Goal: Task Accomplishment & Management: Manage account settings

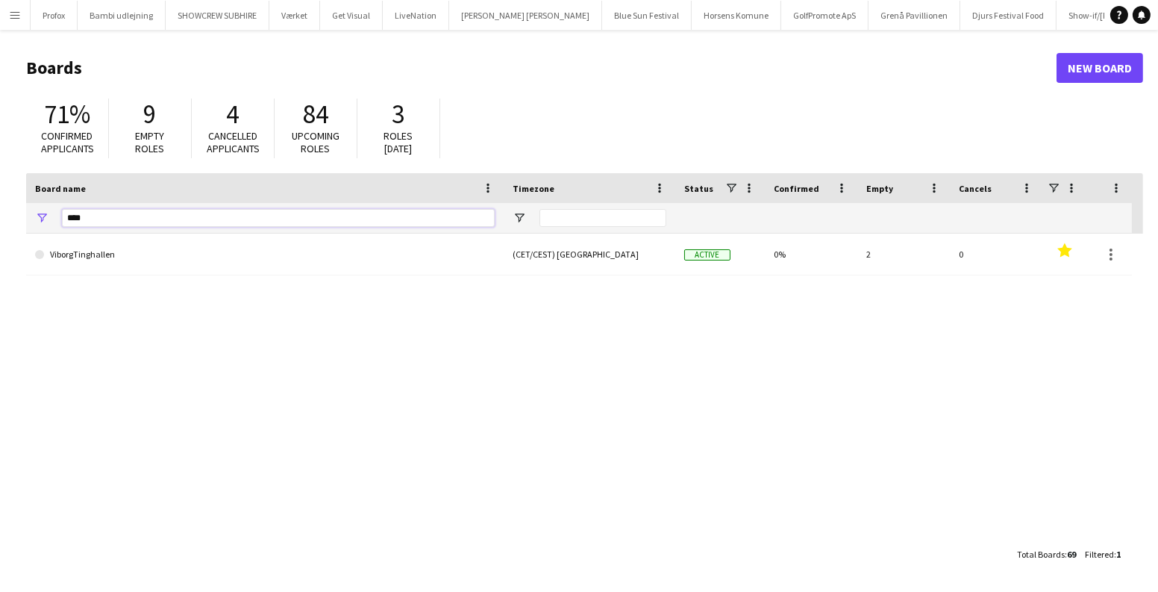
drag, startPoint x: 124, startPoint y: 217, endPoint x: 0, endPoint y: 215, distance: 123.8
click at [0, 216] on main "Boards New Board 71% Confirmed applicants 9 Empty roles 4 Cancelled applicants …" at bounding box center [579, 310] width 1158 height 561
drag, startPoint x: 10, startPoint y: 7, endPoint x: 46, endPoint y: 63, distance: 66.7
click at [10, 7] on button "Menu" at bounding box center [15, 15] width 30 height 30
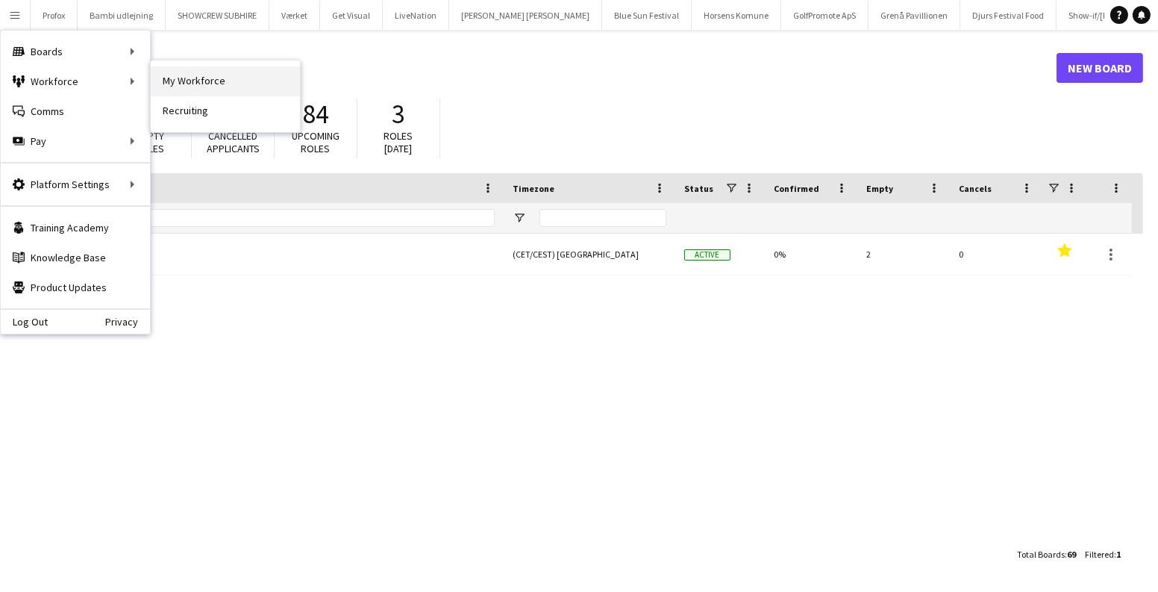
click at [166, 83] on link "My Workforce" at bounding box center [225, 81] width 149 height 30
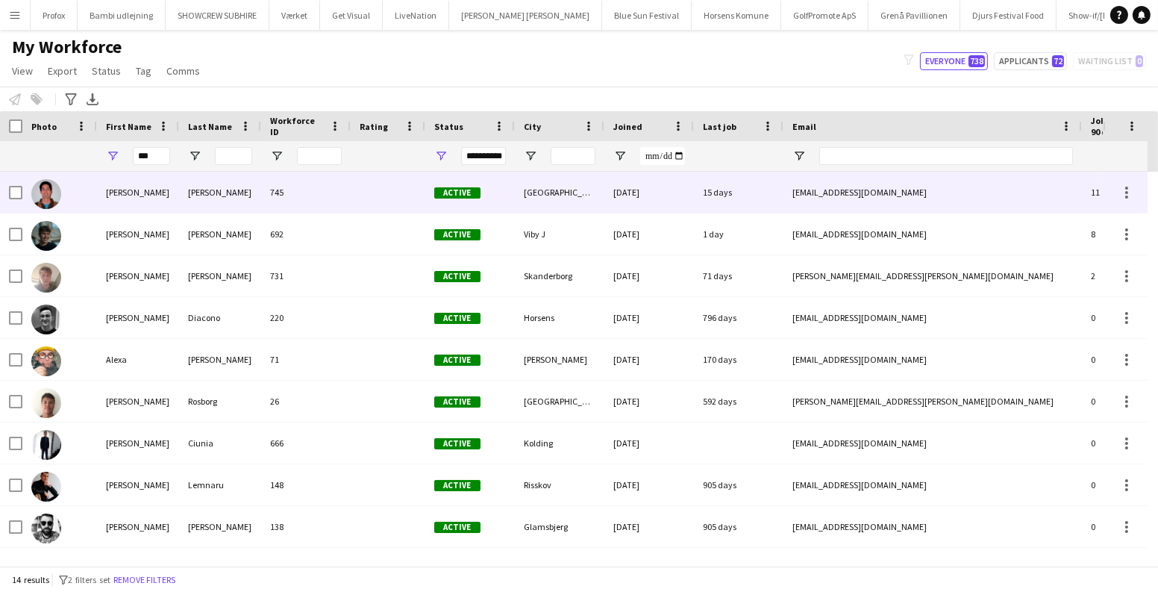
click at [146, 176] on div "Alejandro" at bounding box center [138, 192] width 82 height 41
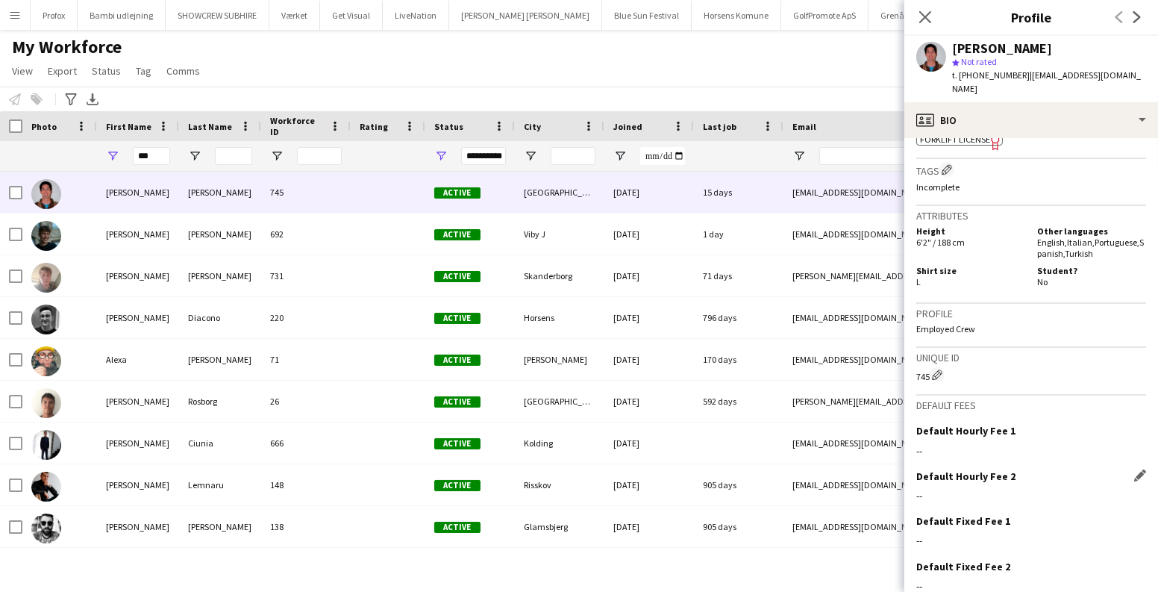
scroll to position [669, 0]
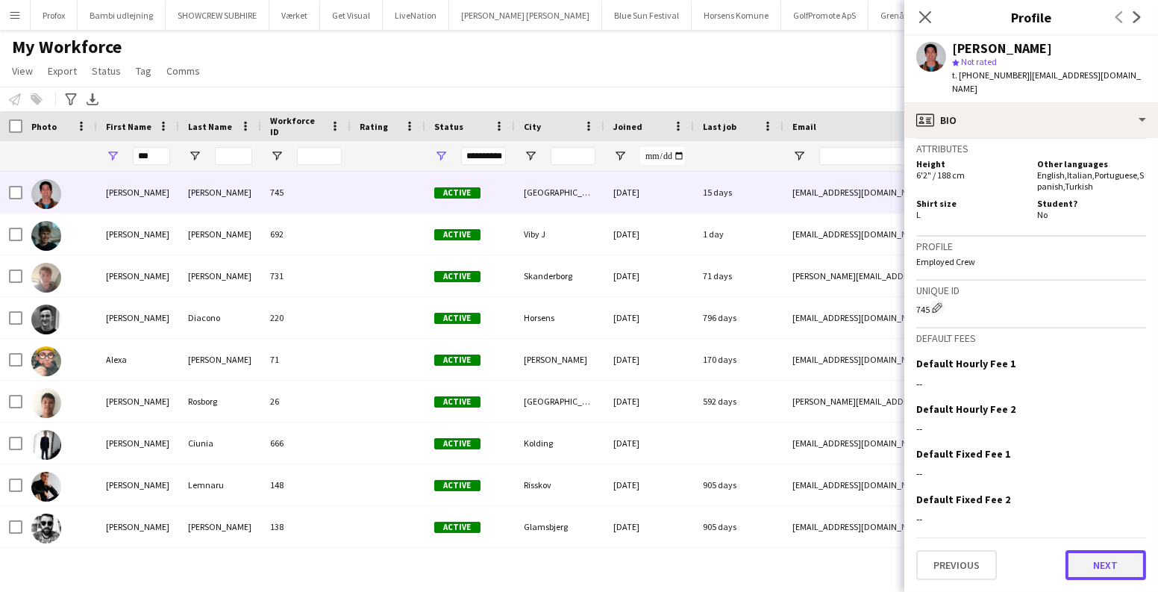
click at [1083, 559] on button "Next" at bounding box center [1105, 565] width 81 height 30
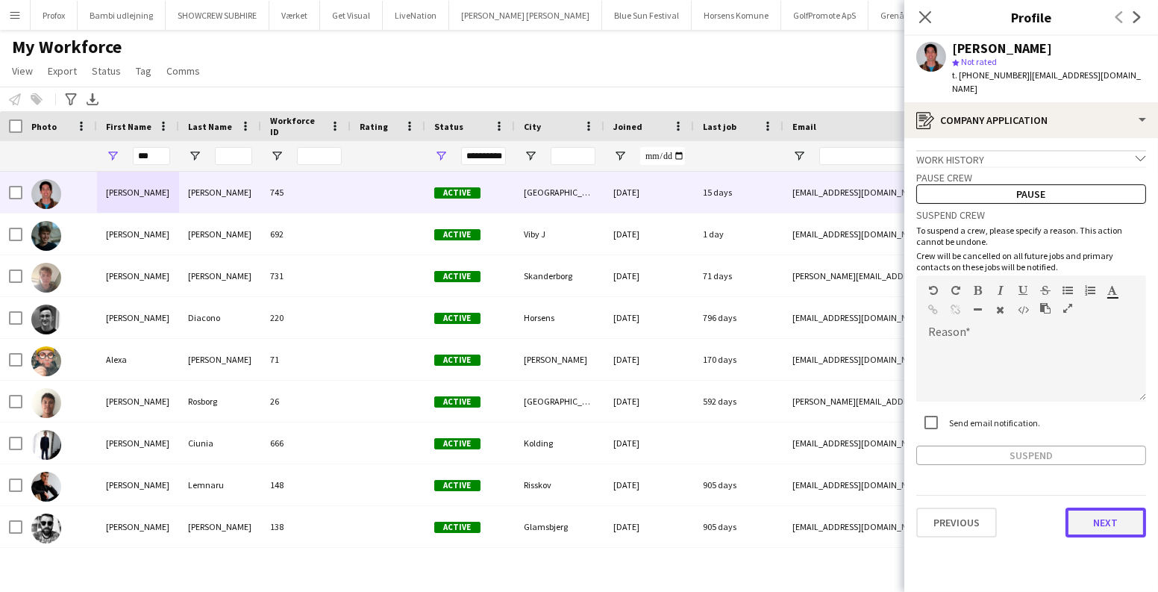
click at [1096, 521] on button "Next" at bounding box center [1105, 522] width 81 height 30
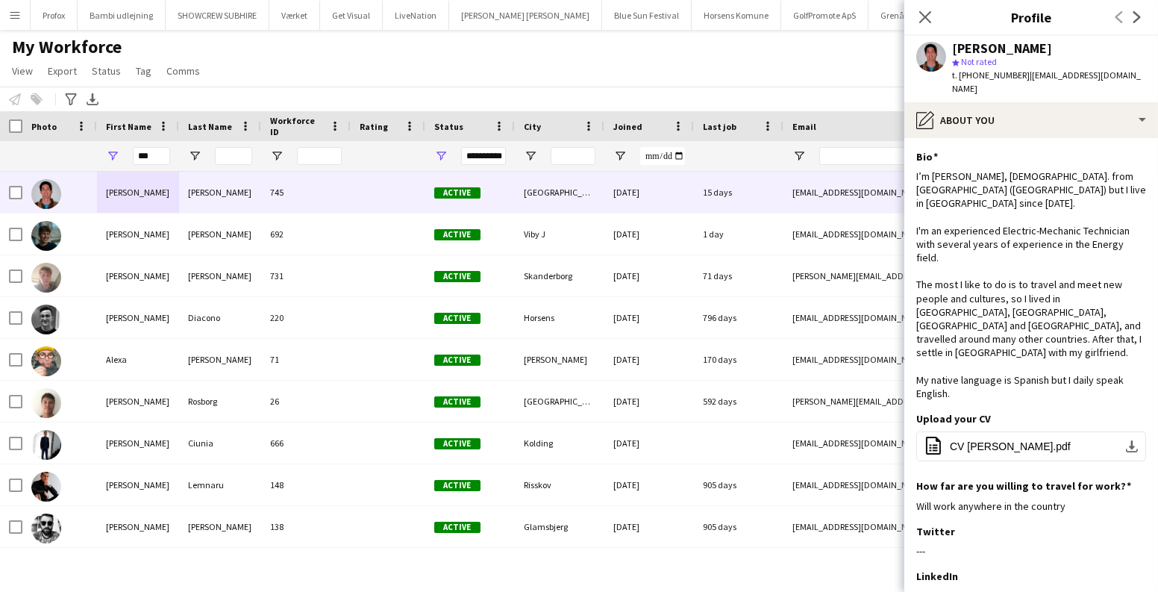
scroll to position [169, 0]
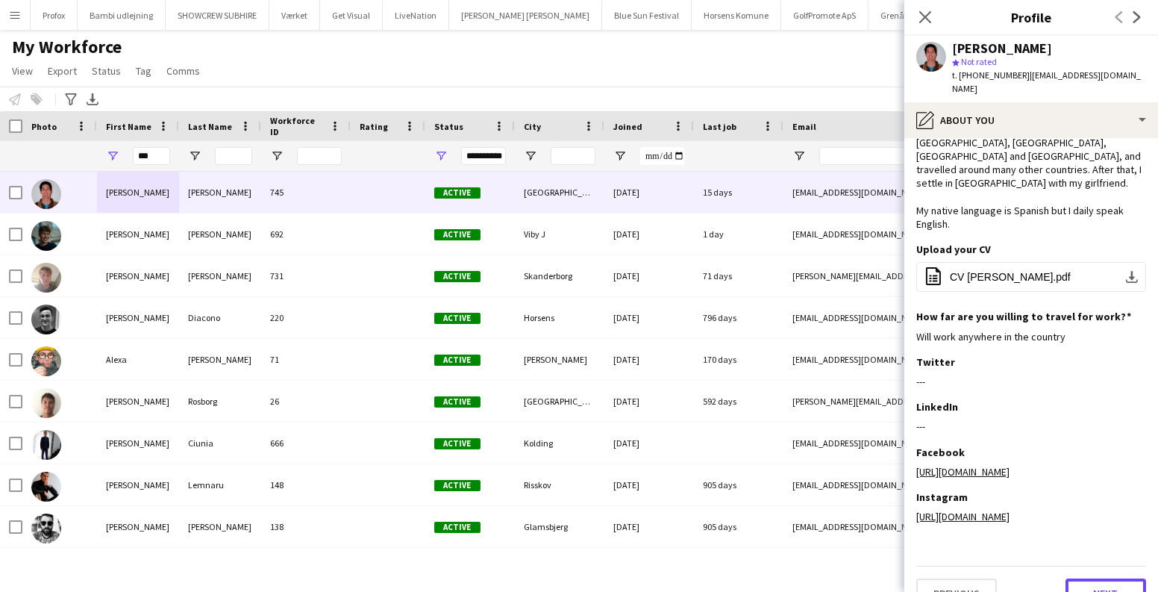
click at [1103, 578] on button "Next" at bounding box center [1105, 593] width 81 height 30
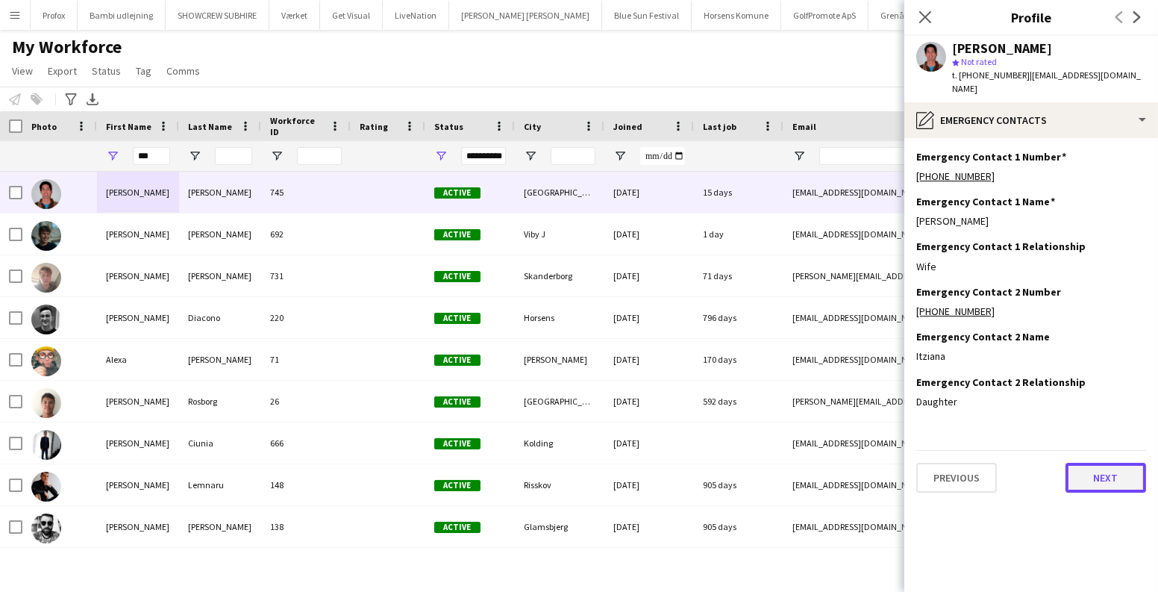
click at [1073, 465] on button "Next" at bounding box center [1105, 477] width 81 height 30
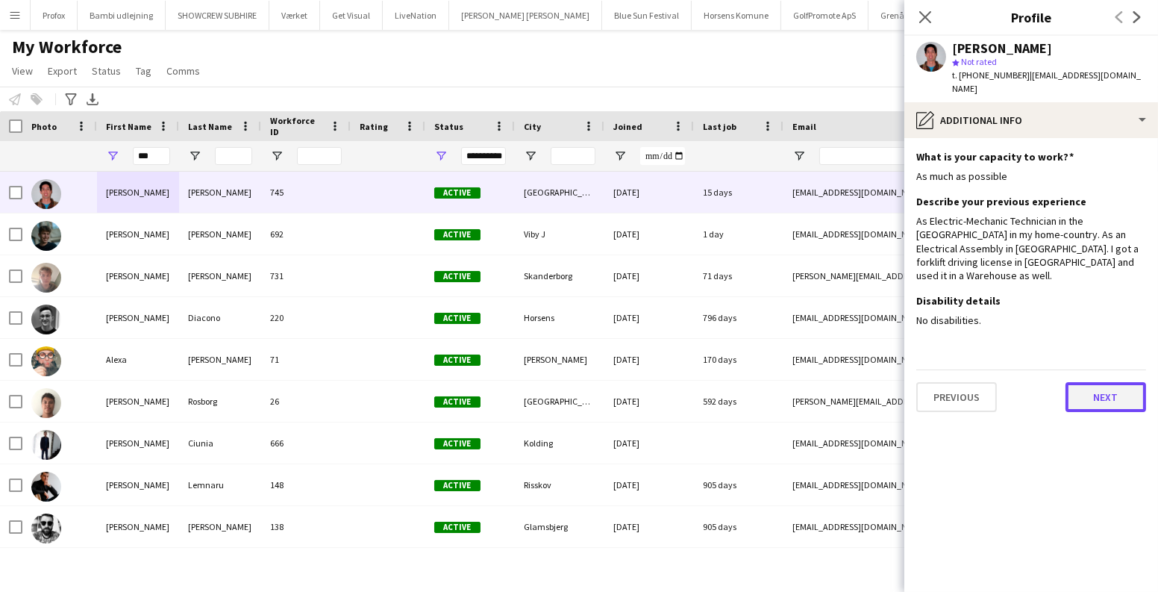
click at [1105, 386] on button "Next" at bounding box center [1105, 397] width 81 height 30
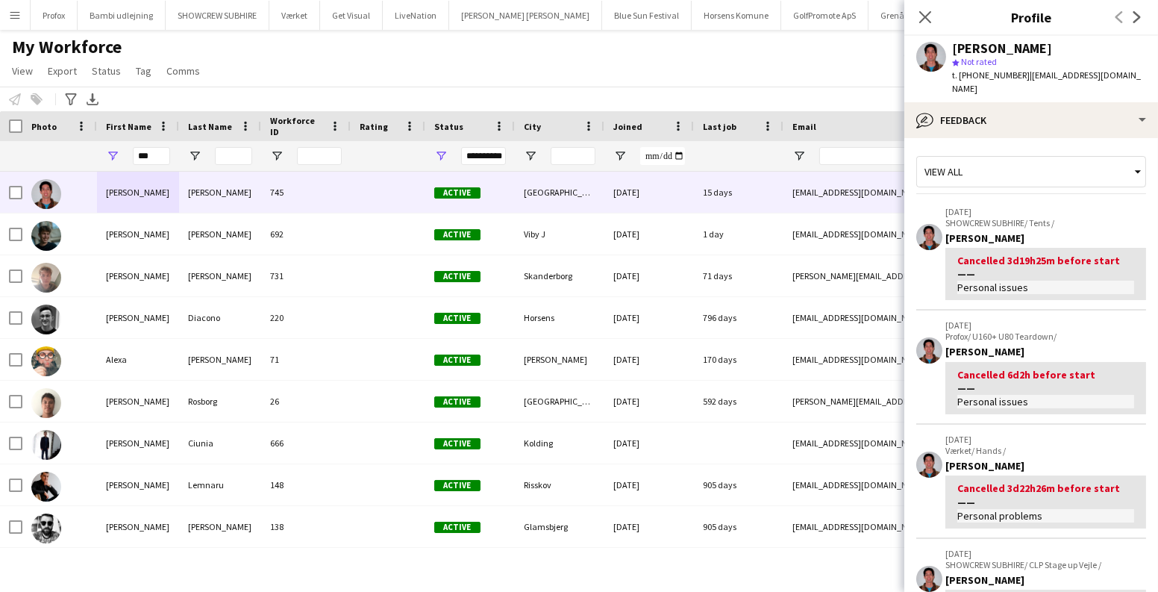
click at [14, 11] on app-icon "Menu" at bounding box center [15, 15] width 12 height 12
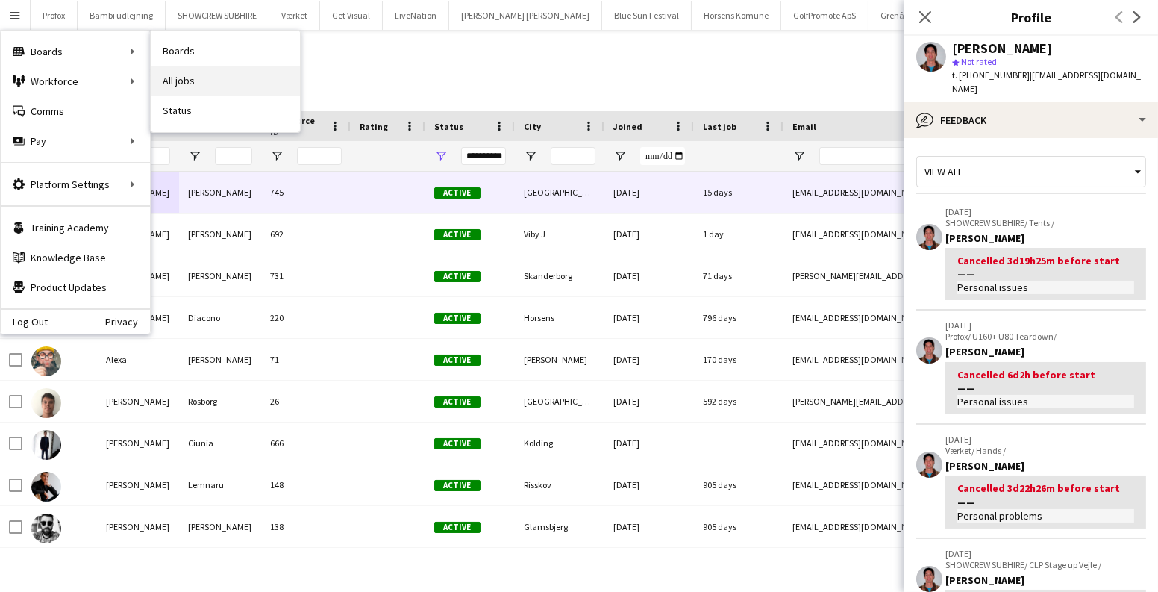
click at [191, 80] on link "All jobs" at bounding box center [225, 81] width 149 height 30
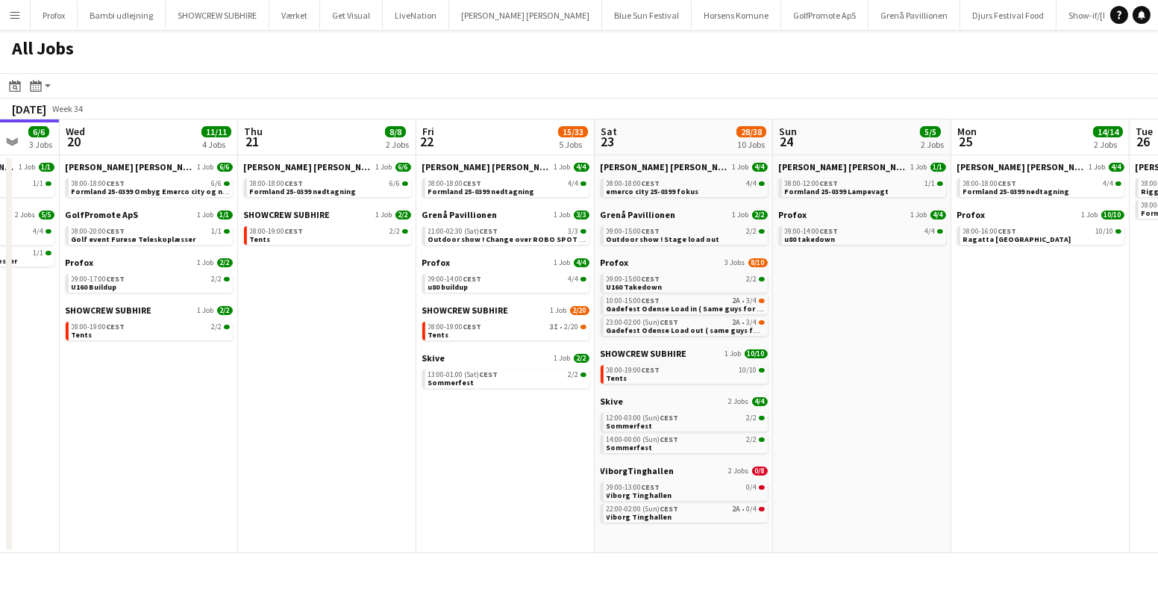
drag, startPoint x: 853, startPoint y: 439, endPoint x: 549, endPoint y: 424, distance: 304.8
click at [550, 424] on app-calendar-viewport "Sat 16 16/16 5 Jobs Sun 17 12/13 4 Jobs Mon 18 14/14 4 Jobs Tue 19 6/6 3 Jobs W…" at bounding box center [579, 335] width 1158 height 433
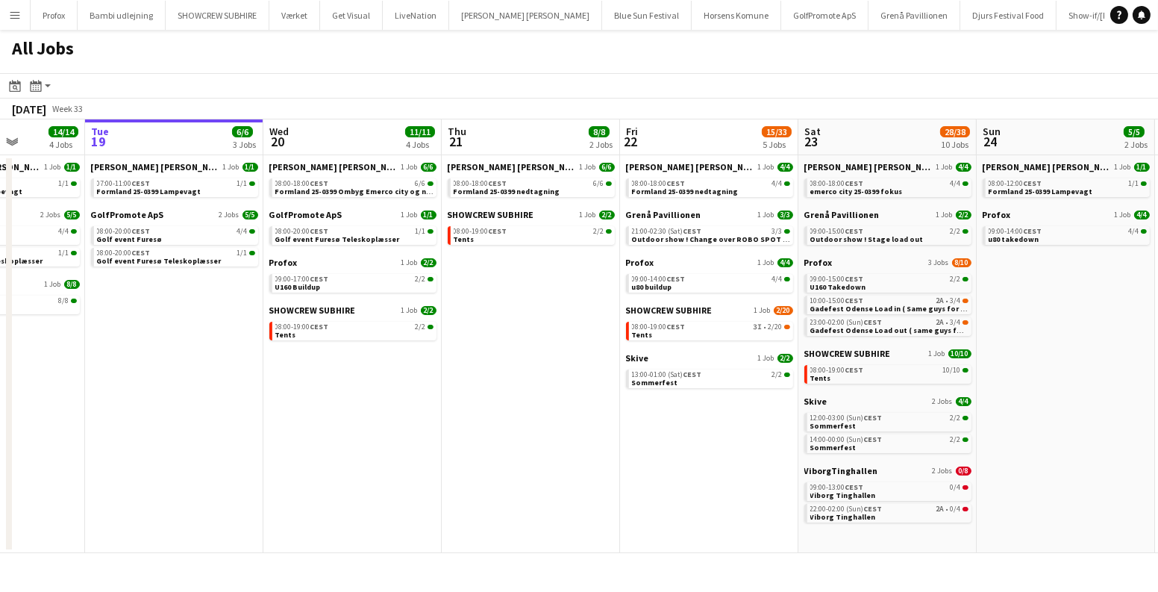
drag, startPoint x: 361, startPoint y: 454, endPoint x: 650, endPoint y: 484, distance: 291.0
click at [650, 484] on app-calendar-viewport "Sat 16 16/16 5 Jobs Sun 17 12/13 4 Jobs Mon 18 14/14 4 Jobs Tue 19 6/6 3 Jobs W…" at bounding box center [579, 335] width 1158 height 433
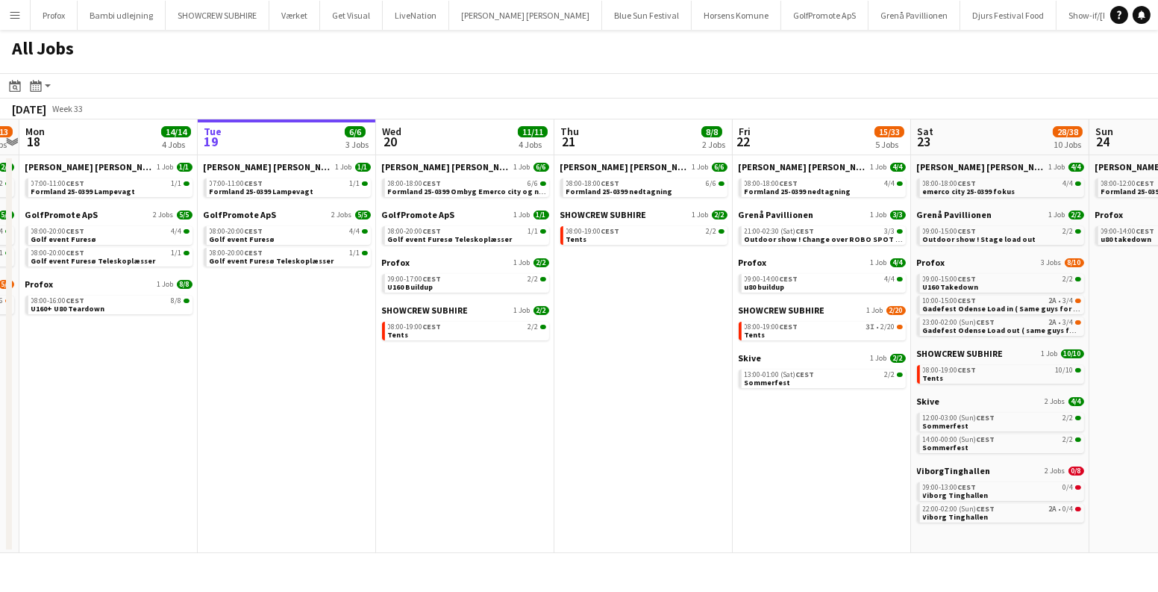
scroll to position [0, 393]
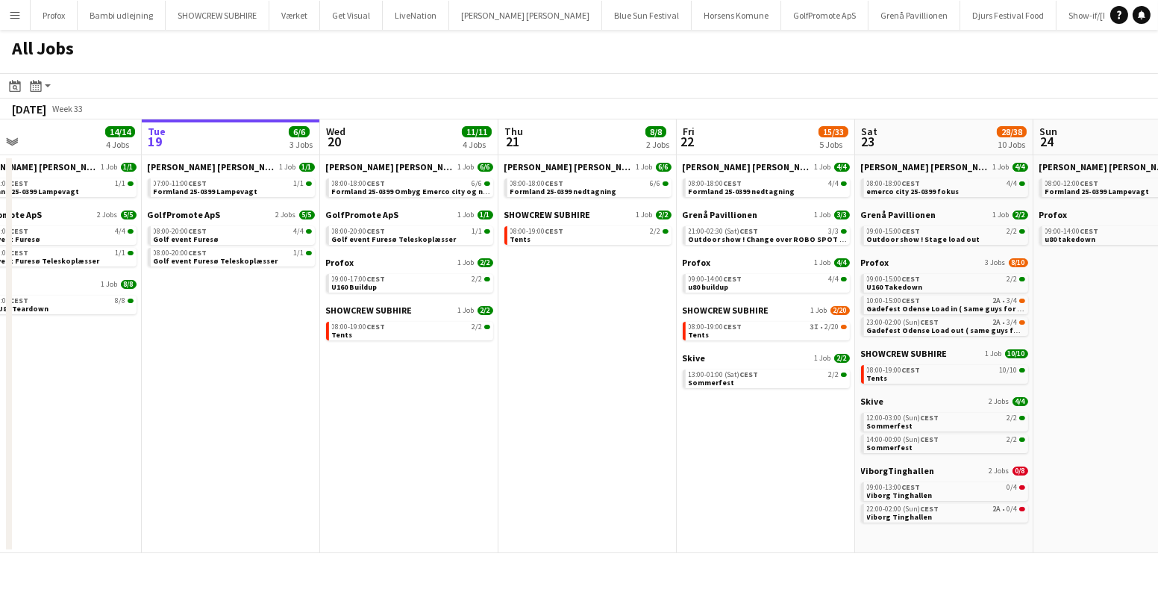
drag, startPoint x: 363, startPoint y: 462, endPoint x: 654, endPoint y: 465, distance: 290.9
click at [654, 465] on app-calendar-viewport "Sat 16 16/16 5 Jobs Sun 17 12/13 4 Jobs Mon 18 14/14 4 Jobs Tue 19 6/6 3 Jobs W…" at bounding box center [579, 335] width 1158 height 433
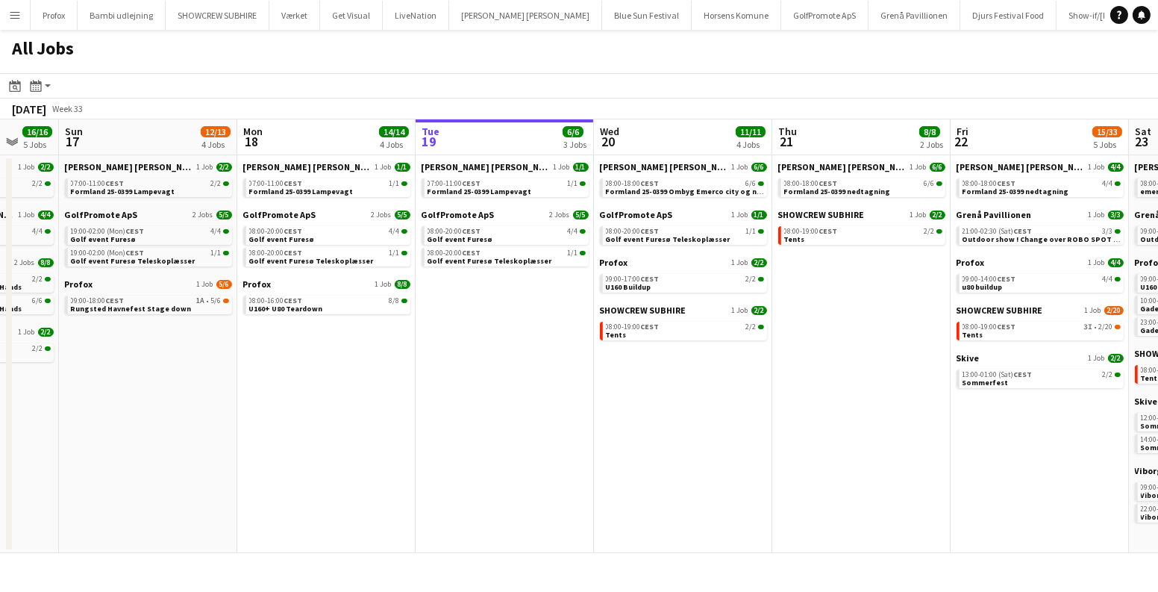
scroll to position [0, 564]
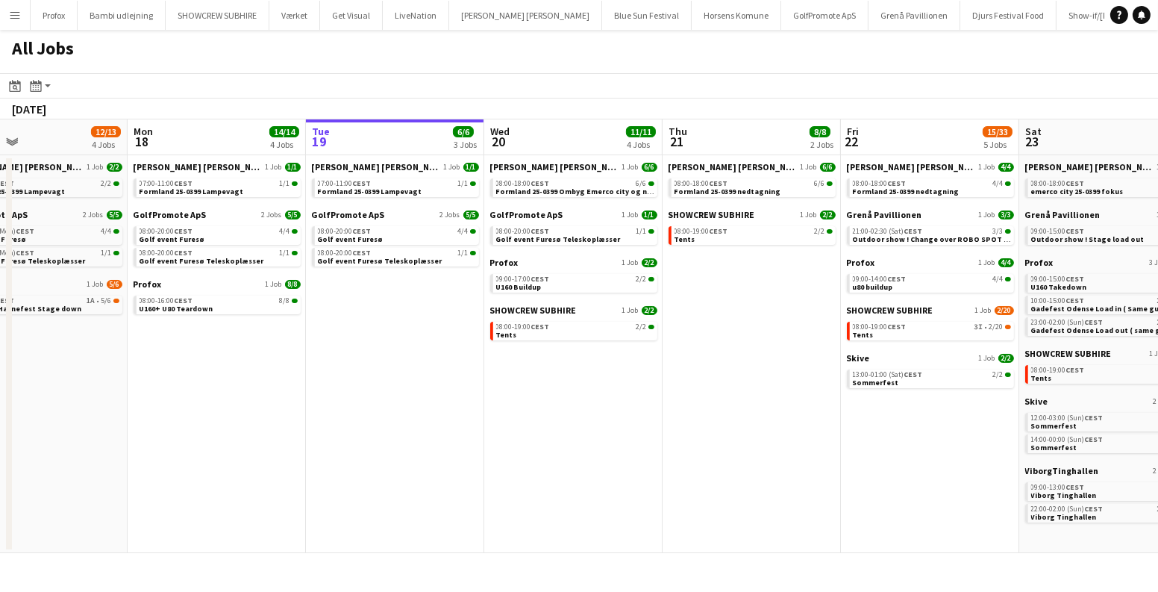
drag, startPoint x: 860, startPoint y: 454, endPoint x: 511, endPoint y: 462, distance: 349.2
click at [511, 462] on app-calendar-viewport "Thu 14 19/19 4 Jobs Fri 15 20/21 3 Jobs Sat 16 16/16 5 Jobs Sun 17 12/13 4 Jobs…" at bounding box center [579, 335] width 1158 height 433
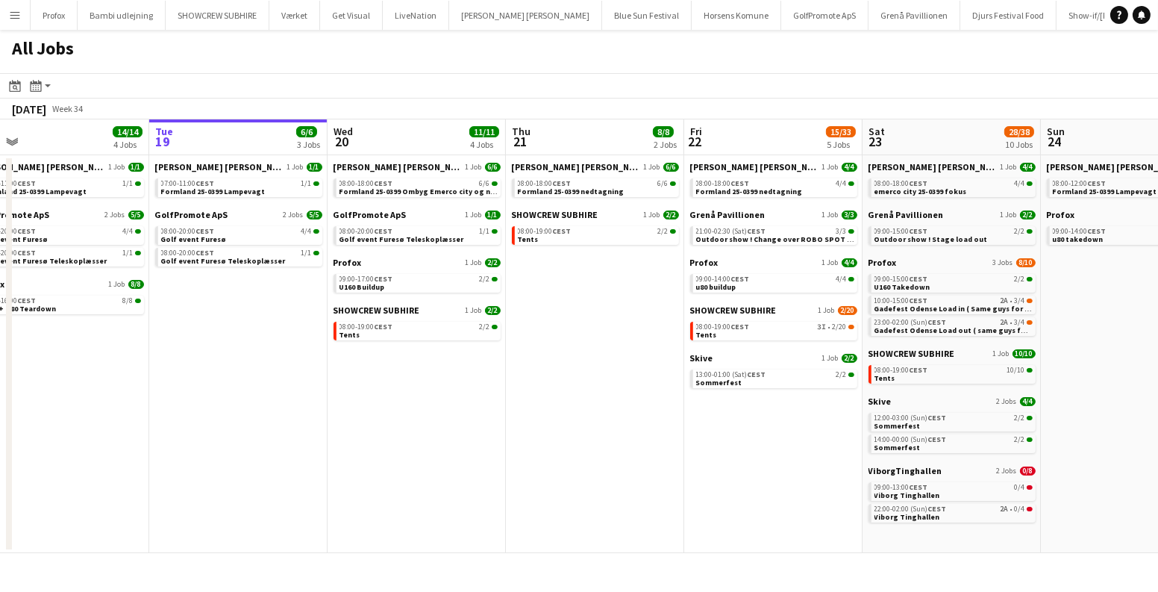
click at [453, 404] on app-date-cell "Danny Black Luna 1 Job 6/6 08:00-18:00 CEST 6/6 Formland 25-0399 Ombyg Emerco c…" at bounding box center [416, 354] width 178 height 398
click at [432, 404] on app-date-cell "Danny Black Luna 1 Job 6/6 08:00-18:00 CEST 6/6 Formland 25-0399 Ombyg Emerco c…" at bounding box center [416, 354] width 178 height 398
click at [384, 356] on app-date-cell "Danny Black Luna 1 Job 6/6 08:00-18:00 CEST 6/6 Formland 25-0399 Ombyg Emerco c…" at bounding box center [416, 354] width 178 height 398
drag, startPoint x: 363, startPoint y: 425, endPoint x: 350, endPoint y: 447, distance: 25.1
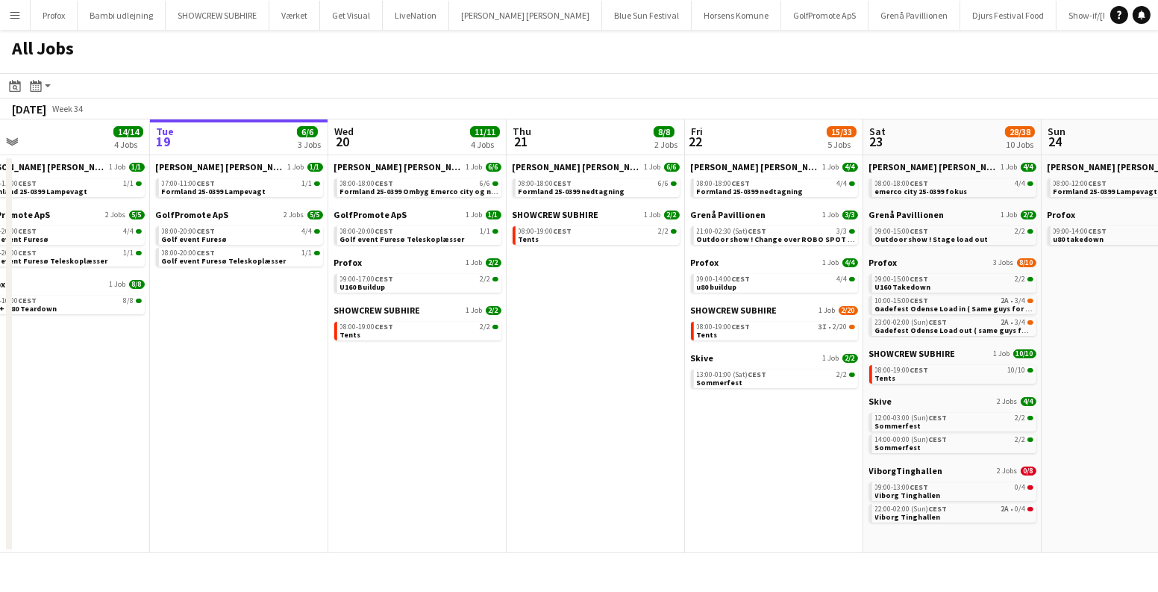
click at [350, 447] on app-date-cell "Danny Black Luna 1 Job 6/6 08:00-18:00 CEST 6/6 Formland 25-0399 Ombyg Emerco c…" at bounding box center [417, 354] width 178 height 398
click at [404, 462] on app-date-cell "Danny Black Luna 1 Job 6/6 08:00-18:00 CEST 6/6 Formland 25-0399 Ombyg Emerco c…" at bounding box center [417, 354] width 178 height 398
click at [404, 462] on app-date-cell "Danny Black Luna 1 Job 6/6 08:00-18:00 CEST 6/6 Formland 25-0399 Ombyg Emerco c…" at bounding box center [418, 354] width 178 height 398
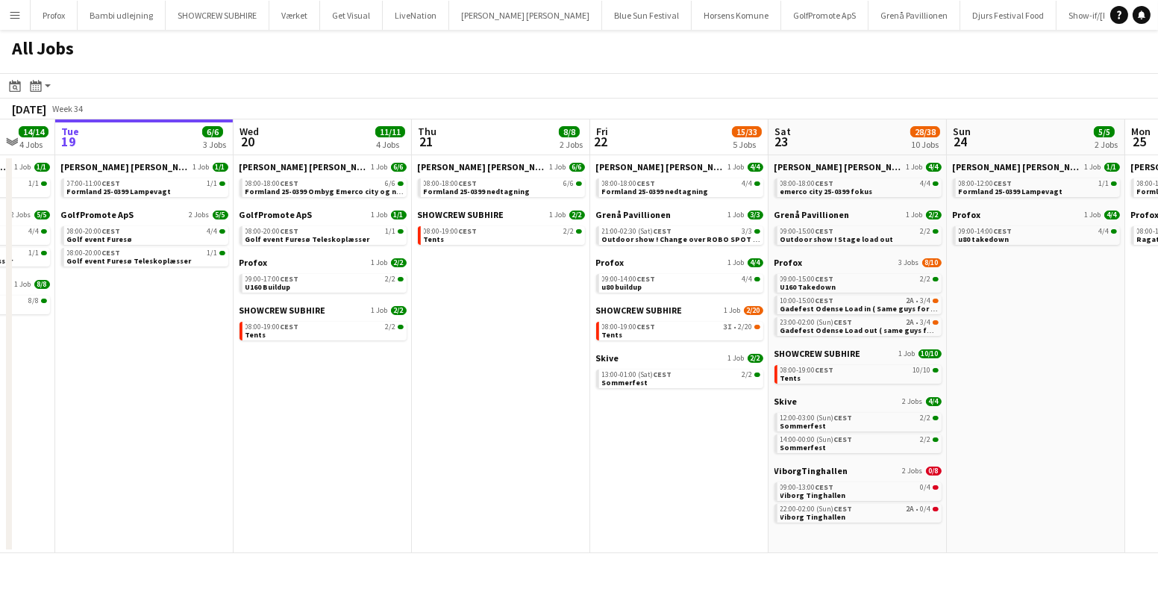
drag, startPoint x: 620, startPoint y: 345, endPoint x: 253, endPoint y: 364, distance: 367.5
click at [340, 362] on app-calendar-viewport "Fri 15 20/21 3 Jobs Sat 16 16/16 5 Jobs Sun 17 12/13 4 Jobs Mon 18 14/14 4 Jobs…" at bounding box center [579, 335] width 1158 height 433
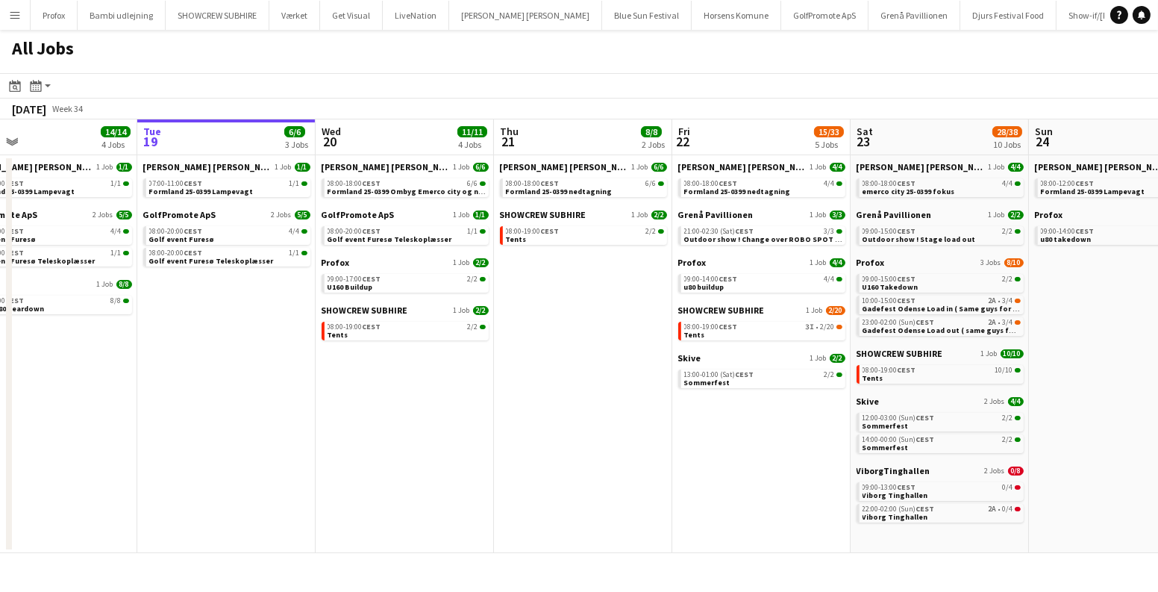
drag, startPoint x: 327, startPoint y: 377, endPoint x: 512, endPoint y: 403, distance: 186.7
click at [508, 403] on app-calendar-viewport "Sat 16 16/16 5 Jobs Sun 17 12/13 4 Jobs Mon 18 14/14 4 Jobs Tue 19 6/6 3 Jobs W…" at bounding box center [579, 335] width 1158 height 433
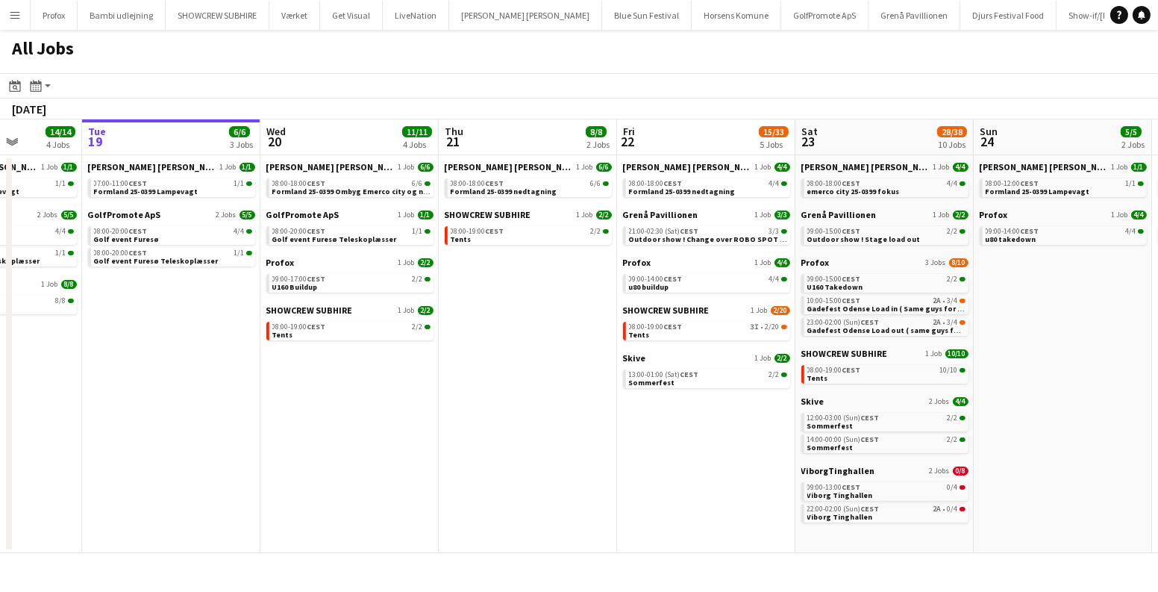
drag, startPoint x: 389, startPoint y: 408, endPoint x: 505, endPoint y: 410, distance: 116.4
click at [505, 410] on app-calendar-viewport "Sat 16 16/16 5 Jobs Sun 17 12/13 4 Jobs Mon 18 14/14 4 Jobs Tue 19 6/6 3 Jobs W…" at bounding box center [579, 335] width 1158 height 433
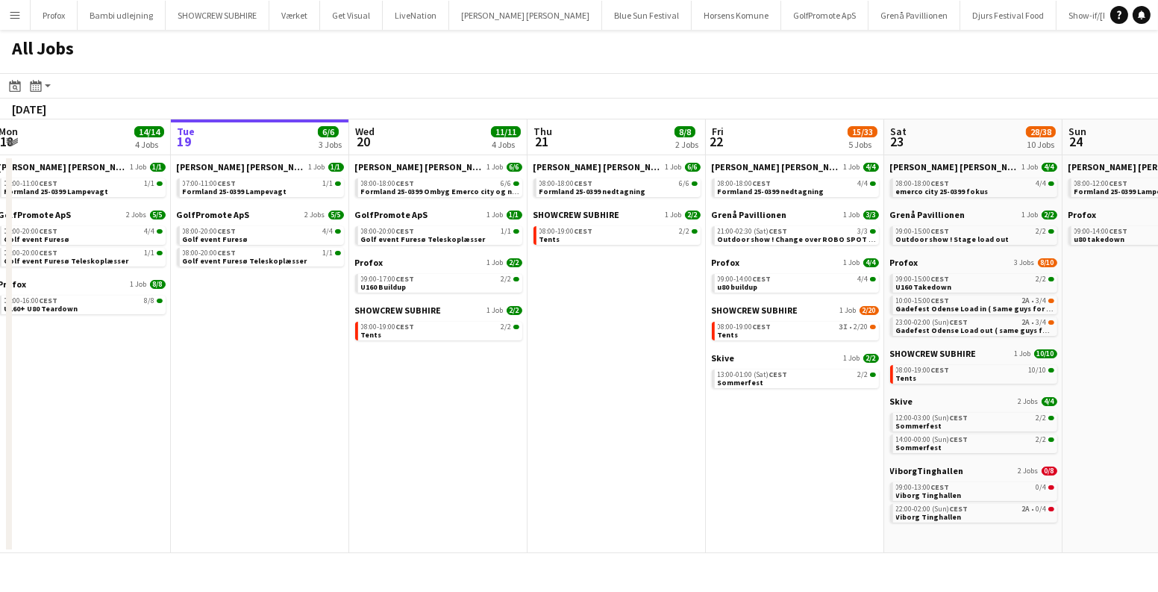
drag, startPoint x: 720, startPoint y: 361, endPoint x: 423, endPoint y: 380, distance: 297.5
click at [422, 381] on app-calendar-viewport "Fri 15 20/21 3 Jobs Sat 16 16/16 5 Jobs Sun 17 12/13 4 Jobs Mon 18 14/14 4 Jobs…" at bounding box center [579, 335] width 1158 height 433
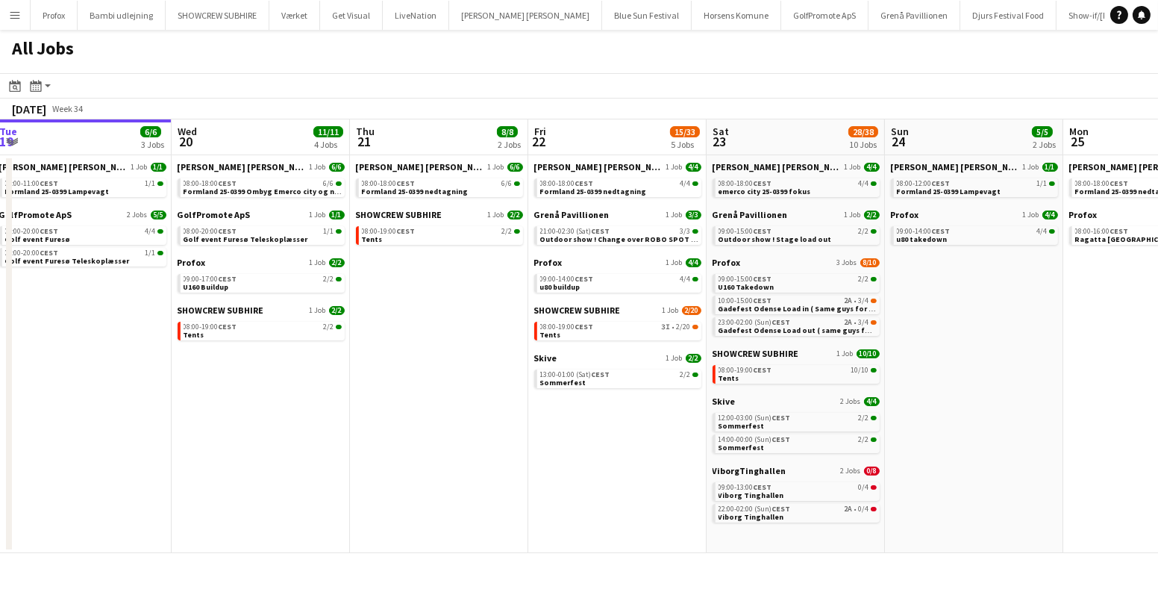
scroll to position [0, 423]
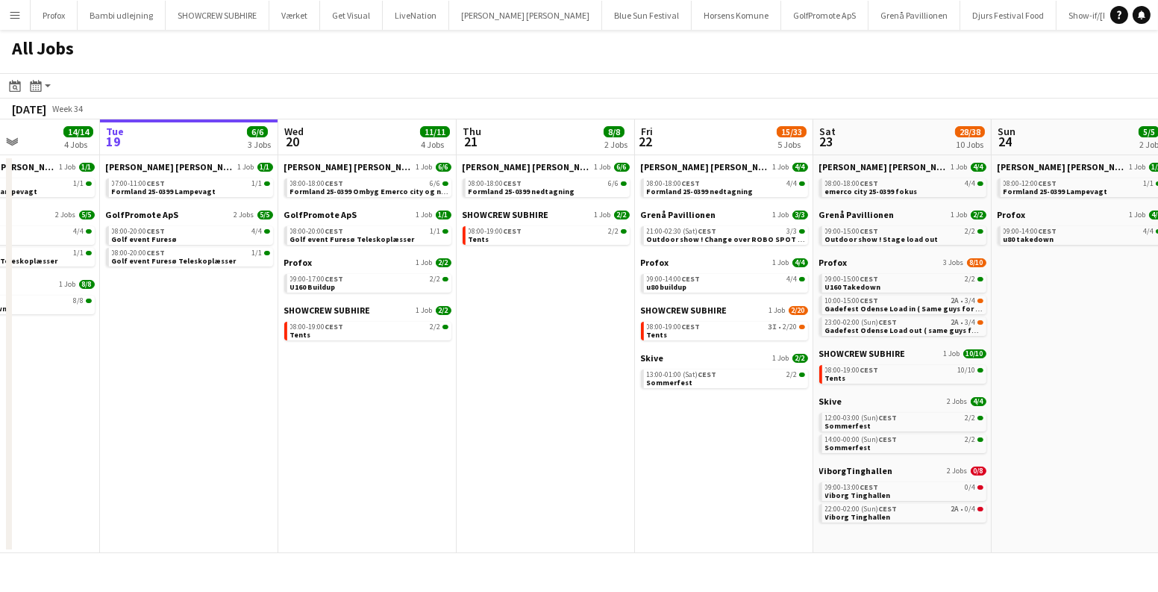
drag, startPoint x: 399, startPoint y: 379, endPoint x: 525, endPoint y: 373, distance: 126.2
click at [516, 375] on app-calendar-viewport "Sat 16 16/16 5 Jobs Sun 17 12/13 4 Jobs Mon 18 14/14 4 Jobs Tue 19 6/6 3 Jobs W…" at bounding box center [579, 335] width 1158 height 433
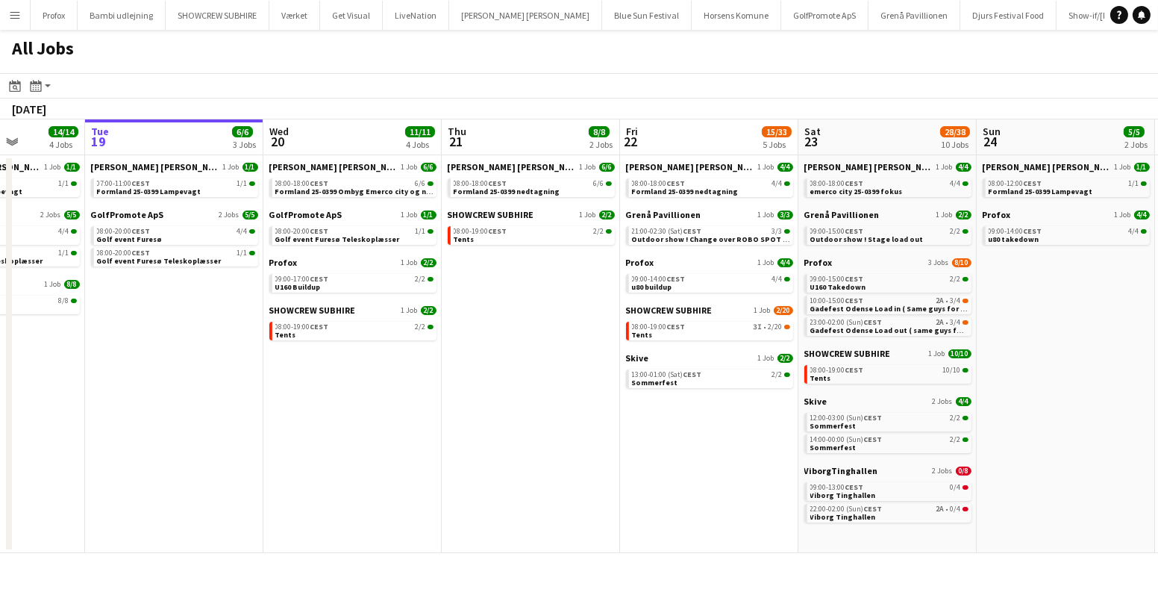
drag, startPoint x: 338, startPoint y: 389, endPoint x: 507, endPoint y: 390, distance: 168.6
click at [505, 390] on app-calendar-viewport "Sat 16 16/16 5 Jobs Sun 17 12/13 4 Jobs Mon 18 14/14 4 Jobs Tue 19 6/6 3 Jobs W…" at bounding box center [579, 335] width 1158 height 433
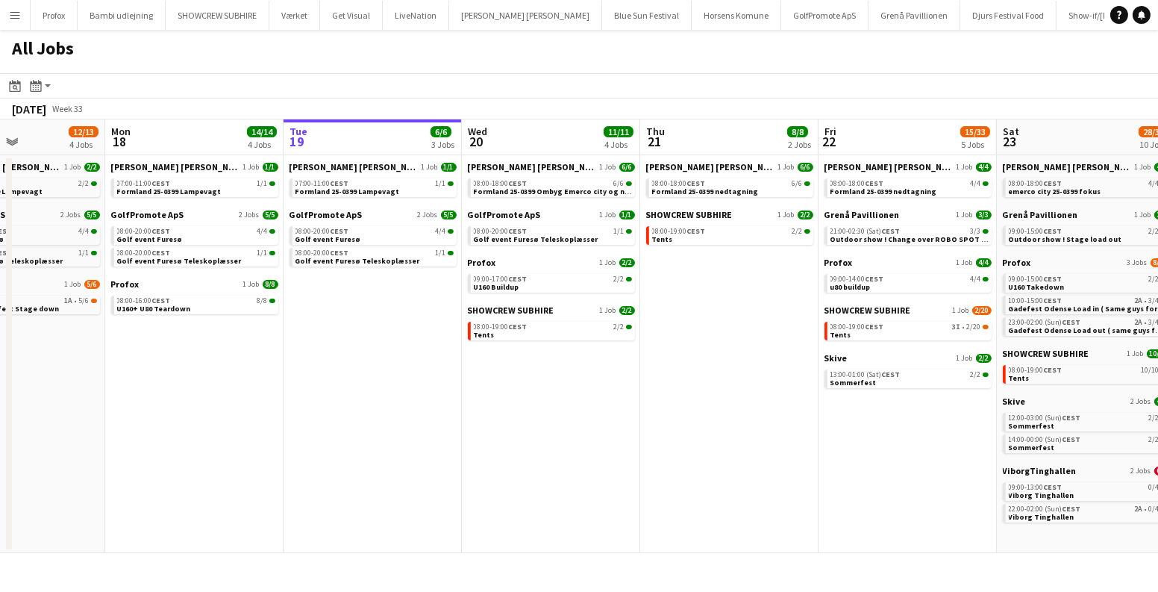
click at [513, 388] on app-date-cell "Danny Black Luna 1 Job 6/6 08:00-18:00 CEST 6/6 Formland 25-0399 Ombyg Emerco c…" at bounding box center [551, 354] width 178 height 398
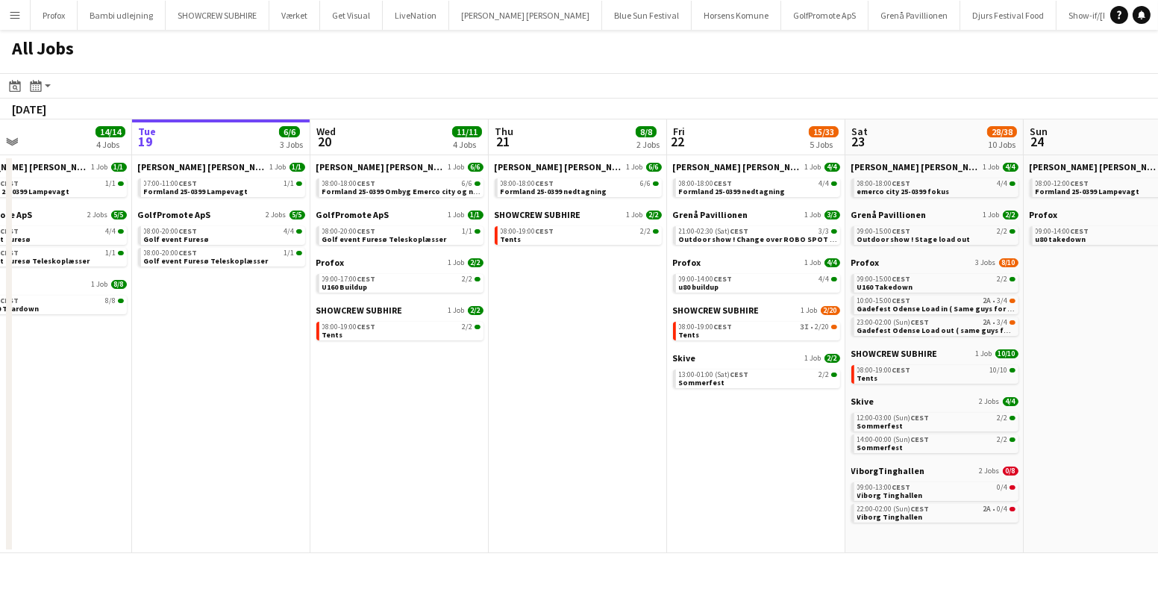
drag, startPoint x: 664, startPoint y: 352, endPoint x: 512, endPoint y: 369, distance: 153.1
click at [512, 369] on app-calendar-viewport "Fri 15 20/21 3 Jobs Sat 16 16/16 5 Jobs Sun 17 12/13 4 Jobs Mon 18 14/14 4 Jobs…" at bounding box center [579, 335] width 1158 height 433
click at [405, 410] on app-date-cell "Danny Black Luna 1 Job 6/6 08:00-18:00 CEST 6/6 Formland 25-0399 Ombyg Emerco c…" at bounding box center [399, 354] width 178 height 398
click at [4, 13] on button "Menu" at bounding box center [15, 15] width 30 height 30
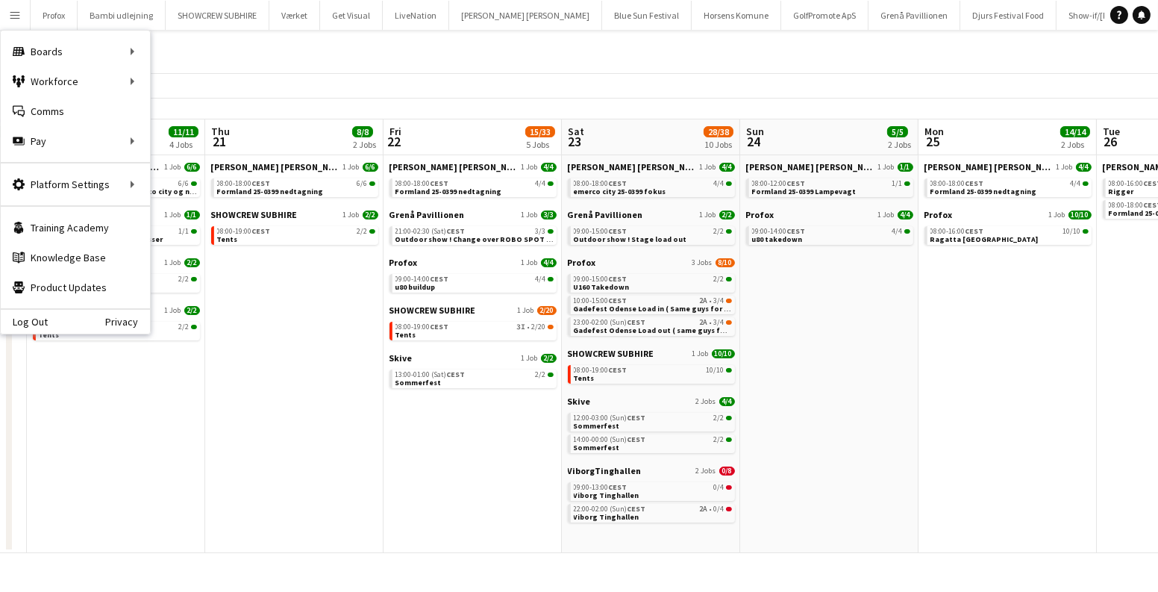
drag, startPoint x: 565, startPoint y: 436, endPoint x: 227, endPoint y: 425, distance: 338.1
click at [225, 429] on app-calendar-viewport "Sun 17 12/13 4 Jobs Mon 18 14/14 4 Jobs Tue 19 6/6 3 Jobs Wed 20 11/11 4 Jobs T…" at bounding box center [579, 335] width 1158 height 433
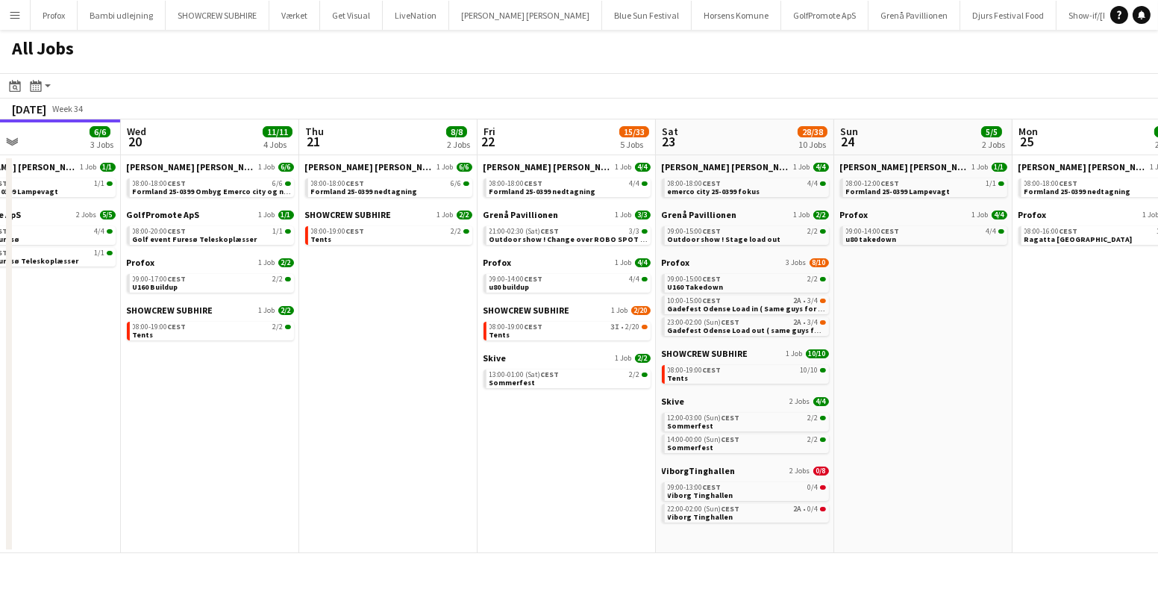
drag, startPoint x: 221, startPoint y: 429, endPoint x: 432, endPoint y: 433, distance: 211.2
click at [410, 433] on app-calendar-viewport "Sun 17 12/13 4 Jobs Mon 18 14/14 4 Jobs Tue 19 6/6 3 Jobs Wed 20 11/11 4 Jobs T…" at bounding box center [579, 335] width 1158 height 433
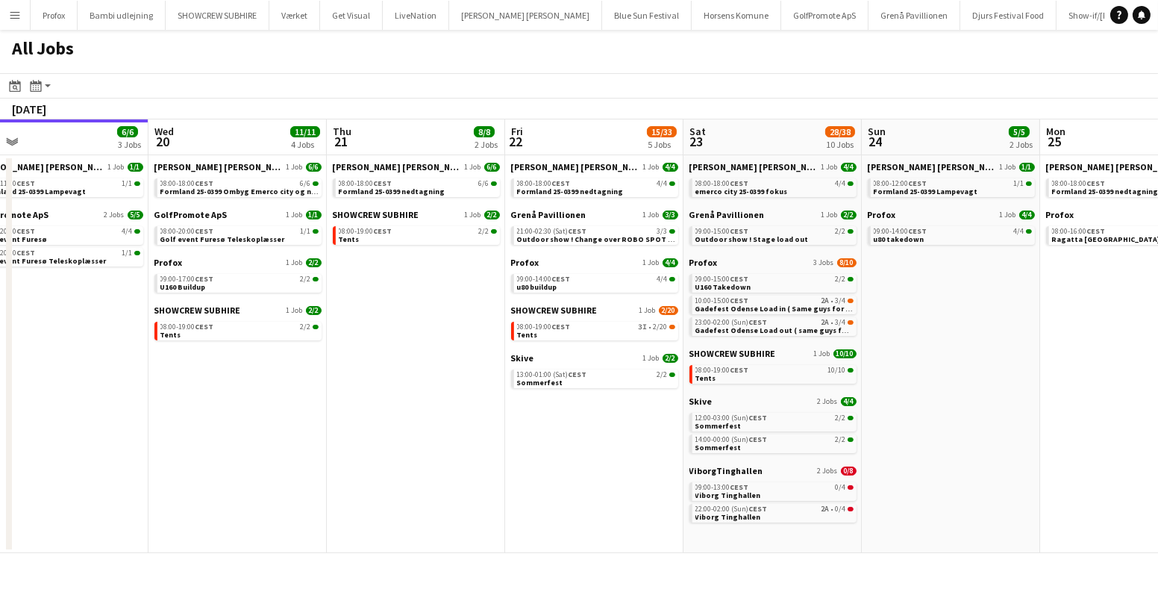
drag, startPoint x: 310, startPoint y: 422, endPoint x: 517, endPoint y: 411, distance: 207.7
click at [517, 411] on app-calendar-viewport "Sun 17 12/13 4 Jobs Mon 18 14/14 4 Jobs Tue 19 6/6 3 Jobs Wed 20 11/11 4 Jobs T…" at bounding box center [579, 335] width 1158 height 433
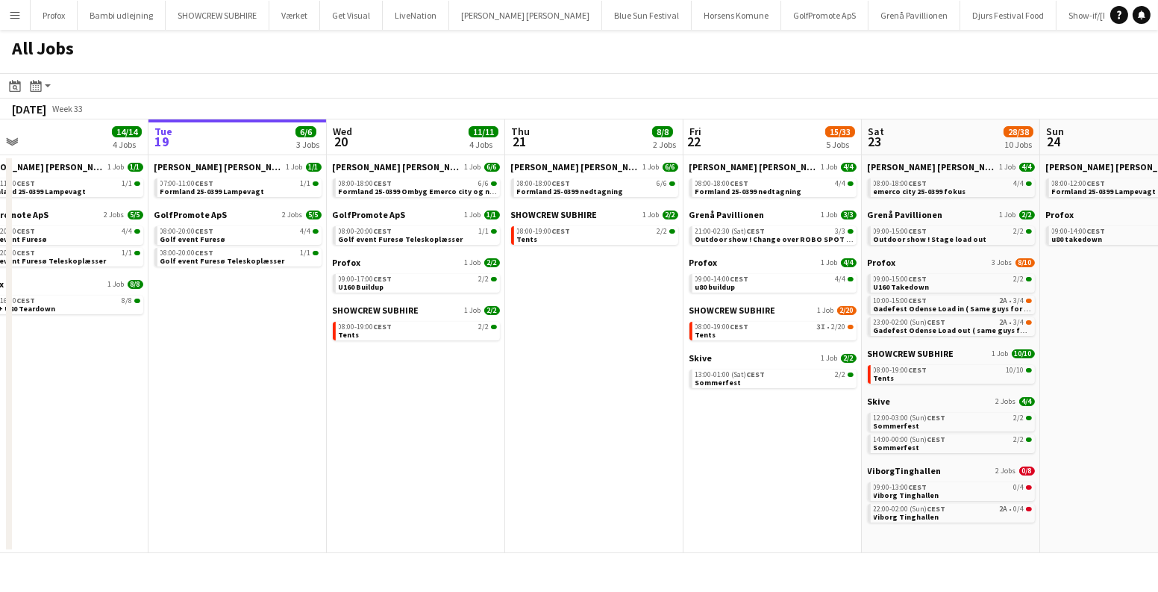
scroll to position [0, 348]
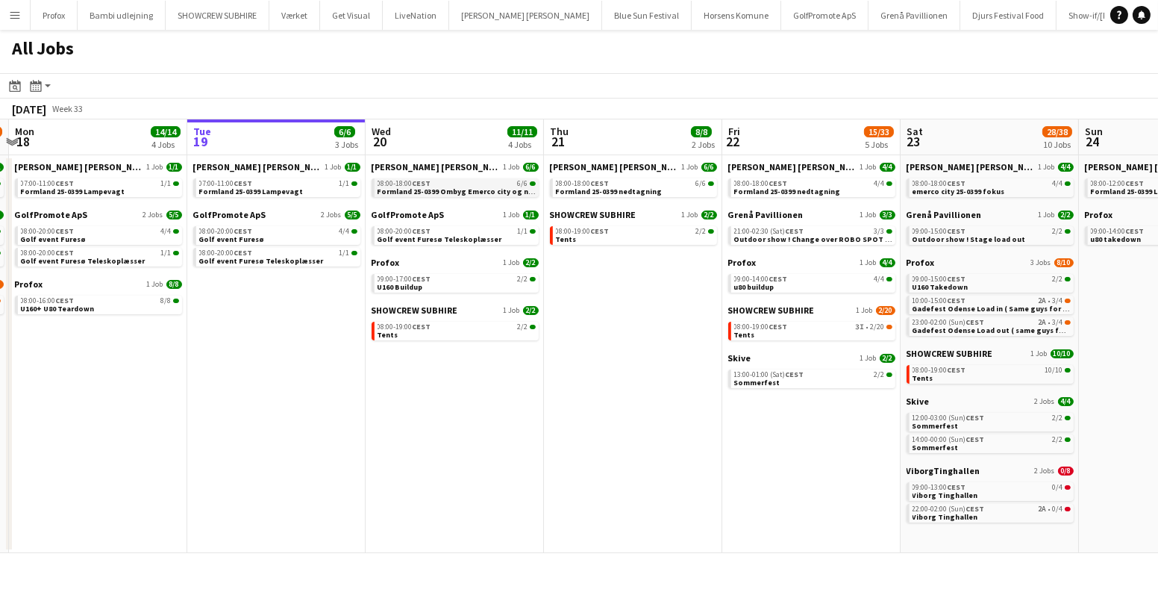
click at [453, 184] on div "08:00-18:00 CEST 6/6" at bounding box center [456, 183] width 158 height 7
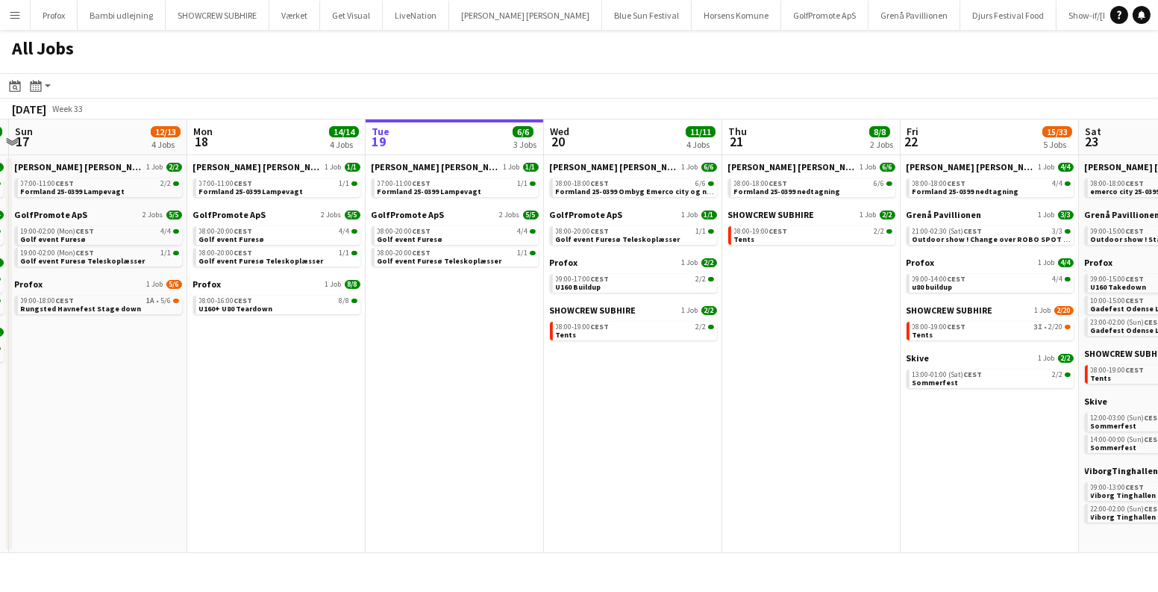
scroll to position [0, 367]
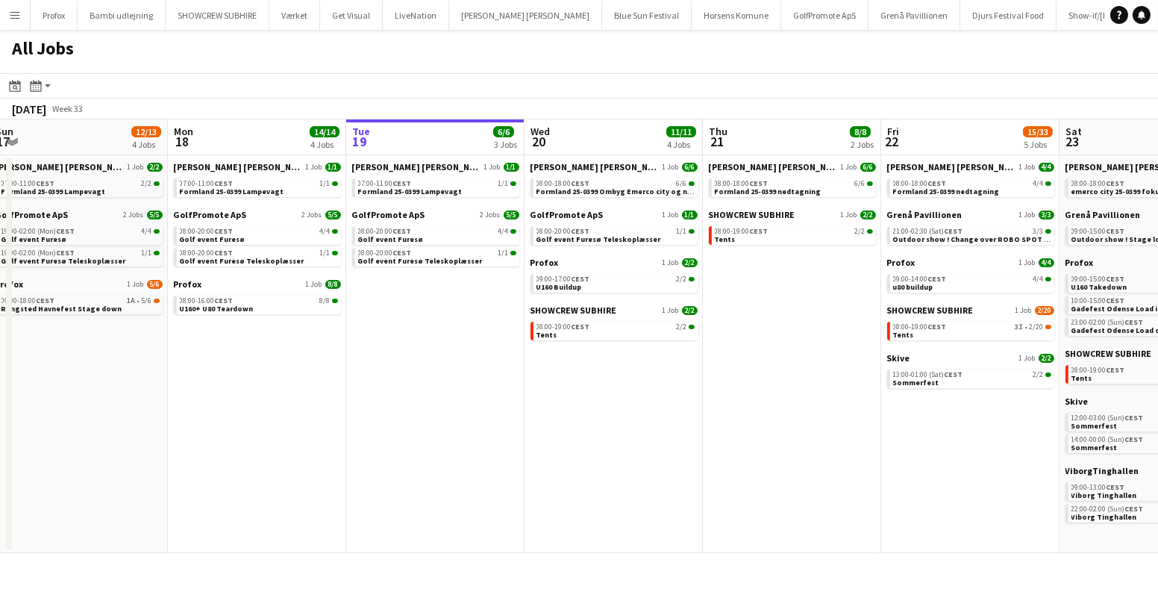
drag, startPoint x: 538, startPoint y: 432, endPoint x: 612, endPoint y: 428, distance: 73.9
click at [612, 428] on app-calendar-viewport "Fri 15 20/21 3 Jobs Sat 16 16/16 5 Jobs Sun 17 12/13 4 Jobs Mon 18 14/14 4 Jobs…" at bounding box center [579, 335] width 1158 height 433
click at [651, 236] on link "08:00-20:00 CEST 1/1 Golf event Furesø Teleskoplæsser" at bounding box center [615, 234] width 158 height 17
click at [657, 283] on link "09:00-17:00 CEST 2/2 U160 Buildup" at bounding box center [615, 282] width 158 height 17
click at [624, 333] on link "08:00-19:00 CEST 2/2 Tents" at bounding box center [615, 330] width 158 height 17
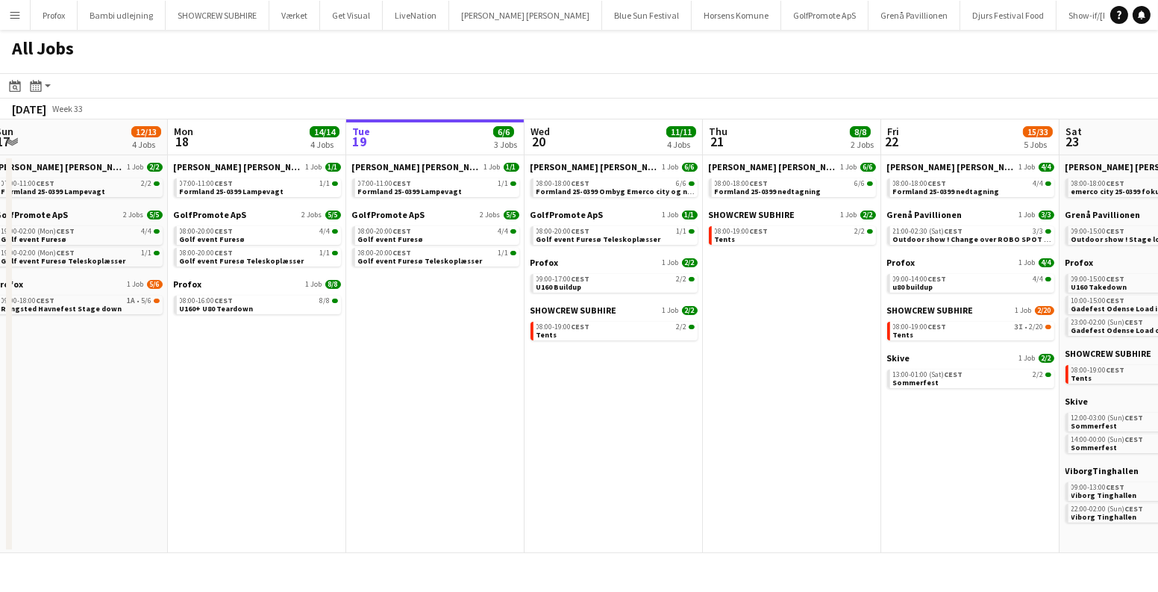
click at [635, 419] on app-date-cell "Danny Black Luna 1 Job 6/6 08:00-18:00 CEST 6/6 Formland 25-0399 Ombyg Emerco c…" at bounding box center [613, 354] width 178 height 398
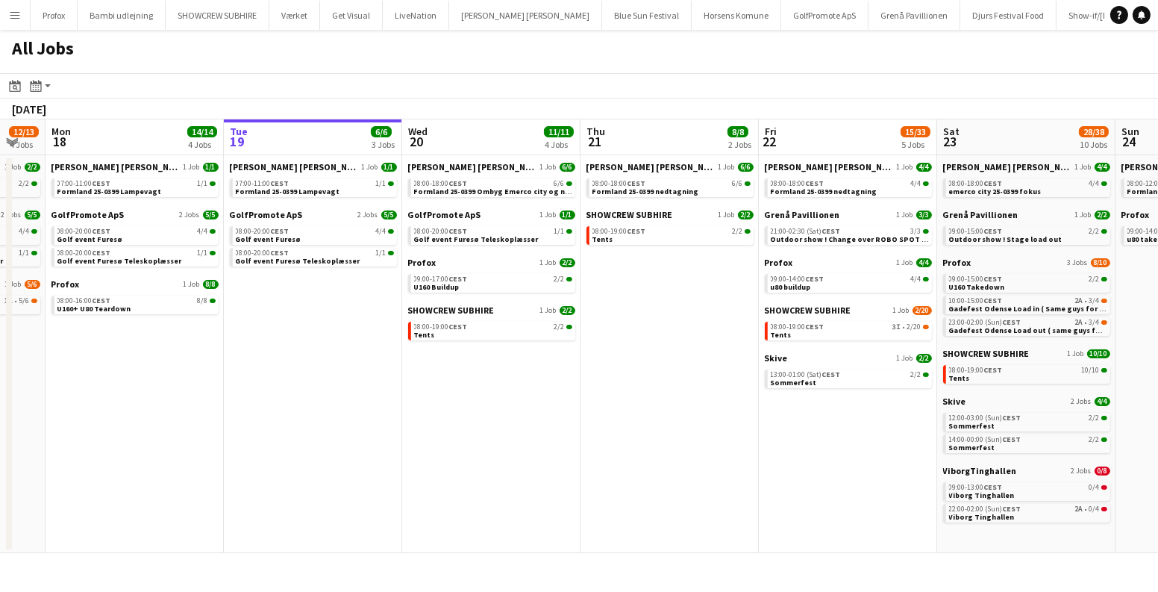
scroll to position [0, 578]
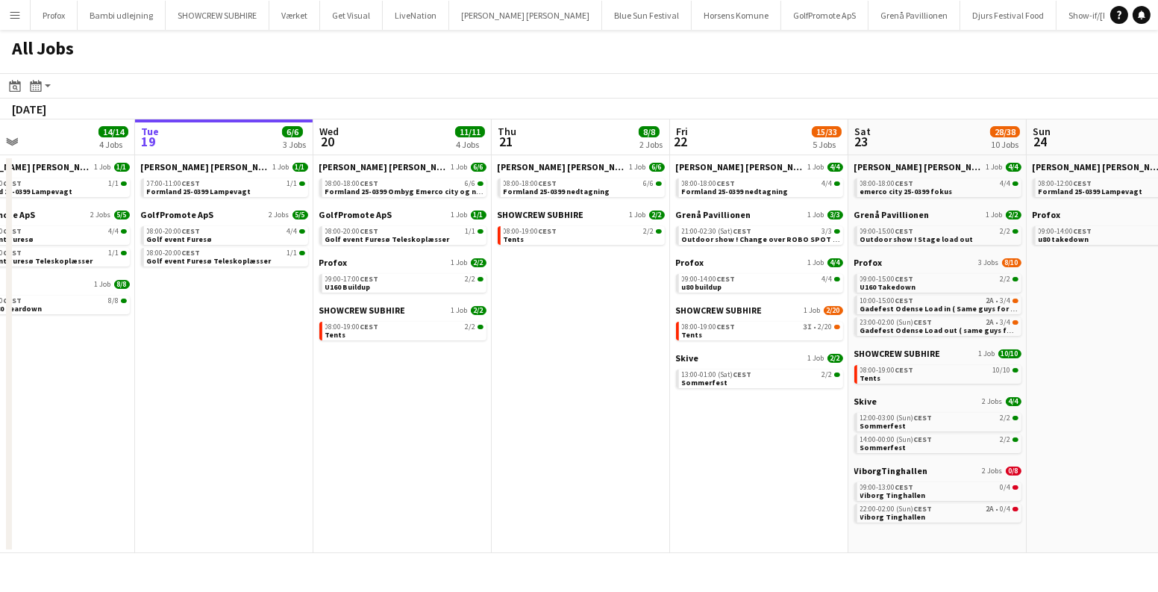
drag, startPoint x: 753, startPoint y: 424, endPoint x: 540, endPoint y: 415, distance: 212.8
click at [540, 415] on app-calendar-viewport "Fri 15 20/21 3 Jobs Sat 16 16/16 5 Jobs Sun 17 12/13 4 Jobs Mon 18 14/14 4 Jobs…" at bounding box center [579, 335] width 1158 height 433
click at [421, 415] on app-date-cell "Danny Black Luna 1 Job 6/6 08:00-18:00 CEST 6/6 Formland 25-0399 Ombyg Emerco c…" at bounding box center [402, 354] width 178 height 398
click at [13, 14] on app-icon "Menu" at bounding box center [15, 15] width 12 height 12
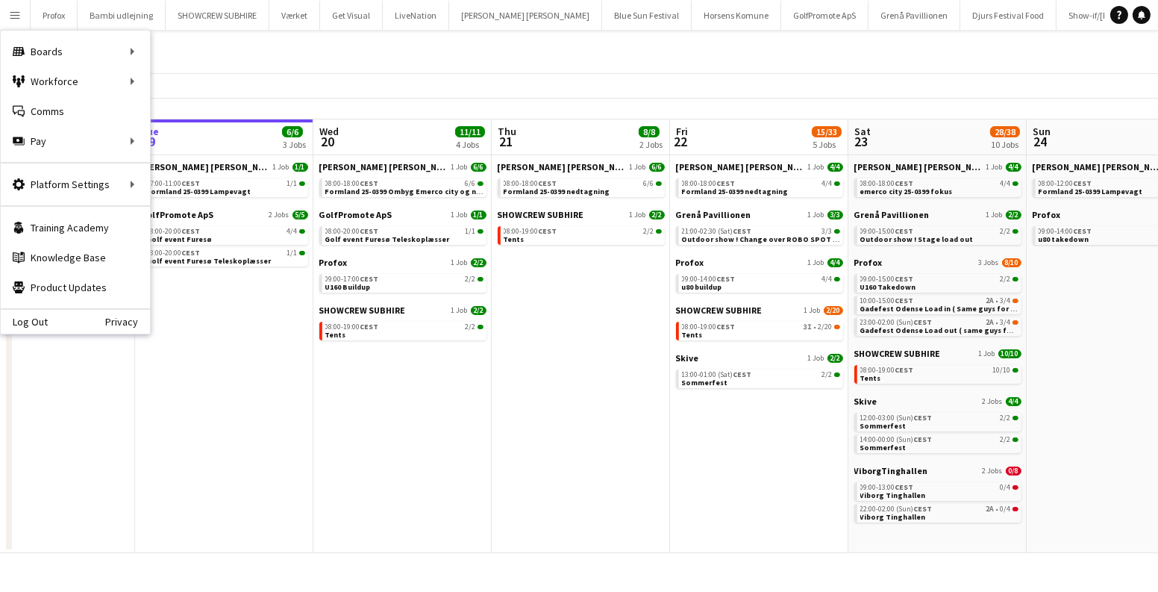
click at [579, 342] on app-date-cell "Danny Black Luna 1 Job 6/6 08:00-18:00 CEST 6/6 Formland 25-0399 nedtagning SHO…" at bounding box center [581, 354] width 178 height 398
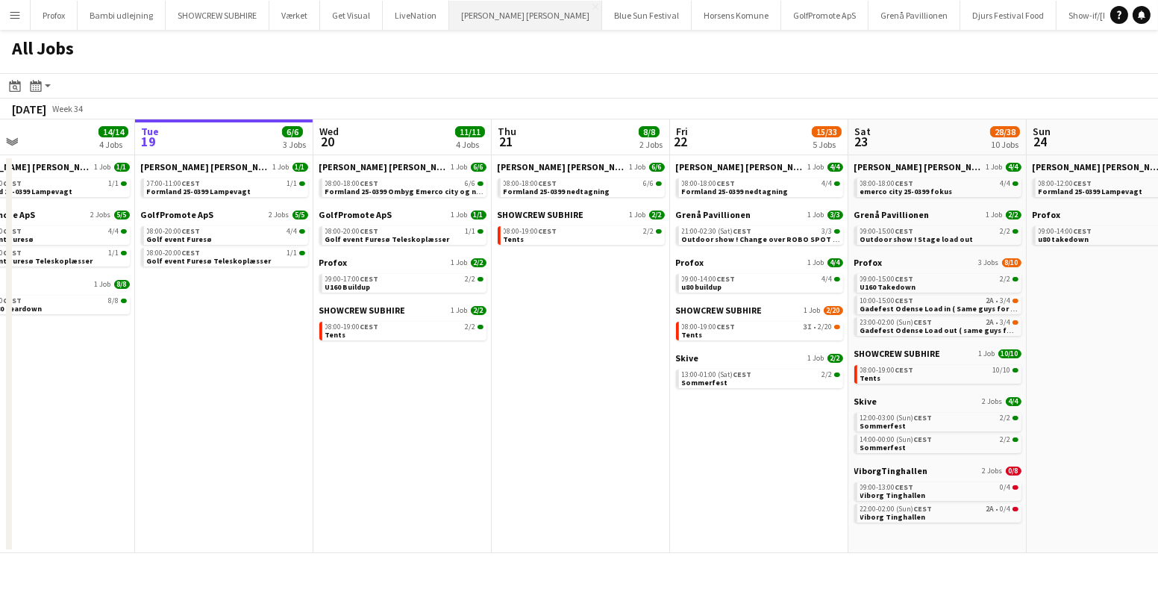
click at [472, 20] on button "Danny Black Luna Close" at bounding box center [525, 15] width 153 height 29
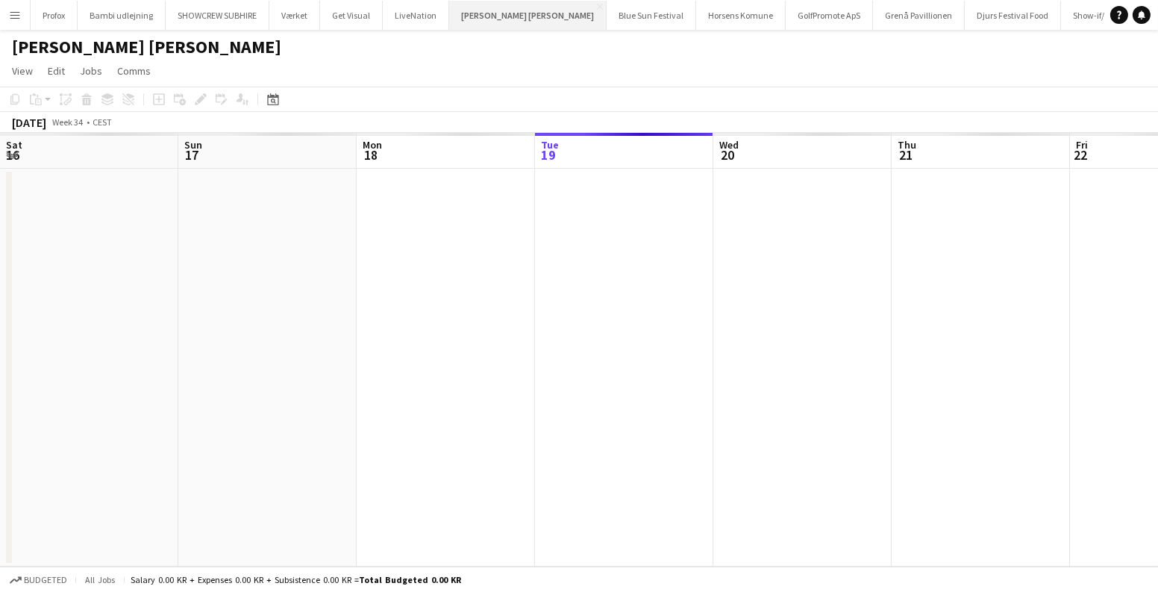
scroll to position [0, 357]
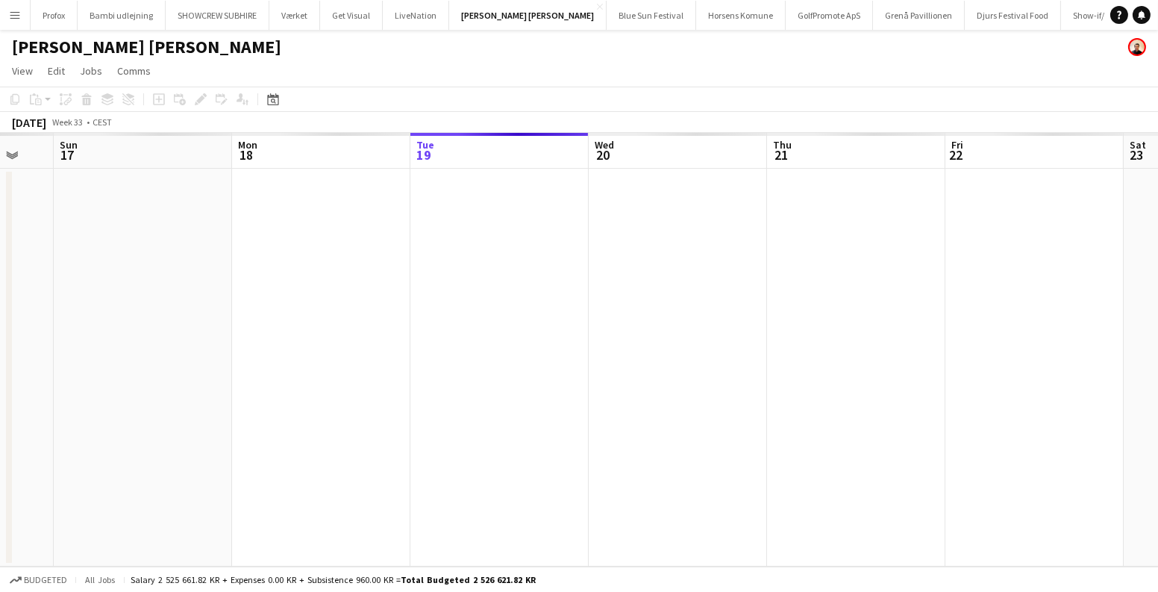
drag, startPoint x: 612, startPoint y: 266, endPoint x: 681, endPoint y: 308, distance: 80.7
click at [681, 308] on app-calendar-viewport "Fri 15 Sat 16 Sun 17 Mon 18 Tue 19 Wed 20 Thu 21 Fri 22 Sat 23 Sun 24 Mon 25 Tu…" at bounding box center [579, 349] width 1158 height 433
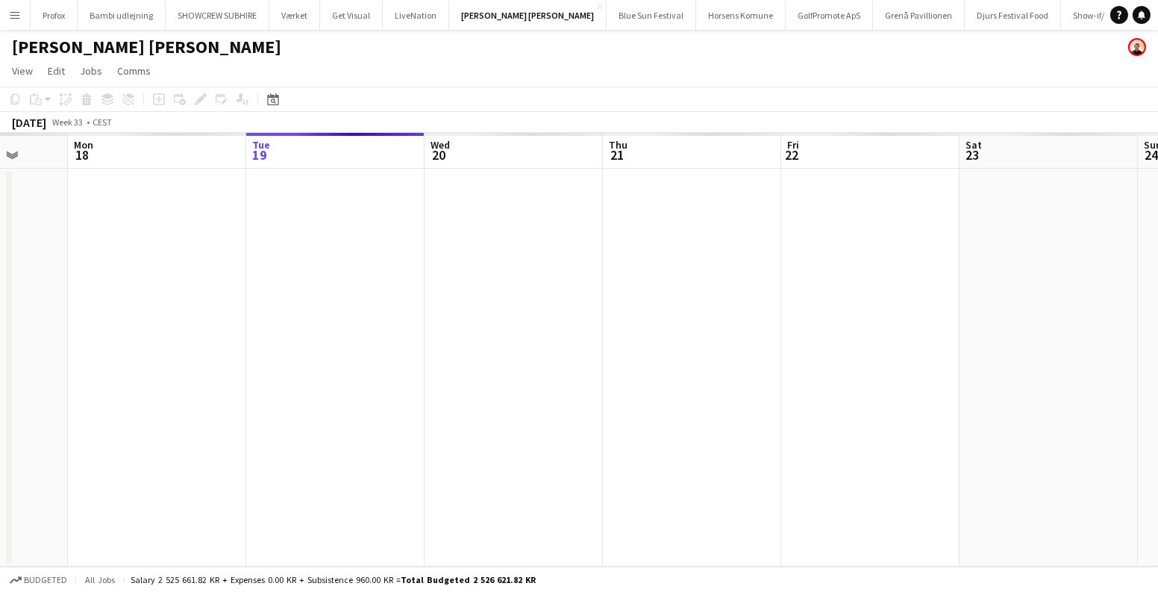
click at [524, 254] on app-date-cell at bounding box center [513, 368] width 178 height 398
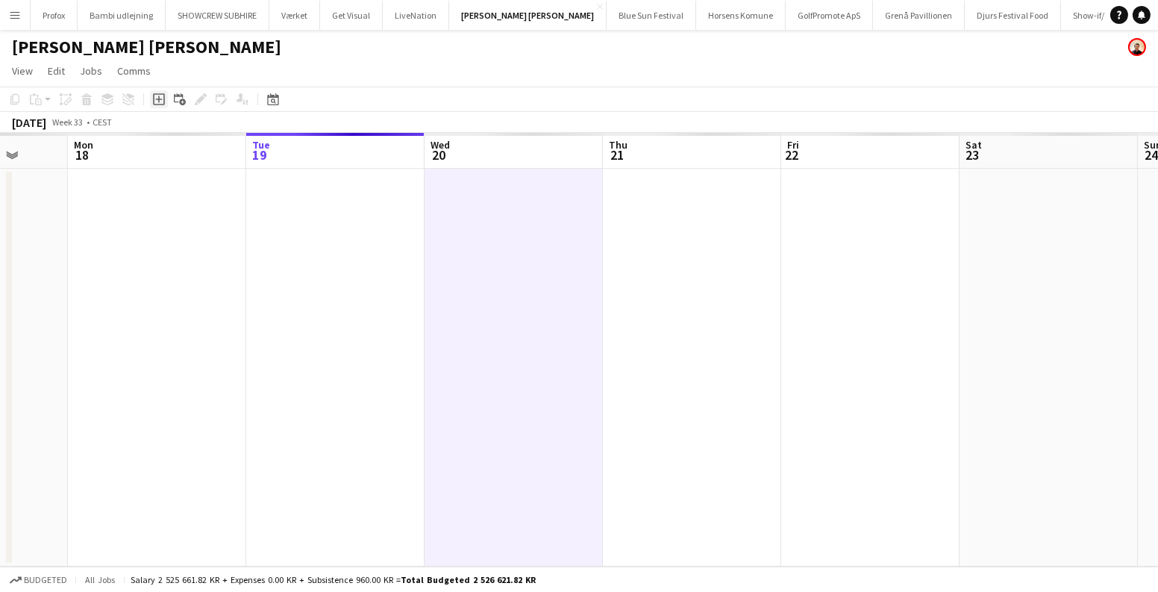
click at [150, 100] on div "Add job" at bounding box center [159, 99] width 18 height 18
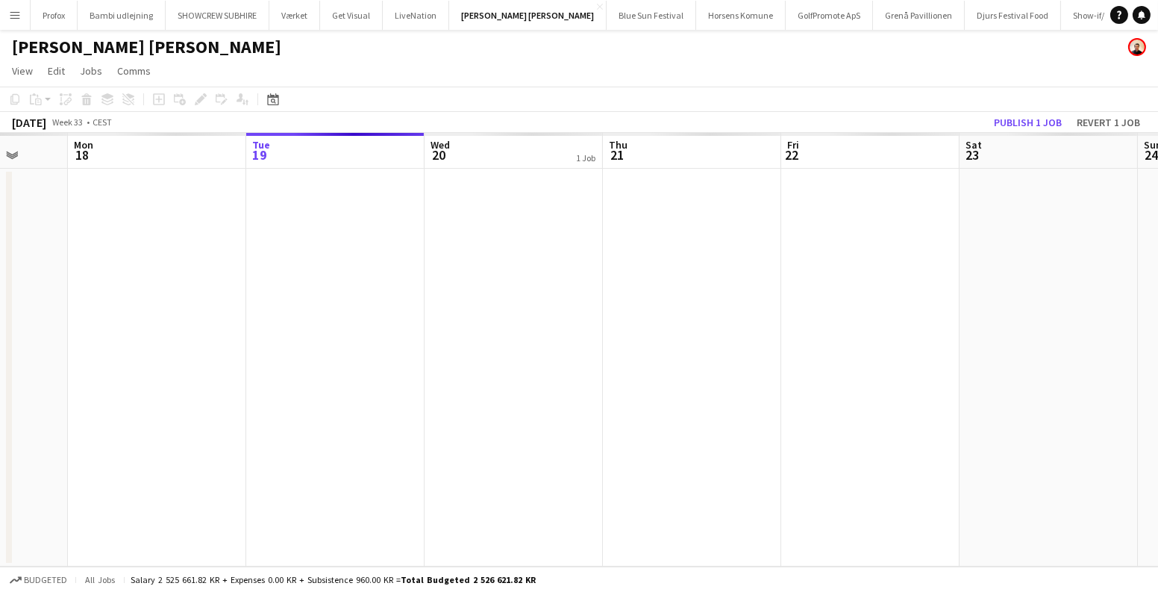
click at [495, 213] on app-date-cell at bounding box center [513, 368] width 178 height 398
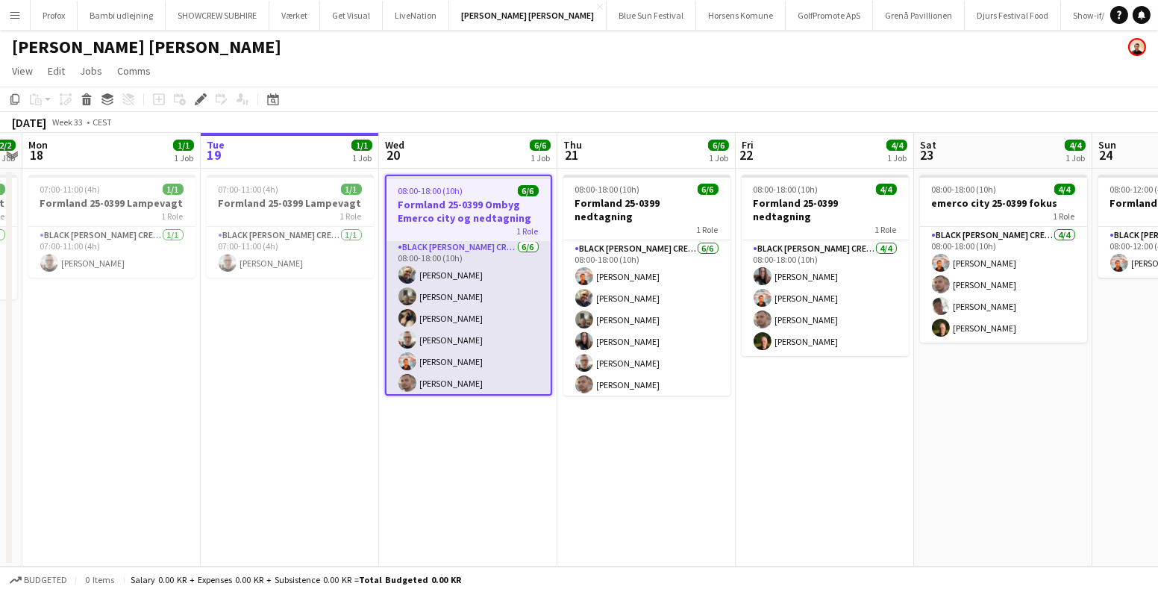
scroll to position [5, 0]
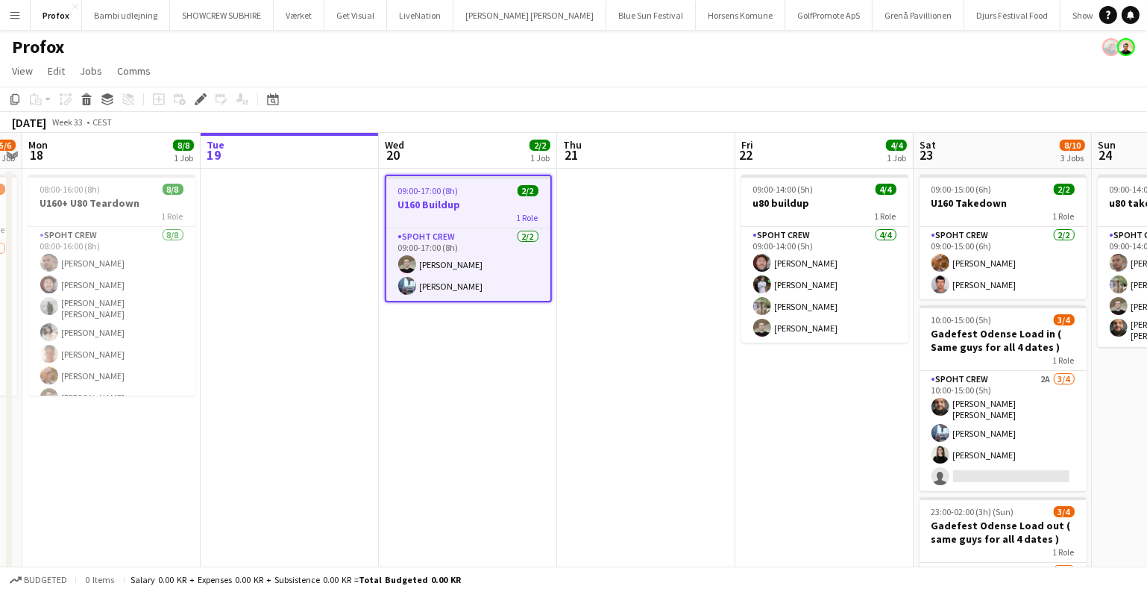
click at [420, 204] on h3 "U160 Buildup" at bounding box center [468, 204] width 164 height 13
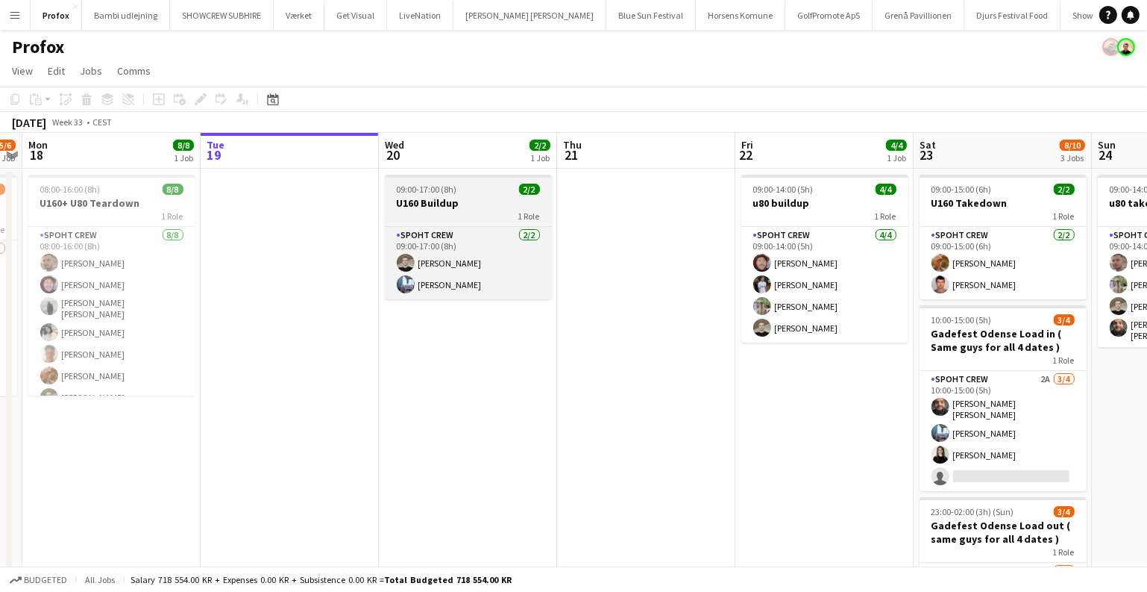
click at [420, 204] on h3 "U160 Buildup" at bounding box center [468, 202] width 167 height 13
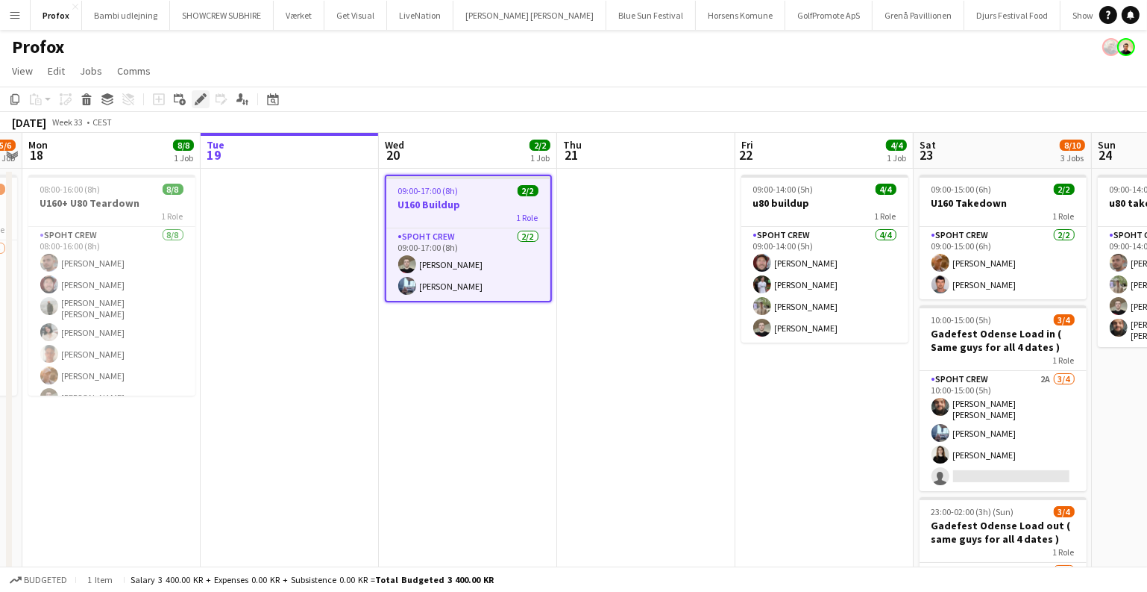
click at [201, 92] on div "Edit" at bounding box center [201, 99] width 18 height 18
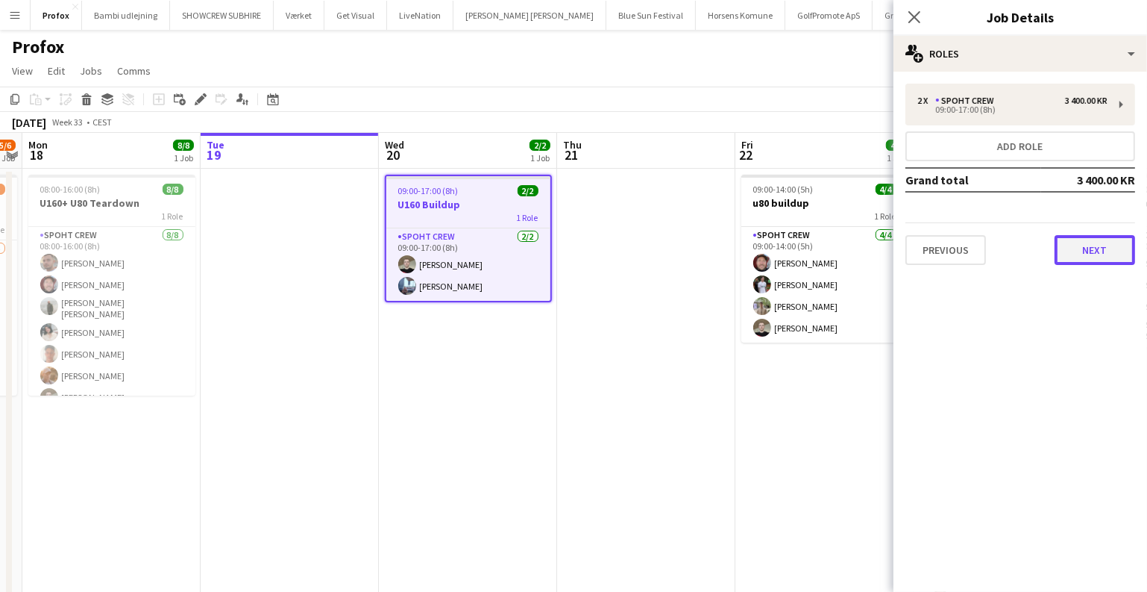
click at [1090, 260] on button "Next" at bounding box center [1095, 250] width 81 height 30
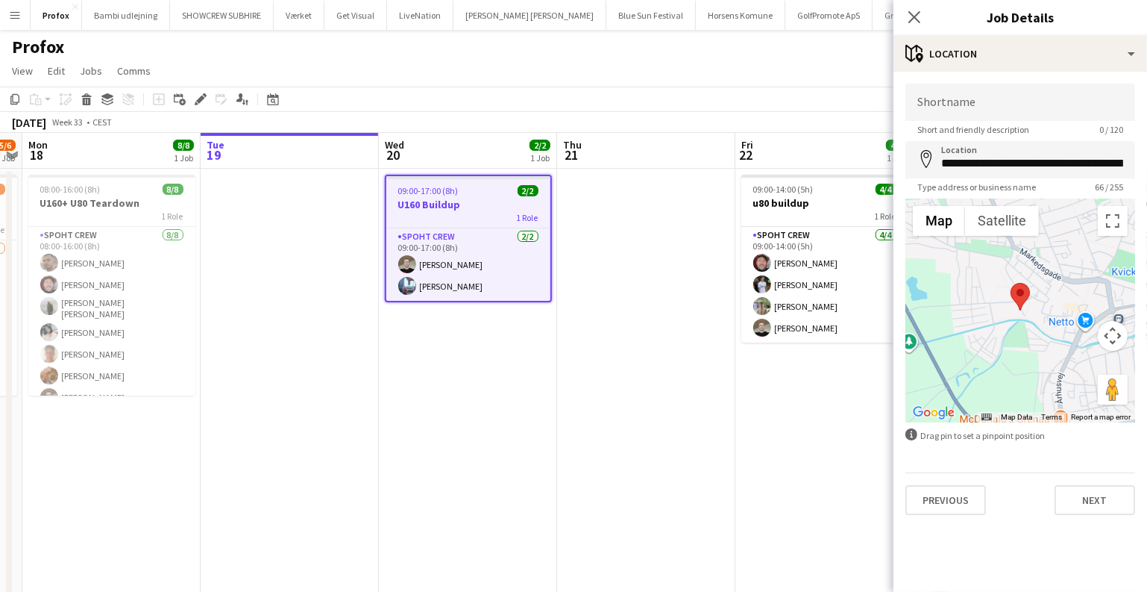
click at [615, 264] on app-date-cell at bounding box center [646, 438] width 178 height 539
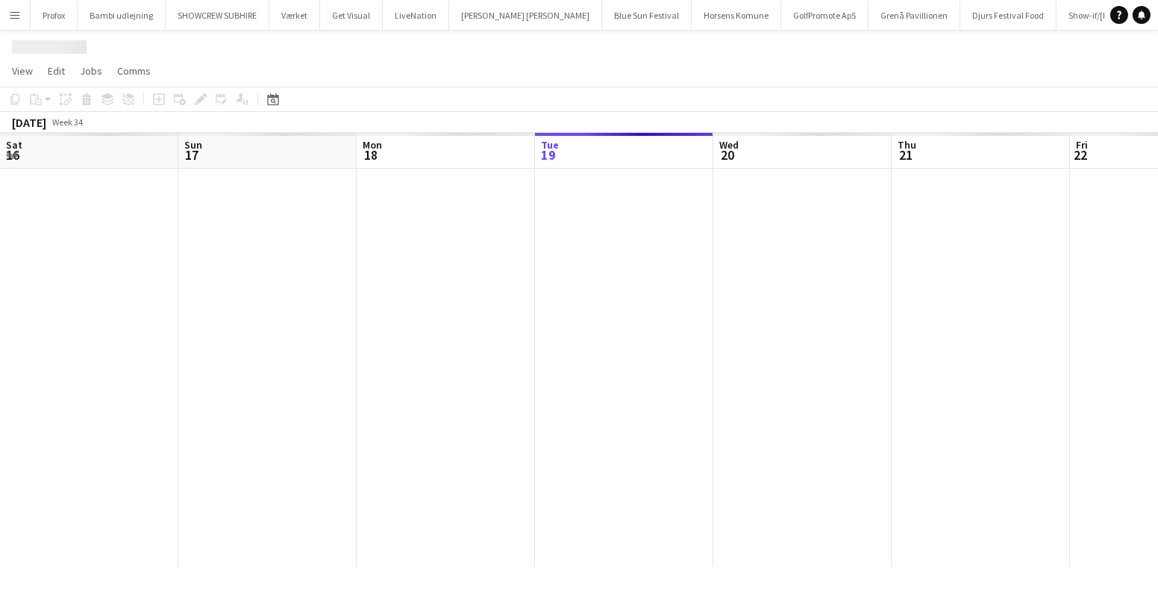
scroll to position [0, 357]
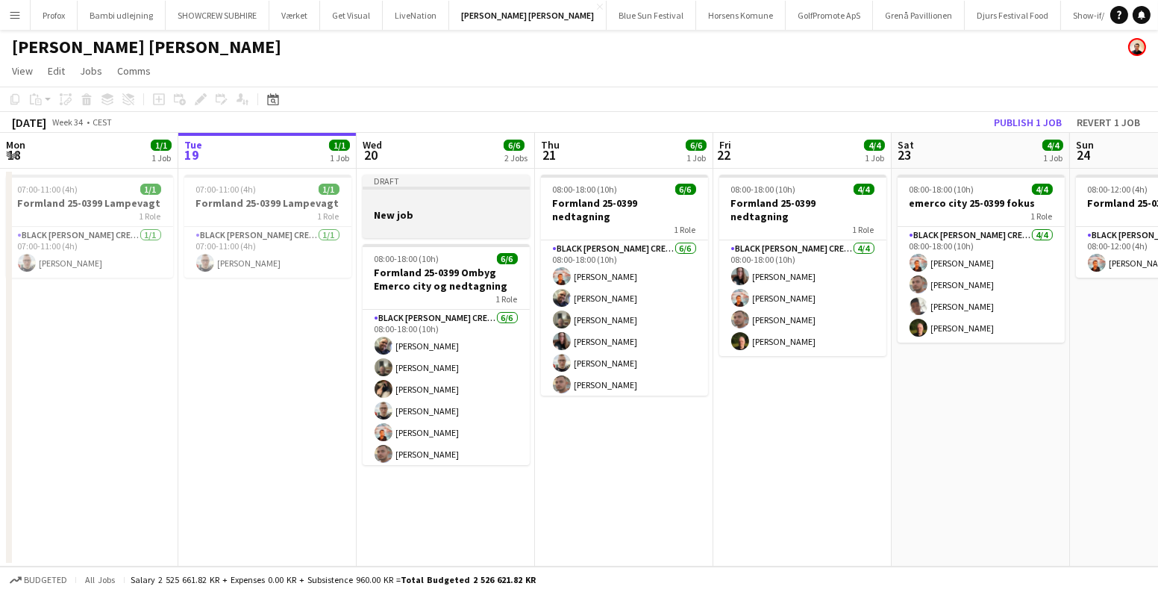
click at [444, 203] on div at bounding box center [446, 200] width 167 height 11
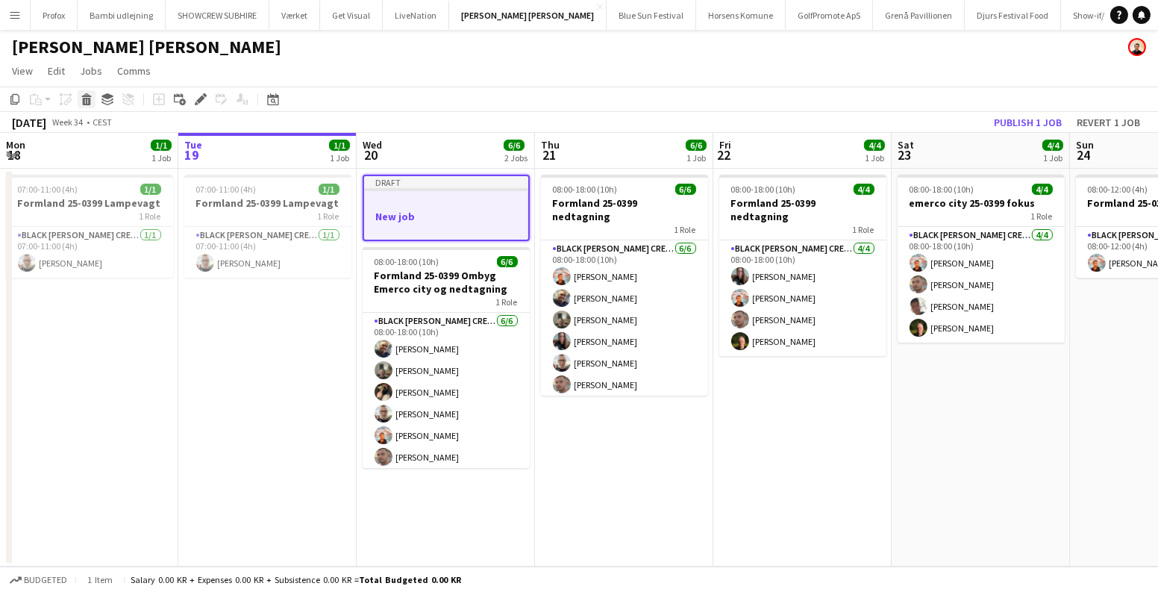
click at [87, 101] on icon "Delete" at bounding box center [87, 99] width 12 height 12
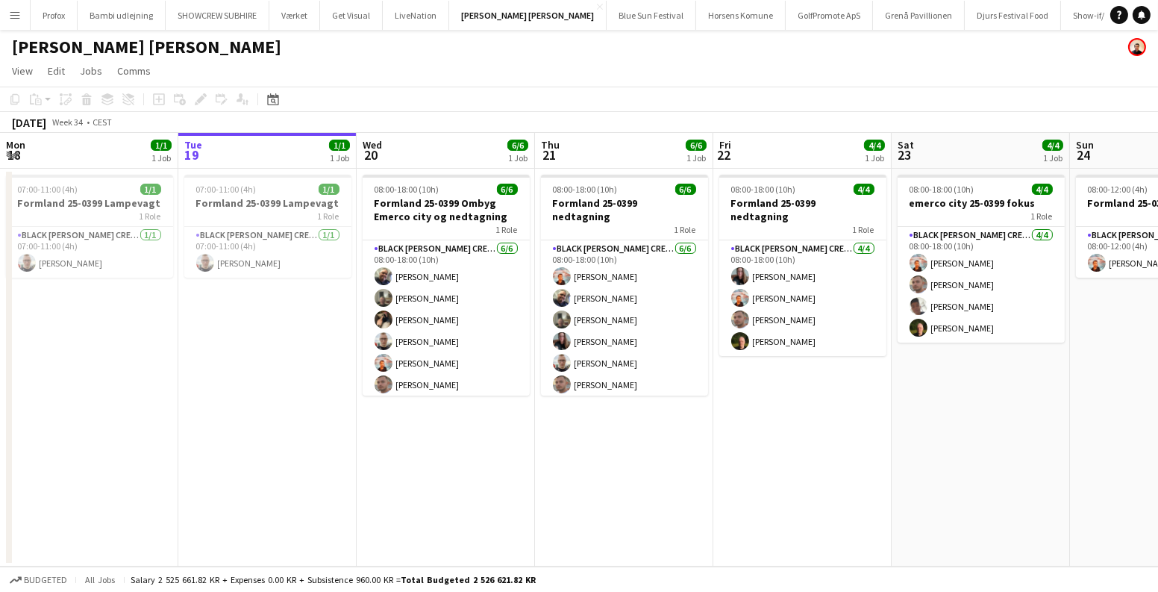
click at [14, 10] on app-icon "Menu" at bounding box center [15, 15] width 12 height 12
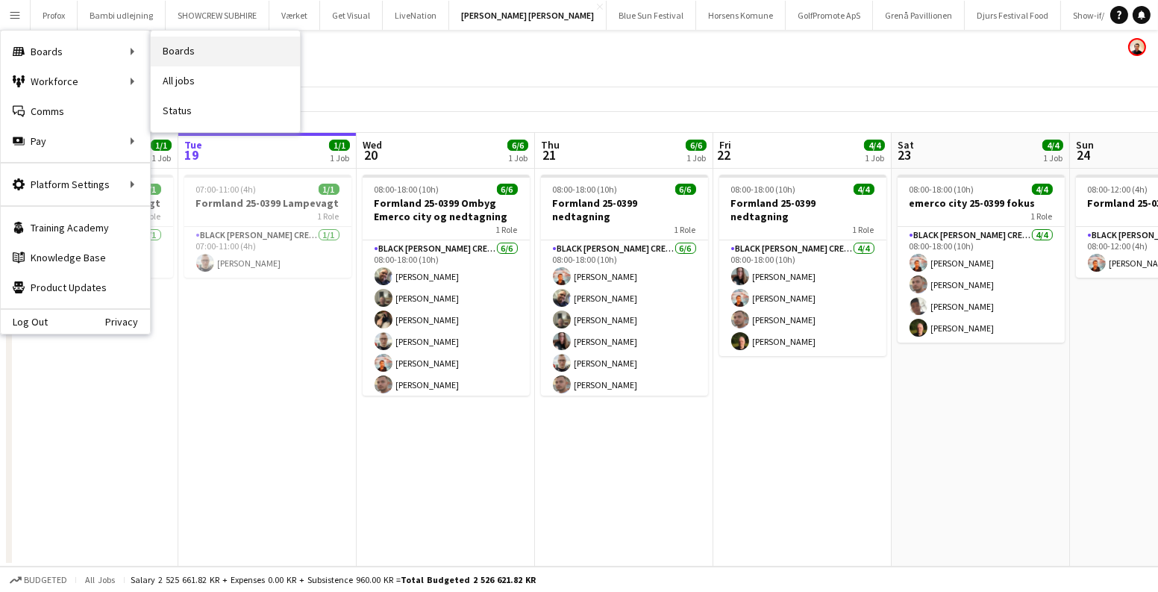
click at [152, 45] on link "Boards" at bounding box center [225, 52] width 149 height 30
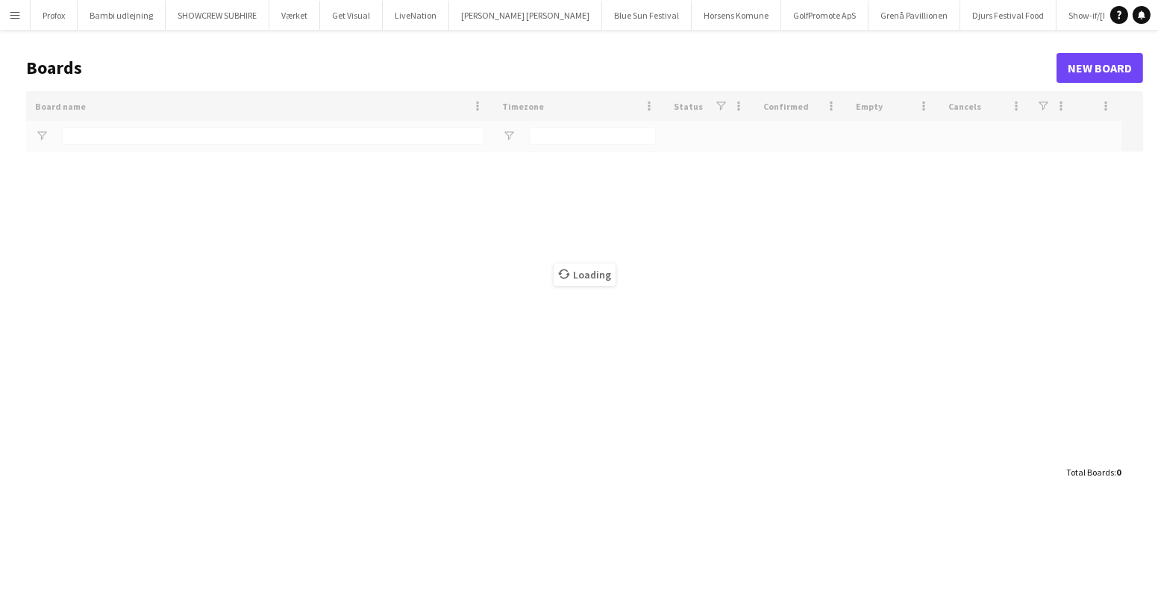
type input "****"
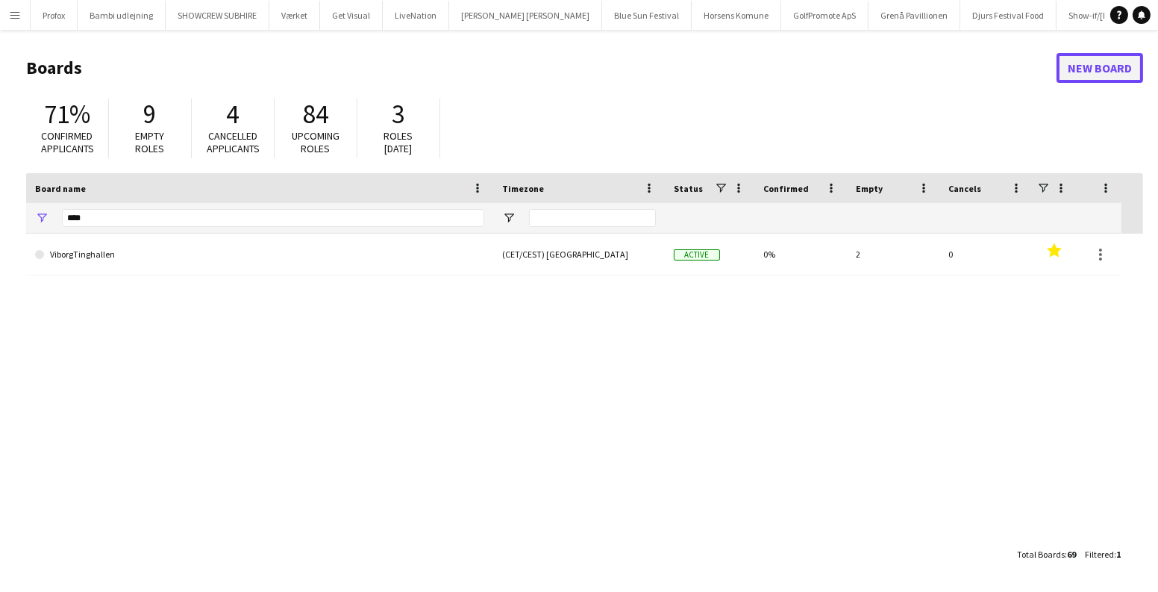
click at [1120, 74] on link "New Board" at bounding box center [1099, 68] width 87 height 30
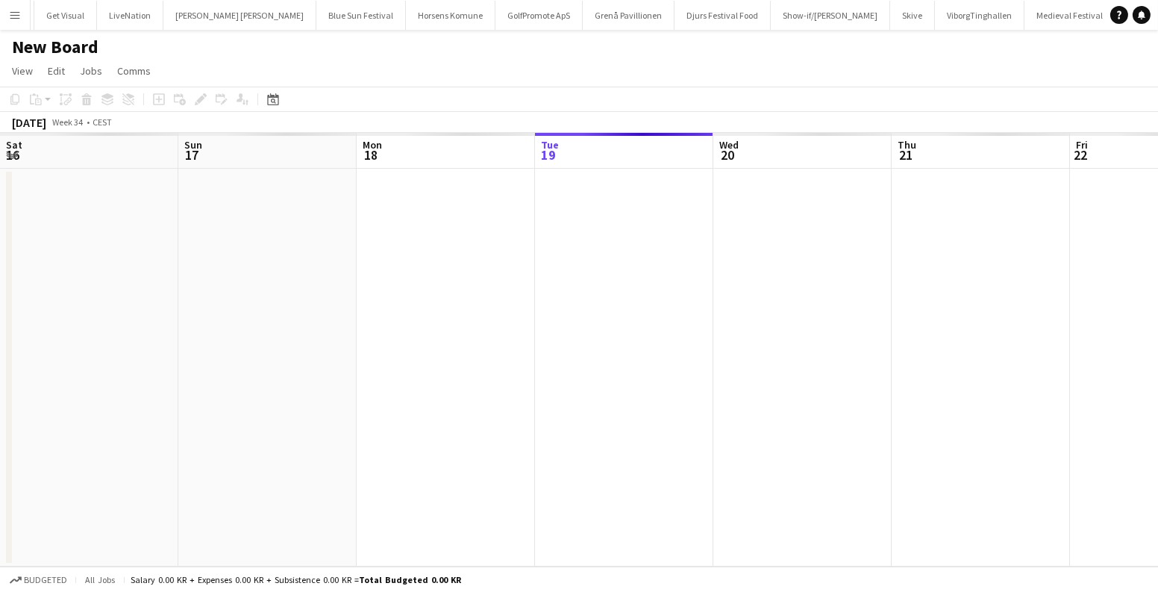
scroll to position [0, 357]
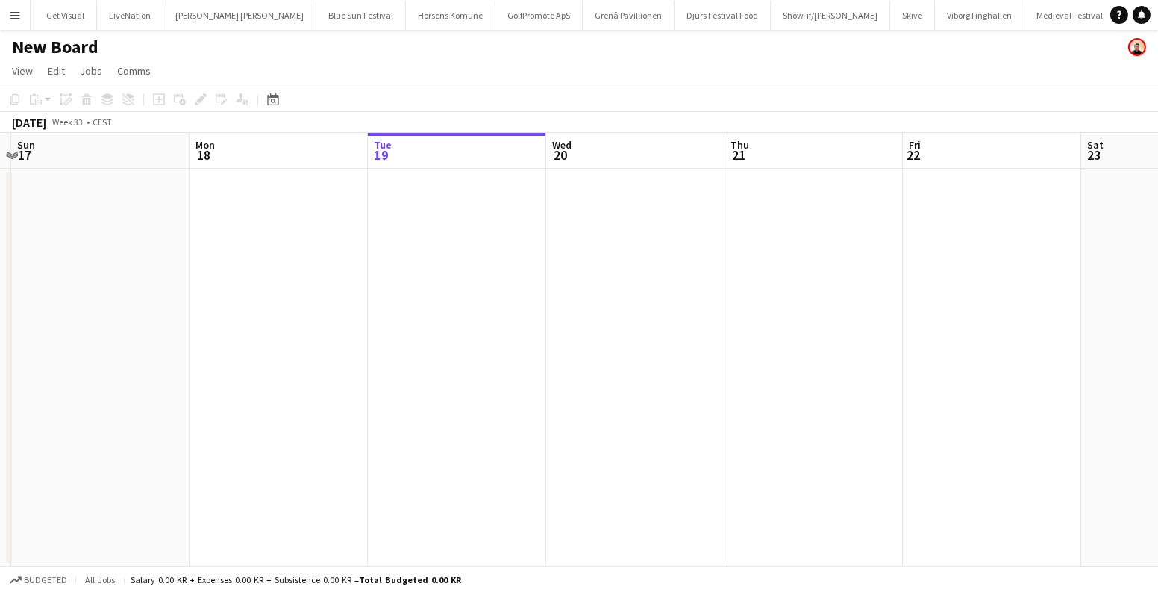
drag, startPoint x: 453, startPoint y: 272, endPoint x: 465, endPoint y: 273, distance: 12.0
click at [453, 272] on app-calendar-viewport "Fri 15 Sat 16 Sun 17 Mon 18 Tue 19 Wed 20 Thu 21 Fri 22 Sat 23 Sun 24 Mon 25 Tu…" at bounding box center [579, 349] width 1158 height 433
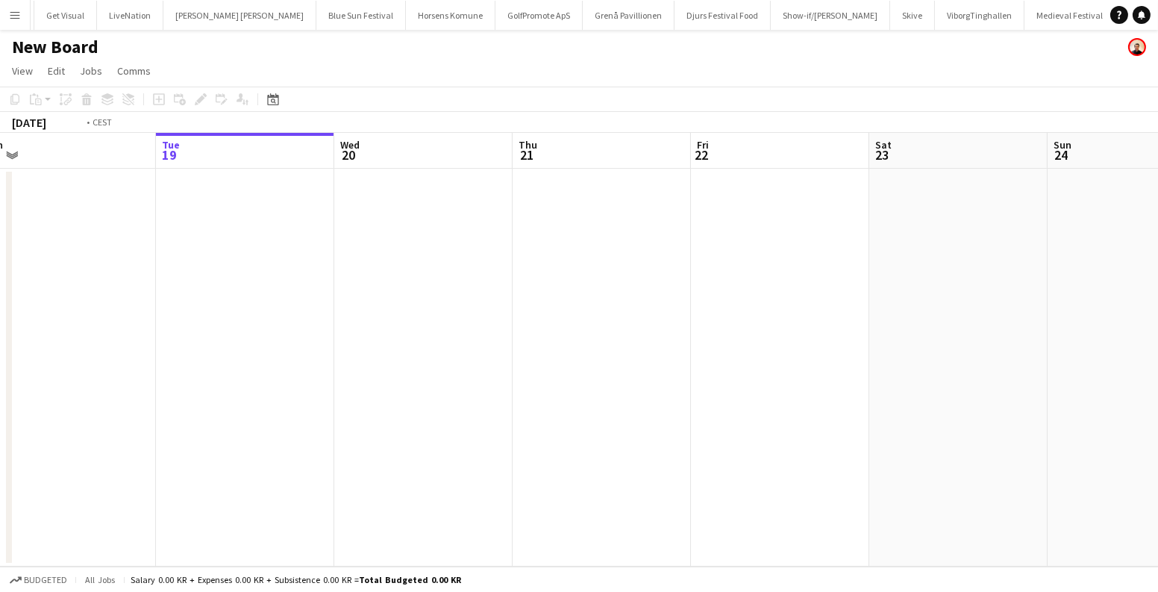
drag, startPoint x: 670, startPoint y: 237, endPoint x: 445, endPoint y: 243, distance: 224.6
click at [461, 264] on app-calendar-viewport "Fri 15 Sat 16 Sun 17 Mon 18 Tue 19 Wed 20 Thu 21 Fri 22 Sat 23 Sun 24 Mon 25 Tu…" at bounding box center [579, 349] width 1158 height 433
click at [444, 241] on app-date-cell at bounding box center [426, 368] width 178 height 398
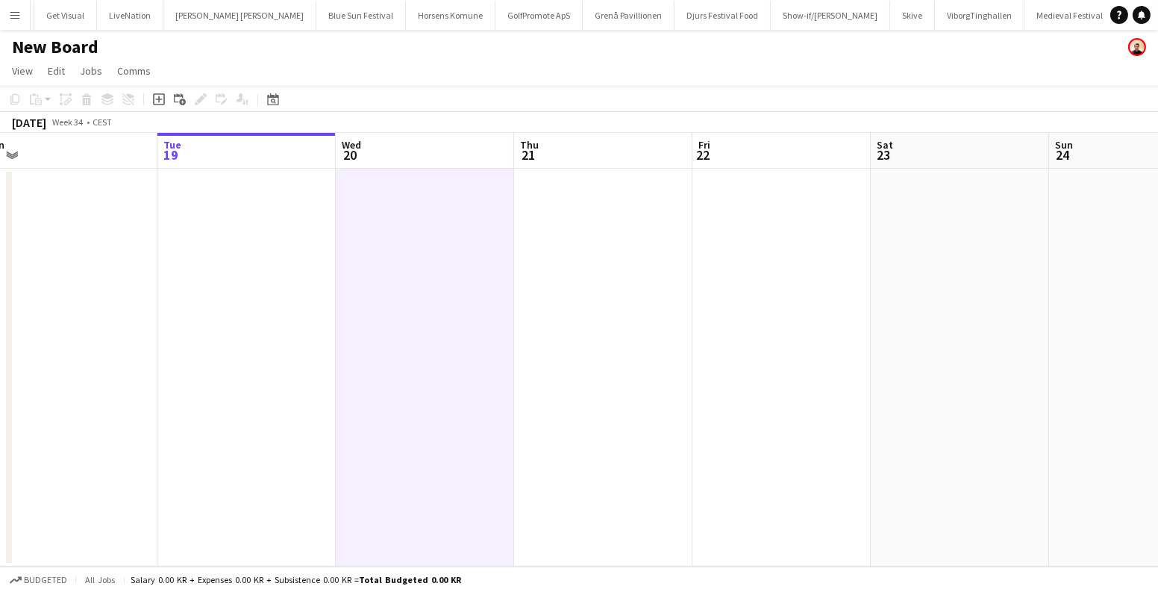
drag, startPoint x: 318, startPoint y: 313, endPoint x: 413, endPoint y: 272, distance: 103.2
click at [478, 333] on app-calendar-viewport "Sat 16 Sun 17 Mon 18 Tue 19 Wed 20 Thu 21 Fri 22 Sat 23 Sun 24 Mon 25 Tue 26 We…" at bounding box center [579, 349] width 1158 height 433
click at [159, 91] on div "Add job" at bounding box center [159, 99] width 18 height 18
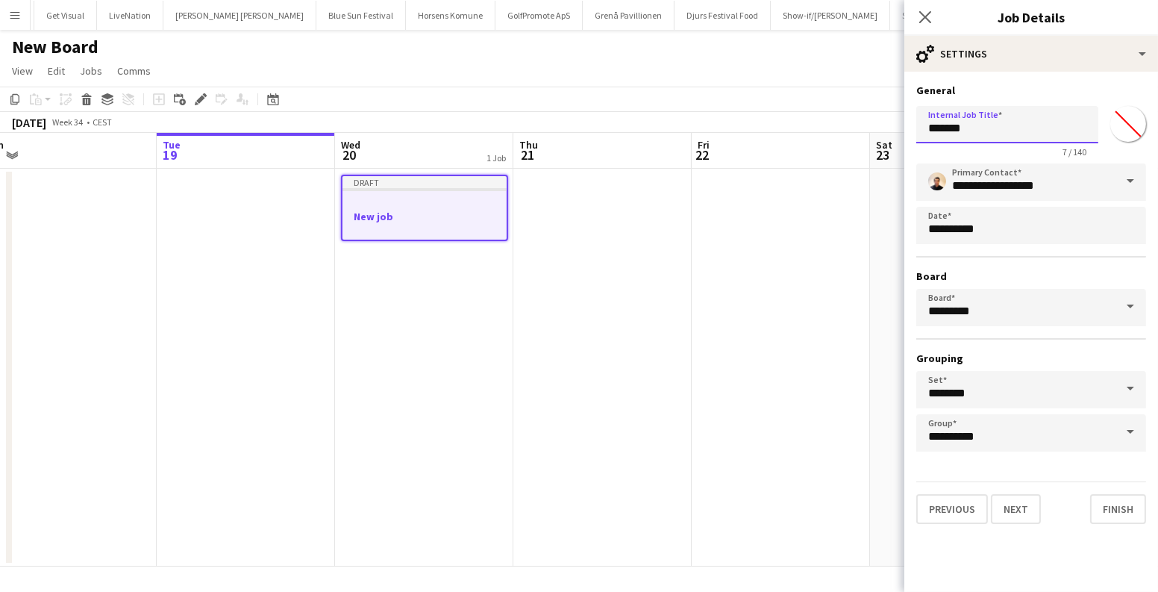
drag, startPoint x: 997, startPoint y: 124, endPoint x: 921, endPoint y: 130, distance: 75.6
click at [921, 130] on input "*******" at bounding box center [1007, 124] width 182 height 37
type input "*"
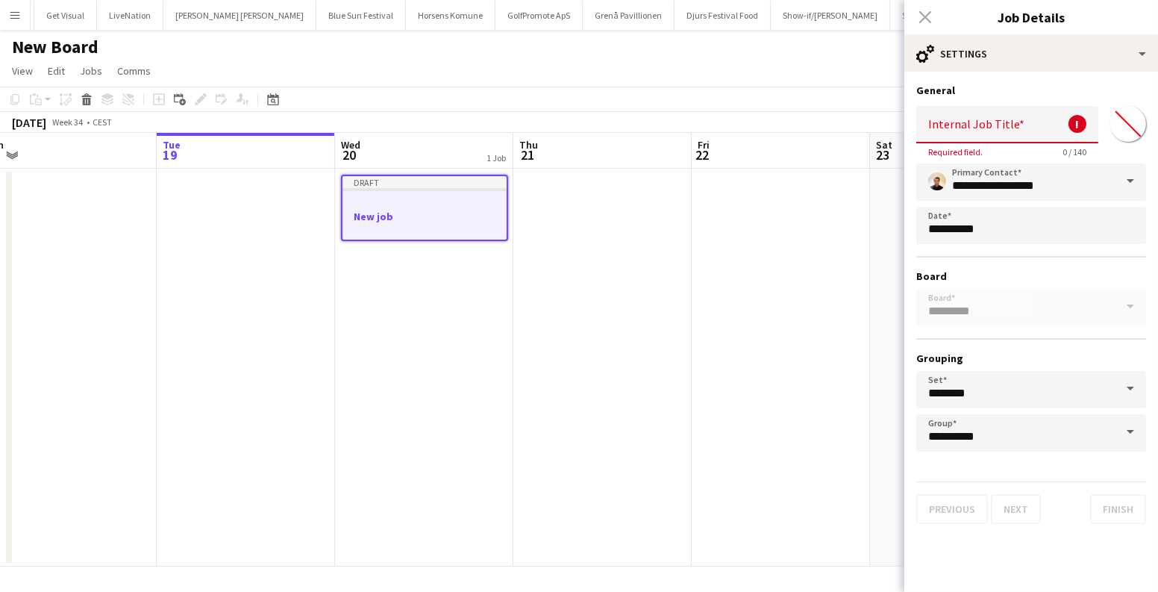
click at [39, 42] on h1 "New Board" at bounding box center [55, 47] width 87 height 22
click at [630, 395] on app-date-cell at bounding box center [602, 368] width 178 height 398
click at [928, 22] on div "Close pop-in" at bounding box center [925, 17] width 42 height 34
click at [926, 12] on div "Close pop-in" at bounding box center [925, 17] width 42 height 34
click at [591, 300] on app-date-cell at bounding box center [602, 368] width 178 height 398
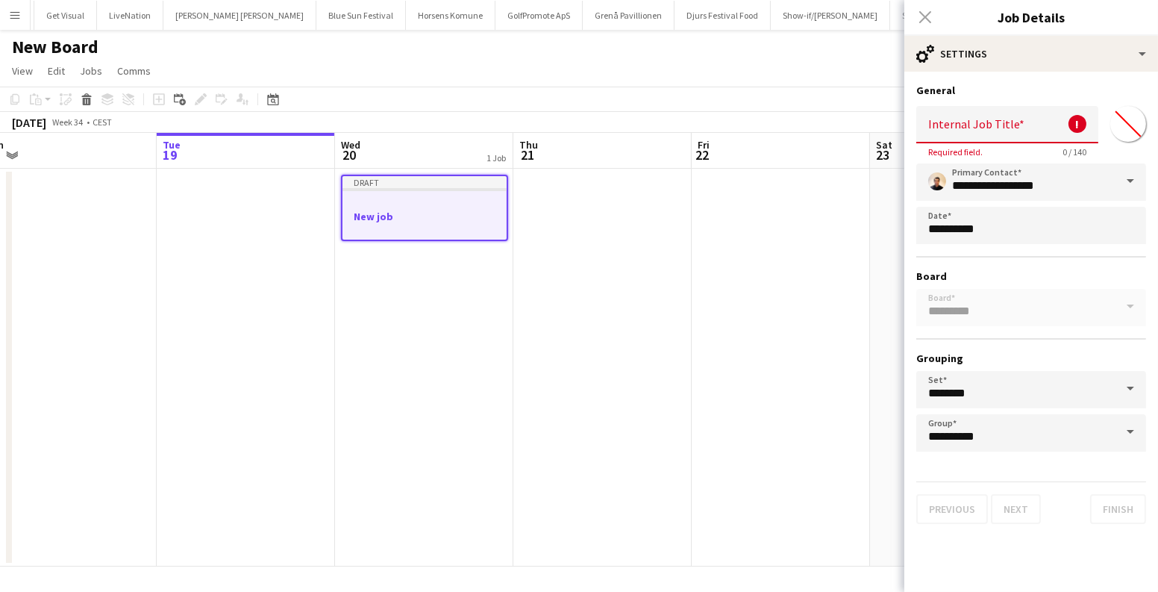
drag, startPoint x: 929, startPoint y: 19, endPoint x: 912, endPoint y: 19, distance: 17.2
click at [928, 19] on div "Close pop-in" at bounding box center [925, 17] width 42 height 34
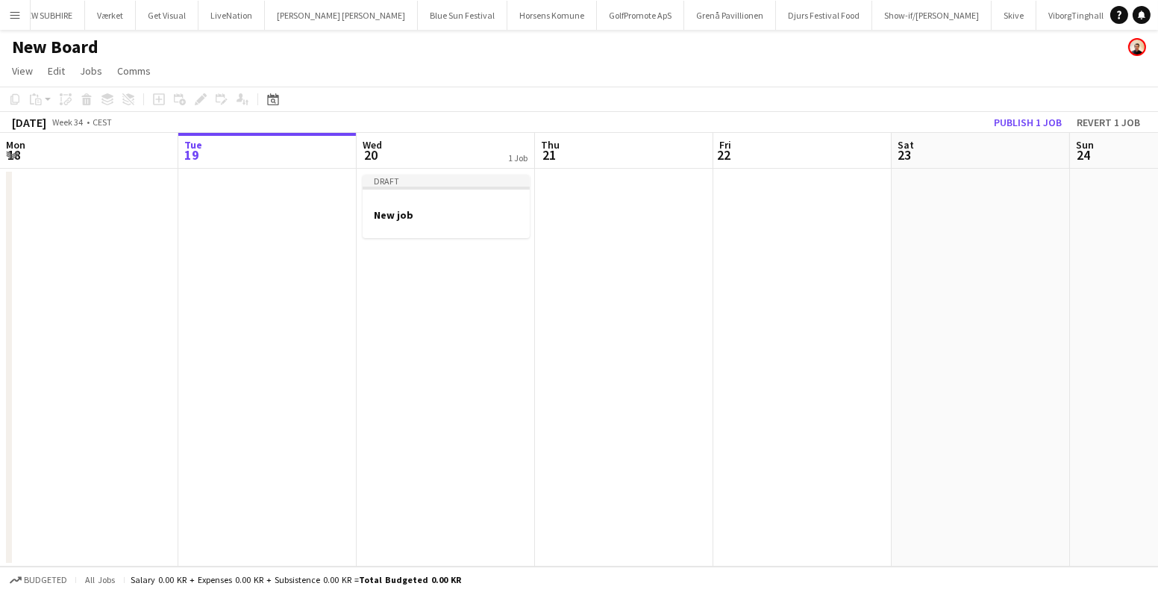
scroll to position [0, 267]
click at [62, 47] on h1 "New Board" at bounding box center [55, 47] width 87 height 22
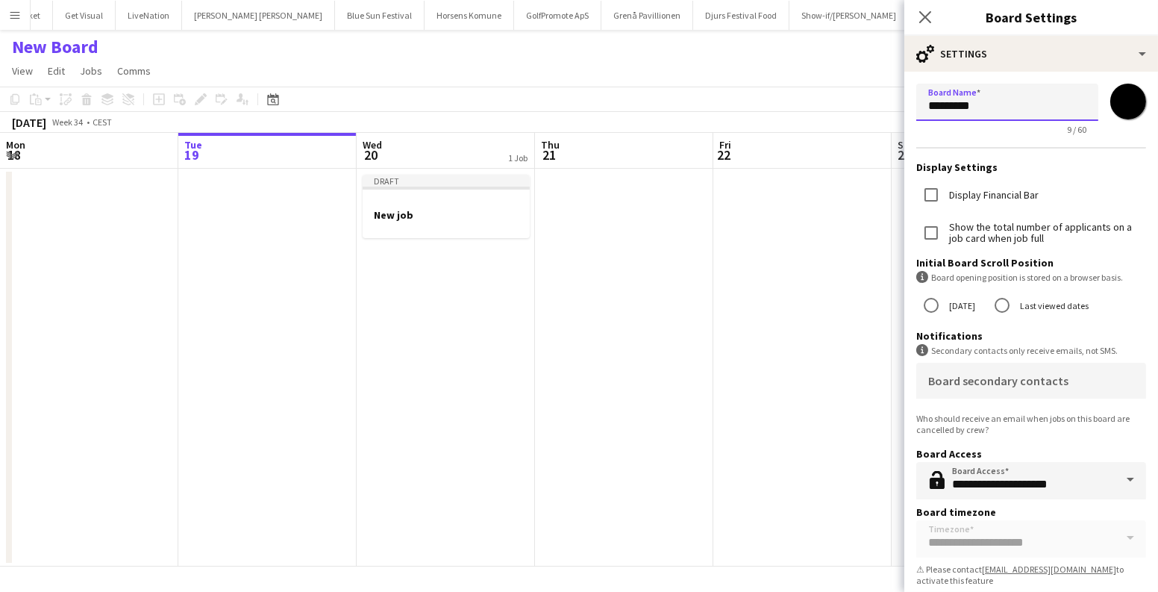
drag, startPoint x: 1013, startPoint y: 102, endPoint x: 845, endPoint y: 104, distance: 167.8
click at [845, 104] on body "Menu Boards Boards Boards All jobs Status Workforce Workforce My Workforce Recr…" at bounding box center [579, 296] width 1158 height 592
type input "*******"
click at [512, 286] on app-date-cell "Draft New job" at bounding box center [446, 368] width 178 height 398
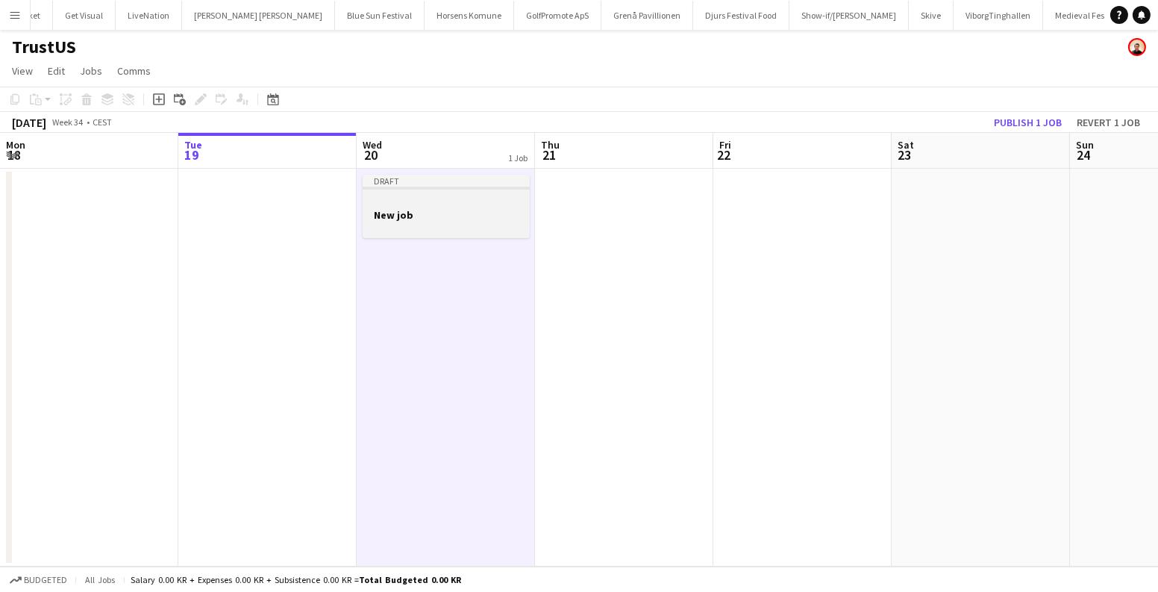
click at [409, 198] on div at bounding box center [446, 200] width 167 height 11
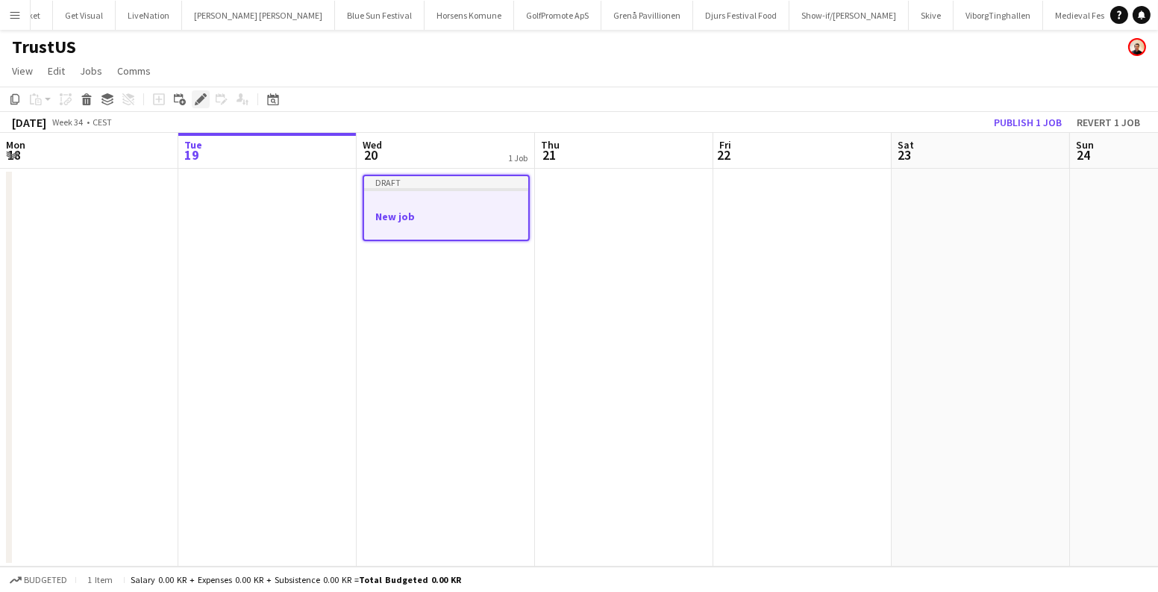
click at [201, 104] on icon "Edit" at bounding box center [201, 99] width 12 height 12
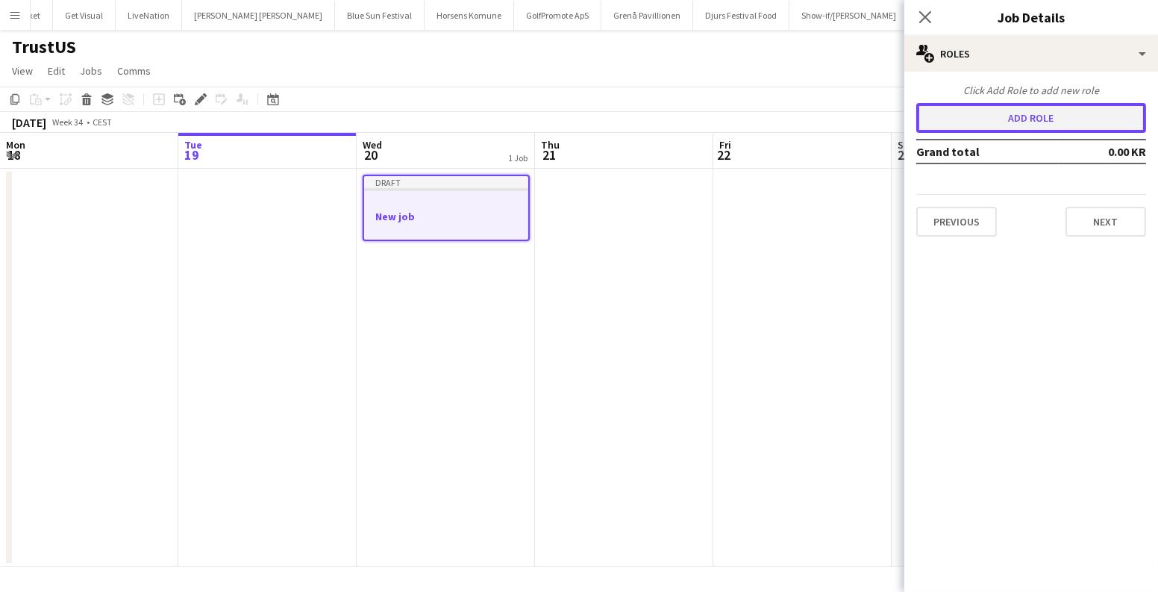
click at [985, 118] on button "Add role" at bounding box center [1031, 118] width 230 height 30
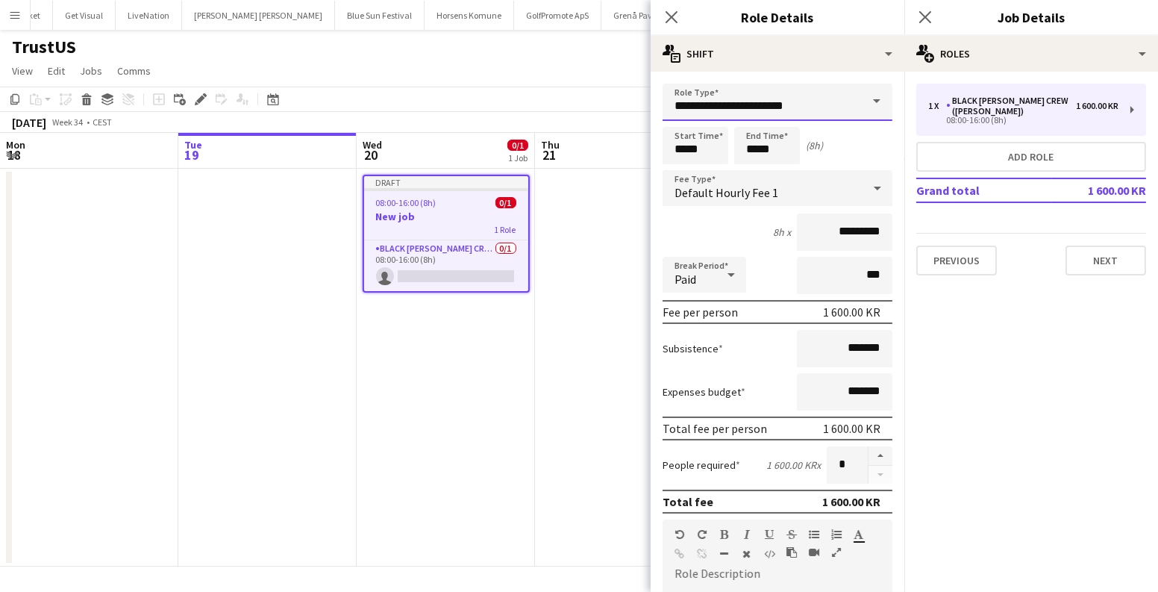
click at [791, 87] on input "**********" at bounding box center [777, 102] width 230 height 37
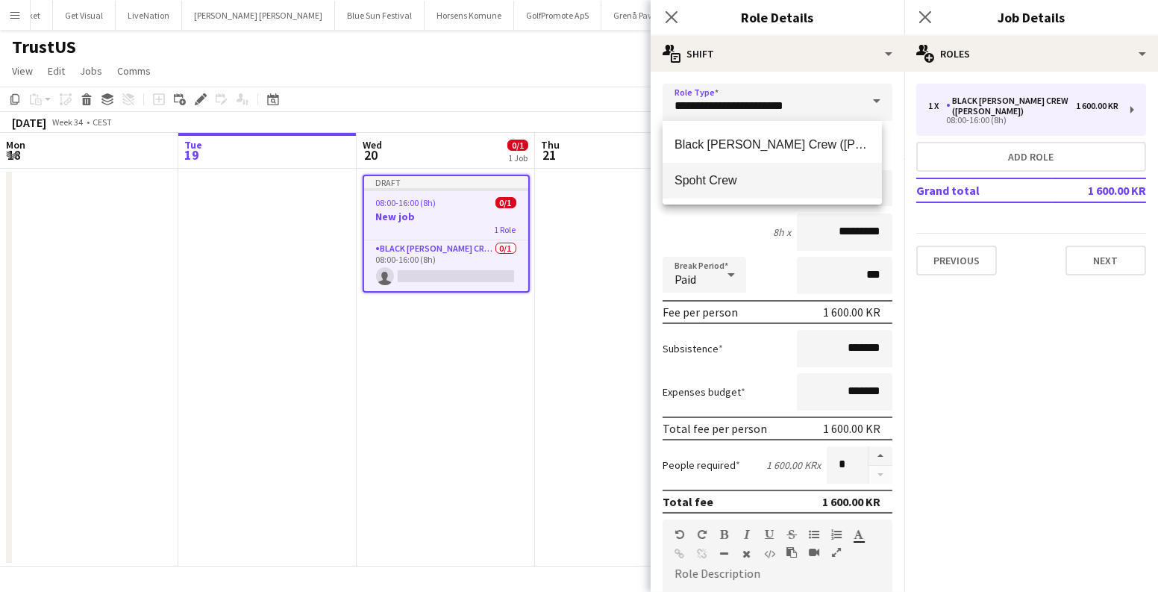
click at [703, 181] on span "Spoht Crew" at bounding box center [771, 180] width 195 height 14
type input "**********"
type input "*********"
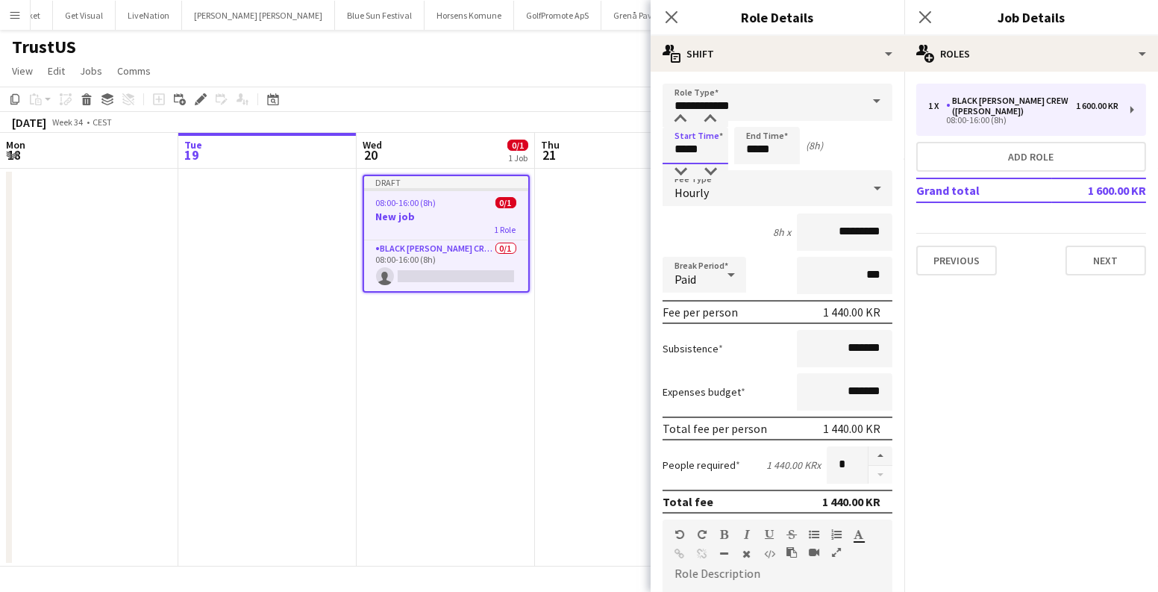
drag, startPoint x: 697, startPoint y: 152, endPoint x: 676, endPoint y: 151, distance: 21.7
click at [677, 151] on input "*****" at bounding box center [695, 145] width 66 height 37
click at [709, 151] on input "*****" at bounding box center [695, 145] width 66 height 37
drag, startPoint x: 713, startPoint y: 147, endPoint x: 671, endPoint y: 147, distance: 41.8
click at [672, 147] on input "*****" at bounding box center [695, 145] width 66 height 37
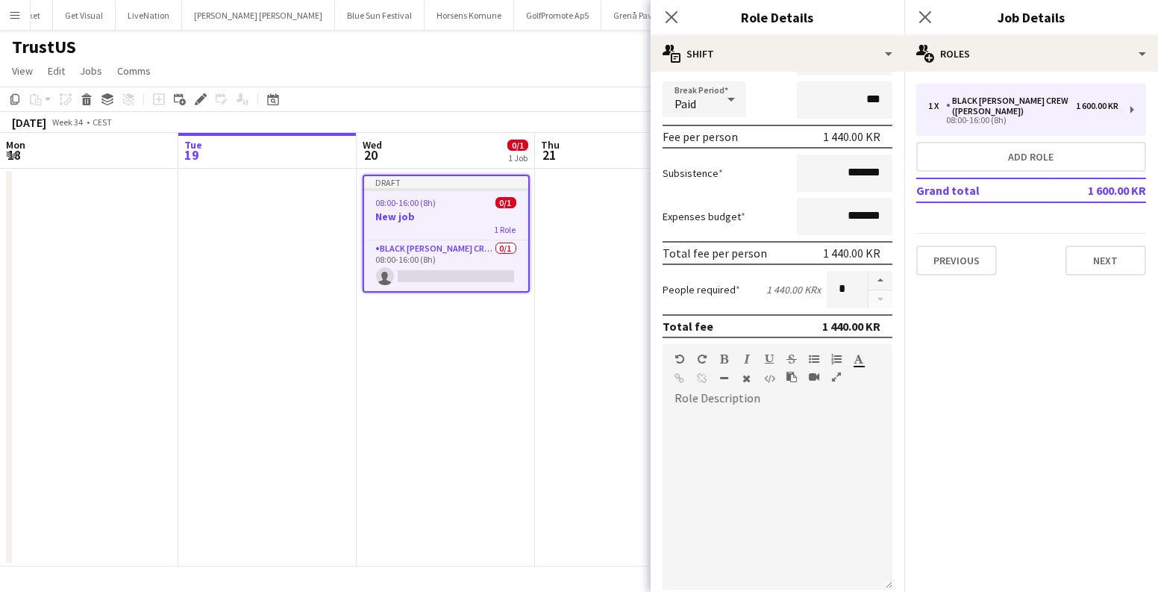
scroll to position [135, 0]
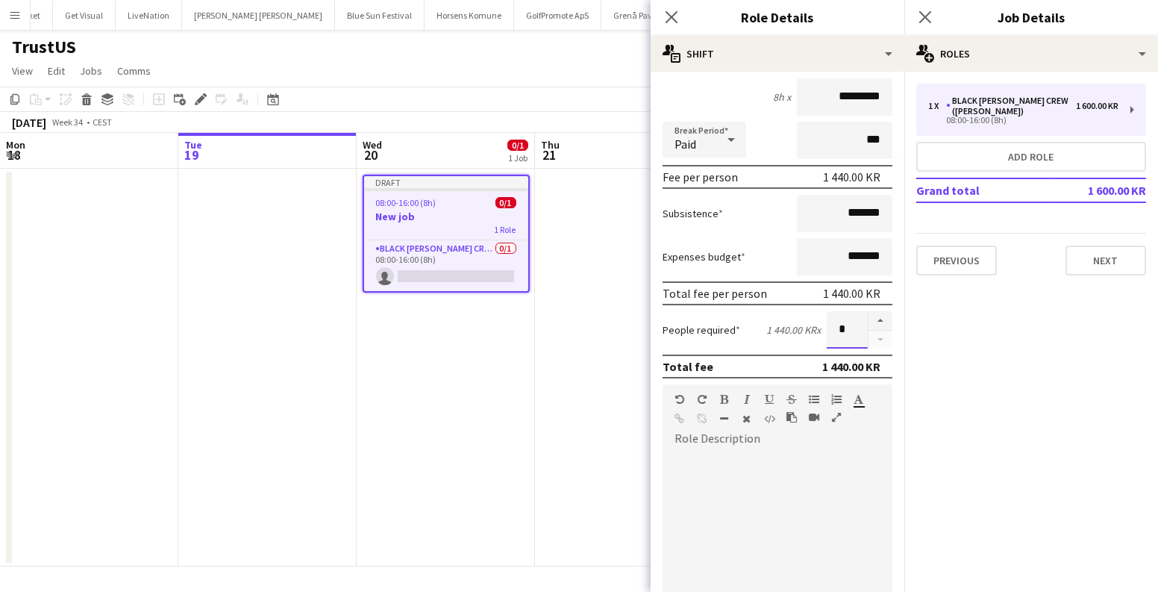
drag, startPoint x: 844, startPoint y: 326, endPoint x: 821, endPoint y: 328, distance: 24.0
click at [827, 328] on input "*" at bounding box center [847, 329] width 41 height 37
type input "*"
click at [1041, 376] on mat-expansion-panel "pencil3 General details 1 x Black Luna Crew (Danny) 1 600.00 KR 08:00-16:00 (8h…" at bounding box center [1031, 332] width 254 height 520
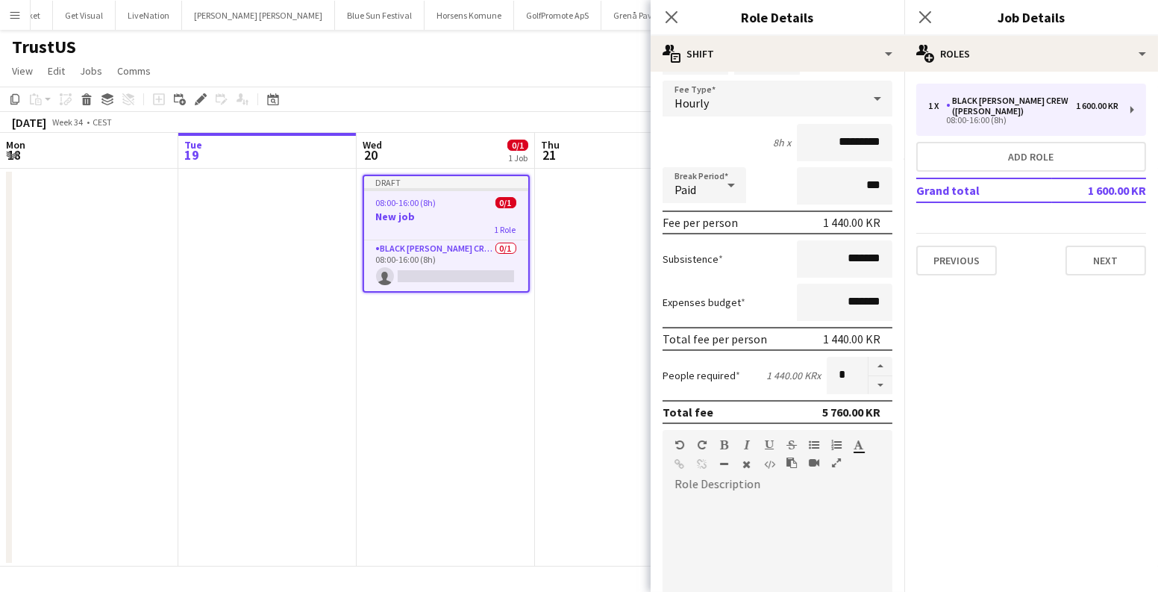
scroll to position [0, 0]
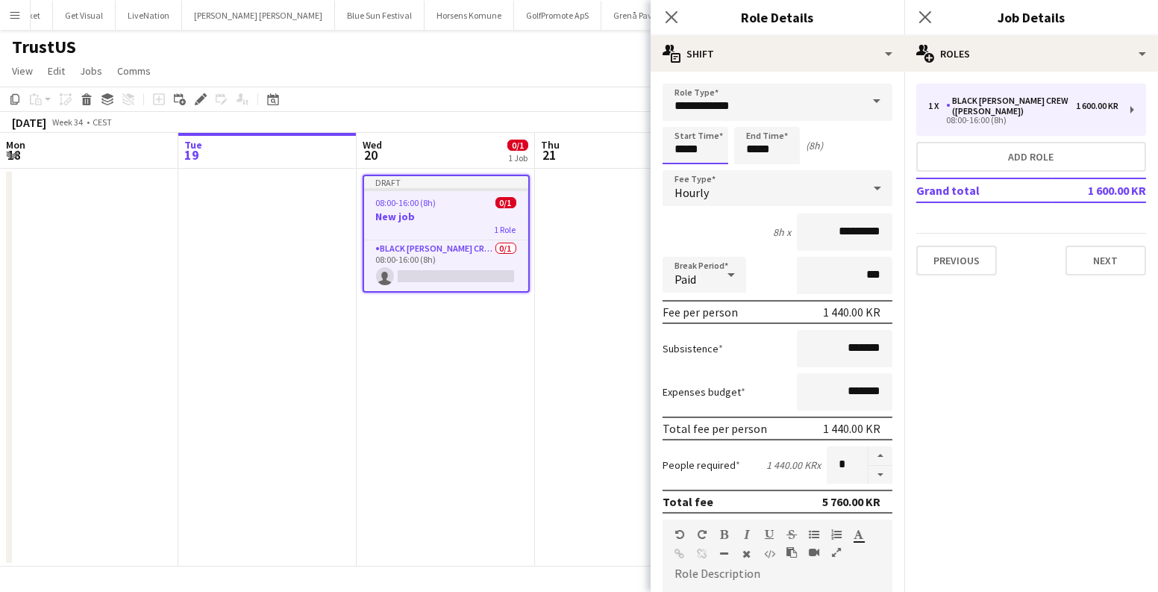
click at [673, 146] on input "*****" at bounding box center [695, 145] width 66 height 37
click at [790, 146] on input "*****" at bounding box center [767, 145] width 66 height 37
click at [411, 352] on app-date-cell "Draft 08:00-16:00 (8h) 0/1 New job 1 Role Black Luna Crew (Danny) 0/1 08:00-16:…" at bounding box center [446, 368] width 178 height 398
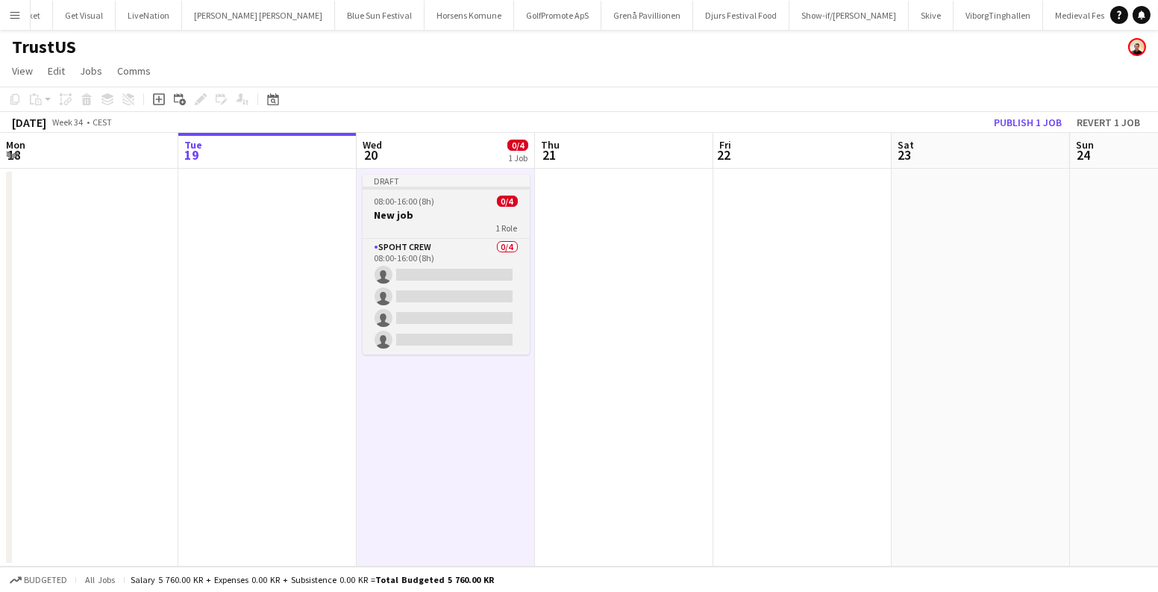
click at [457, 207] on app-job-card "Draft 08:00-16:00 (8h) 0/4 New job 1 Role Spoht Crew 0/4 08:00-16:00 (8h) singl…" at bounding box center [446, 265] width 167 height 180
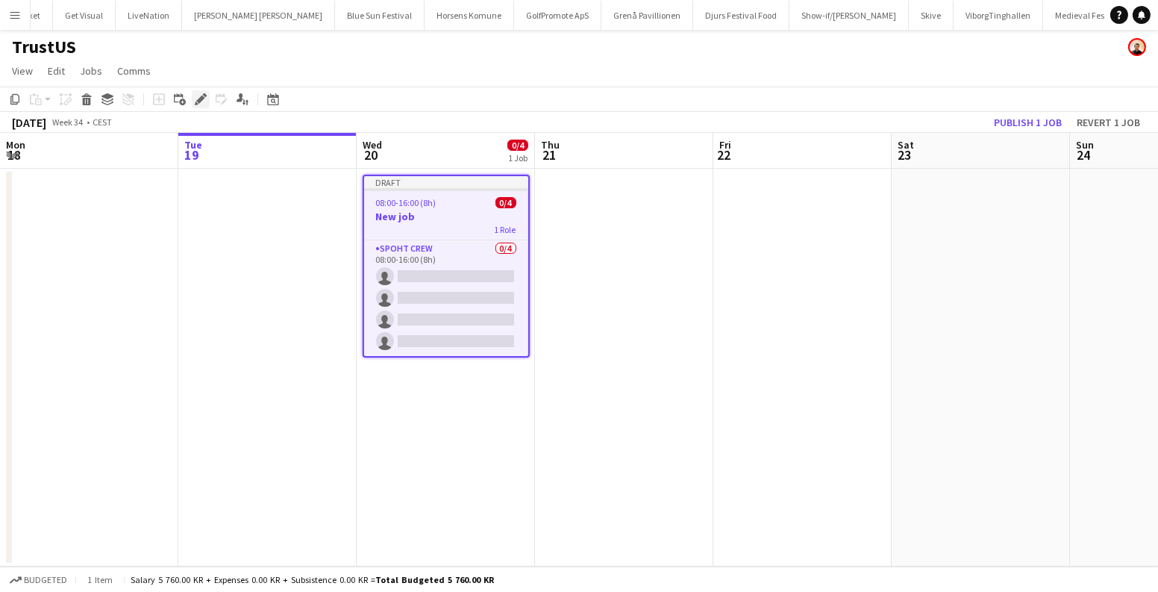
click at [205, 98] on icon "Edit" at bounding box center [201, 99] width 12 height 12
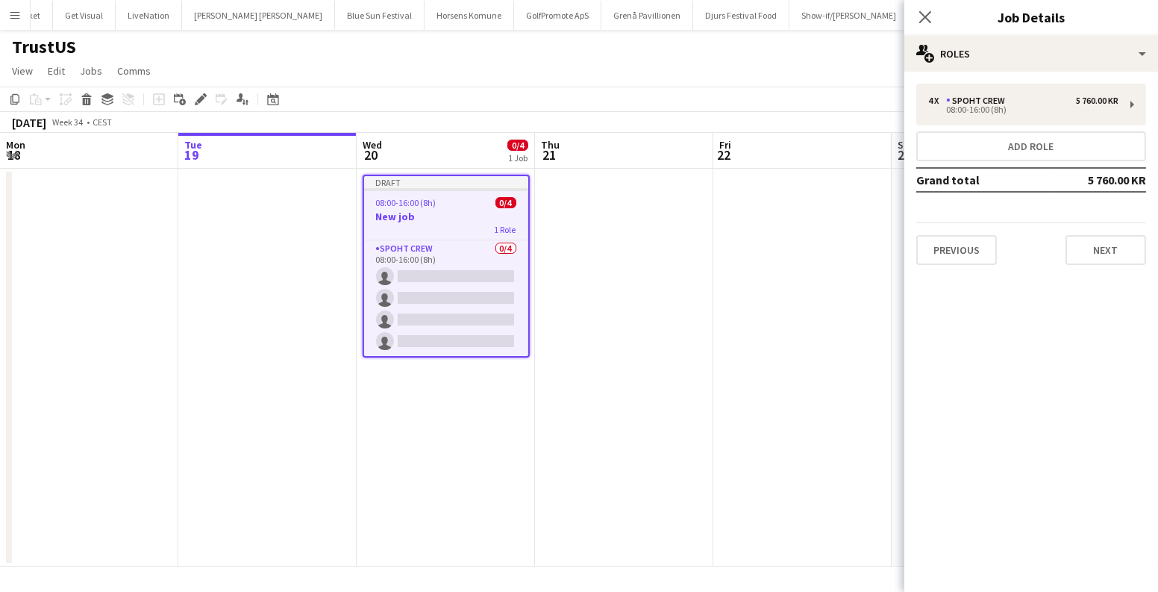
click at [912, 243] on div "4 x Spoht Crew 5 760.00 KR 08:00-16:00 (8h) Add role Grand total 5 760.00 KR Pr…" at bounding box center [1031, 174] width 254 height 181
click at [924, 243] on button "Previous" at bounding box center [956, 250] width 81 height 30
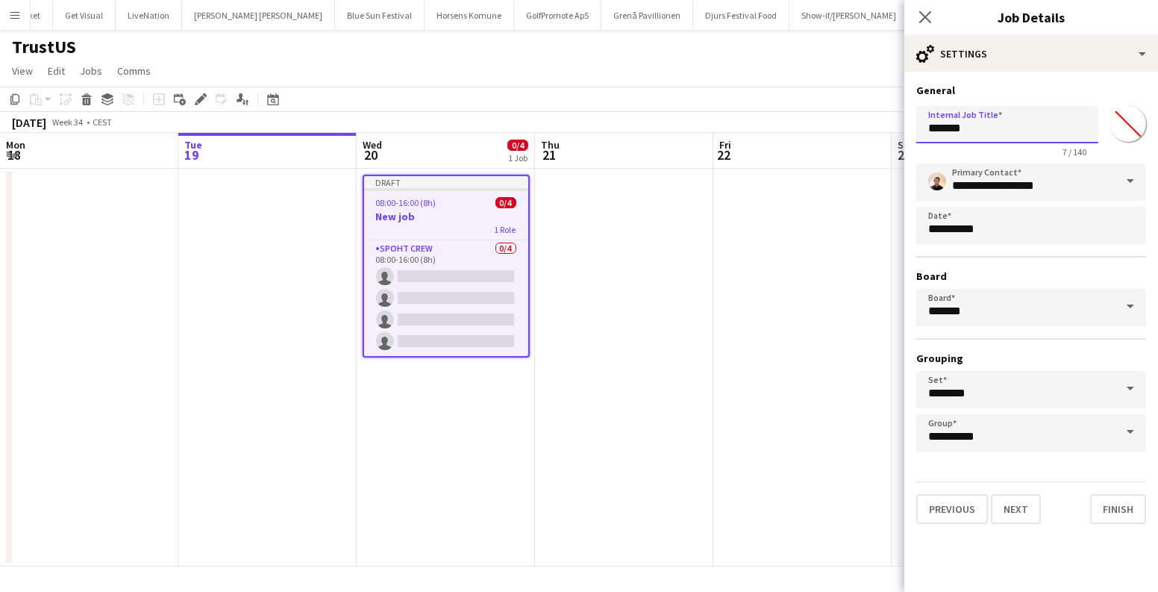
drag, startPoint x: 981, startPoint y: 132, endPoint x: 895, endPoint y: 127, distance: 85.9
click at [895, 127] on body "Menu Boards Boards Boards All jobs Status Workforce Workforce My Workforce Recr…" at bounding box center [579, 296] width 1158 height 592
type input "**********"
click at [951, 515] on button "Previous" at bounding box center [952, 509] width 72 height 30
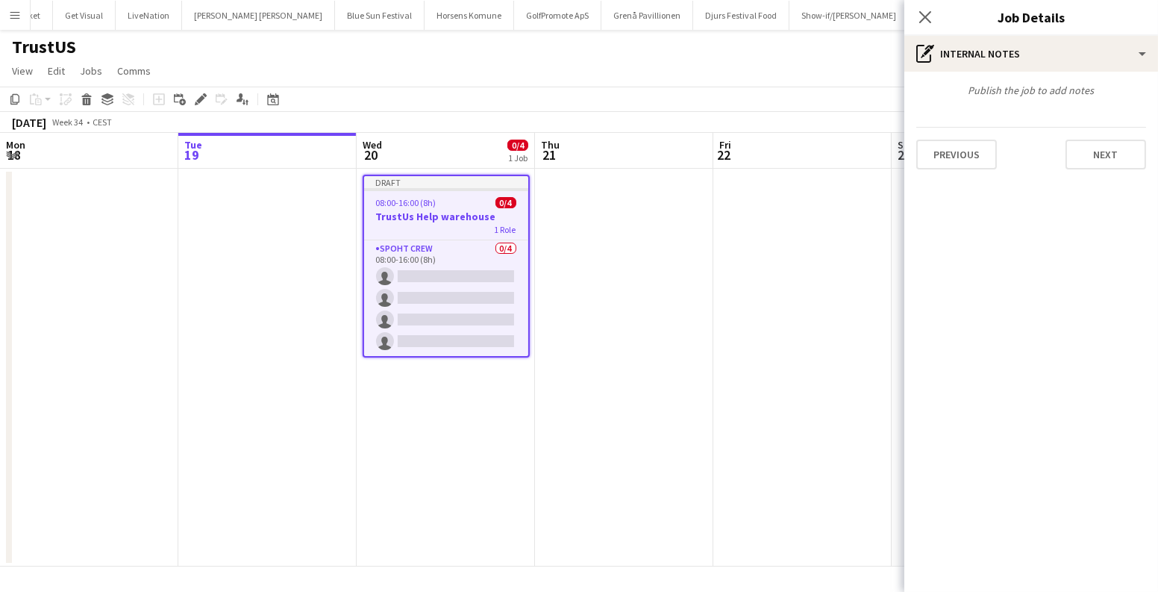
click at [435, 202] on div "08:00-16:00 (8h) 0/4" at bounding box center [446, 202] width 164 height 11
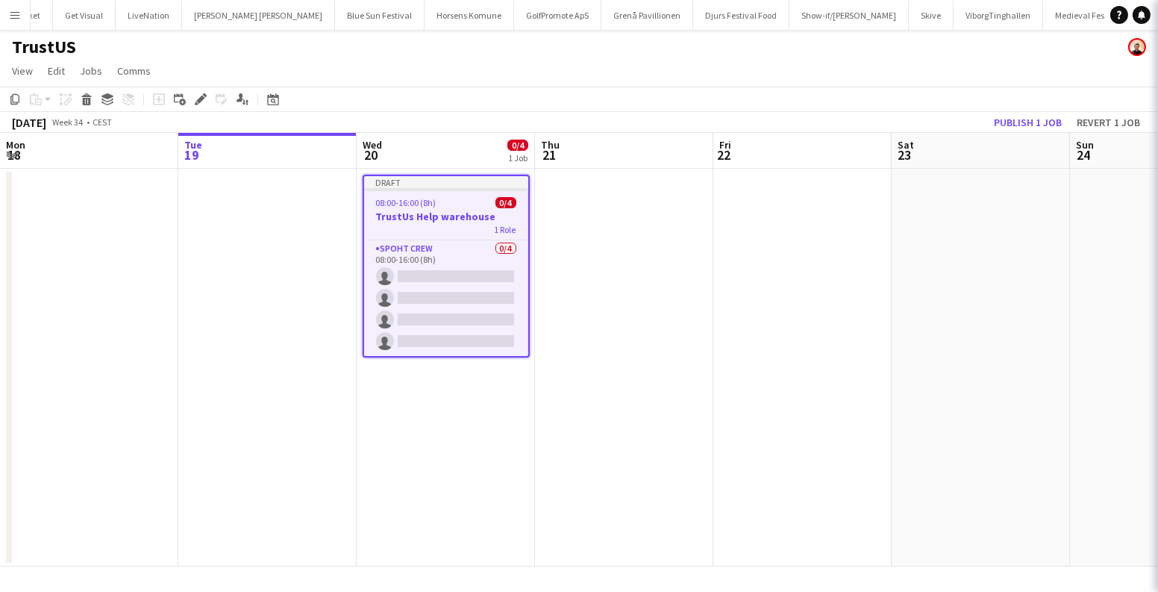
scroll to position [0, 357]
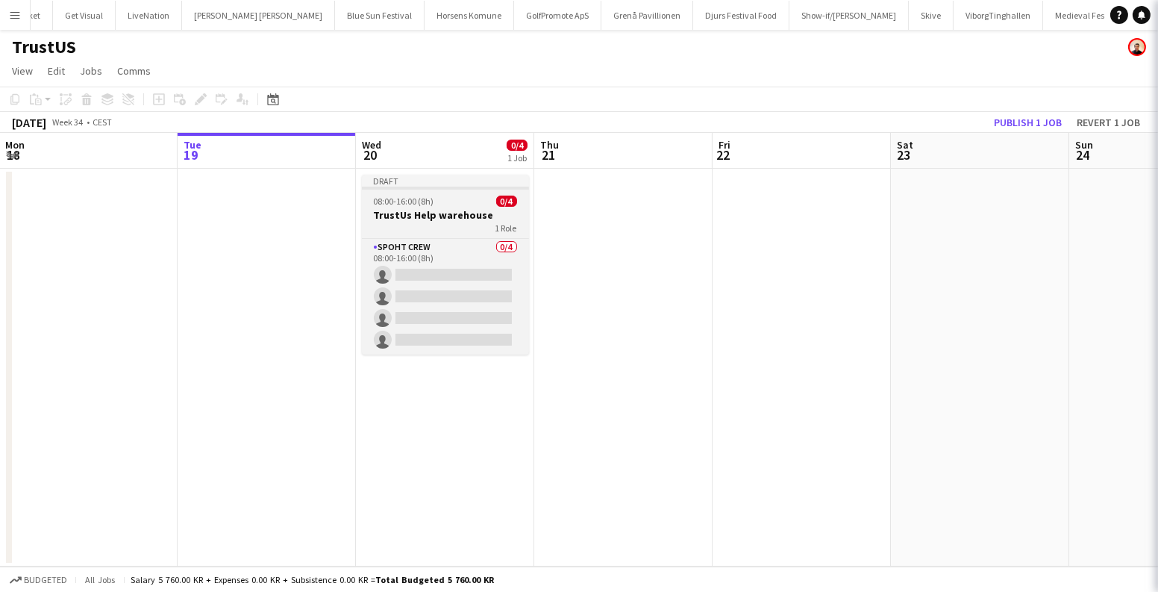
click at [435, 202] on div "08:00-16:00 (8h) 0/4" at bounding box center [445, 200] width 167 height 11
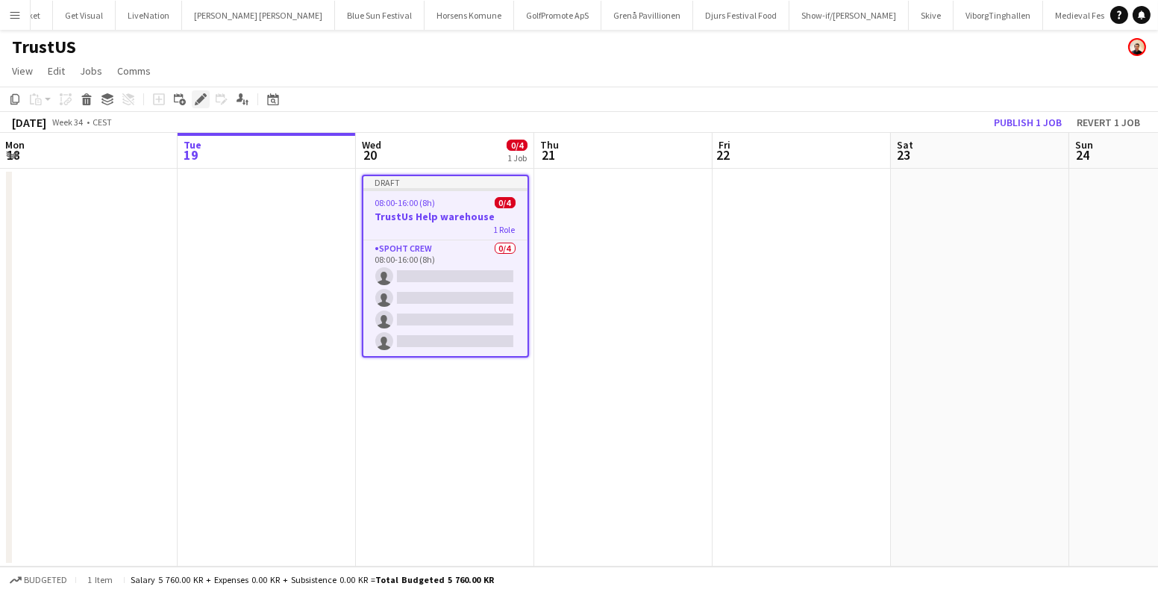
click at [192, 99] on div "Edit" at bounding box center [201, 99] width 18 height 18
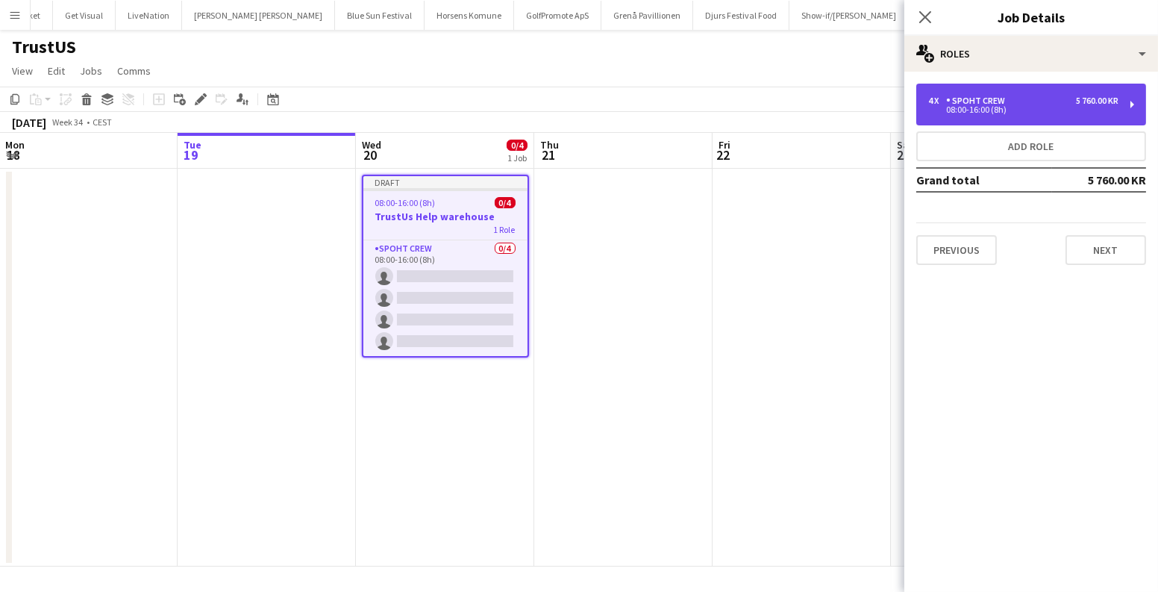
click at [938, 101] on div "4 x" at bounding box center [937, 100] width 18 height 10
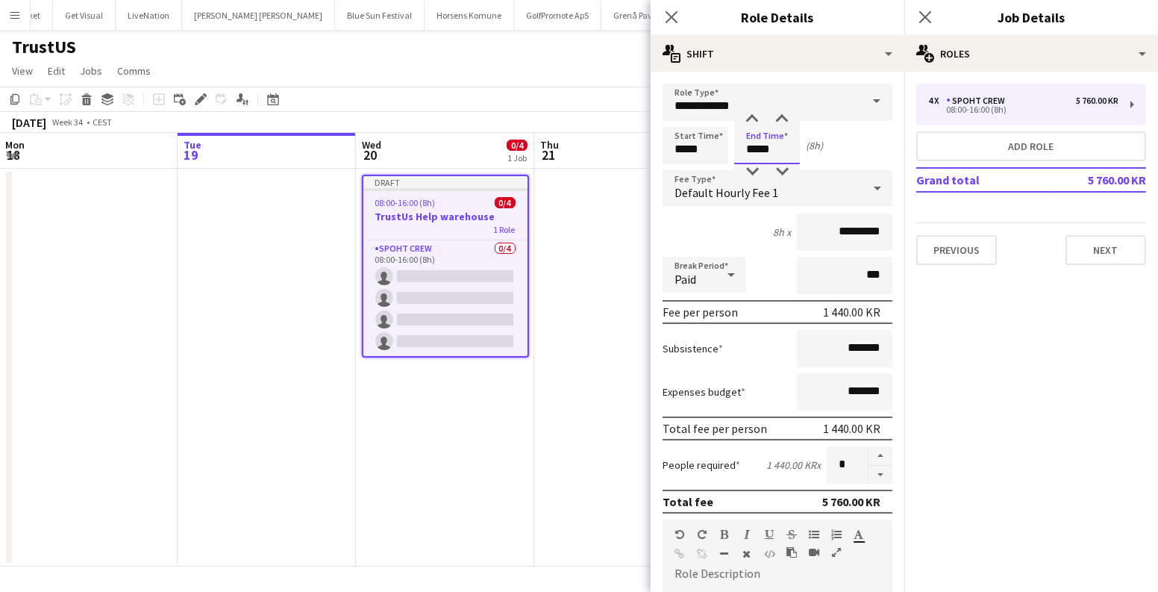
click at [756, 149] on input "*****" at bounding box center [767, 145] width 66 height 37
type input "*****"
click at [588, 335] on app-date-cell at bounding box center [623, 368] width 178 height 398
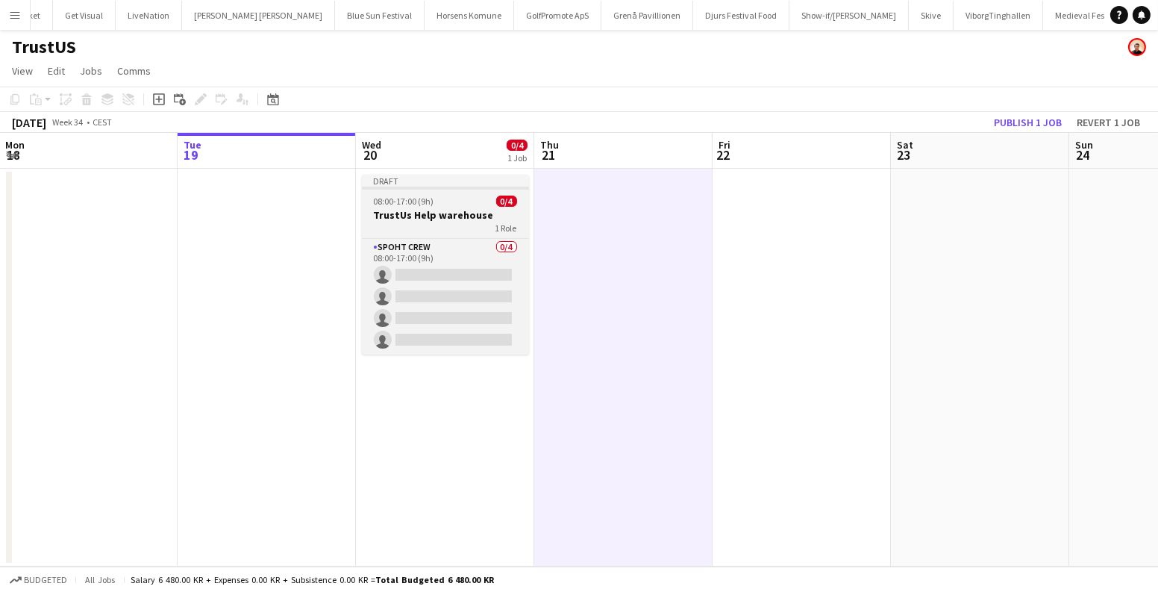
click at [451, 213] on h3 "TrustUs Help warehouse" at bounding box center [445, 214] width 167 height 13
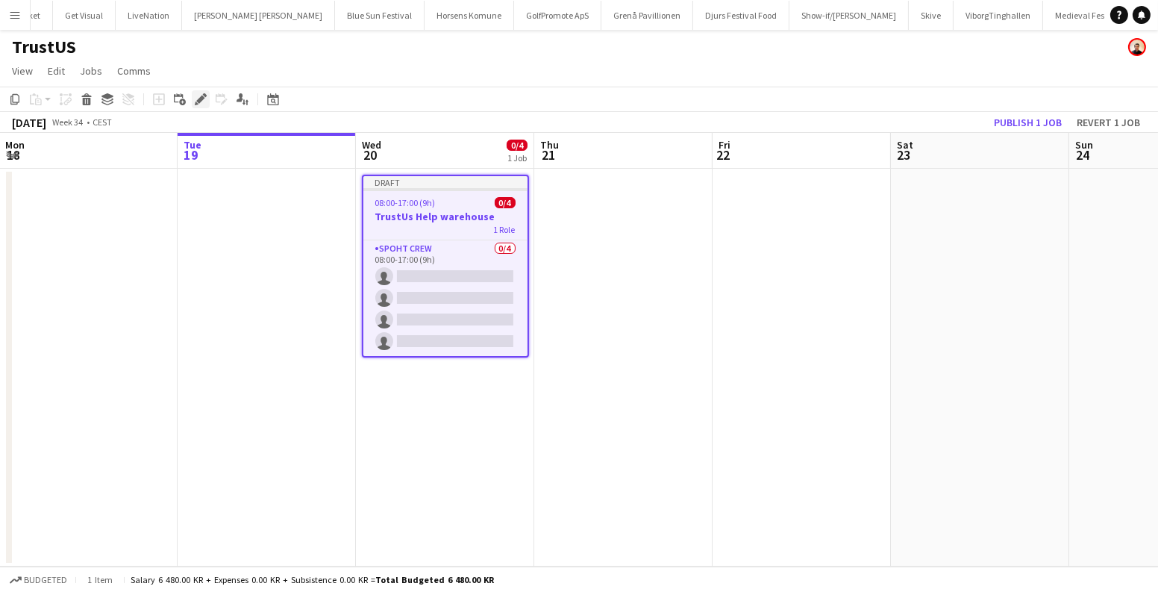
click at [197, 103] on icon "Edit" at bounding box center [201, 99] width 12 height 12
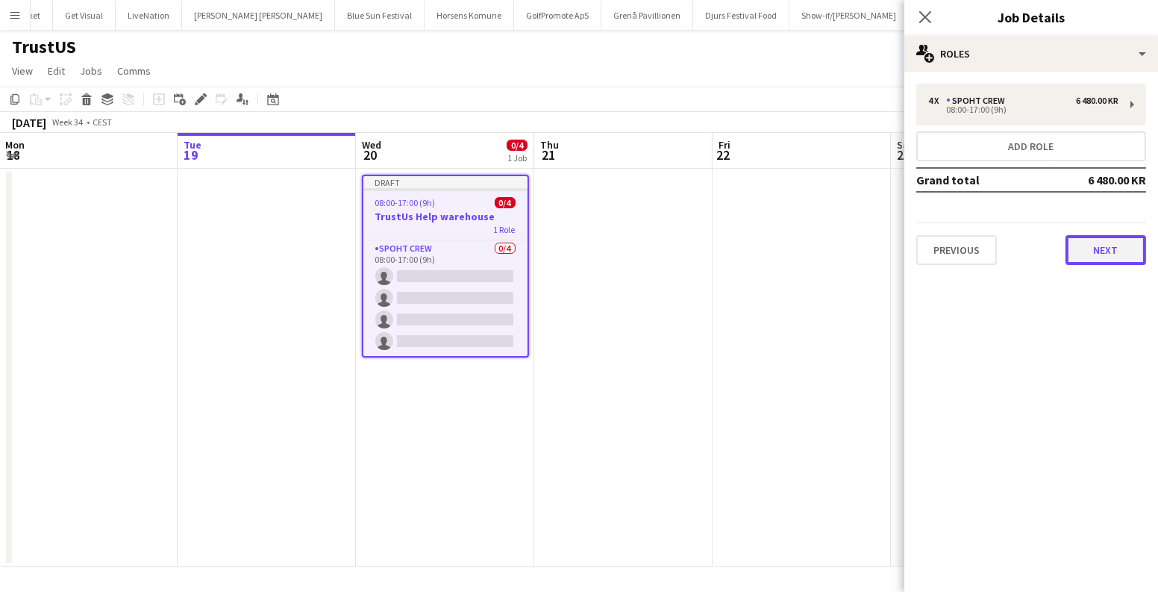
click at [1081, 254] on button "Next" at bounding box center [1105, 250] width 81 height 30
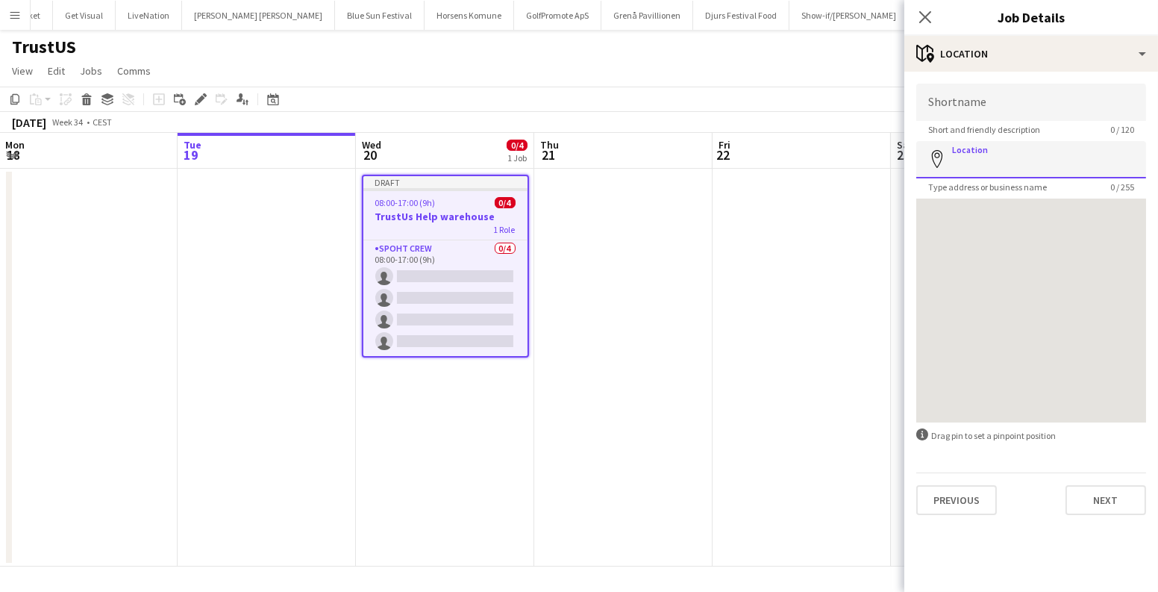
click at [988, 168] on input "Location" at bounding box center [1031, 159] width 230 height 37
type input "**********"
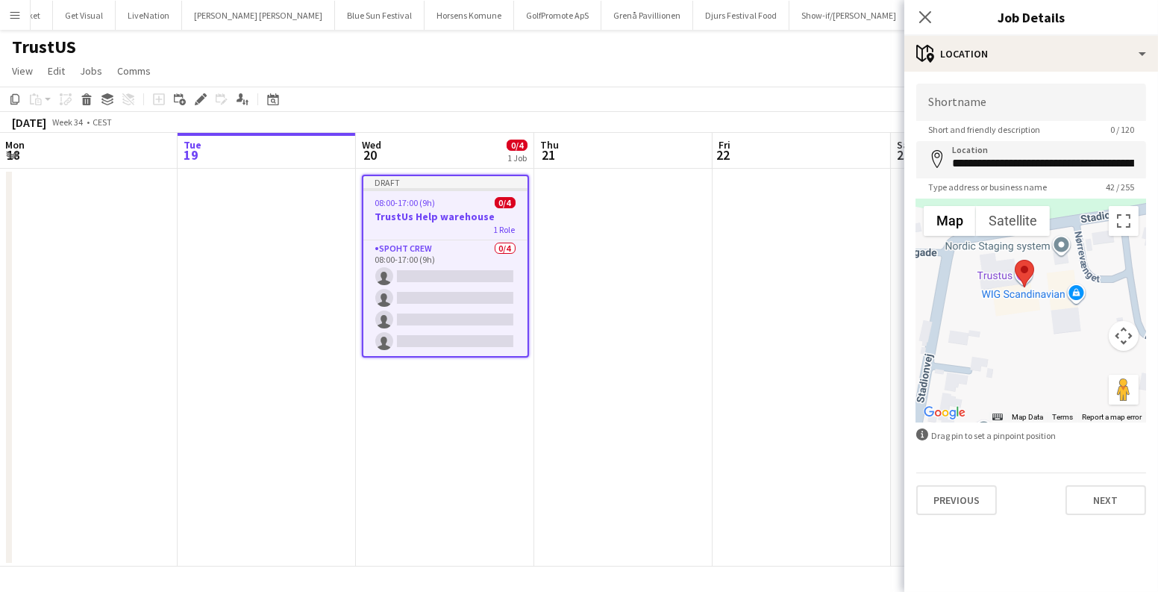
drag, startPoint x: 992, startPoint y: 305, endPoint x: 1018, endPoint y: 345, distance: 48.0
click at [1018, 345] on div at bounding box center [1031, 310] width 230 height 224
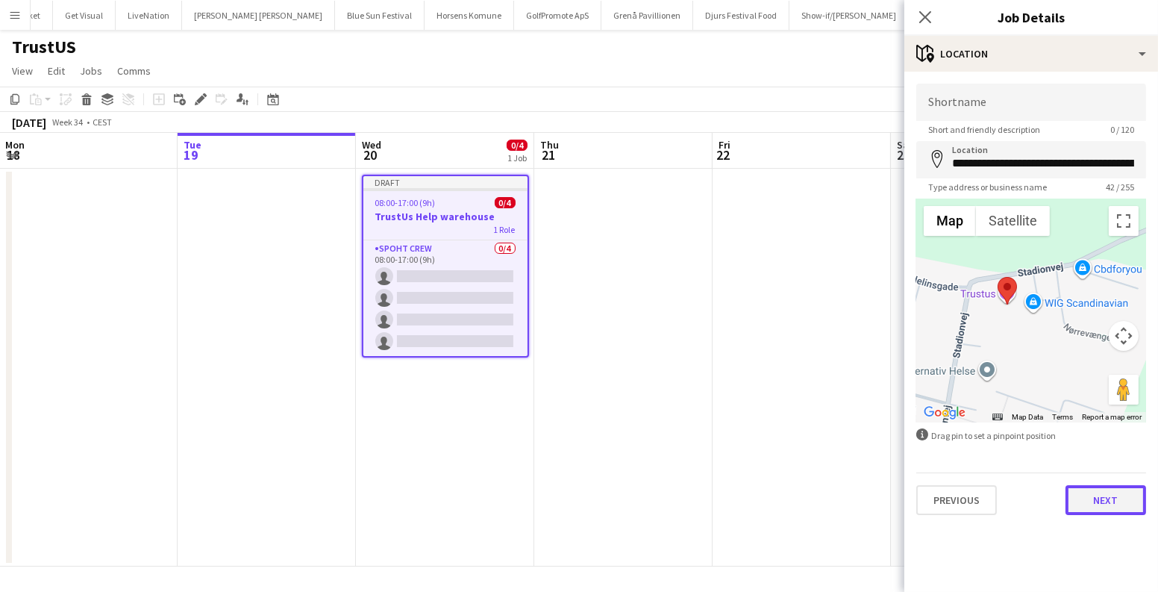
click at [1115, 501] on button "Next" at bounding box center [1105, 500] width 81 height 30
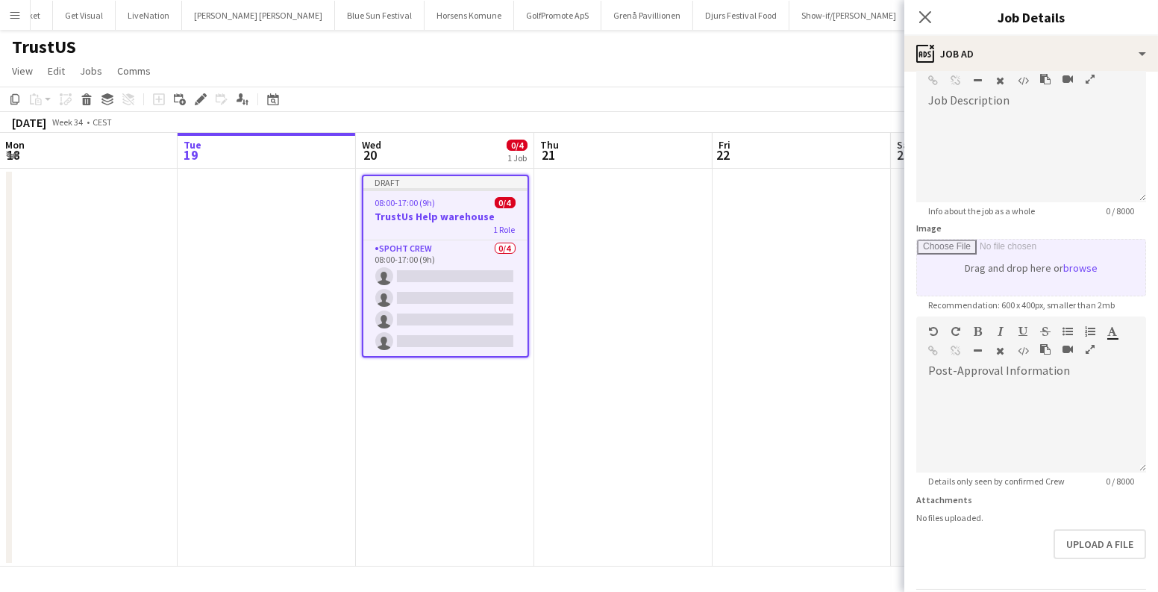
scroll to position [0, 0]
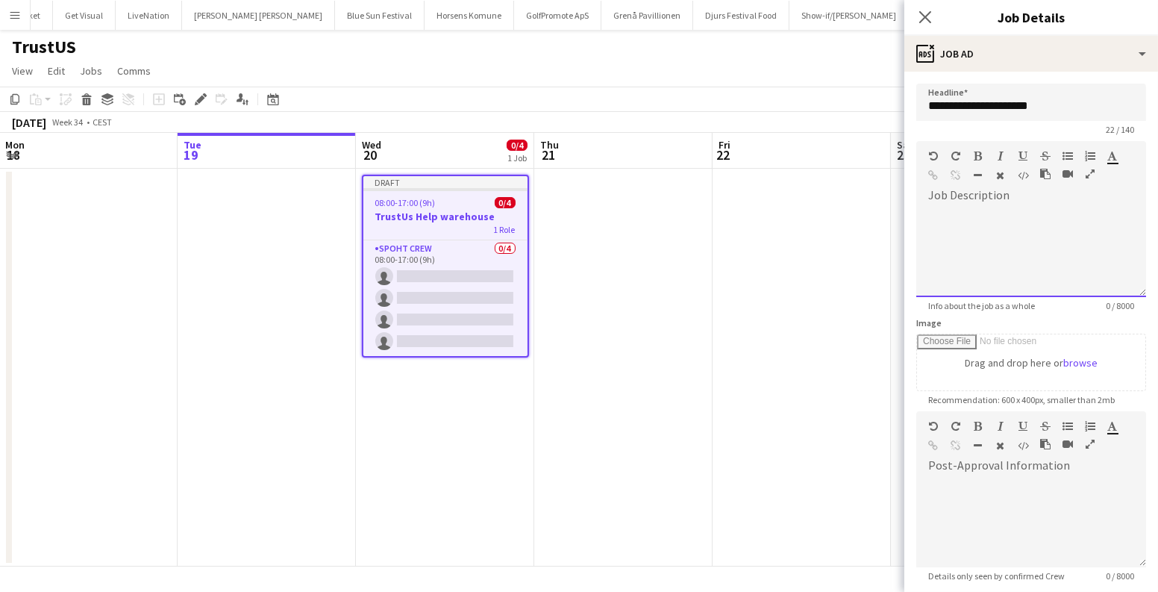
click at [990, 230] on div at bounding box center [1031, 252] width 230 height 90
click at [697, 275] on app-date-cell at bounding box center [623, 368] width 178 height 398
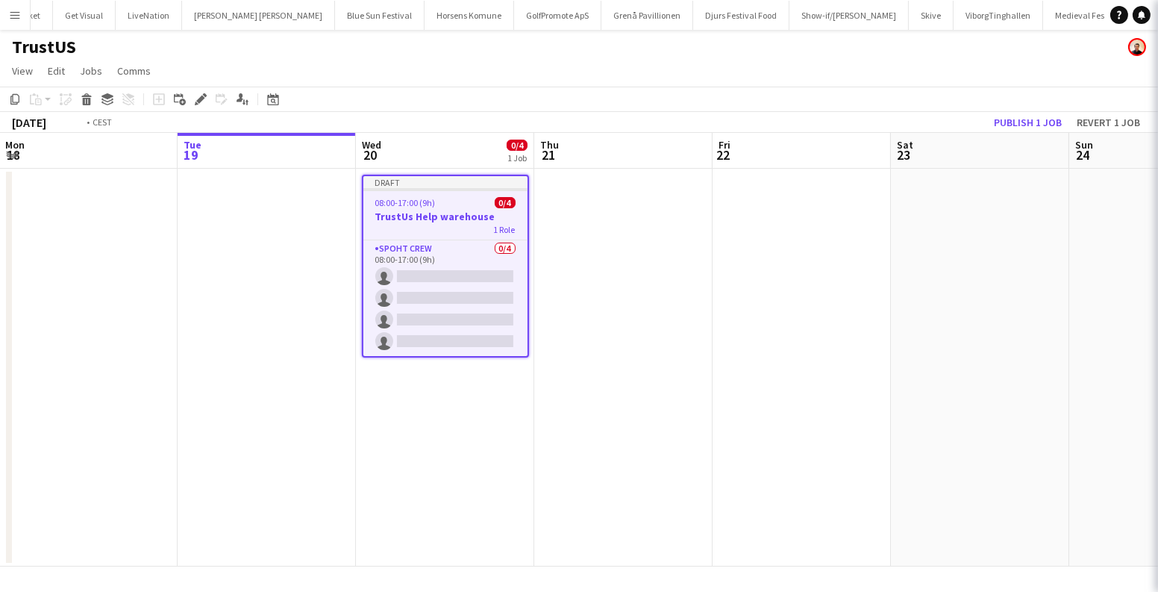
scroll to position [0, 356]
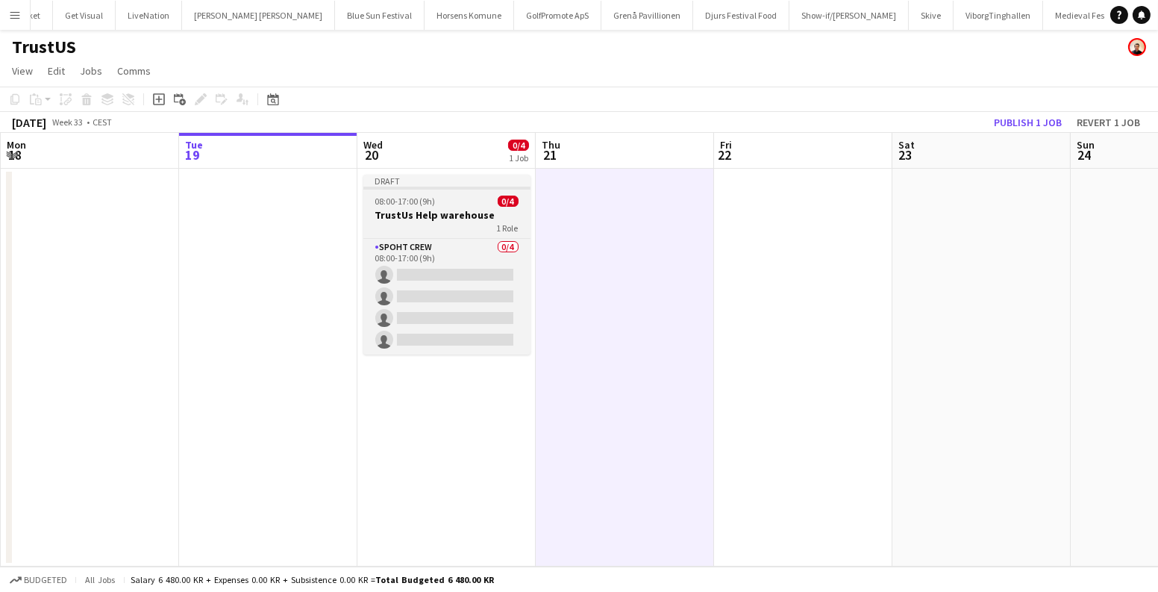
click at [403, 197] on span "08:00-17:00 (9h)" at bounding box center [405, 200] width 60 height 11
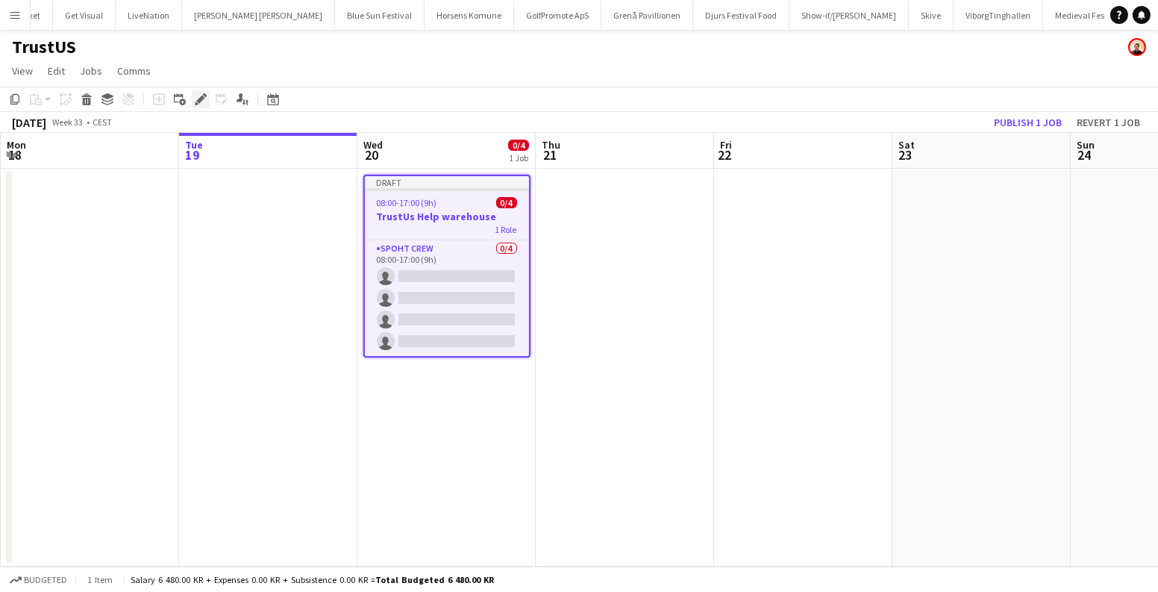
click at [204, 102] on icon "Edit" at bounding box center [201, 99] width 12 height 12
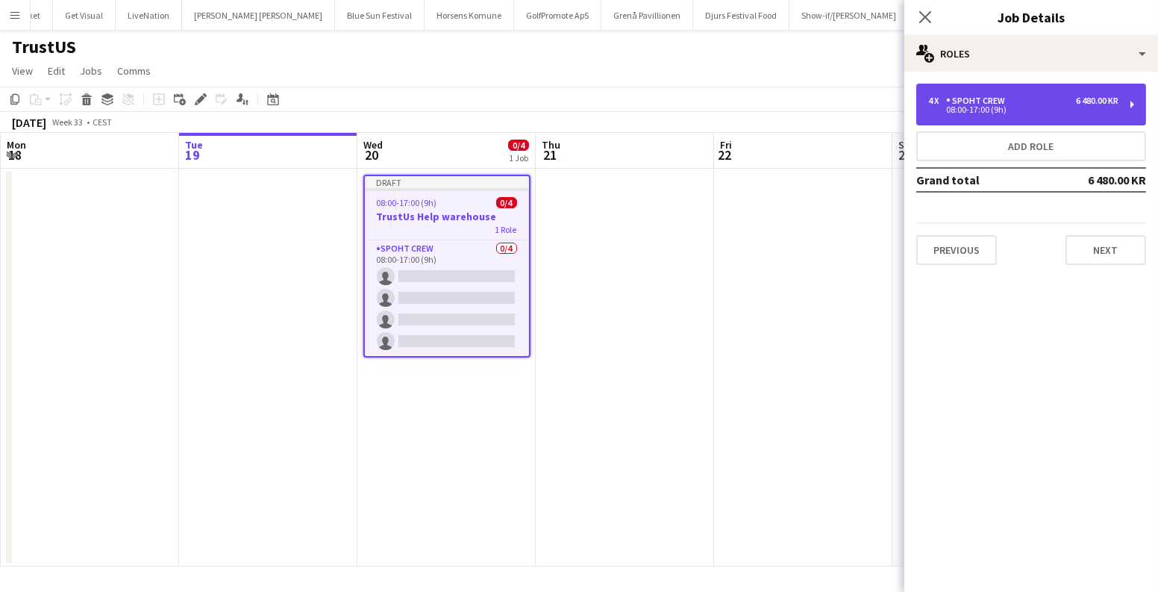
click at [959, 107] on div "08:00-17:00 (9h)" at bounding box center [1023, 109] width 190 height 7
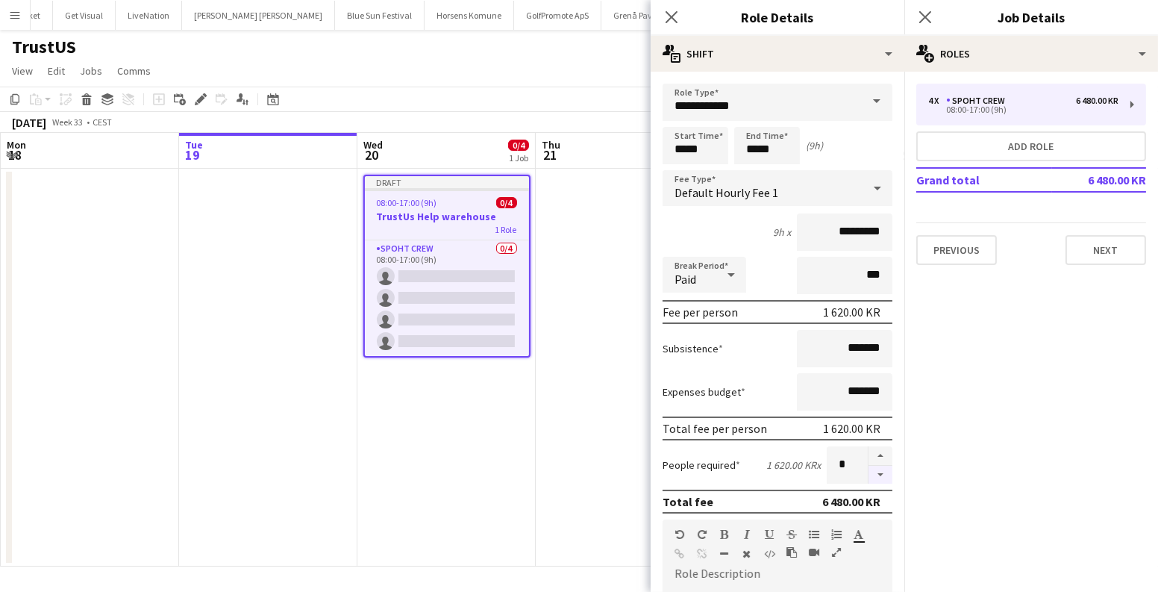
click at [871, 471] on button "button" at bounding box center [880, 474] width 24 height 19
type input "*"
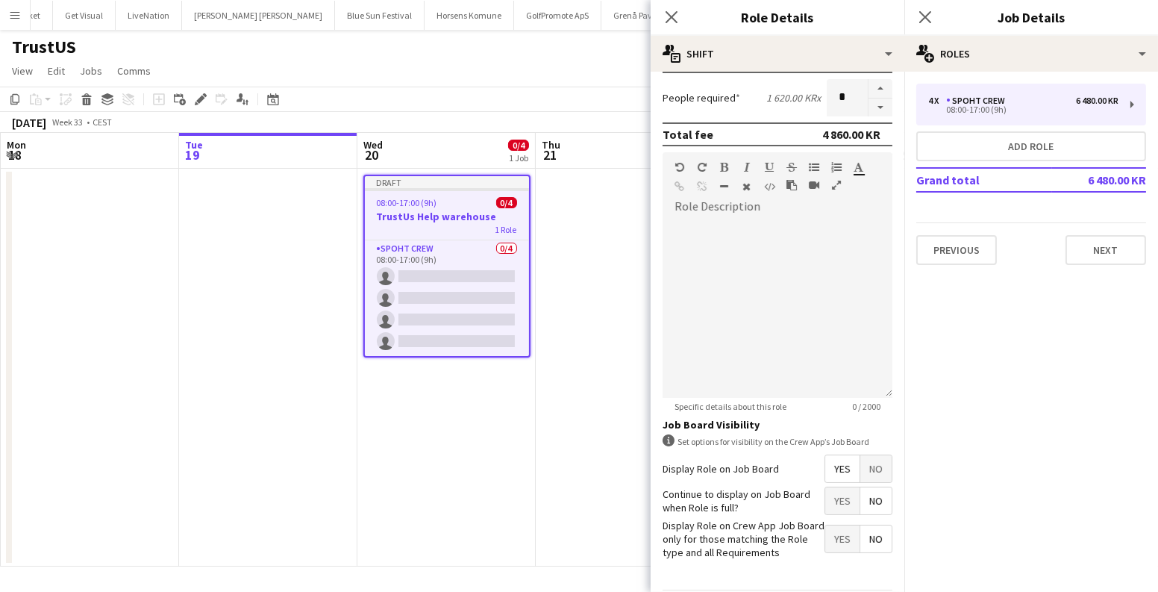
scroll to position [415, 0]
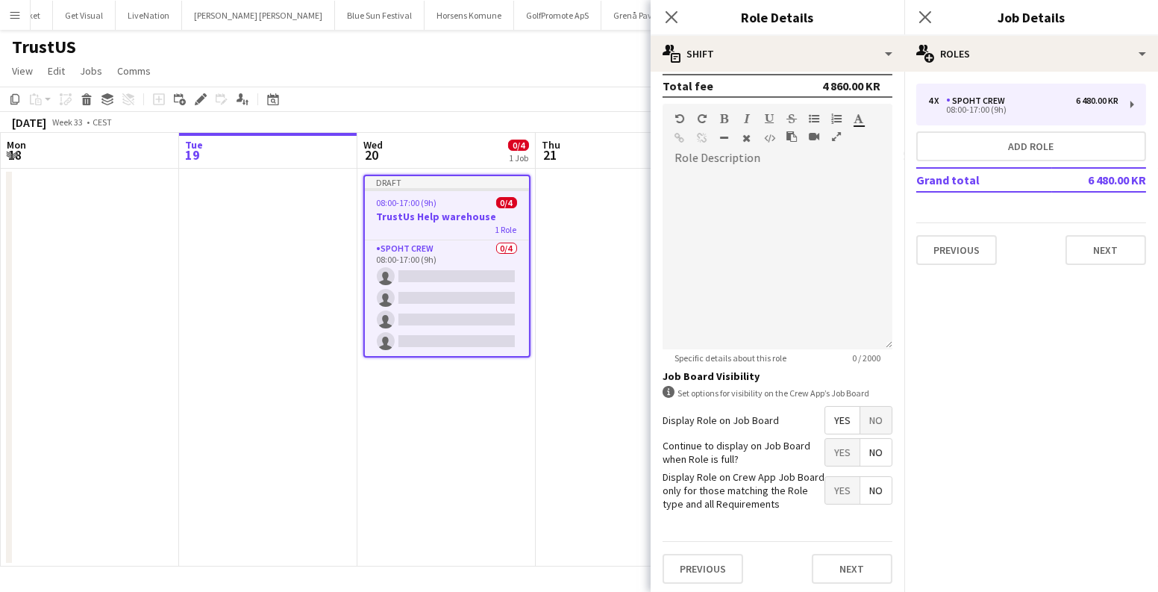
click at [512, 468] on app-date-cell "Draft 08:00-17:00 (9h) 0/4 TrustUs Help warehouse 1 Role Spoht Crew 0/4 08:00-1…" at bounding box center [446, 368] width 178 height 398
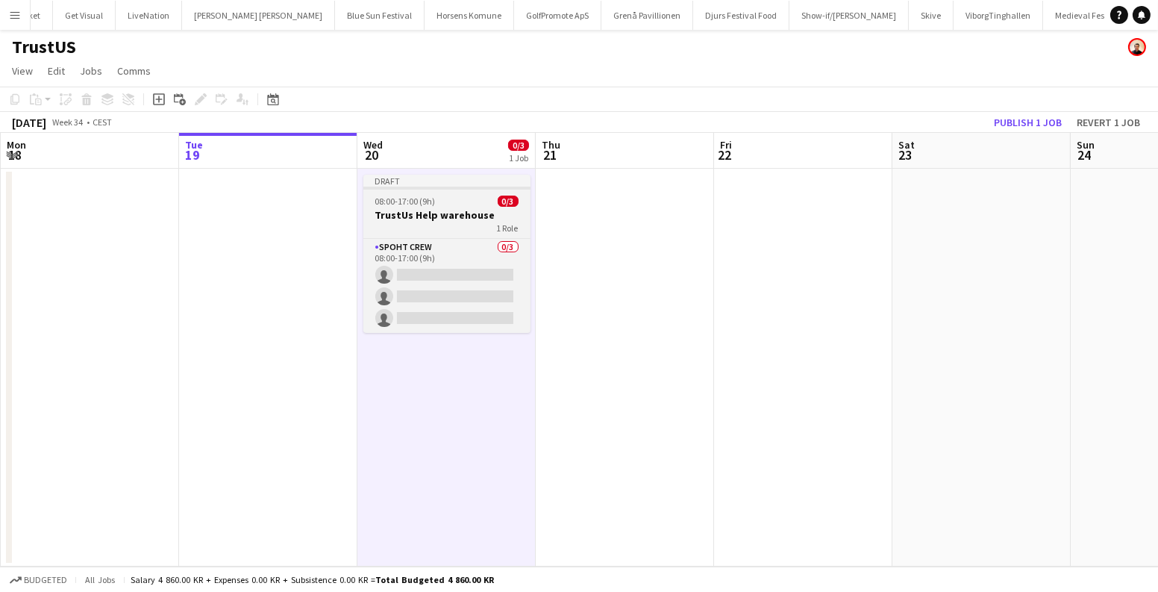
click at [476, 209] on h3 "TrustUs Help warehouse" at bounding box center [446, 214] width 167 height 13
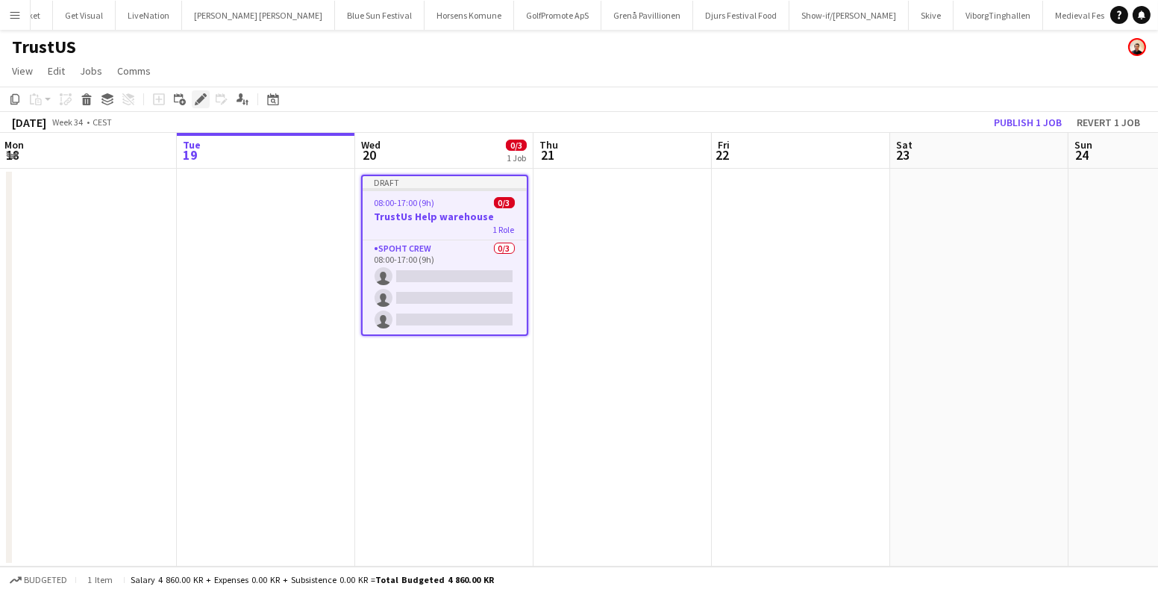
click at [196, 97] on icon "Edit" at bounding box center [201, 99] width 12 height 12
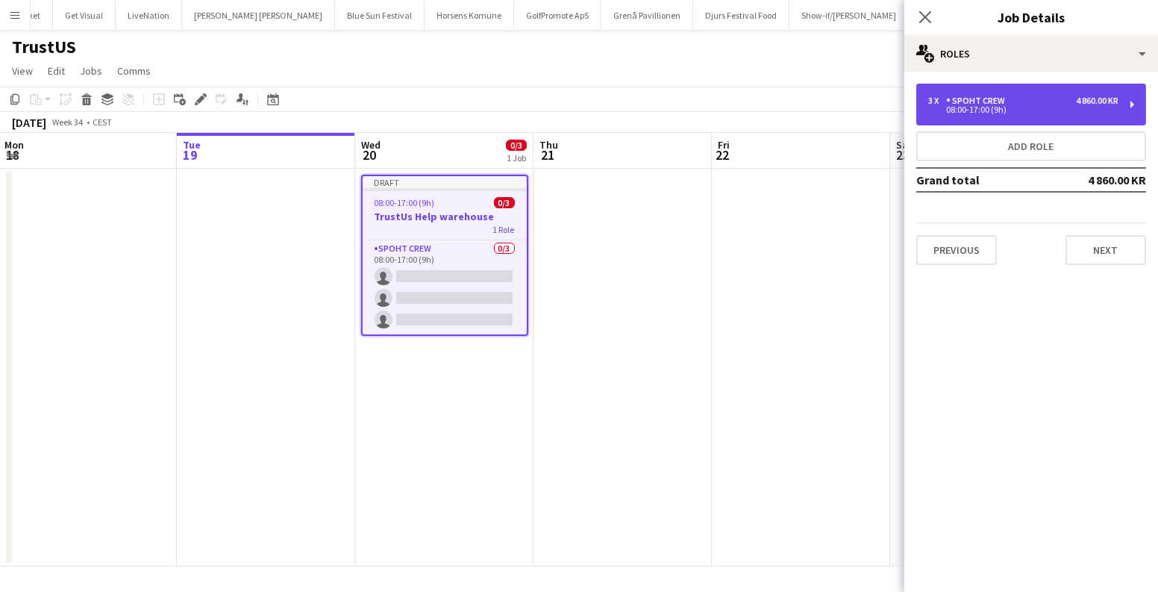
click at [934, 100] on div "3 x" at bounding box center [937, 100] width 18 height 10
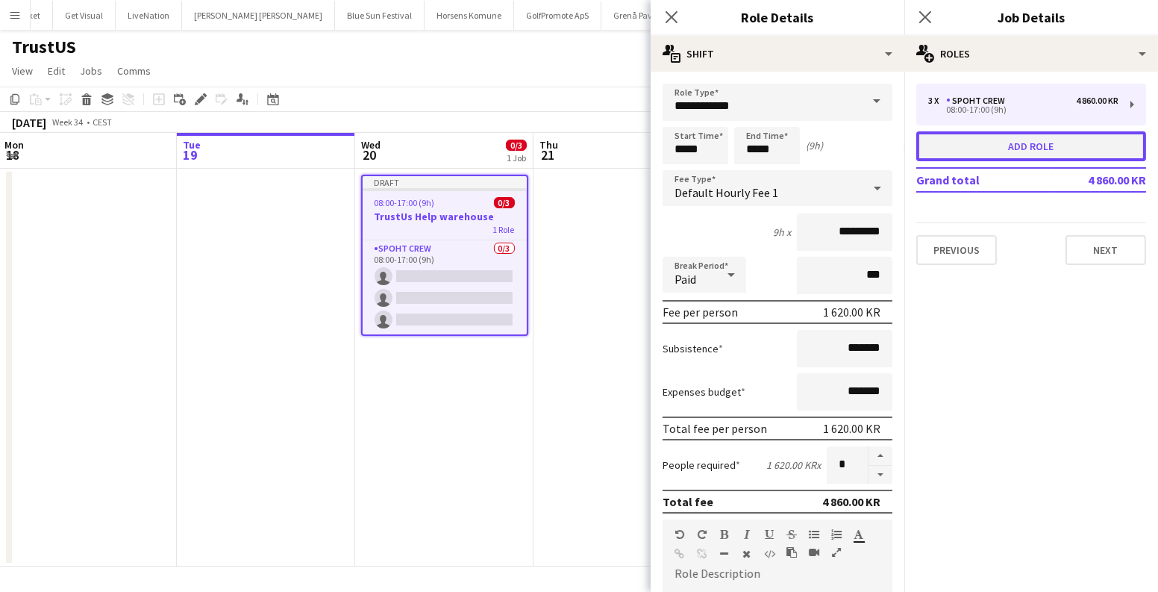
click at [976, 137] on button "Add role" at bounding box center [1031, 146] width 230 height 30
type input "**********"
type input "*****"
type input "*********"
type input "*"
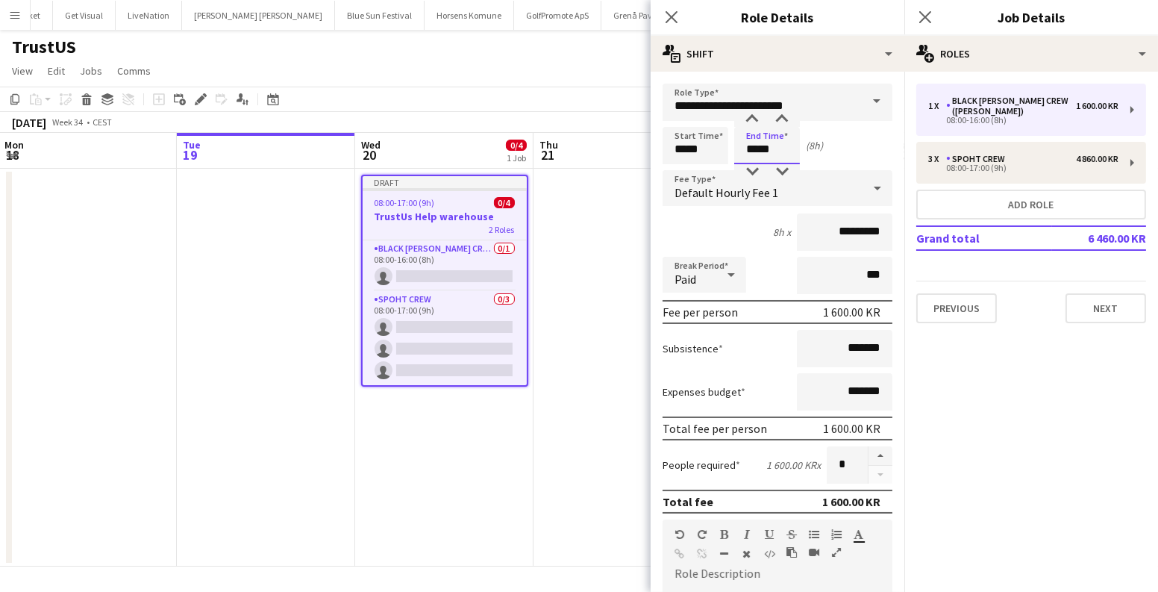
click at [753, 149] on input "*****" at bounding box center [767, 145] width 66 height 37
type input "*****"
click at [756, 104] on input "**********" at bounding box center [777, 102] width 230 height 37
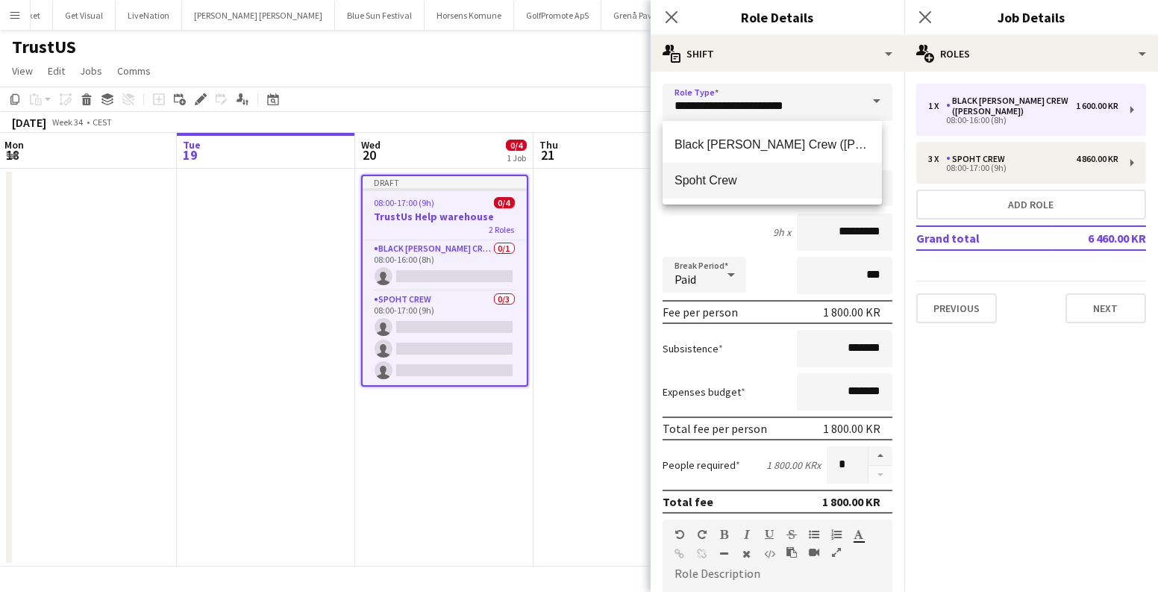
click at [702, 166] on mat-option "Spoht Crew" at bounding box center [771, 181] width 219 height 36
type input "**********"
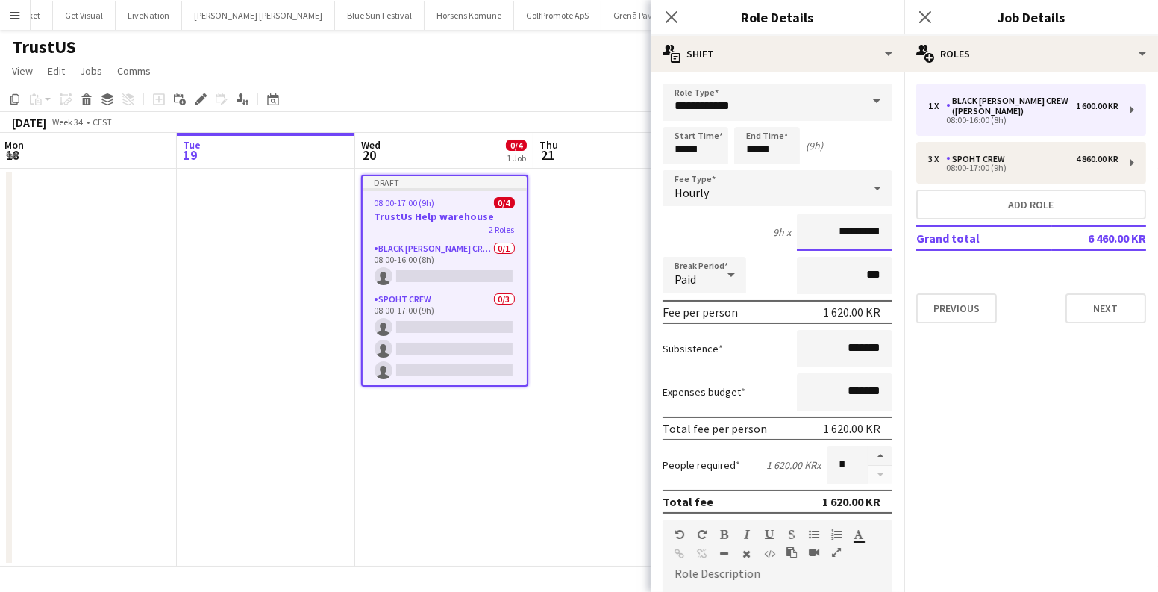
drag, startPoint x: 842, startPoint y: 230, endPoint x: 808, endPoint y: 230, distance: 34.3
click at [809, 230] on input "*********" at bounding box center [844, 231] width 95 height 37
click at [847, 230] on input "*********" at bounding box center [844, 231] width 95 height 37
type input "******"
click at [578, 341] on app-date-cell at bounding box center [622, 368] width 178 height 398
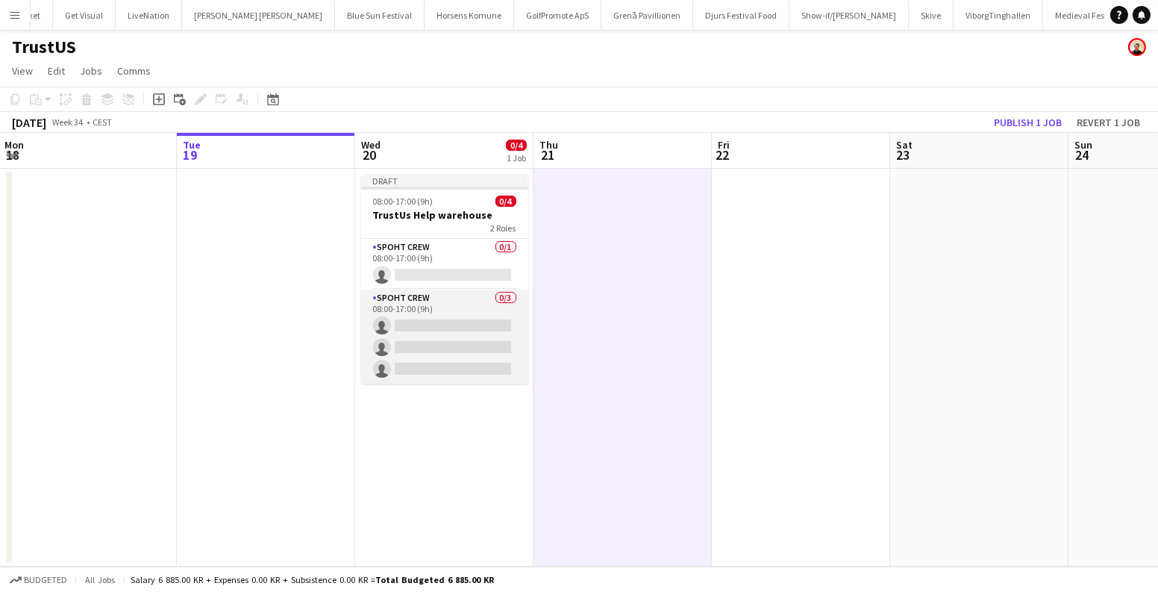
click at [453, 312] on app-card-role "Spoht Crew 0/3 08:00-17:00 (9h) single-neutral-actions single-neutral-actions s…" at bounding box center [444, 336] width 167 height 94
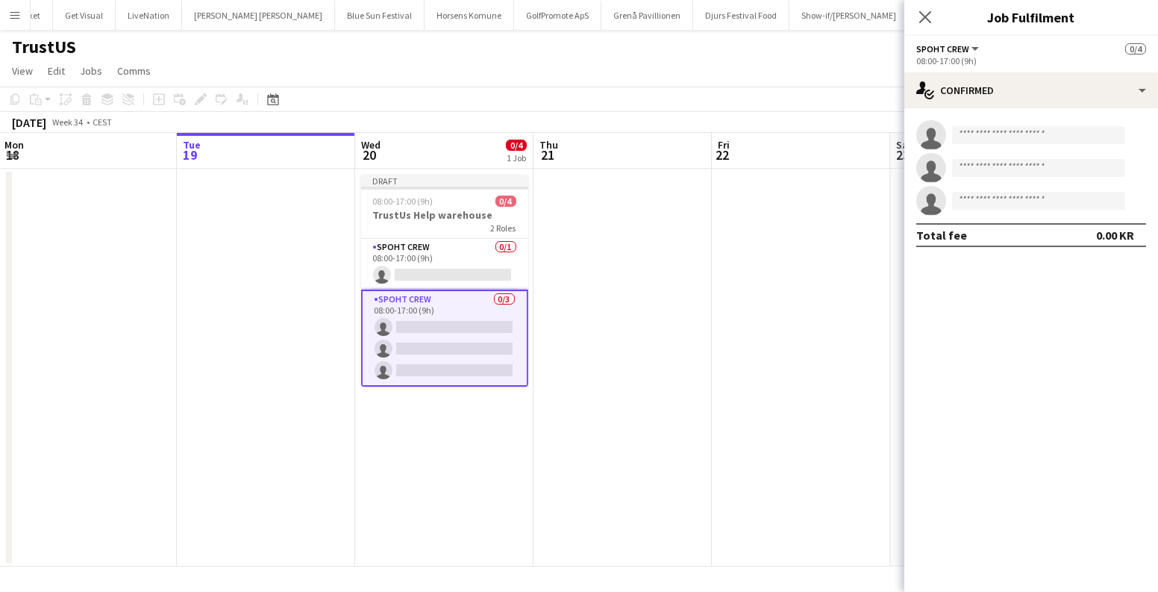
click at [444, 374] on app-card-role "Spoht Crew 0/3 08:00-17:00 (9h) single-neutral-actions single-neutral-actions s…" at bounding box center [444, 337] width 167 height 97
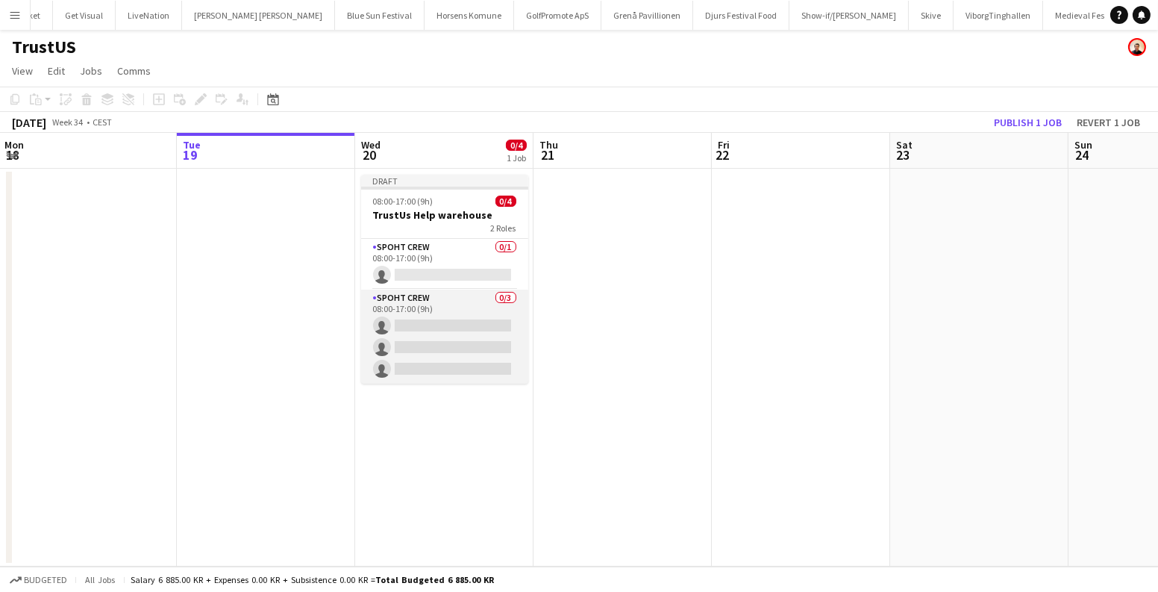
click at [429, 313] on app-card-role "Spoht Crew 0/3 08:00-17:00 (9h) single-neutral-actions single-neutral-actions s…" at bounding box center [444, 336] width 167 height 94
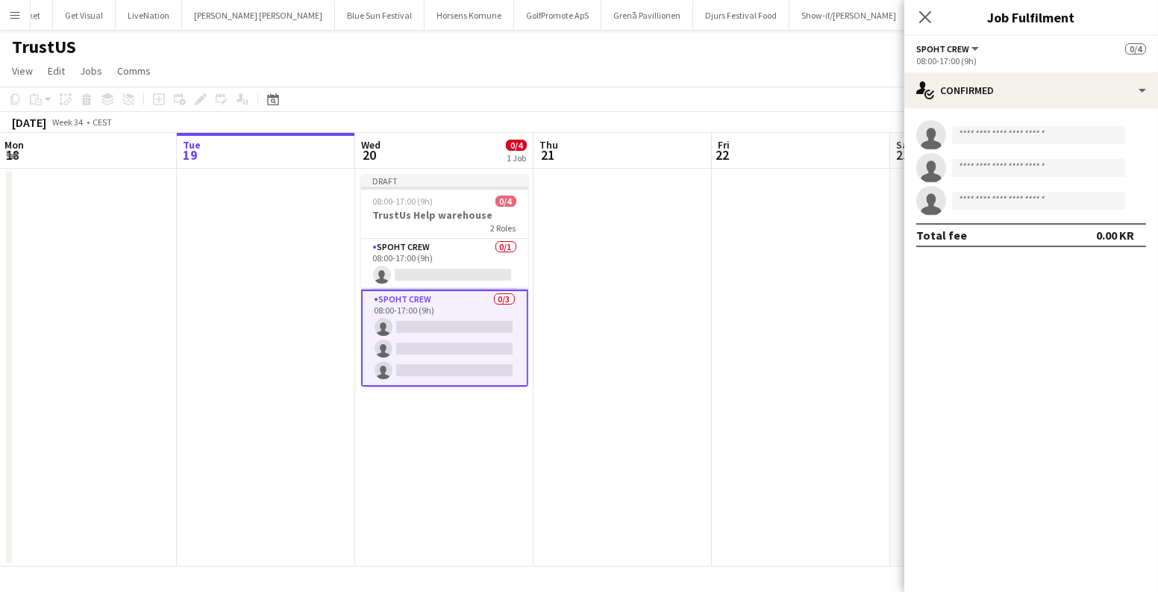
click at [636, 277] on app-date-cell at bounding box center [622, 368] width 178 height 398
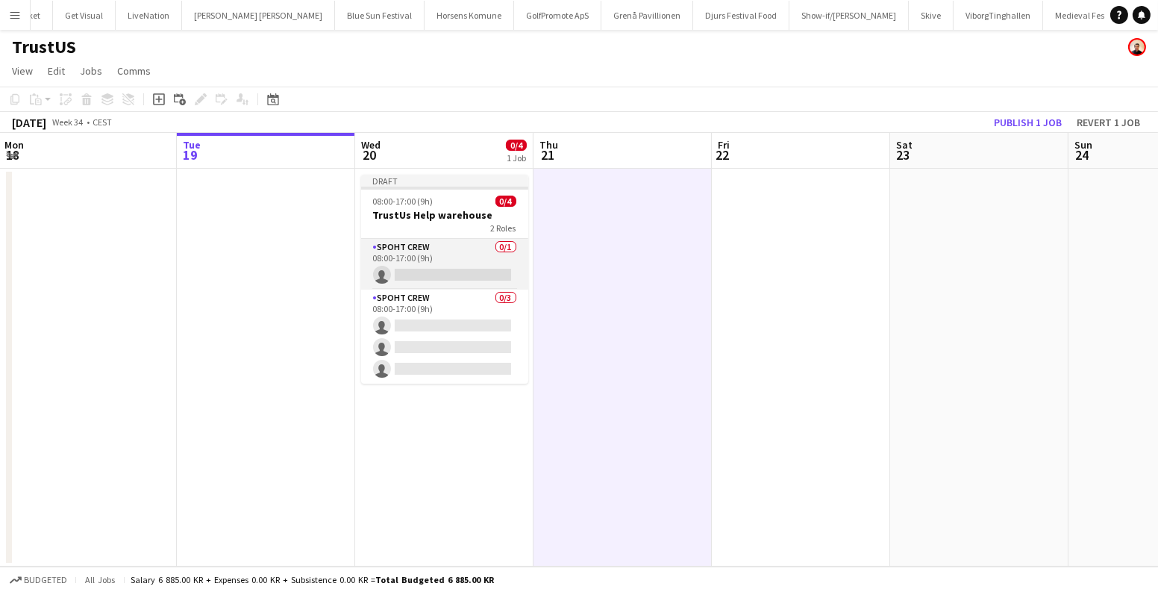
click at [435, 250] on app-card-role "Spoht Crew 0/1 08:00-17:00 (9h) single-neutral-actions" at bounding box center [444, 264] width 167 height 51
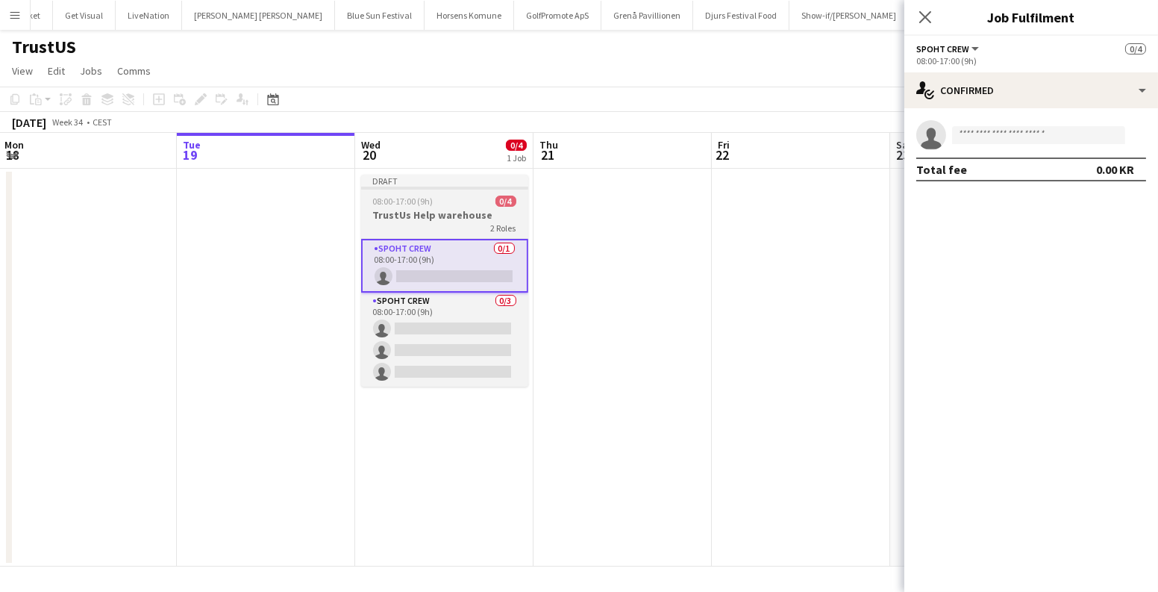
click at [429, 207] on app-job-card "Draft 08:00-17:00 (9h) 0/4 TrustUs Help warehouse 2 Roles Spoht Crew 0/1 08:00-…" at bounding box center [444, 281] width 167 height 212
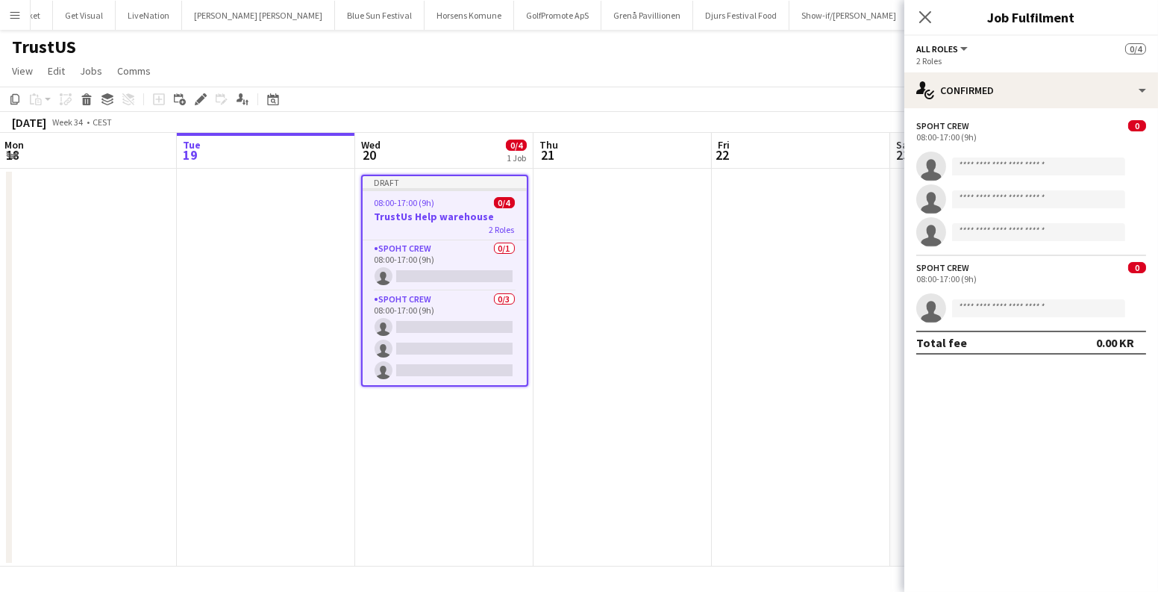
click at [935, 269] on div "Spoht Crew" at bounding box center [942, 267] width 53 height 11
click at [1009, 313] on input at bounding box center [1038, 308] width 173 height 18
click at [967, 280] on div "08:00-17:00 (9h)" at bounding box center [1031, 278] width 230 height 11
click at [198, 94] on icon "Edit" at bounding box center [201, 99] width 12 height 12
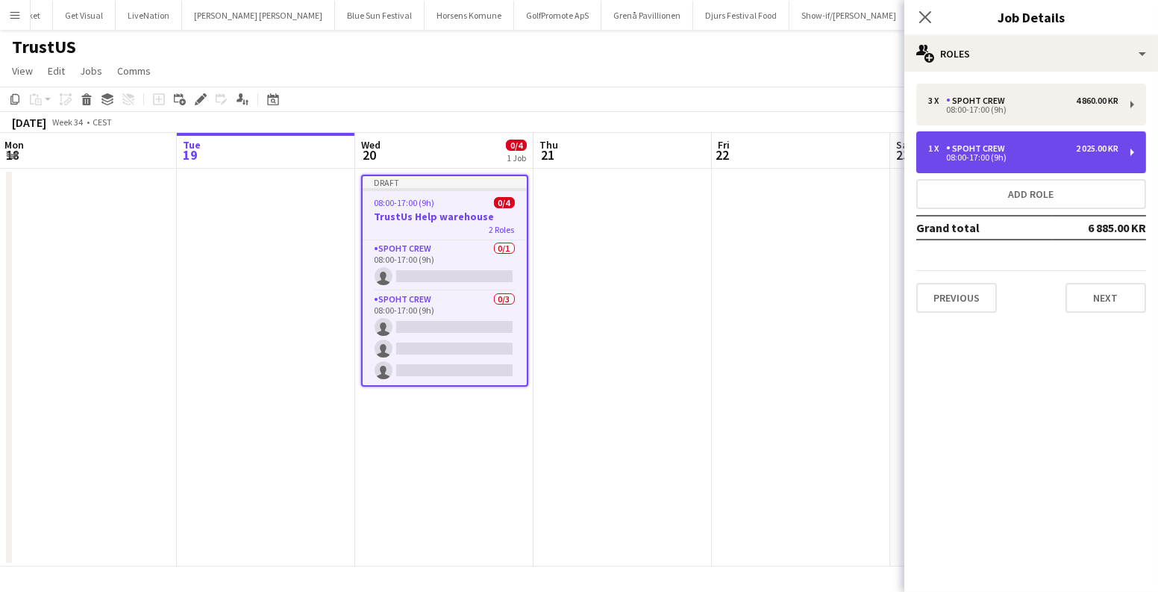
click at [1007, 137] on div "1 x Spoht Crew 2 025.00 KR 08:00-17:00 (9h)" at bounding box center [1031, 152] width 230 height 42
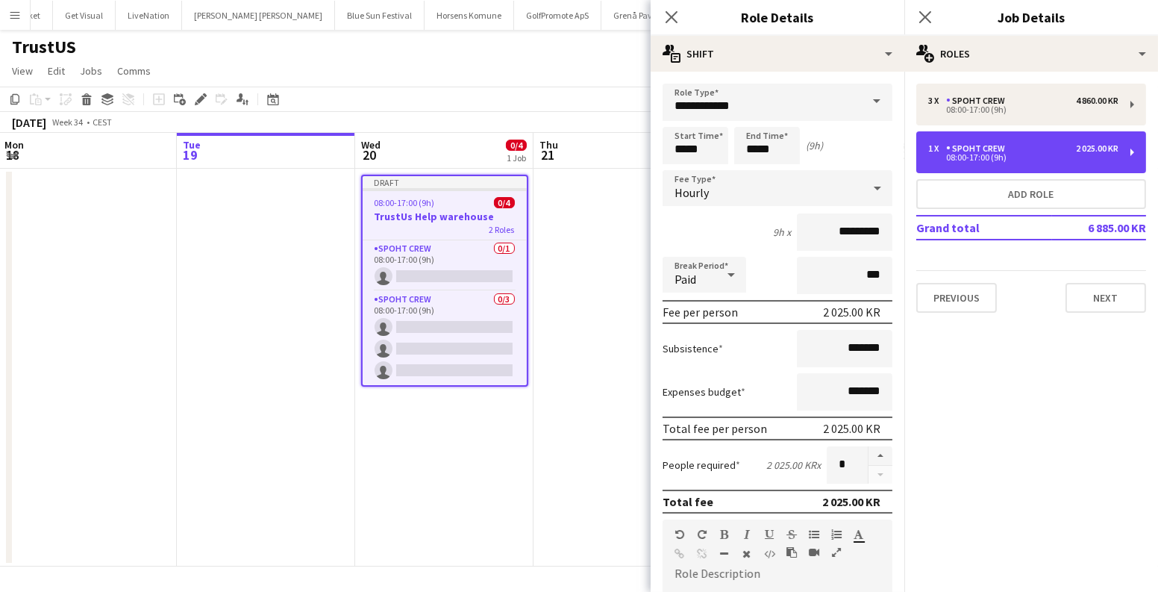
scroll to position [271, 0]
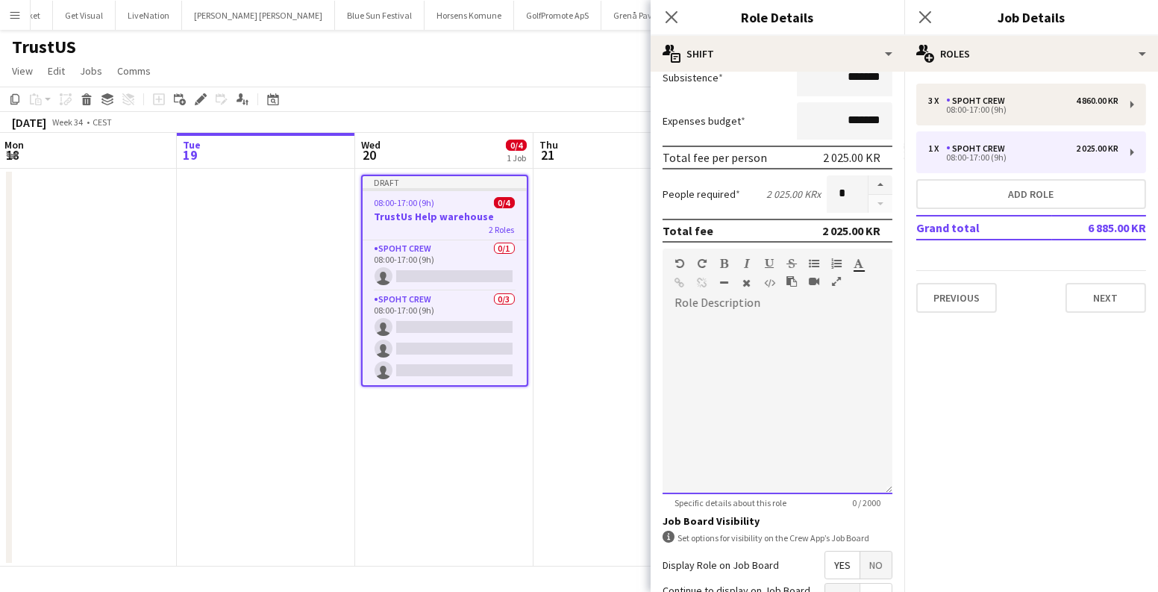
click at [787, 325] on div at bounding box center [777, 404] width 230 height 179
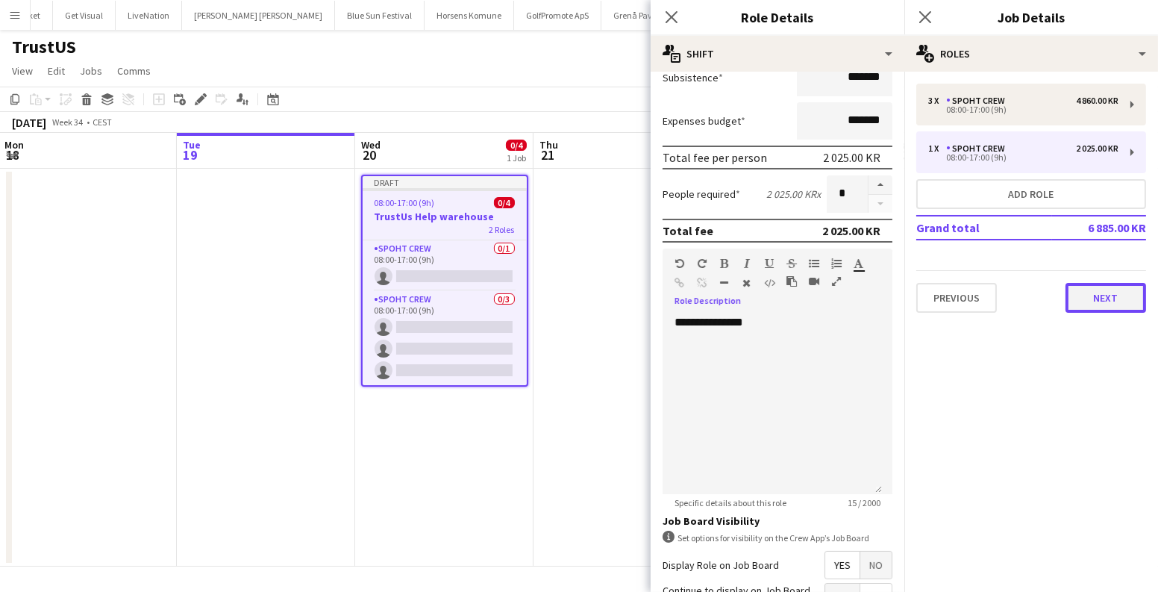
click at [1126, 309] on button "Next" at bounding box center [1105, 298] width 81 height 30
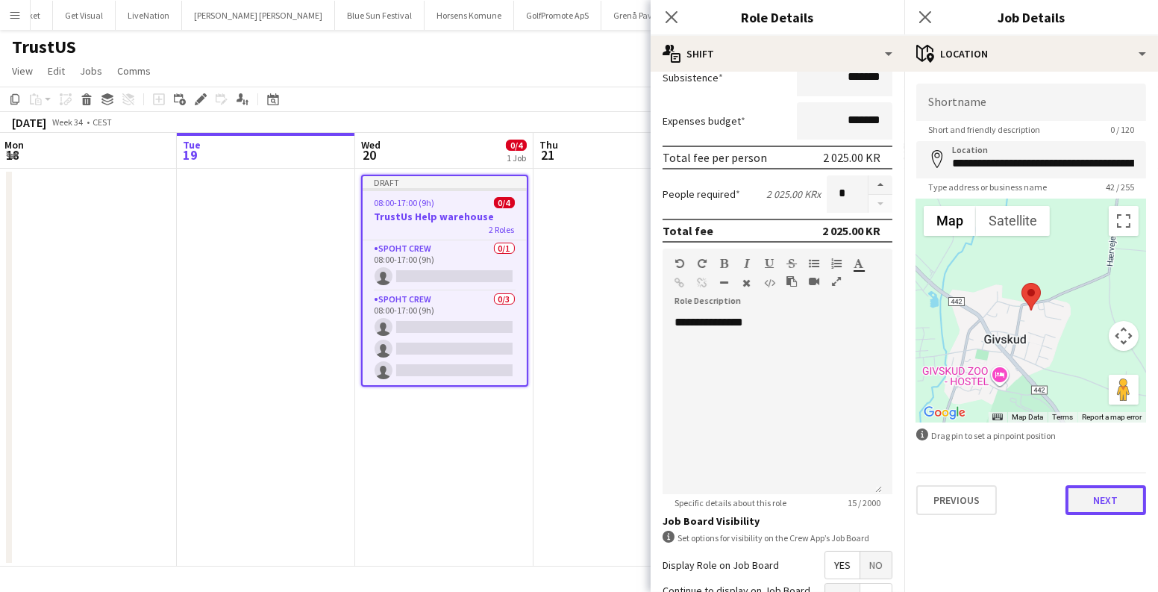
click at [1115, 506] on button "Next" at bounding box center [1105, 500] width 81 height 30
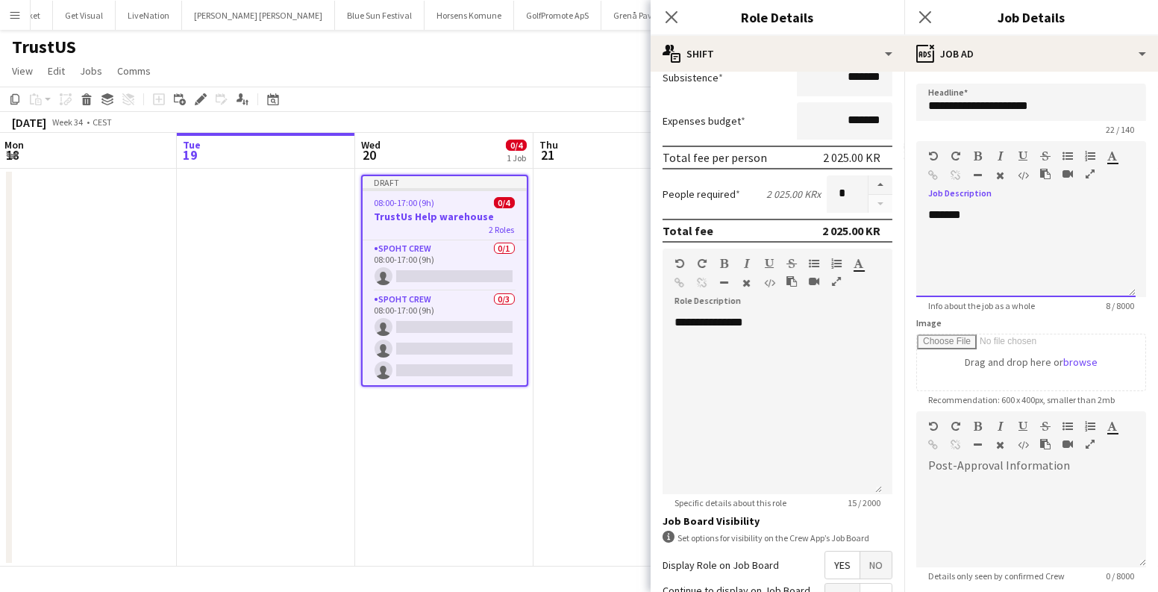
click at [1002, 219] on div "*******" at bounding box center [1025, 252] width 219 height 90
drag, startPoint x: 1002, startPoint y: 219, endPoint x: 904, endPoint y: 220, distance: 97.7
click at [904, 220] on form "**********" at bounding box center [1031, 405] width 254 height 642
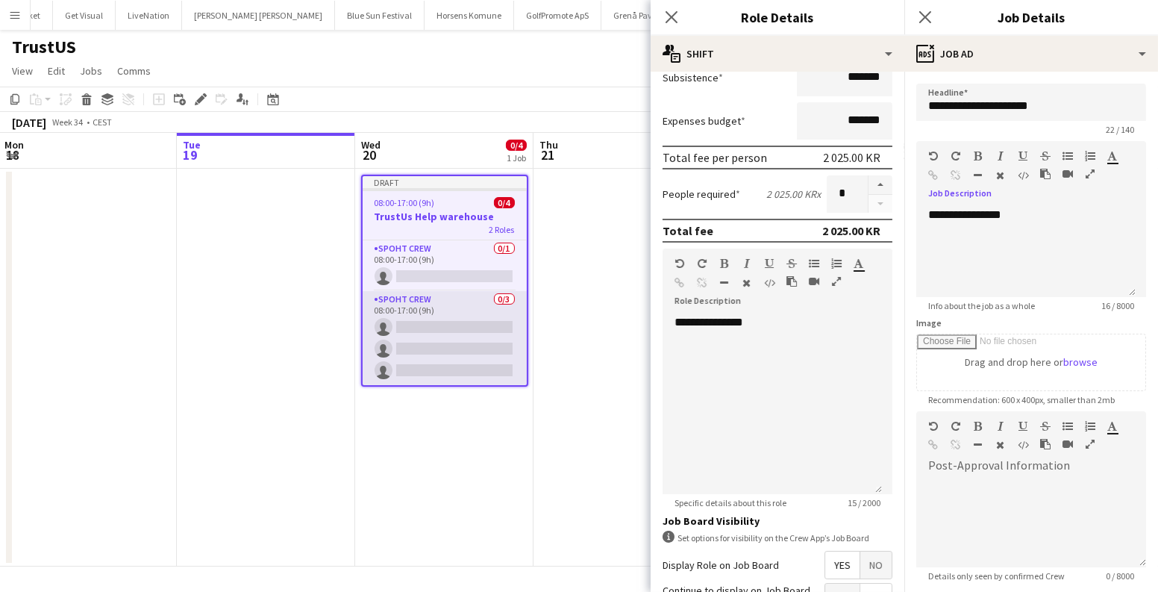
click at [462, 330] on app-card-role "Spoht Crew 0/3 08:00-17:00 (9h) single-neutral-actions single-neutral-actions s…" at bounding box center [445, 338] width 164 height 94
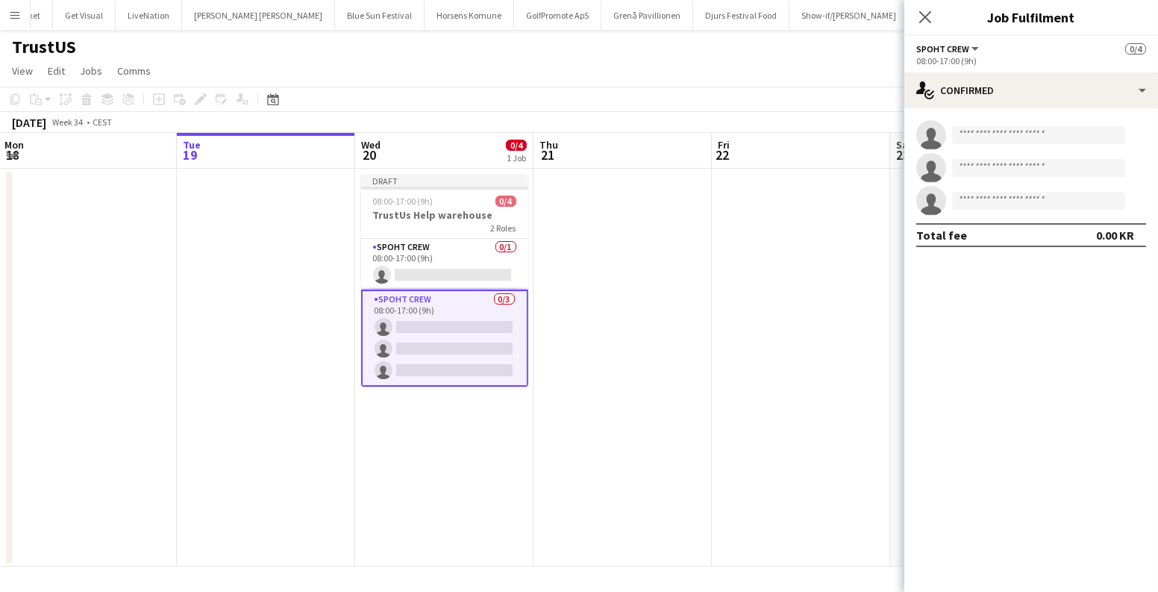
click at [656, 314] on app-date-cell at bounding box center [622, 368] width 178 height 398
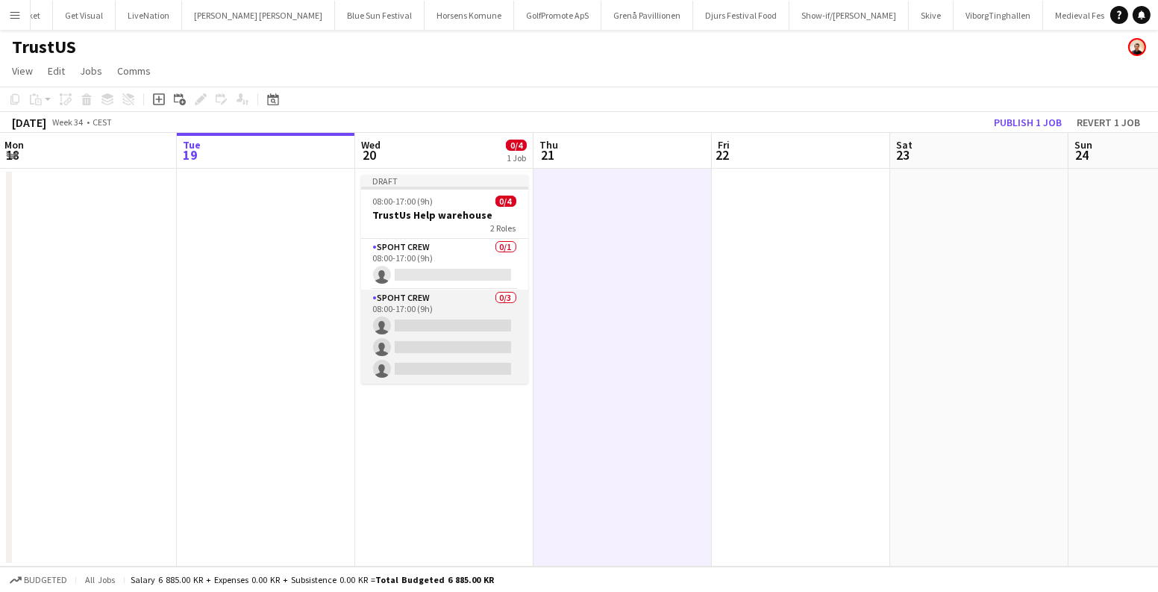
click at [472, 303] on app-card-role "Spoht Crew 0/3 08:00-17:00 (9h) single-neutral-actions single-neutral-actions s…" at bounding box center [444, 336] width 167 height 94
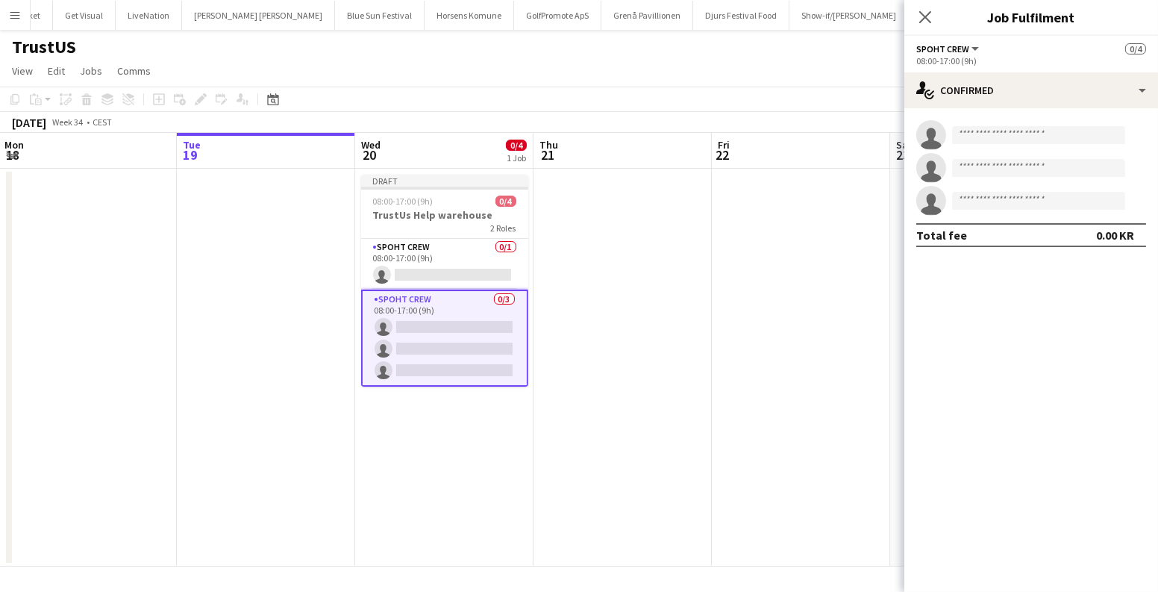
click at [604, 354] on app-date-cell at bounding box center [622, 368] width 178 height 398
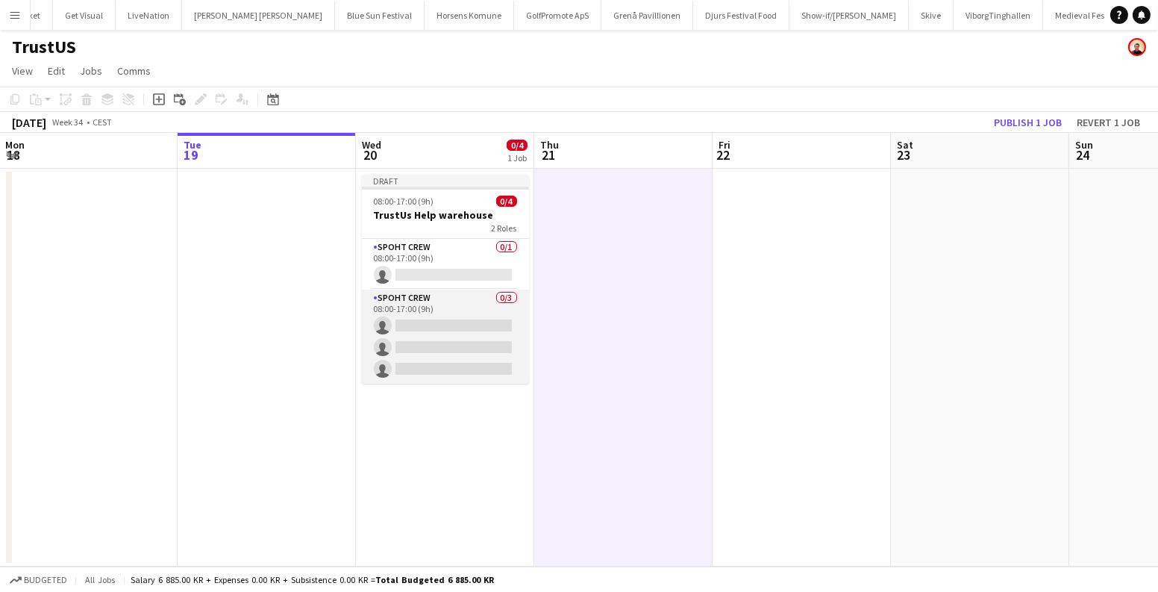
click at [462, 354] on app-card-role "Spoht Crew 0/3 08:00-17:00 (9h) single-neutral-actions single-neutral-actions s…" at bounding box center [445, 336] width 167 height 94
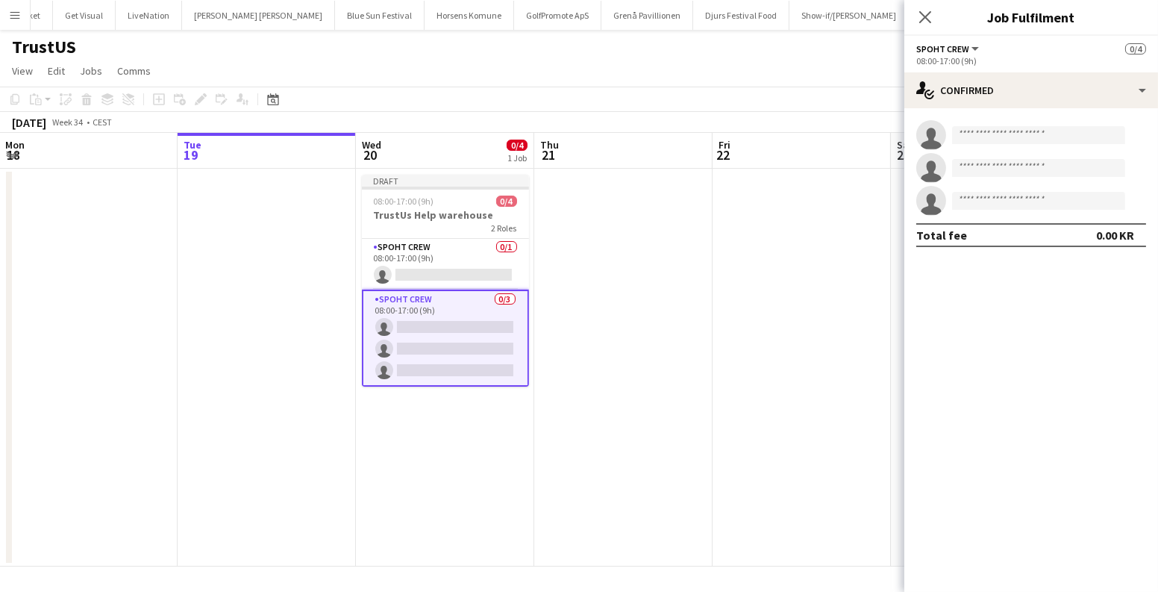
click at [410, 290] on app-card-role "Spoht Crew 0/3 08:00-17:00 (9h) single-neutral-actions single-neutral-actions s…" at bounding box center [445, 337] width 167 height 97
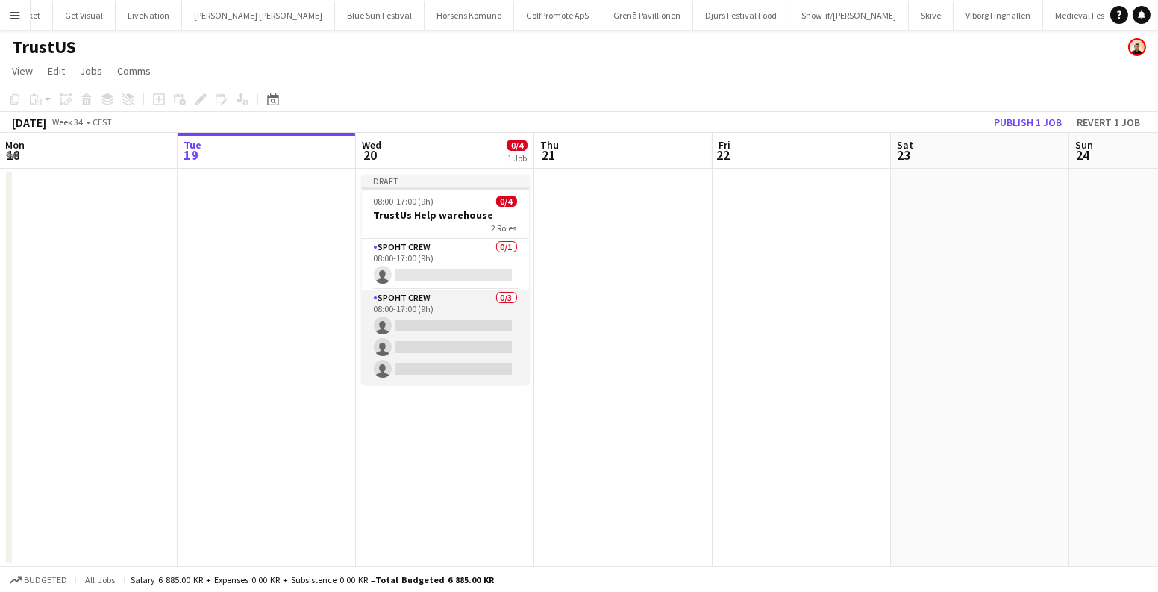
click at [431, 305] on app-card-role "Spoht Crew 0/3 08:00-17:00 (9h) single-neutral-actions single-neutral-actions s…" at bounding box center [445, 336] width 167 height 94
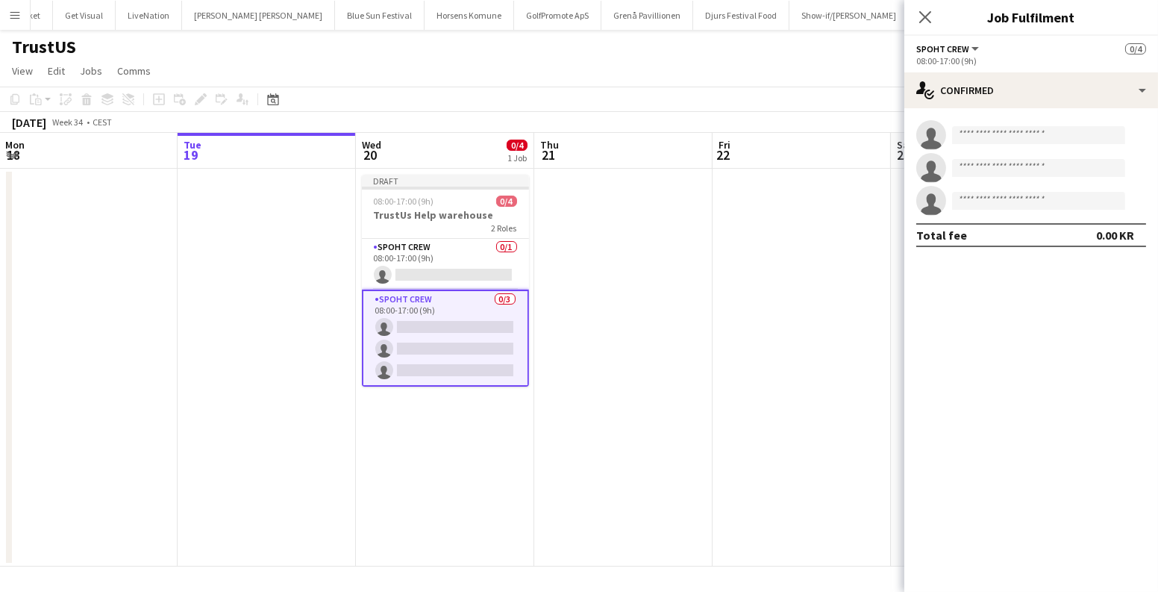
click at [882, 410] on app-date-cell at bounding box center [801, 368] width 178 height 398
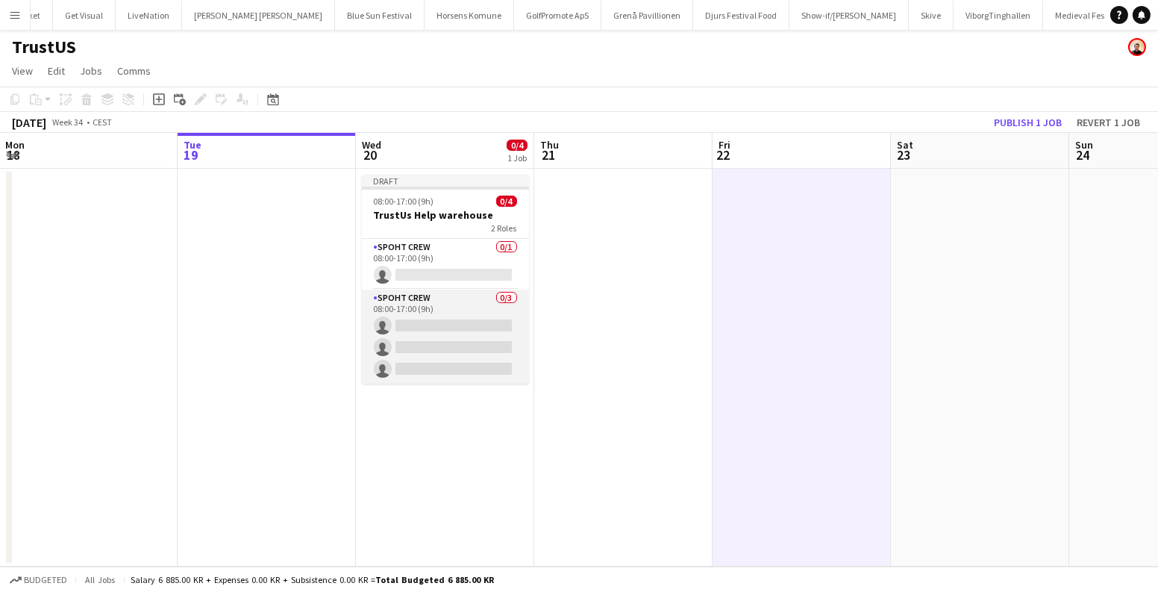
click at [473, 308] on app-card-role "Spoht Crew 0/3 08:00-17:00 (9h) single-neutral-actions single-neutral-actions s…" at bounding box center [445, 336] width 167 height 94
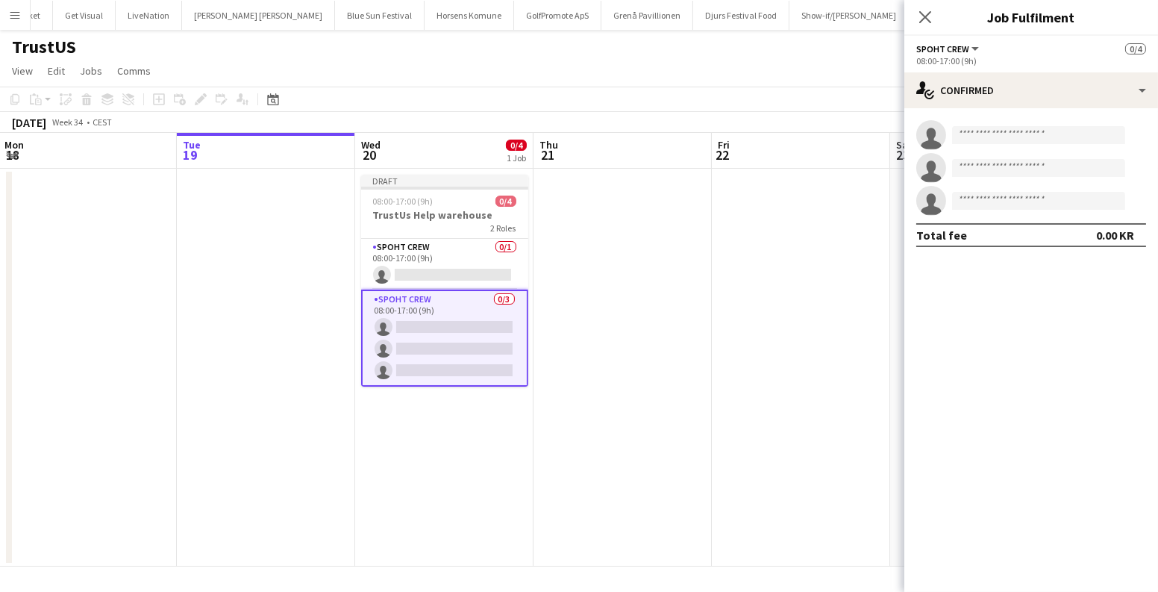
click at [695, 346] on app-date-cell at bounding box center [622, 368] width 178 height 398
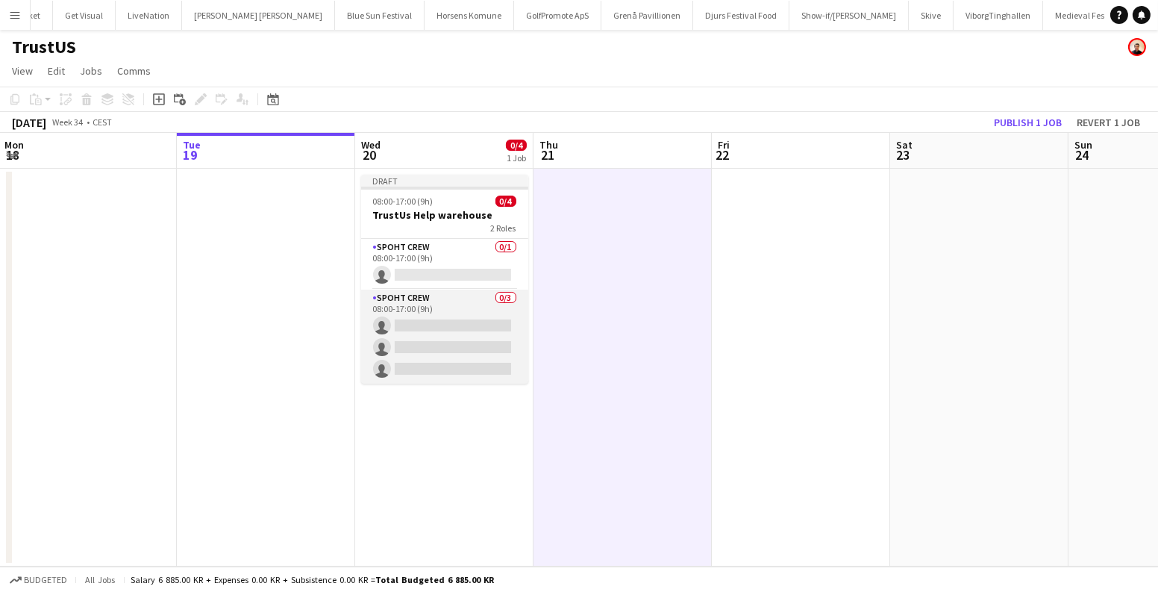
click at [404, 297] on app-card-role "Spoht Crew 0/3 08:00-17:00 (9h) single-neutral-actions single-neutral-actions s…" at bounding box center [444, 336] width 167 height 94
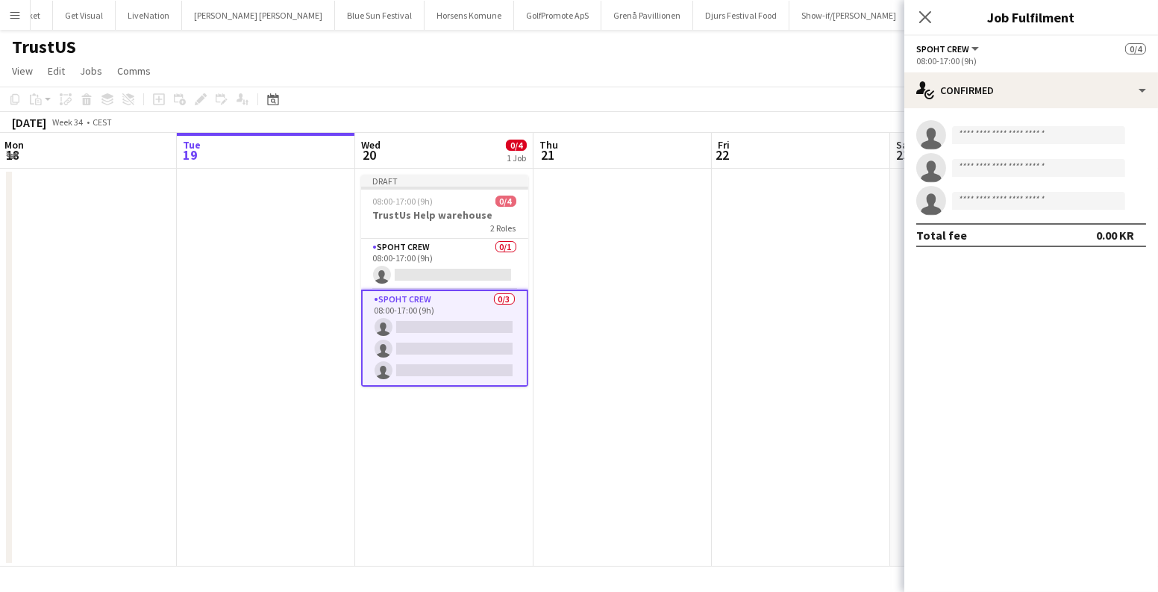
drag, startPoint x: 604, startPoint y: 360, endPoint x: 590, endPoint y: 360, distance: 14.2
click at [606, 360] on app-date-cell at bounding box center [622, 368] width 178 height 398
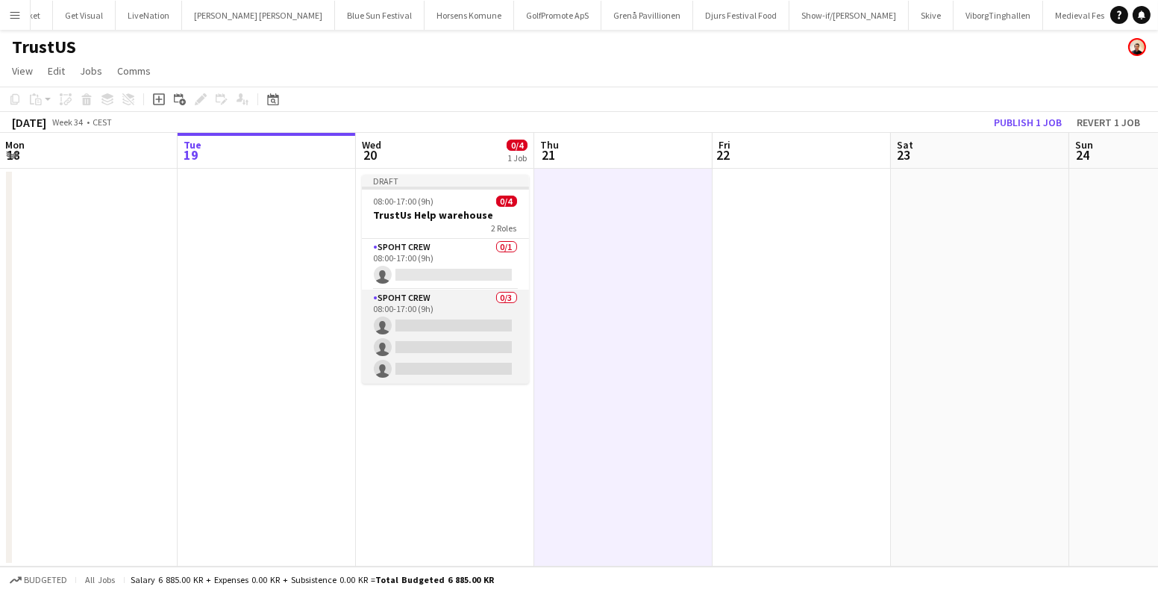
click at [387, 358] on app-card-role "Spoht Crew 0/3 08:00-17:00 (9h) single-neutral-actions single-neutral-actions s…" at bounding box center [445, 336] width 167 height 94
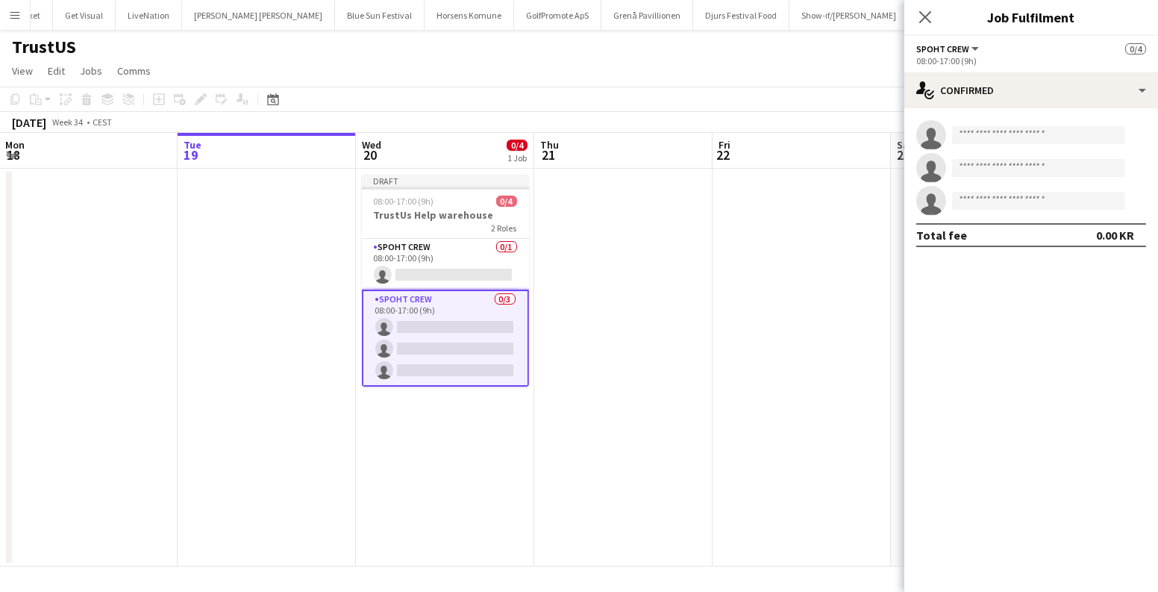
click at [657, 381] on app-date-cell at bounding box center [623, 368] width 178 height 398
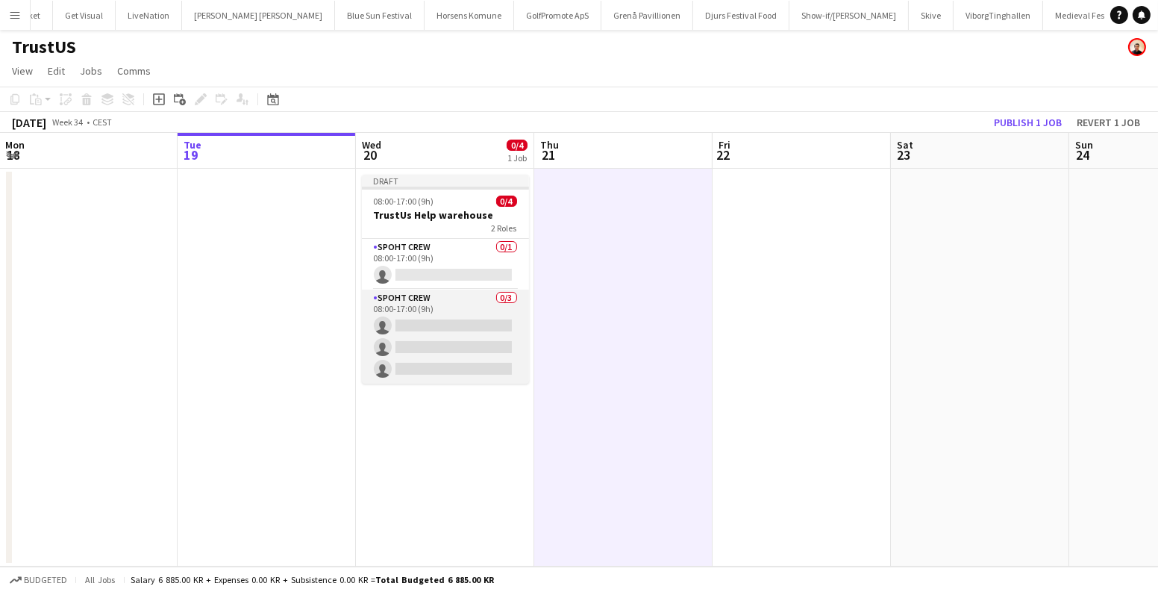
click at [447, 310] on app-card-role "Spoht Crew 0/3 08:00-17:00 (9h) single-neutral-actions single-neutral-actions s…" at bounding box center [445, 336] width 167 height 94
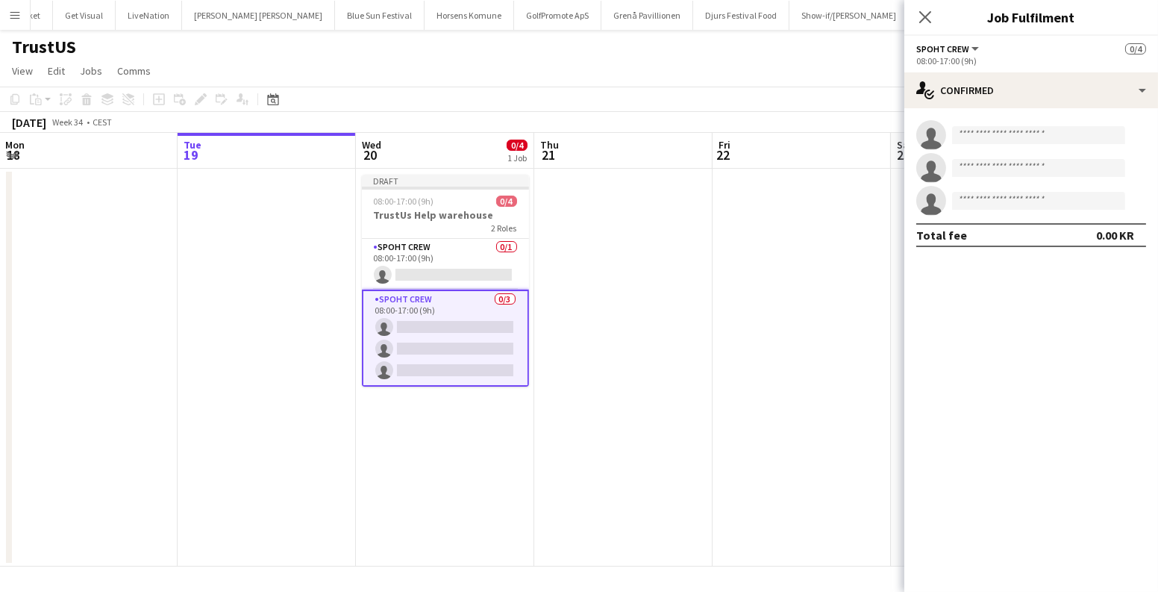
click at [441, 342] on app-card-role "Spoht Crew 0/3 08:00-17:00 (9h) single-neutral-actions single-neutral-actions s…" at bounding box center [445, 337] width 167 height 97
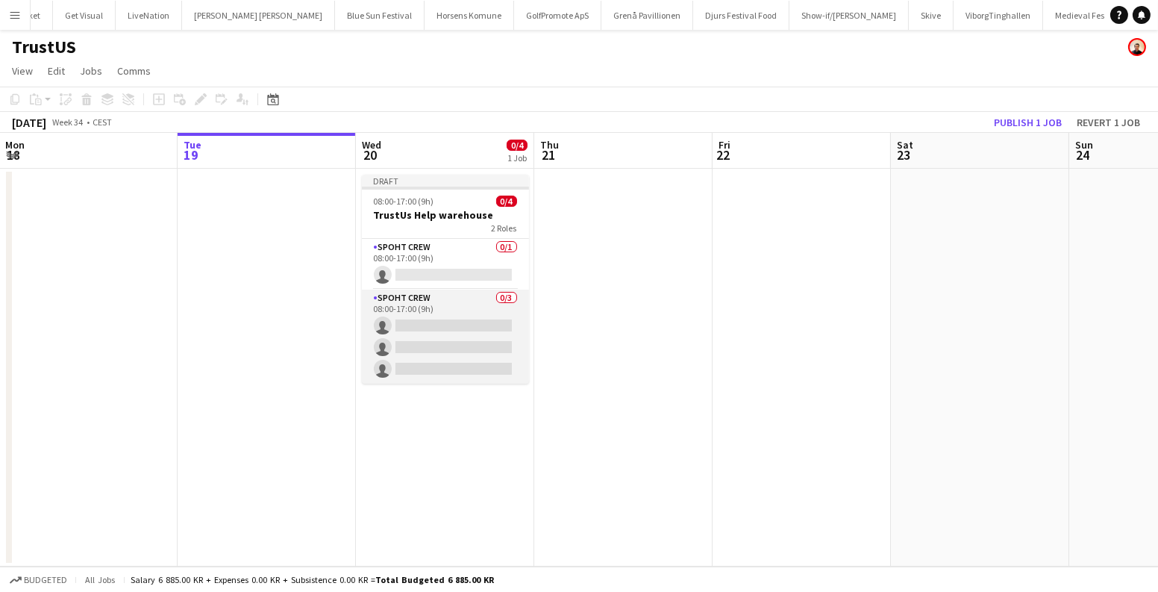
click at [441, 342] on app-card-role "Spoht Crew 0/3 08:00-17:00 (9h) single-neutral-actions single-neutral-actions s…" at bounding box center [445, 336] width 167 height 94
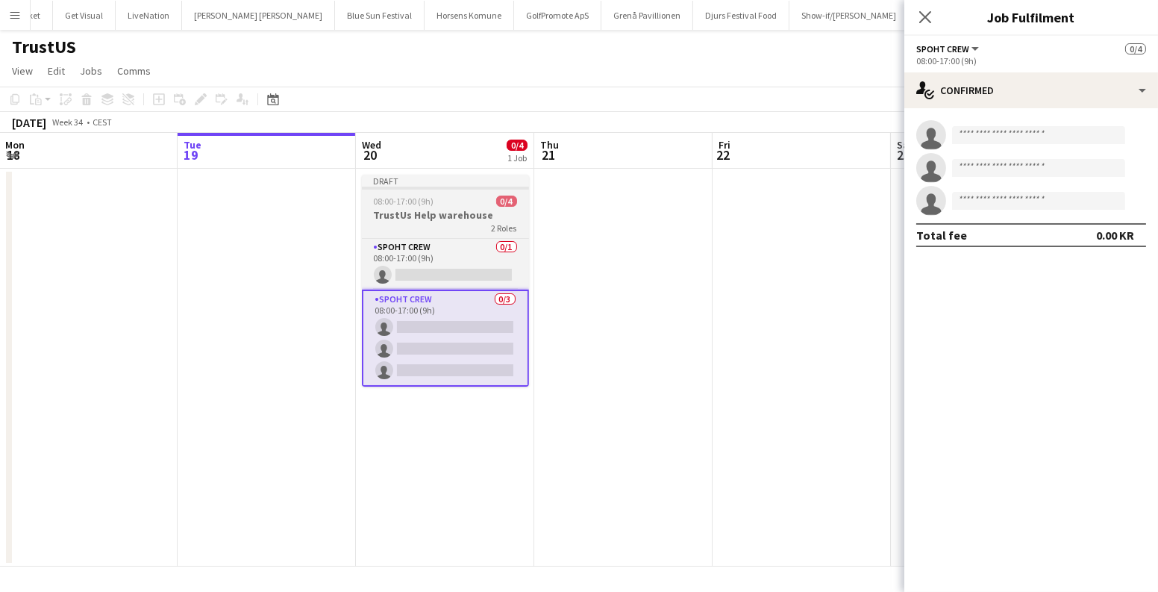
click at [465, 228] on div "2 Roles" at bounding box center [445, 228] width 167 height 12
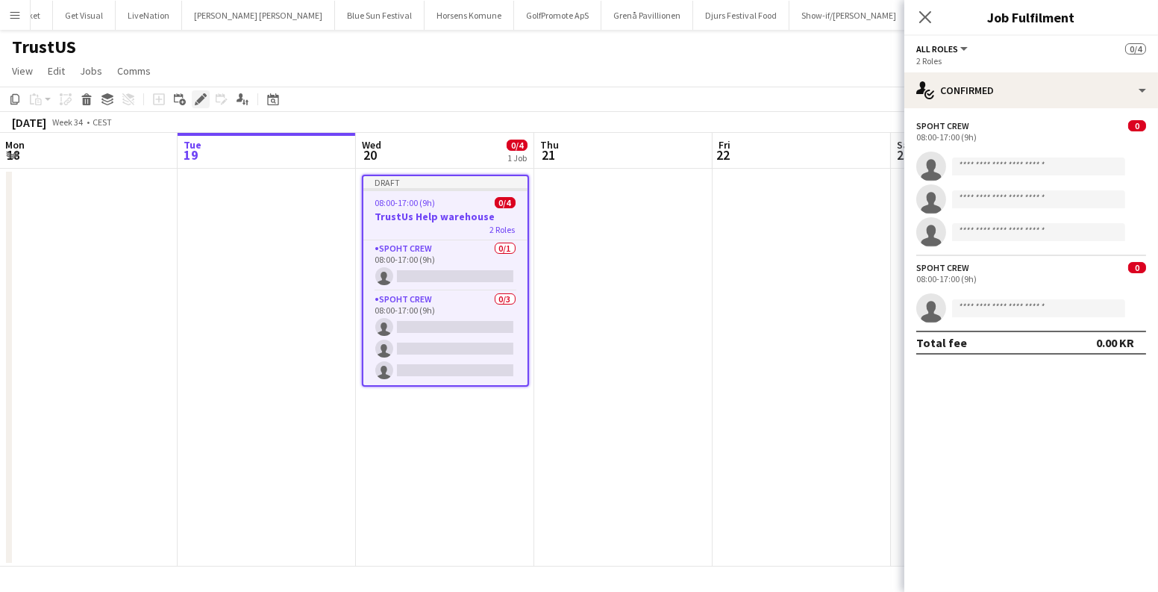
click at [198, 98] on icon at bounding box center [200, 99] width 8 height 8
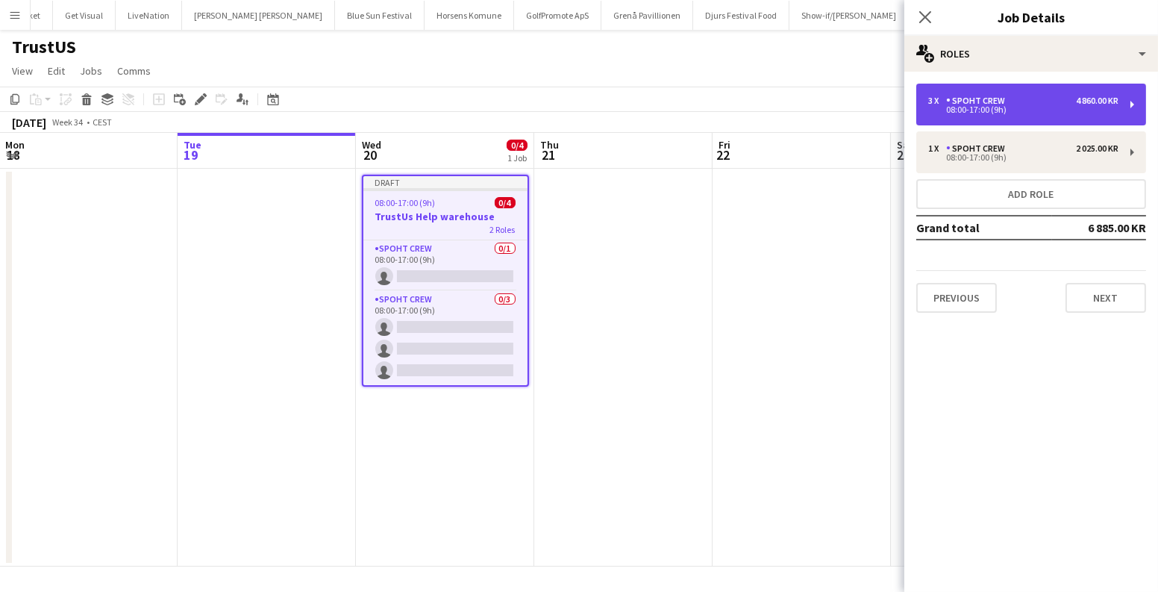
click at [982, 106] on div "08:00-17:00 (9h)" at bounding box center [1023, 109] width 190 height 7
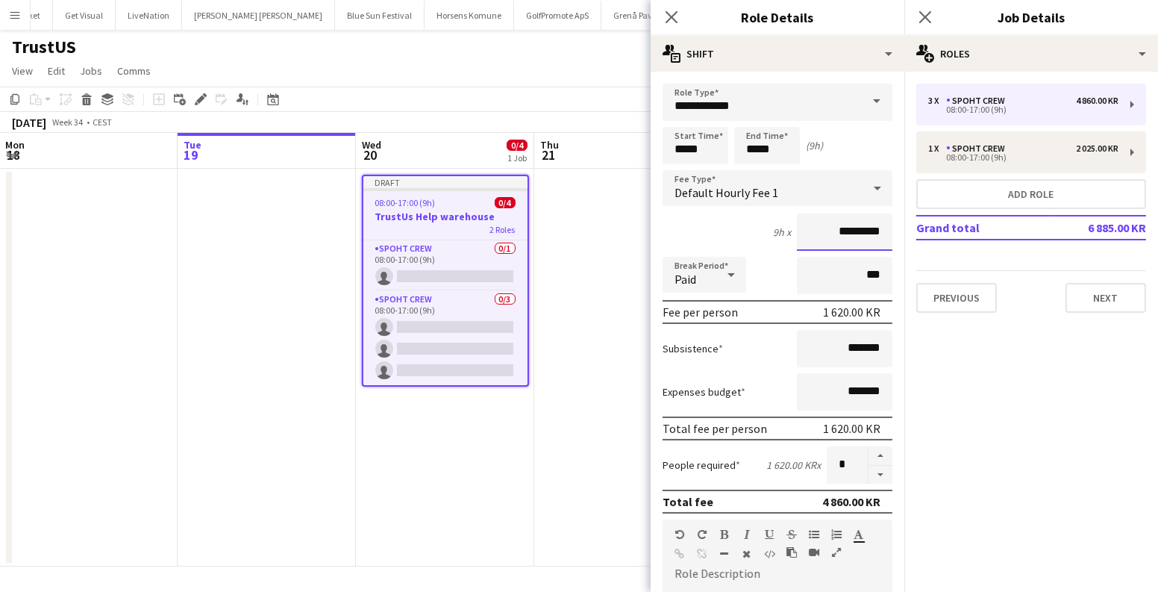
drag, startPoint x: 836, startPoint y: 228, endPoint x: 810, endPoint y: 228, distance: 26.1
click at [810, 228] on input "*********" at bounding box center [844, 231] width 95 height 37
type input "*********"
click at [545, 486] on app-date-cell at bounding box center [623, 368] width 178 height 398
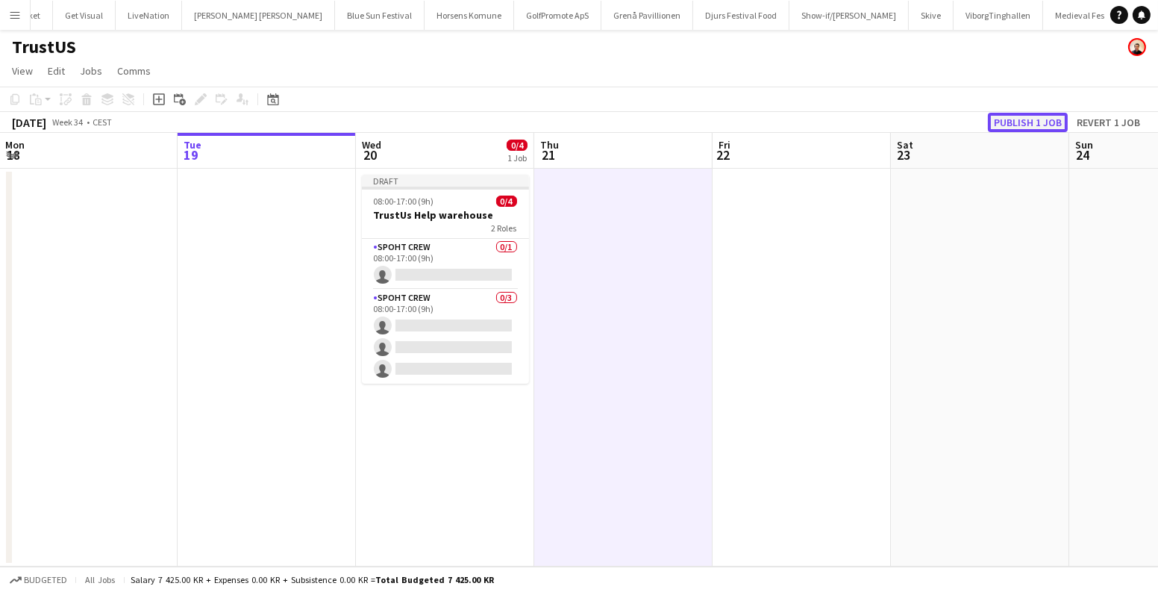
click at [1019, 123] on button "Publish 1 job" at bounding box center [1028, 122] width 80 height 19
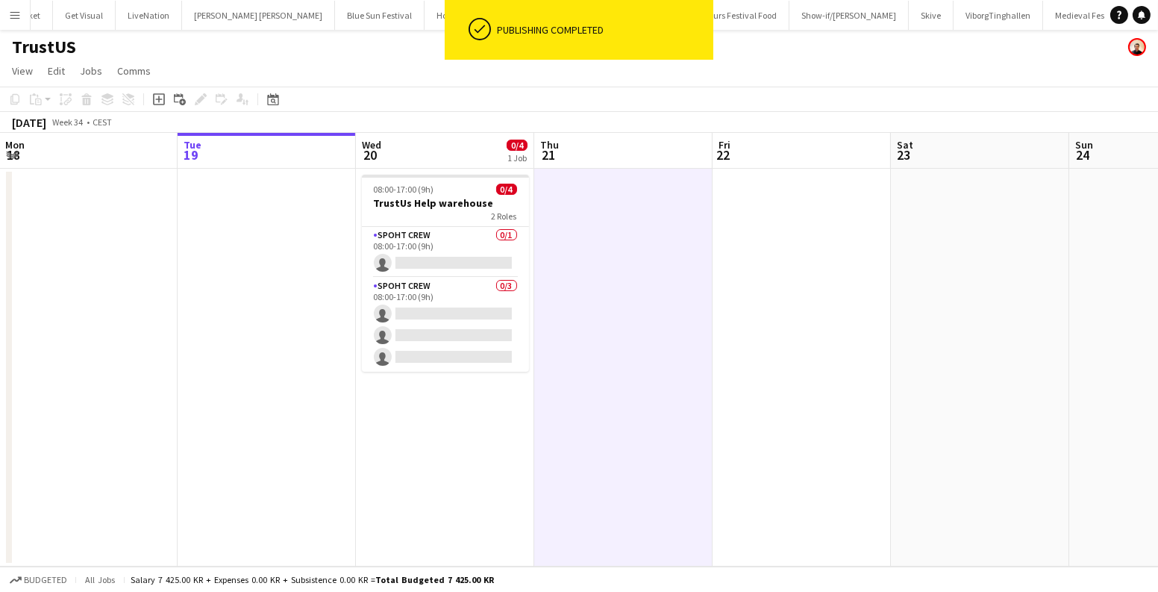
click at [618, 345] on app-date-cell at bounding box center [623, 368] width 178 height 398
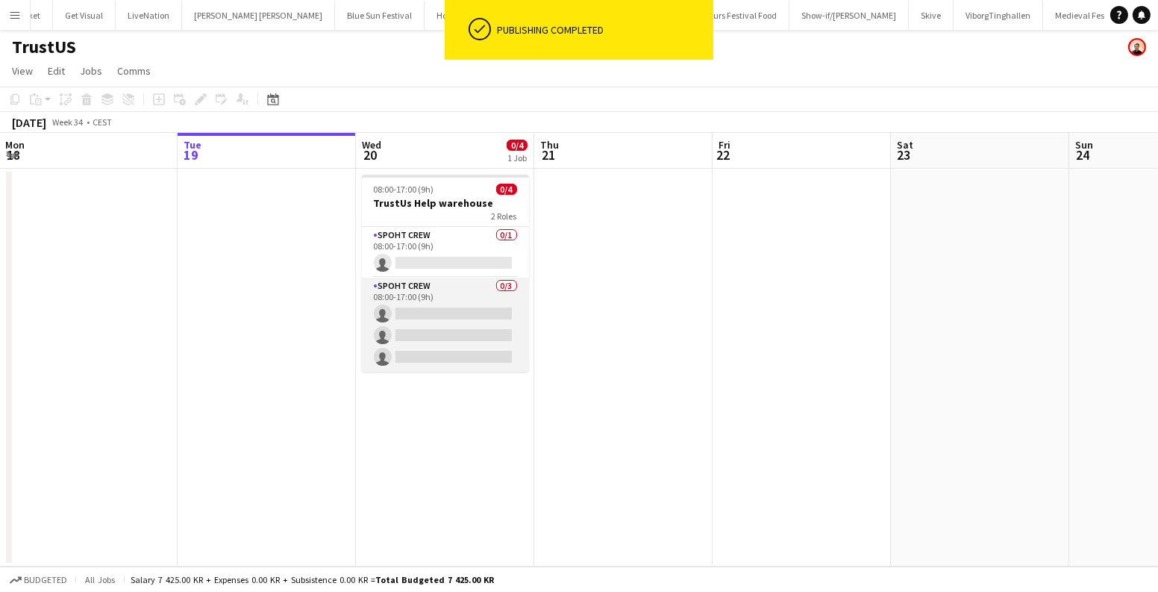
click at [400, 316] on app-card-role "Spoht Crew 0/3 08:00-17:00 (9h) single-neutral-actions single-neutral-actions s…" at bounding box center [445, 324] width 167 height 94
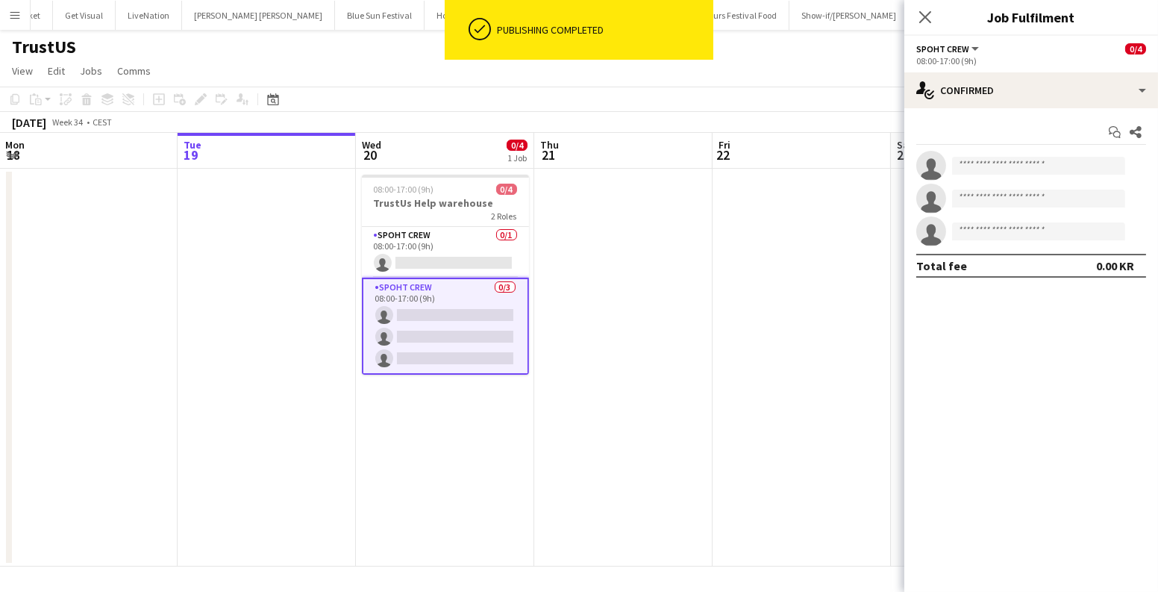
click at [1025, 112] on div "Start chat Share single-neutral-actions single-neutral-actions single-neutral-a…" at bounding box center [1031, 198] width 254 height 181
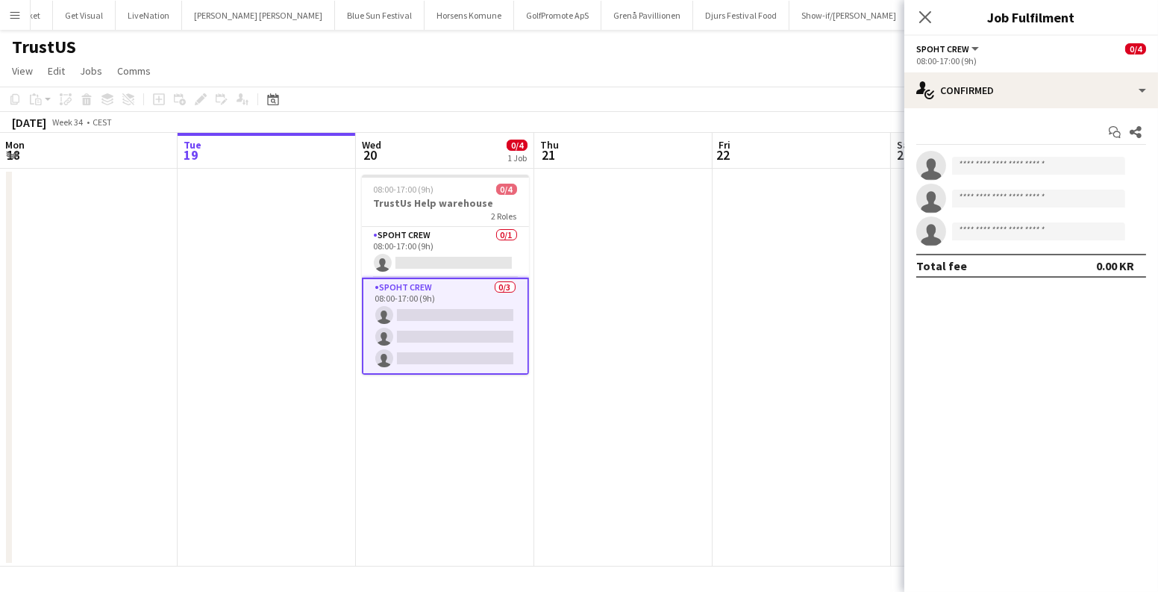
drag, startPoint x: 293, startPoint y: 283, endPoint x: 333, endPoint y: 239, distance: 59.7
click at [292, 282] on app-date-cell at bounding box center [267, 368] width 178 height 398
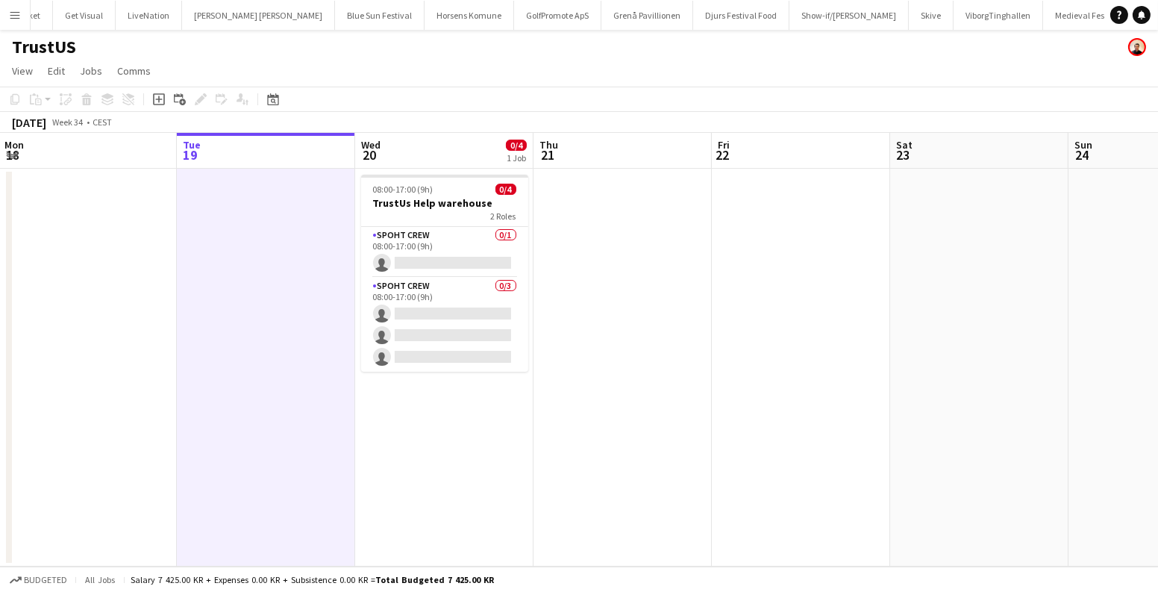
click at [448, 171] on app-date-cell "08:00-17:00 (9h) 0/4 TrustUs Help warehouse 2 Roles Spoht Crew 0/1 08:00-17:00 …" at bounding box center [444, 368] width 178 height 398
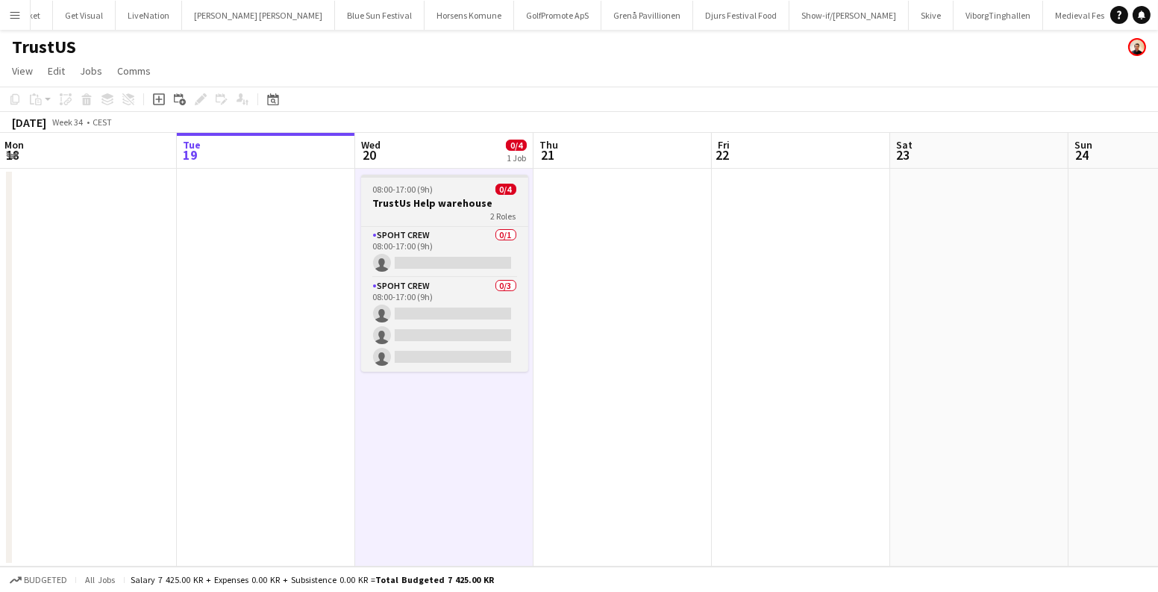
click at [436, 189] on div "08:00-17:00 (9h) 0/4" at bounding box center [444, 189] width 167 height 11
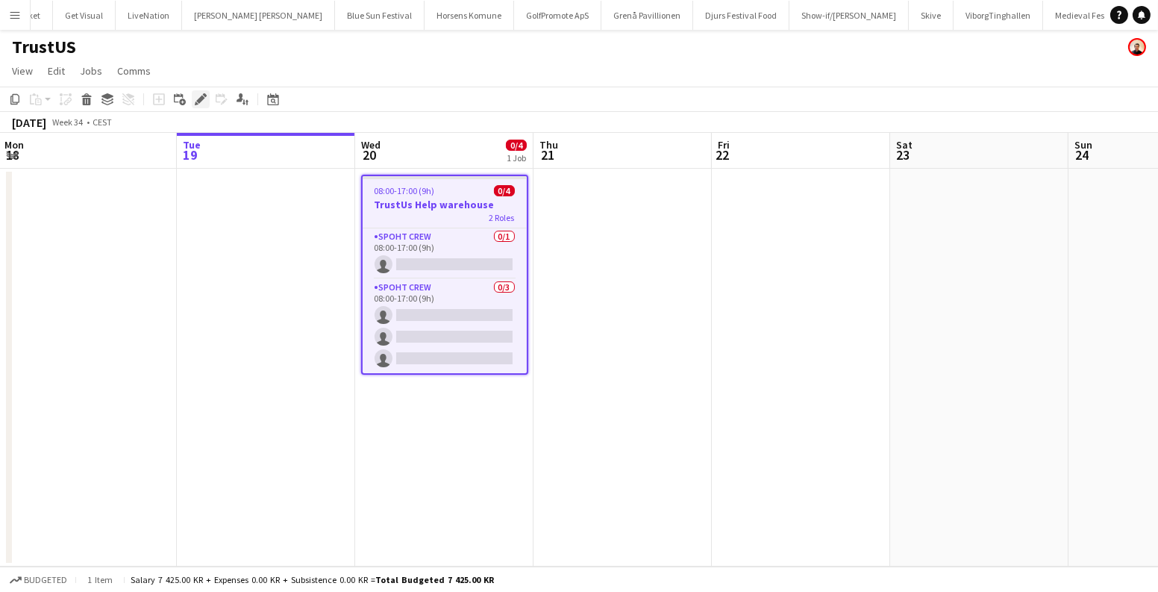
click at [204, 95] on icon at bounding box center [205, 95] width 4 height 4
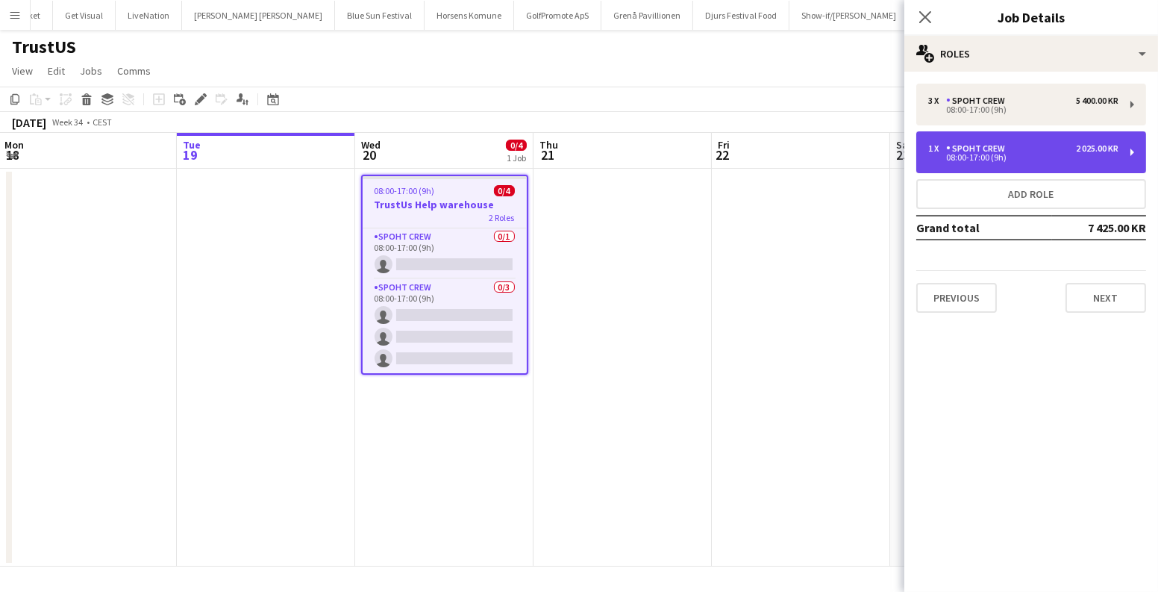
click at [1014, 148] on div "1 x Spoht Crew 2 025.00 KR" at bounding box center [1023, 148] width 190 height 10
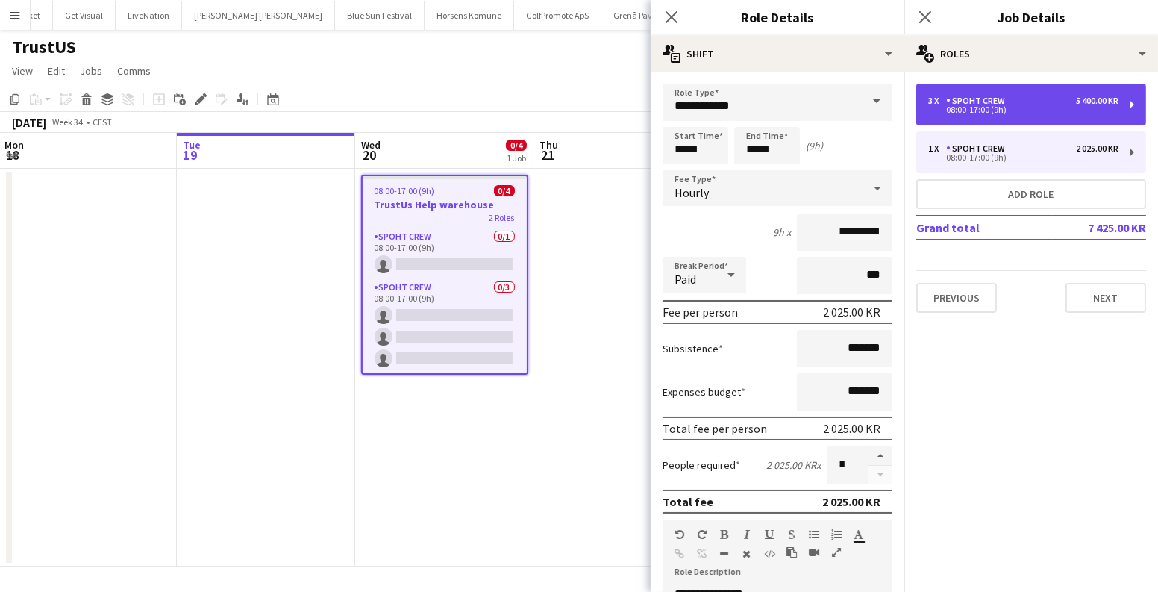
click at [1024, 103] on div "3 x Spoht Crew 5 400.00 KR" at bounding box center [1023, 100] width 190 height 10
type input "*********"
type input "*"
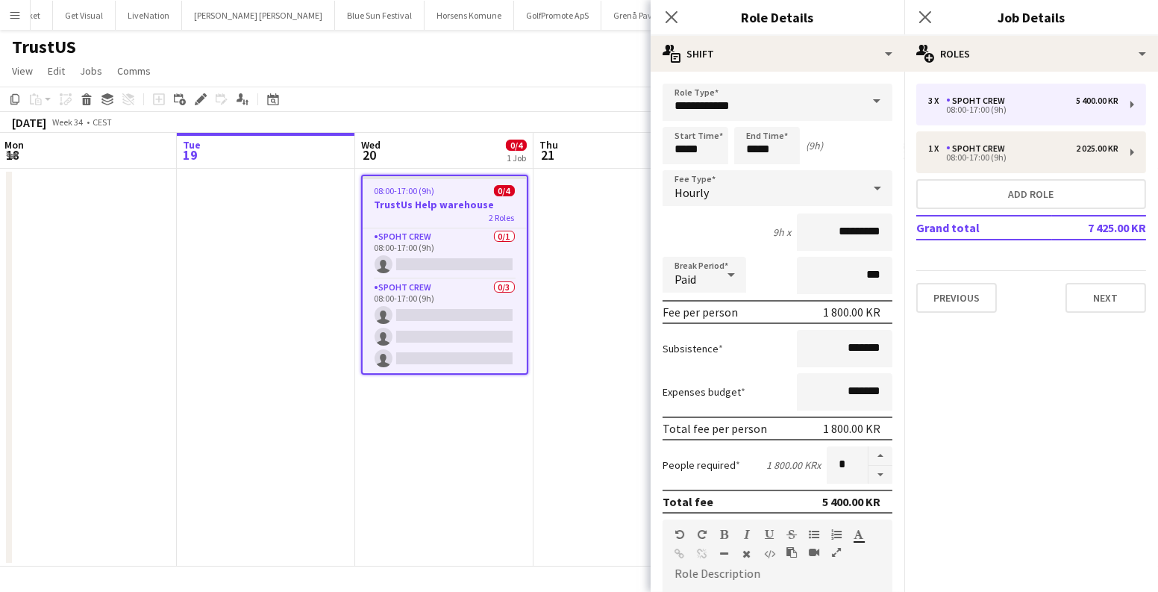
click at [506, 434] on app-date-cell "08:00-17:00 (9h) 0/4 TrustUs Help warehouse 2 Roles Spoht Crew 0/1 08:00-17:00 …" at bounding box center [444, 368] width 178 height 398
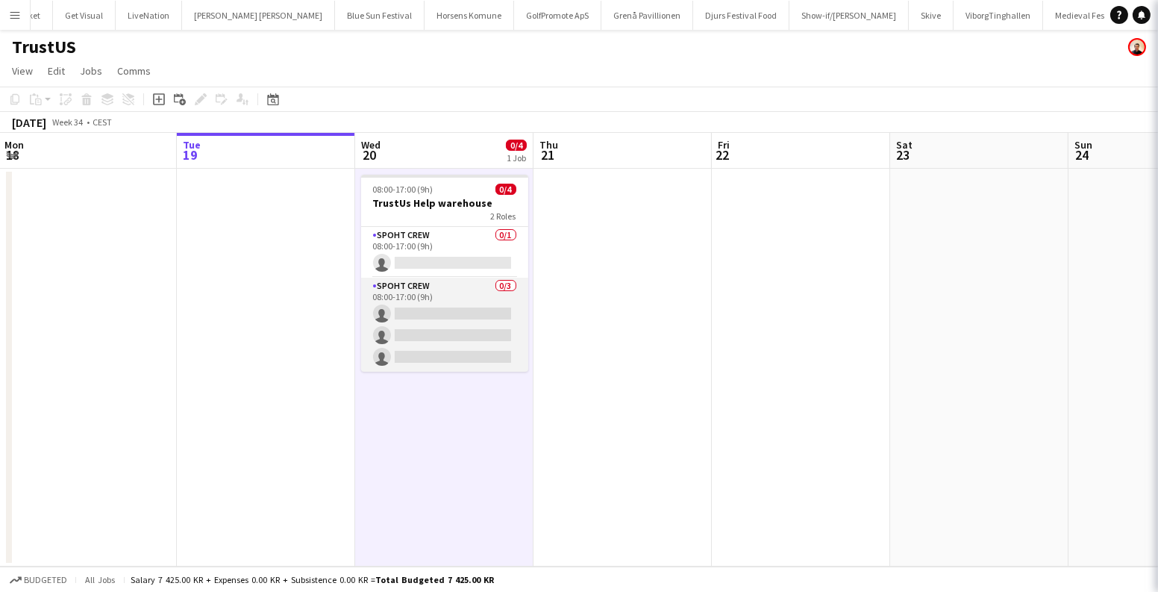
click at [465, 323] on app-card-role "Spoht Crew 0/3 08:00-17:00 (9h) single-neutral-actions single-neutral-actions s…" at bounding box center [444, 324] width 167 height 94
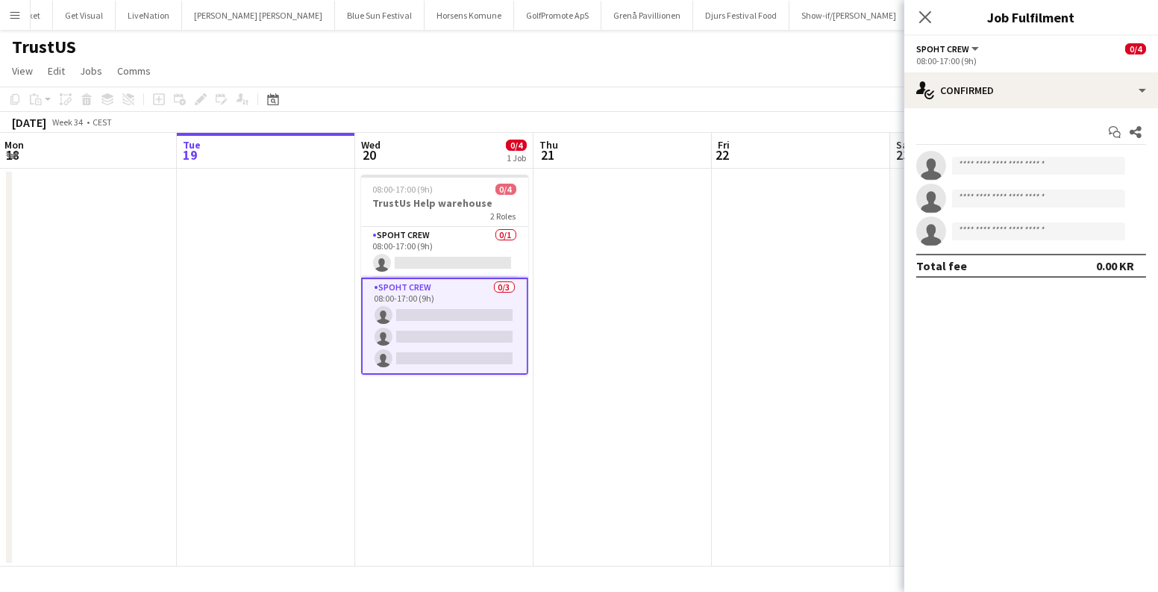
click at [596, 257] on app-date-cell at bounding box center [622, 368] width 178 height 398
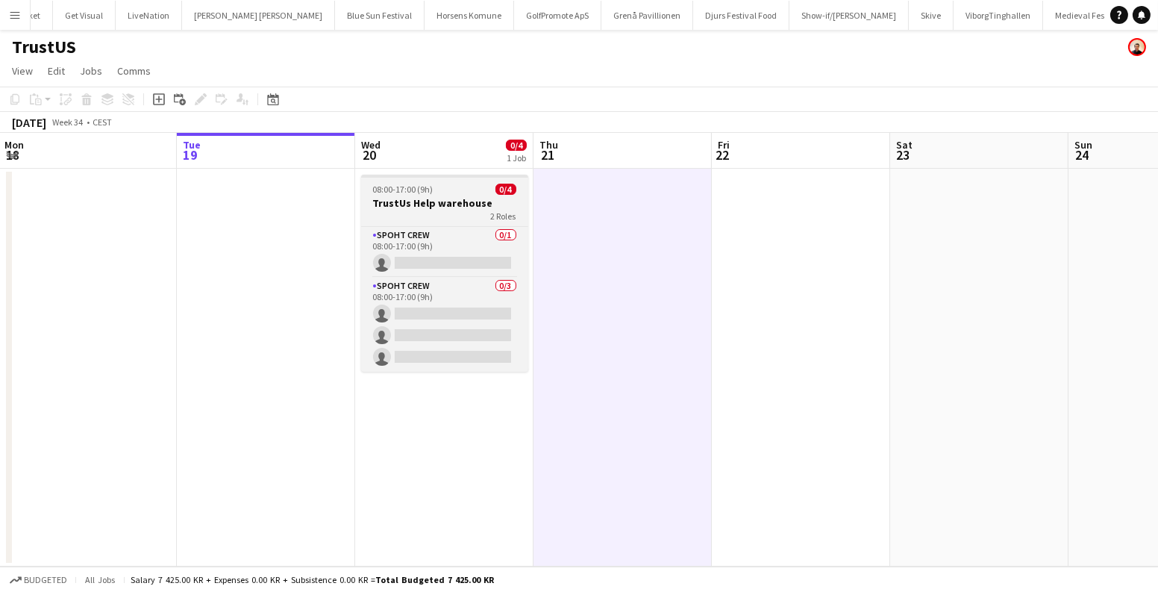
click at [433, 193] on div "08:00-17:00 (9h) 0/4" at bounding box center [444, 189] width 167 height 11
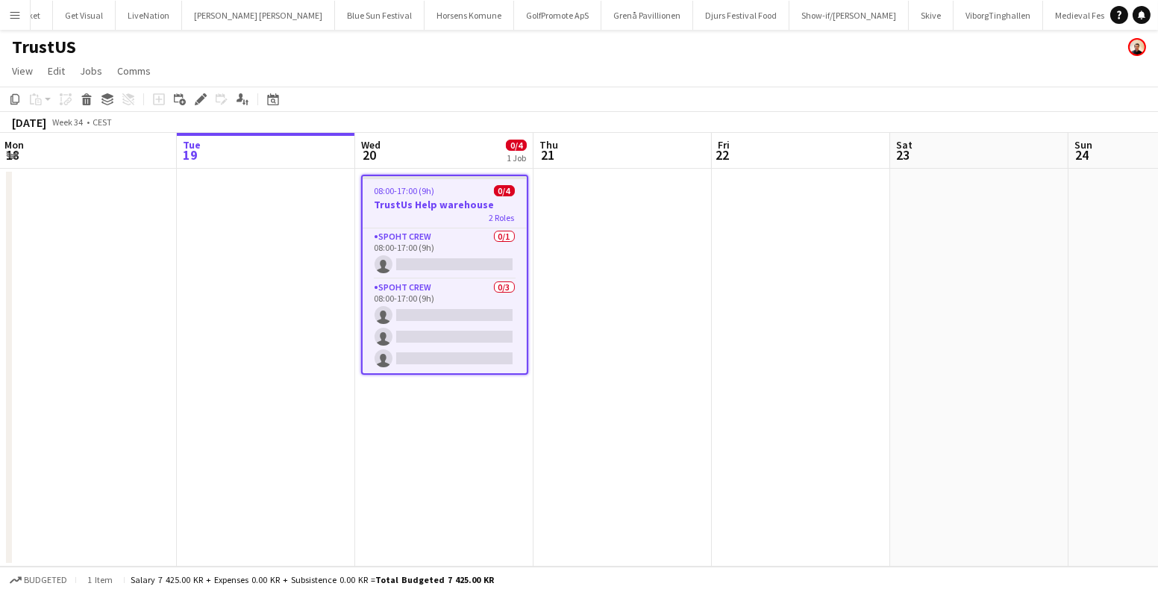
click at [459, 211] on div "2 Roles" at bounding box center [445, 217] width 164 height 12
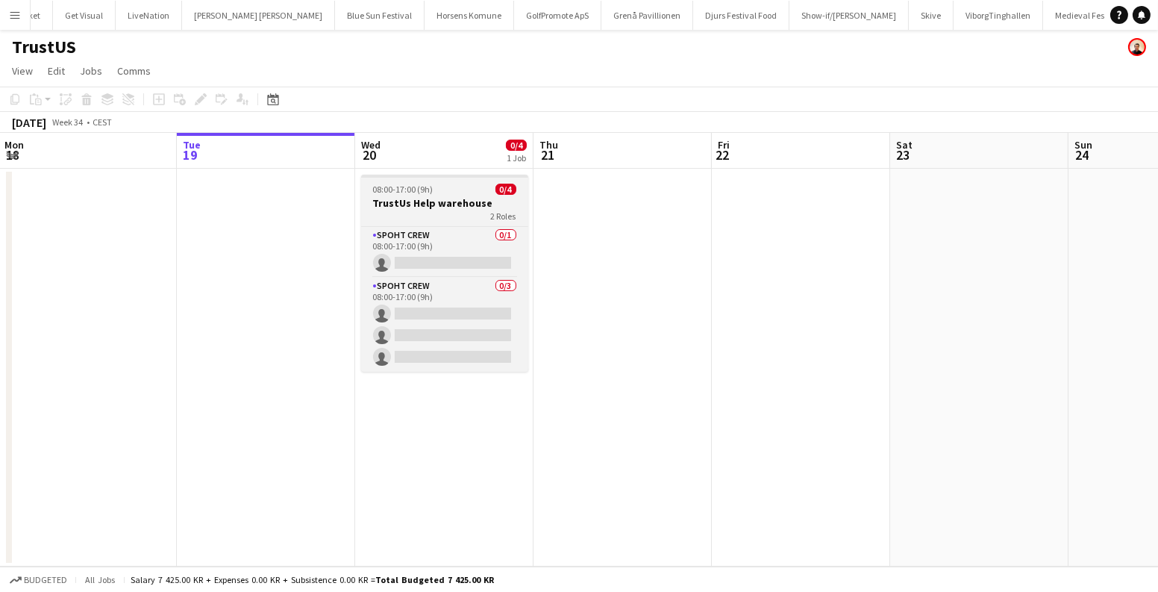
click at [459, 211] on div "2 Roles" at bounding box center [444, 216] width 167 height 12
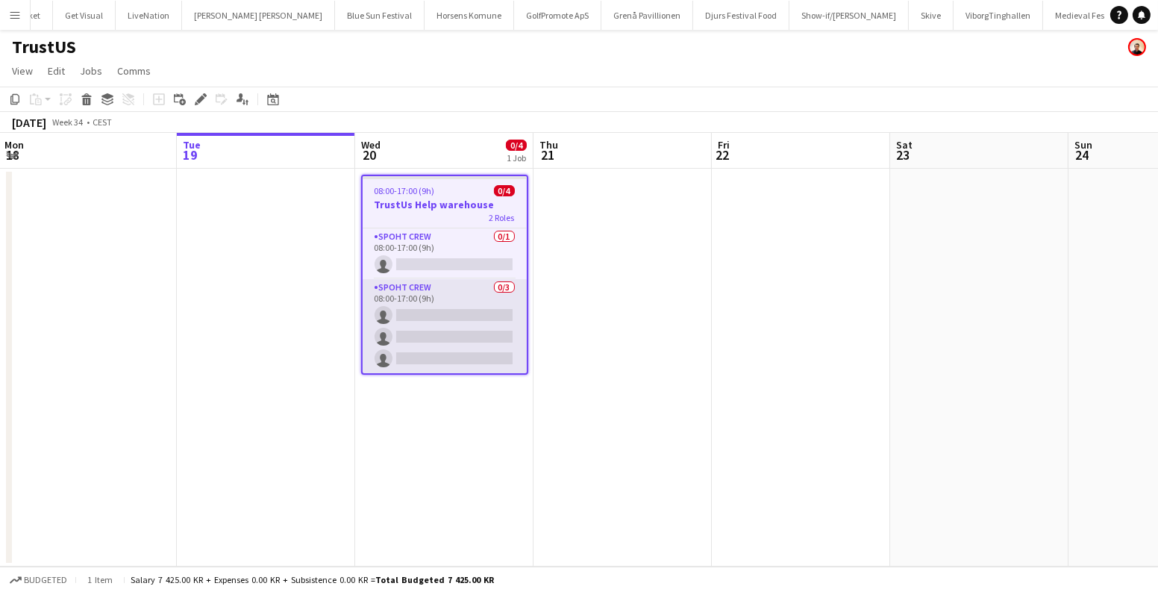
click at [441, 360] on app-card-role "Spoht Crew 0/3 08:00-17:00 (9h) single-neutral-actions single-neutral-actions s…" at bounding box center [445, 326] width 164 height 94
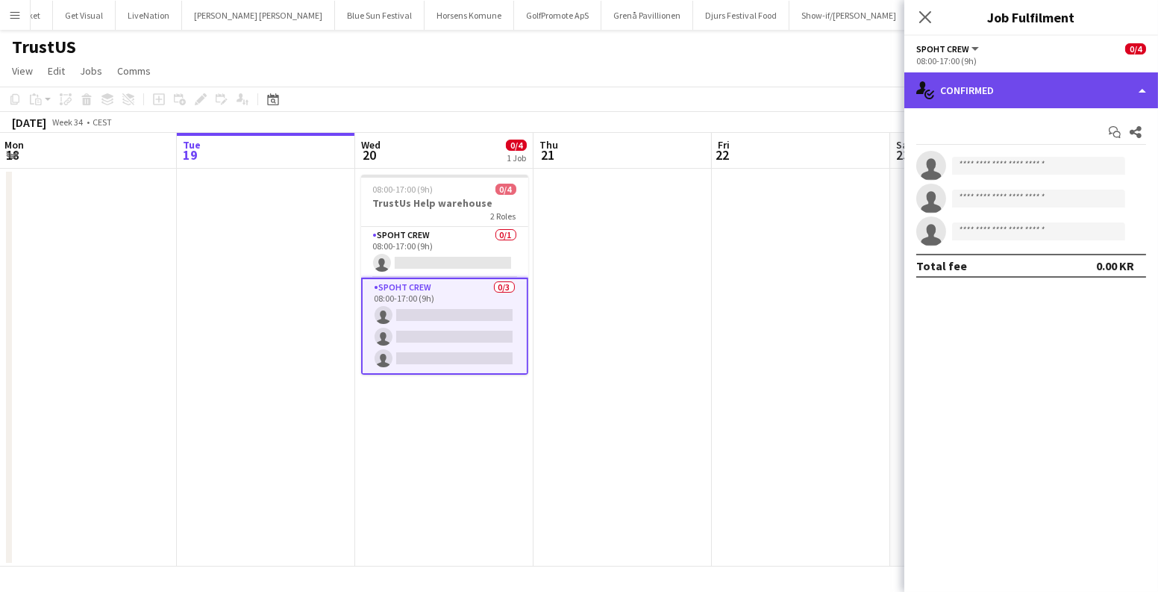
click at [1036, 95] on div "single-neutral-actions-check-2 Confirmed" at bounding box center [1031, 90] width 254 height 36
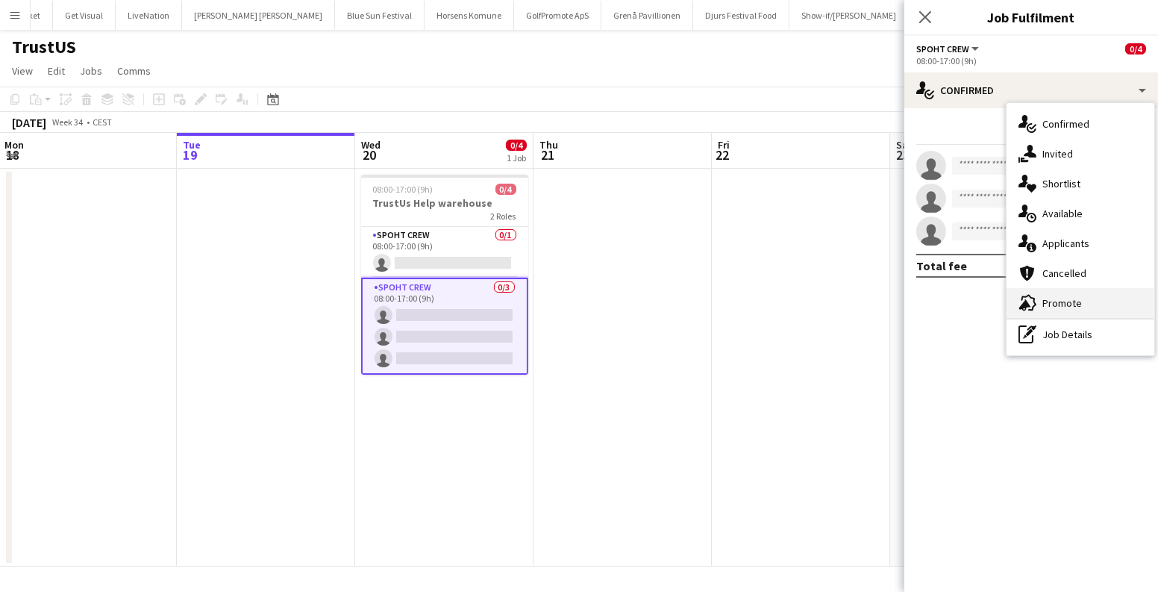
click at [1070, 301] on div "advertising-megaphone Promote" at bounding box center [1080, 303] width 148 height 30
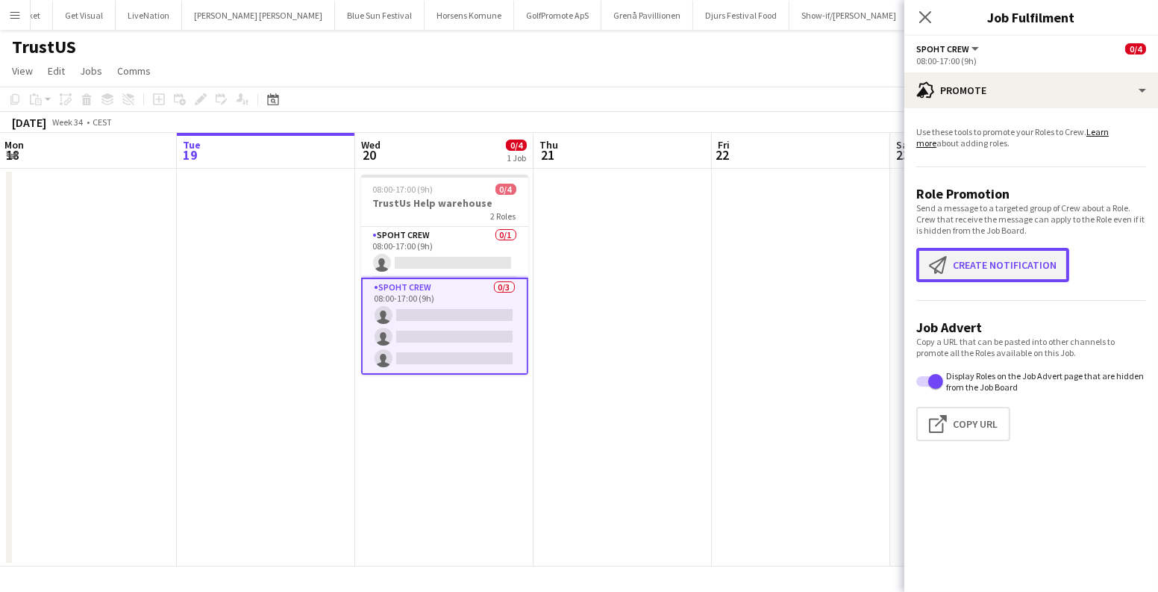
click at [987, 260] on button "Create notification Create notification" at bounding box center [992, 265] width 153 height 34
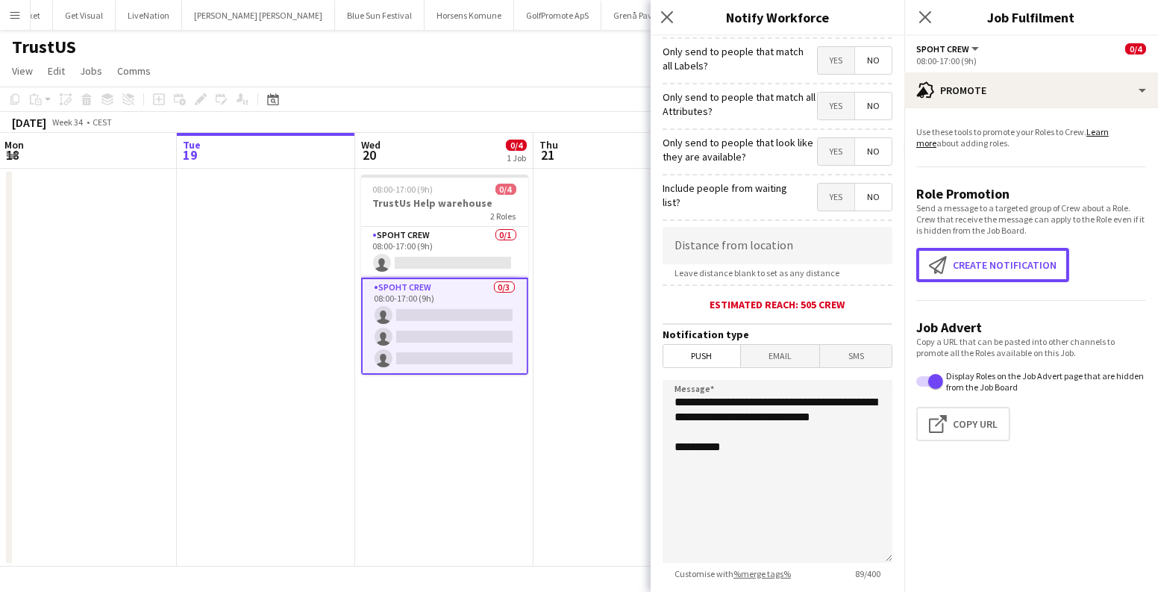
scroll to position [135, 0]
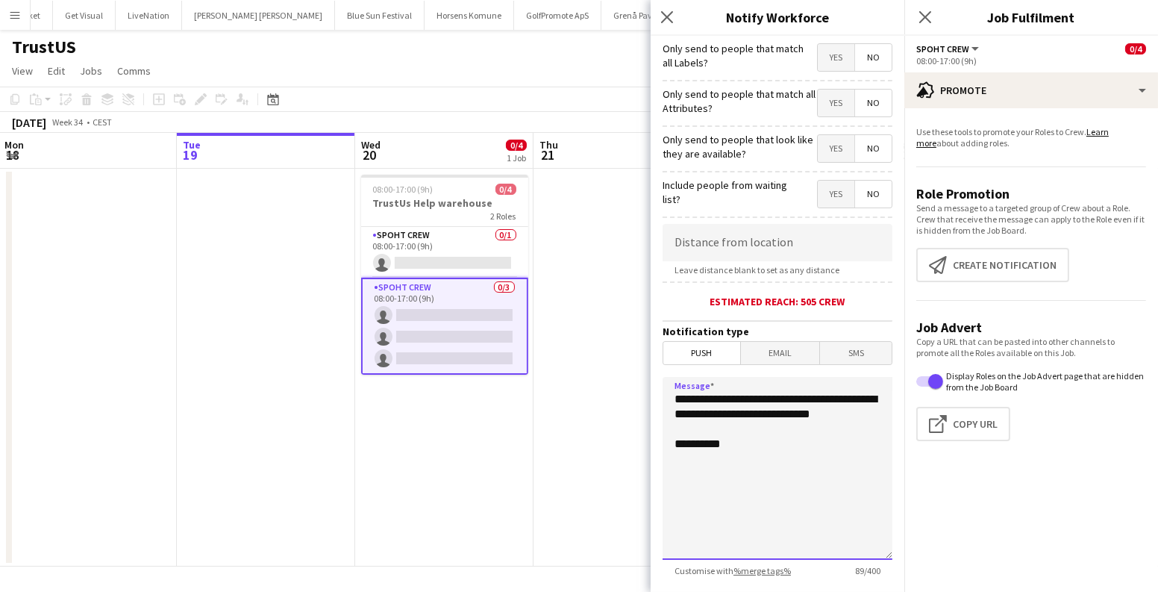
drag, startPoint x: 756, startPoint y: 424, endPoint x: 553, endPoint y: 363, distance: 211.9
click at [553, 363] on body "Menu Boards Boards Boards All jobs Status Workforce Workforce My Workforce Recr…" at bounding box center [579, 296] width 1158 height 592
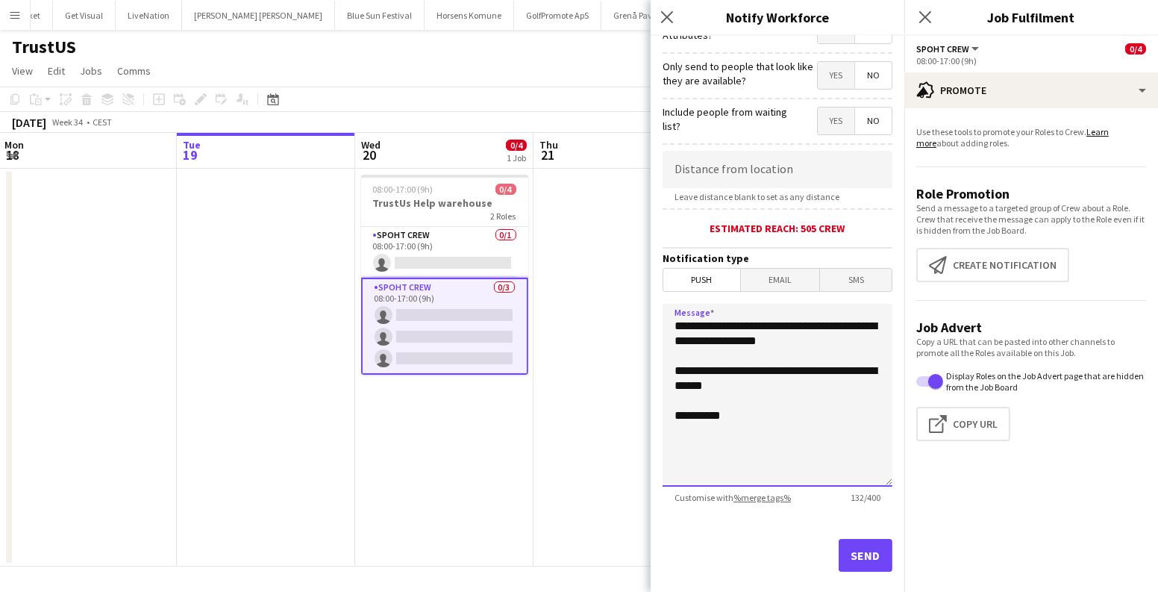
scroll to position [226, 0]
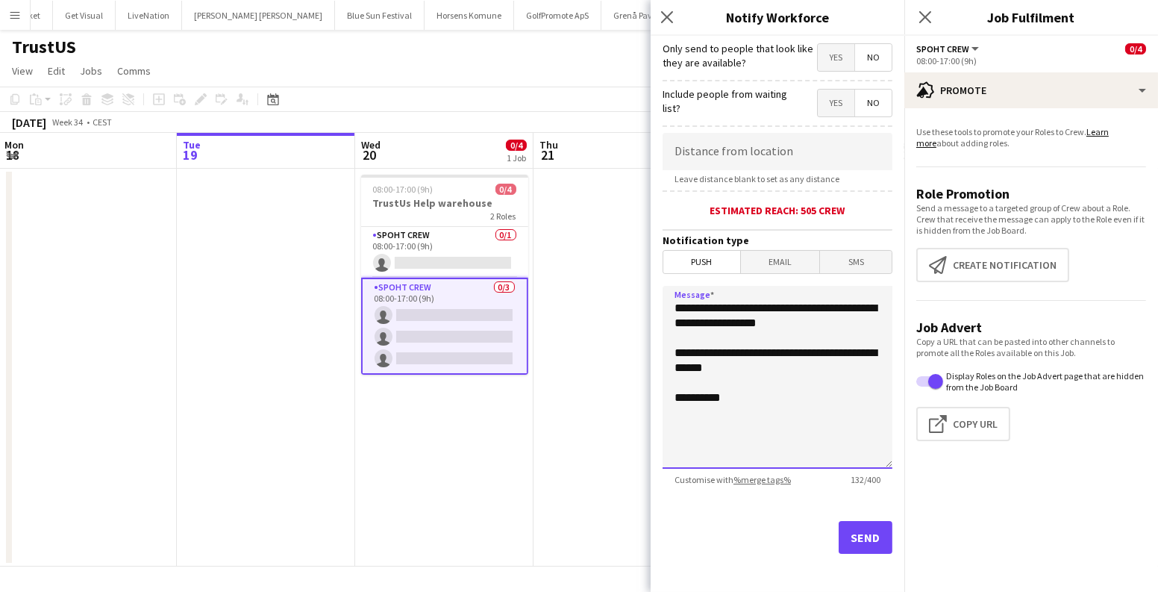
type textarea "**********"
click at [868, 533] on button "Send" at bounding box center [865, 537] width 54 height 33
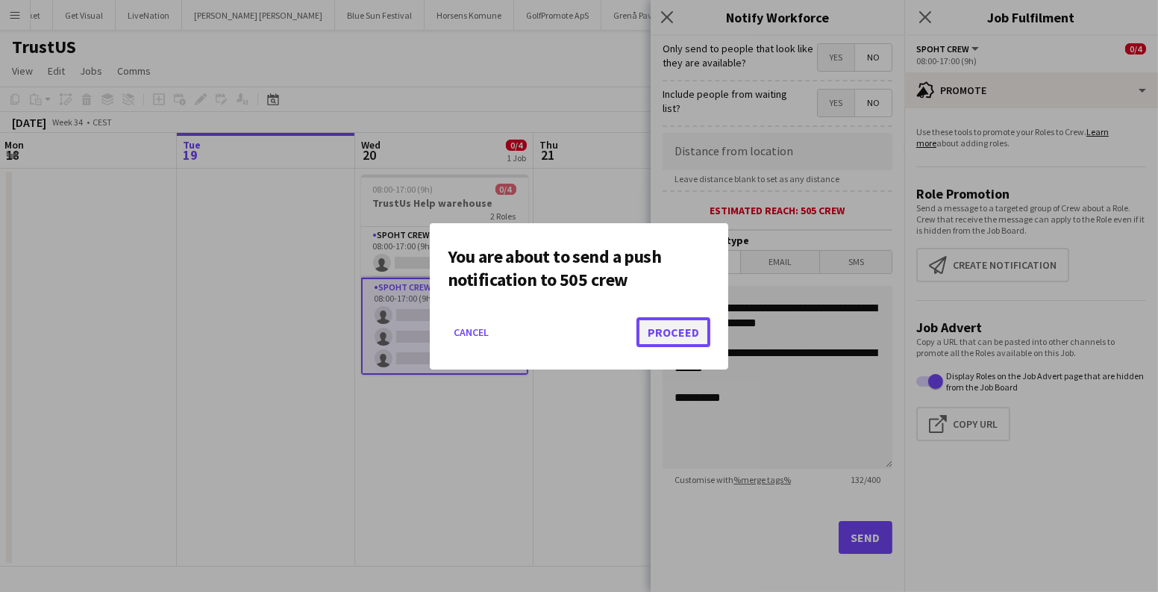
click at [686, 327] on button "Proceed" at bounding box center [673, 332] width 74 height 30
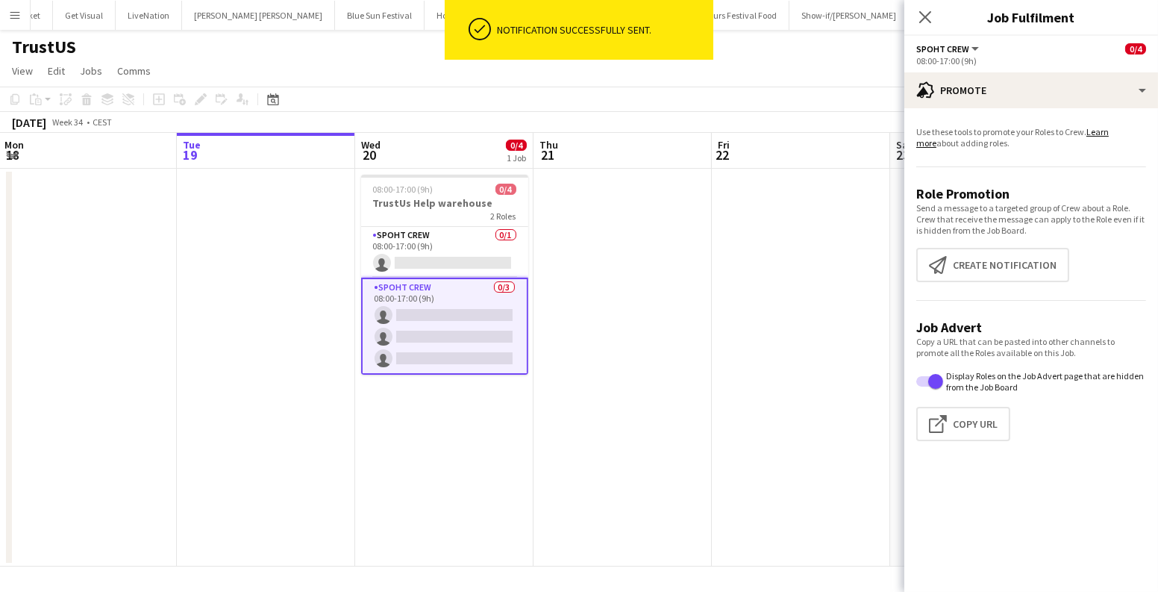
click at [685, 475] on app-date-cell at bounding box center [622, 368] width 178 height 398
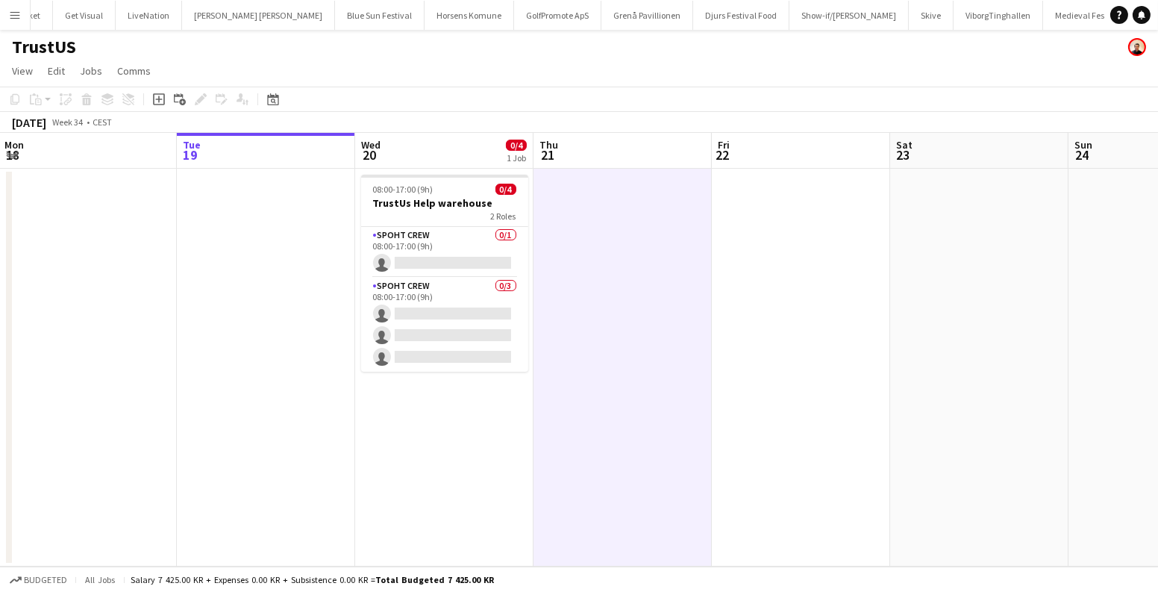
click at [11, 12] on app-icon "Menu" at bounding box center [15, 15] width 12 height 12
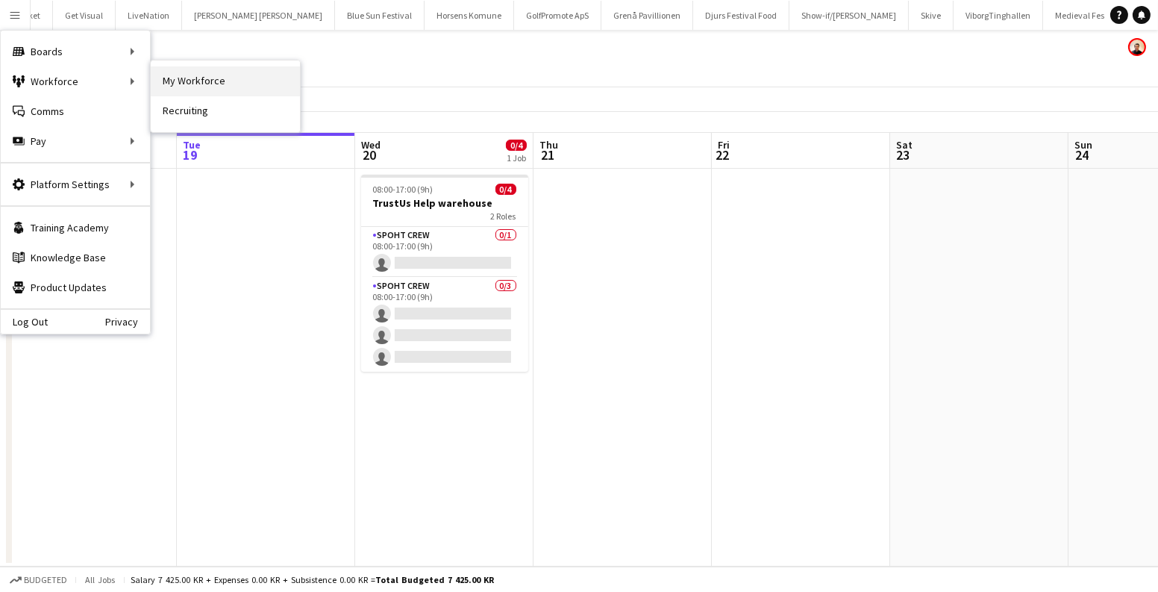
click at [177, 81] on link "My Workforce" at bounding box center [225, 81] width 149 height 30
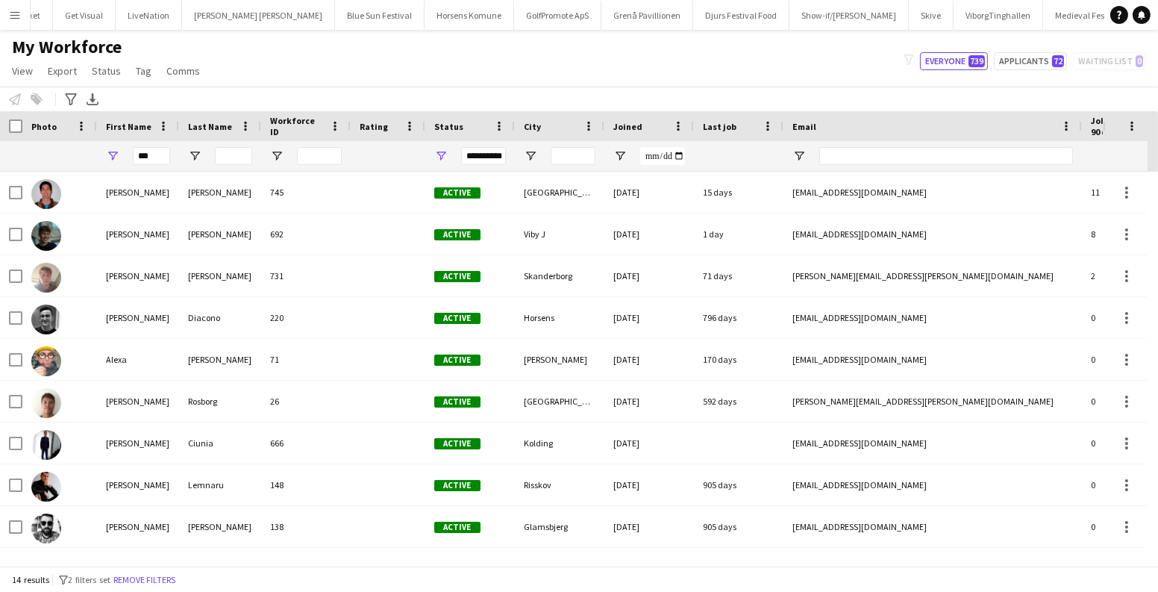
click at [0, 15] on button "Menu" at bounding box center [15, 15] width 30 height 30
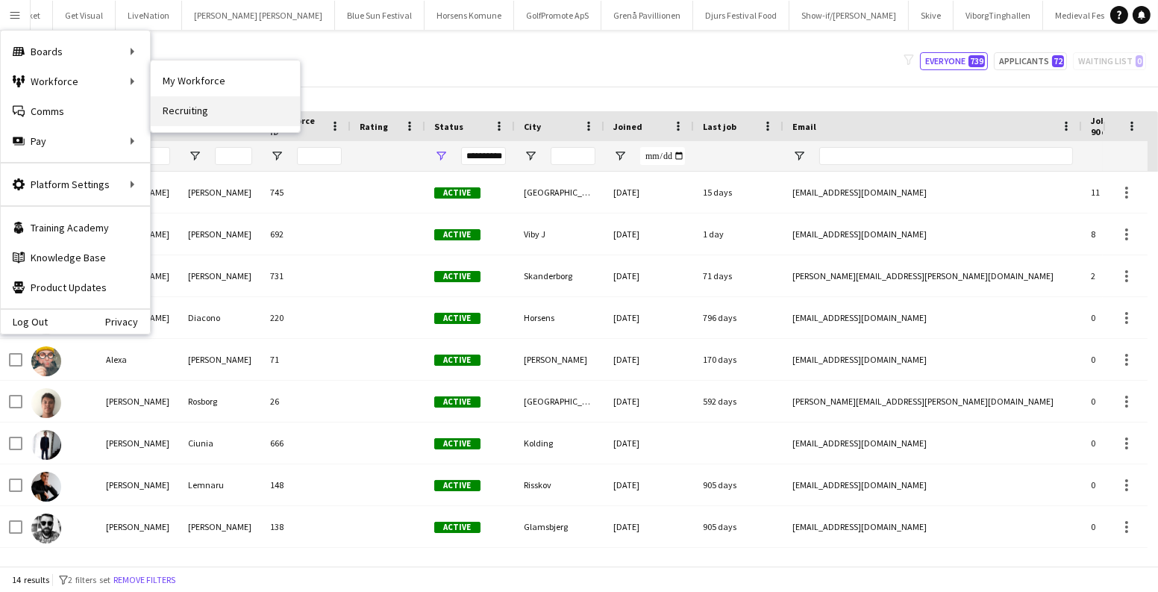
click at [184, 110] on link "Recruiting" at bounding box center [225, 111] width 149 height 30
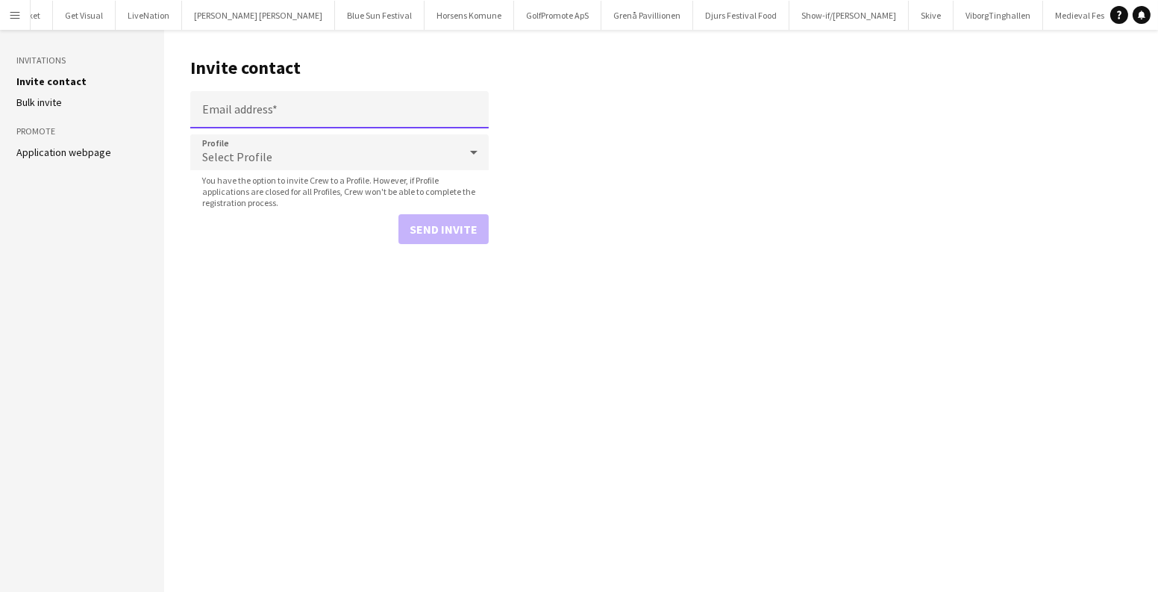
click at [296, 108] on input "Email address" at bounding box center [339, 109] width 298 height 37
paste input "**********"
type input "**********"
click at [475, 223] on button "Send invite" at bounding box center [443, 229] width 90 height 30
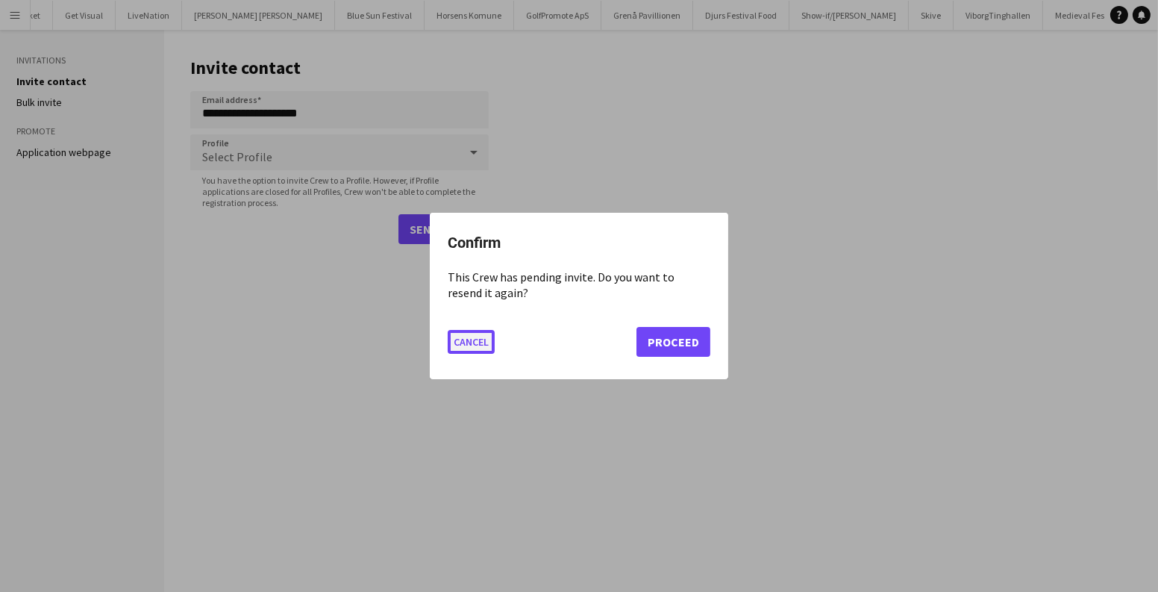
click at [470, 348] on button "Cancel" at bounding box center [471, 342] width 47 height 24
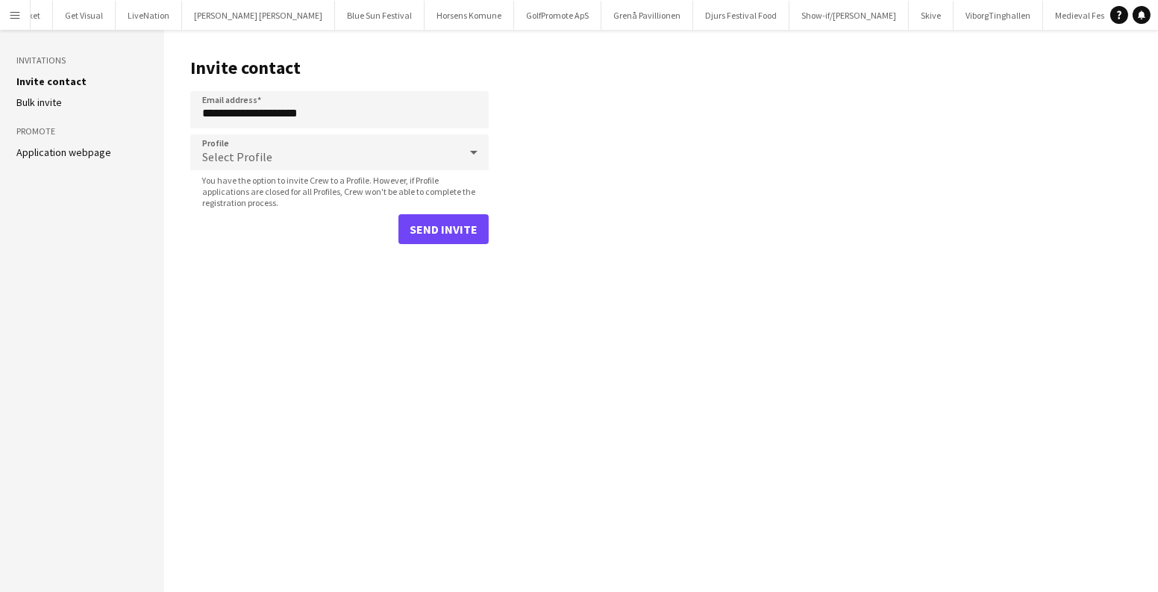
click at [7, 15] on button "Menu" at bounding box center [15, 15] width 30 height 30
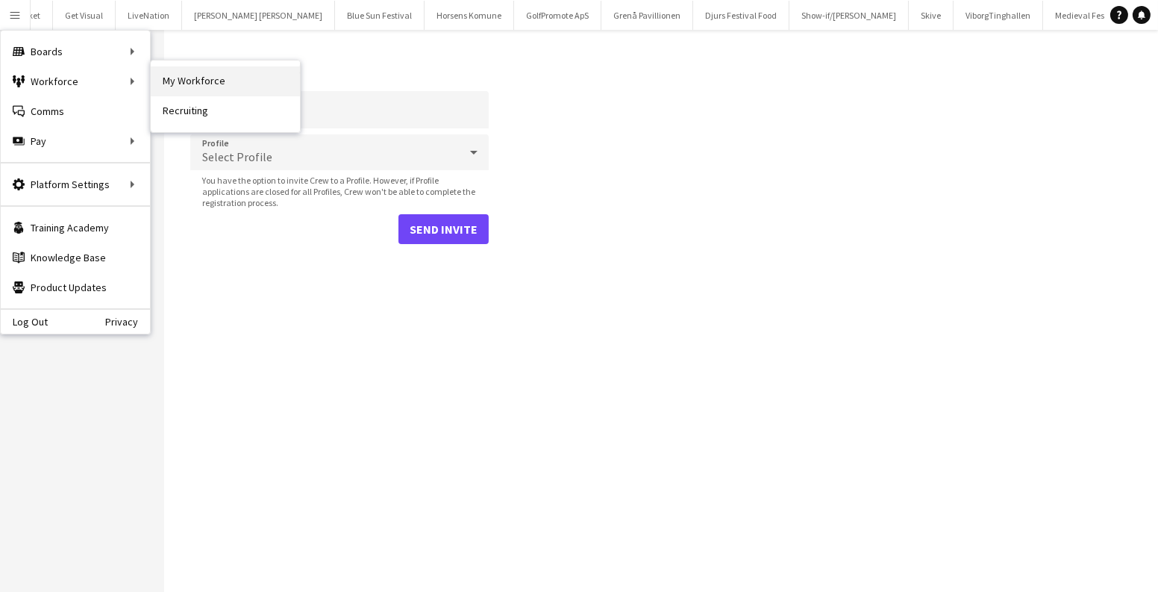
click at [183, 77] on link "My Workforce" at bounding box center [225, 81] width 149 height 30
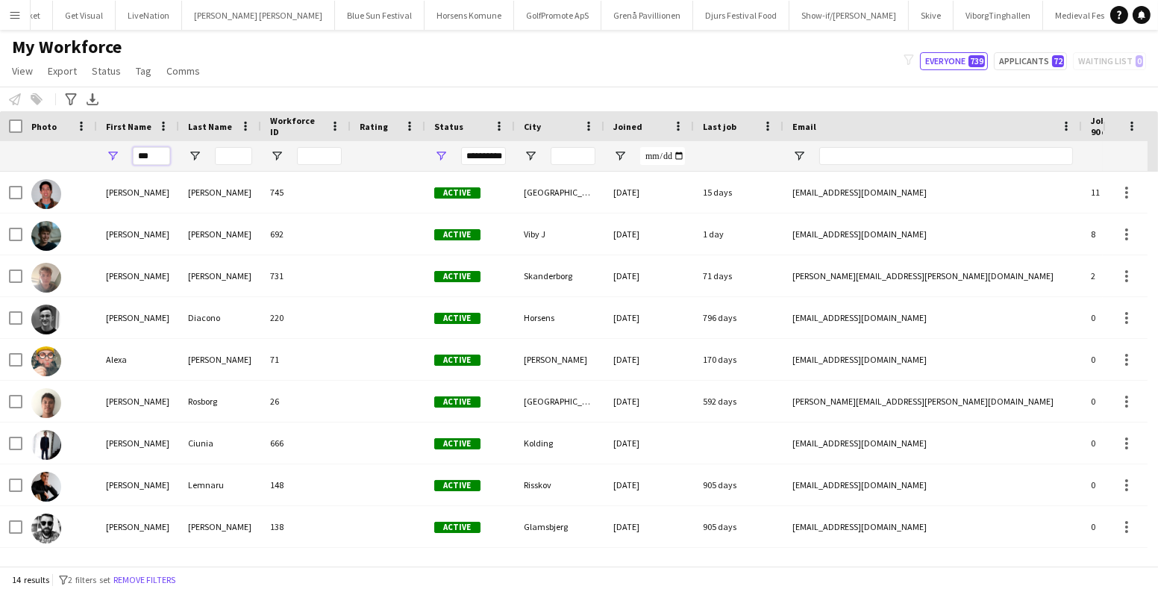
drag, startPoint x: 154, startPoint y: 160, endPoint x: 18, endPoint y: 149, distance: 136.2
click at [73, 155] on div "**********" at bounding box center [808, 156] width 1617 height 30
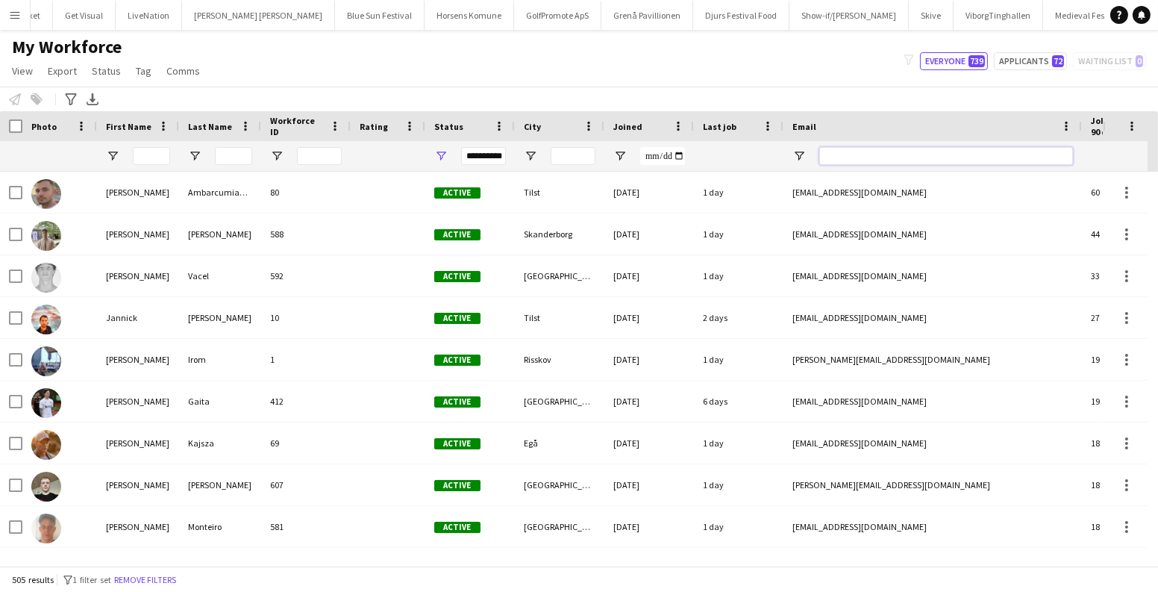
click at [839, 157] on input "Email Filter Input" at bounding box center [946, 156] width 254 height 18
paste input "**********"
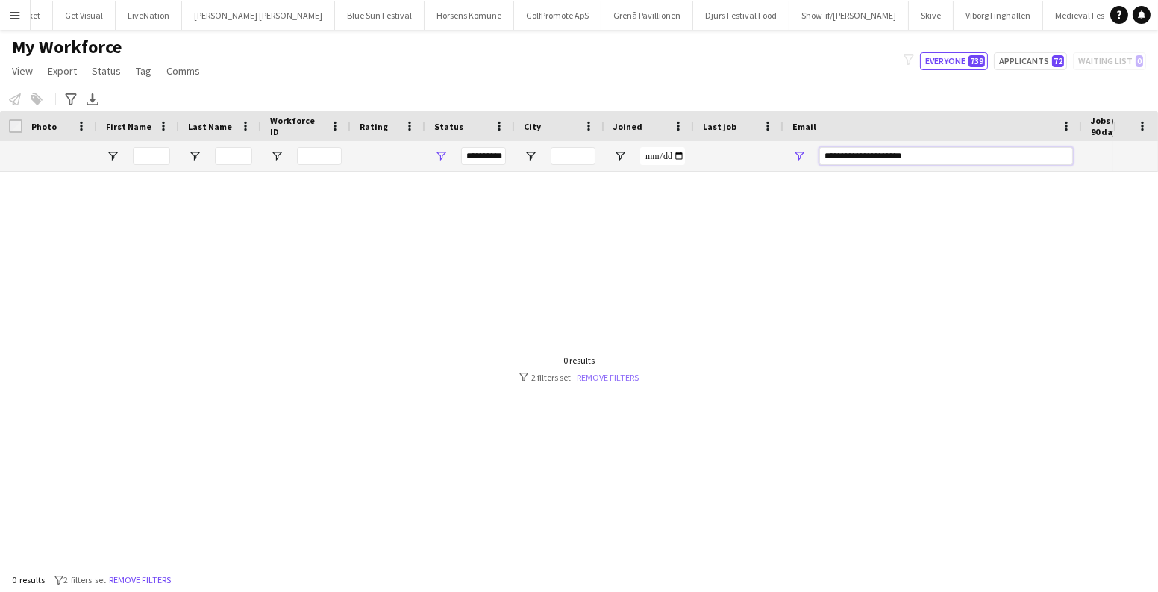
type input "**********"
click at [592, 377] on link "Remove filters" at bounding box center [608, 376] width 62 height 11
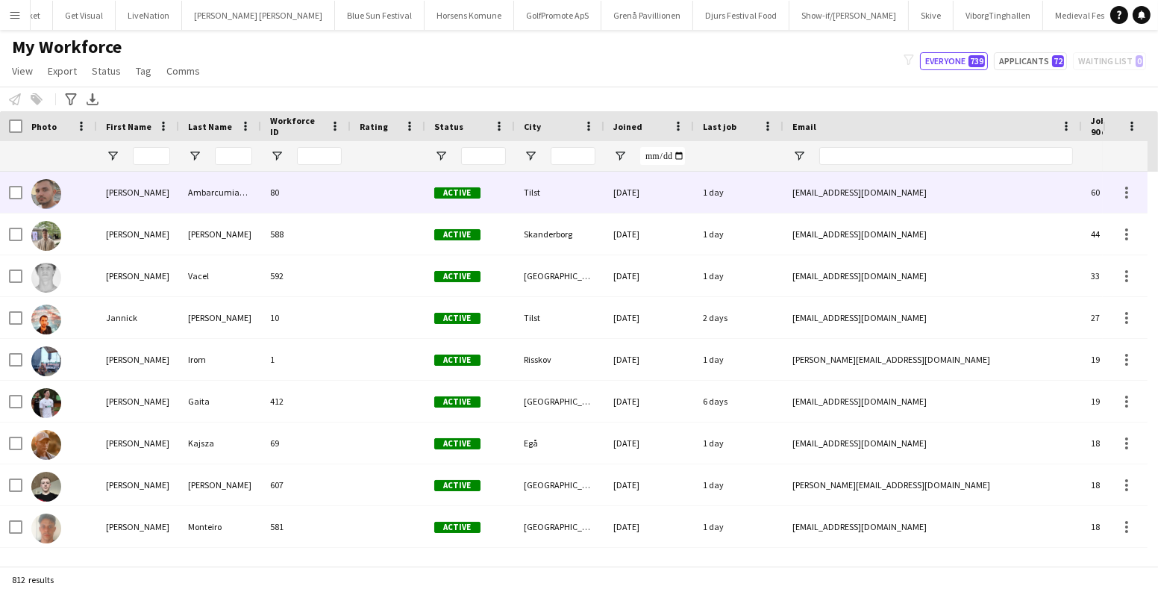
click at [850, 164] on div at bounding box center [946, 156] width 254 height 30
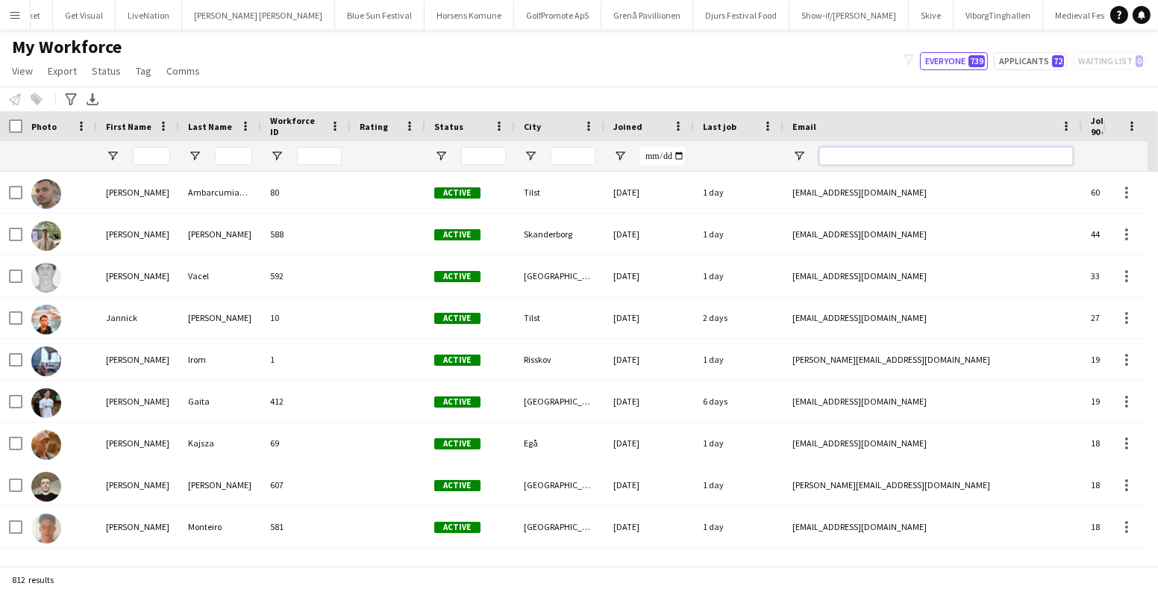
click at [853, 160] on input "Email Filter Input" at bounding box center [946, 156] width 254 height 18
paste input "**********"
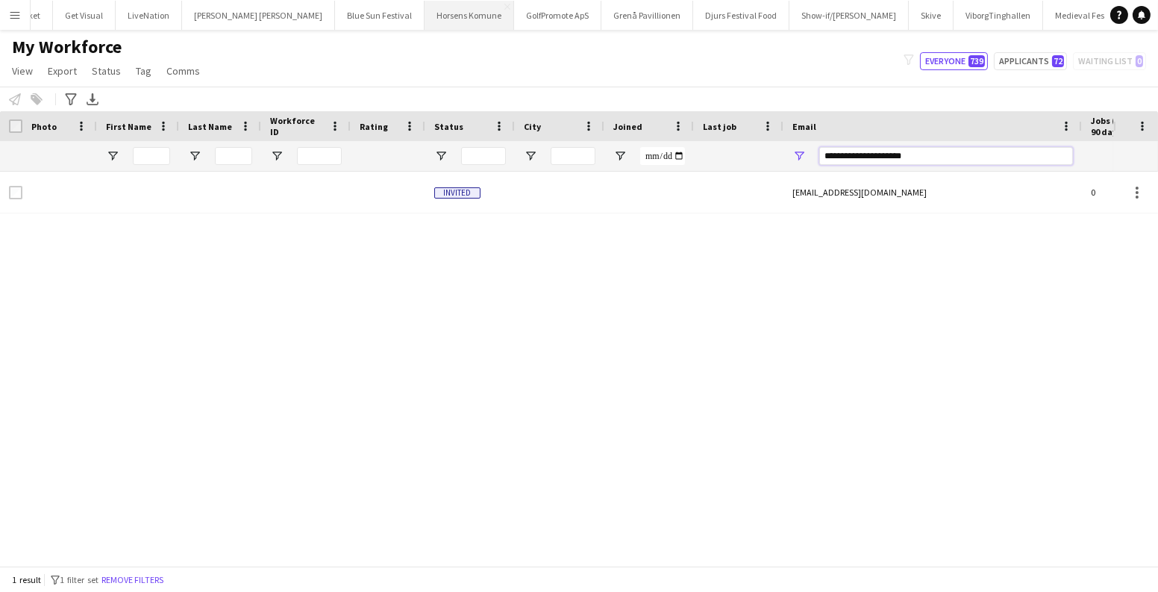
type input "**********"
click at [13, 19] on app-icon "Menu" at bounding box center [15, 15] width 12 height 12
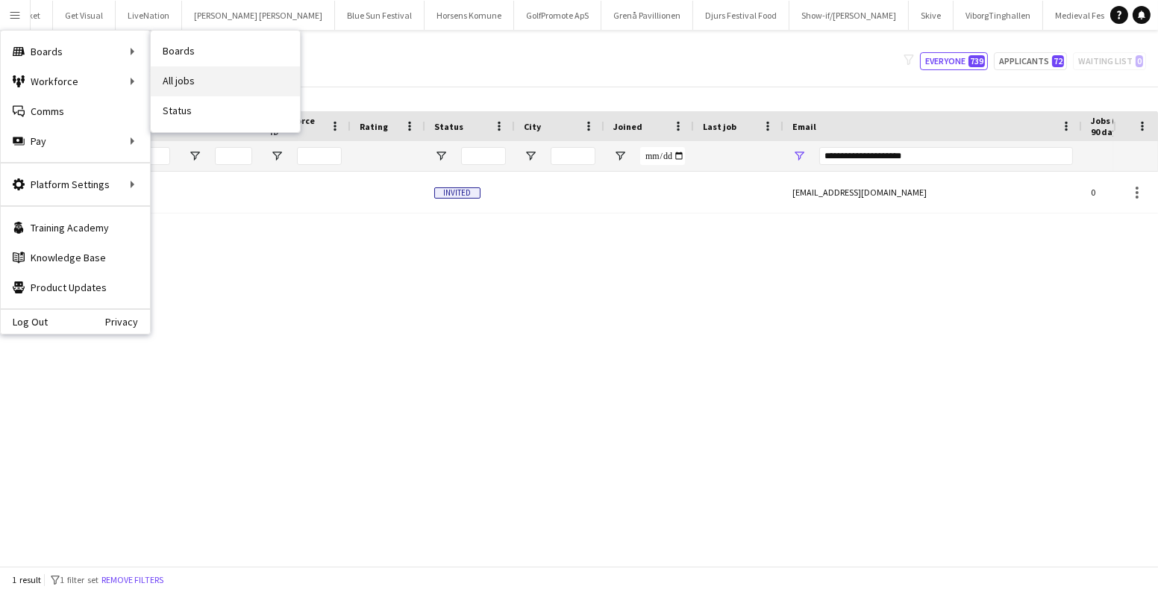
click at [181, 81] on link "All jobs" at bounding box center [225, 81] width 149 height 30
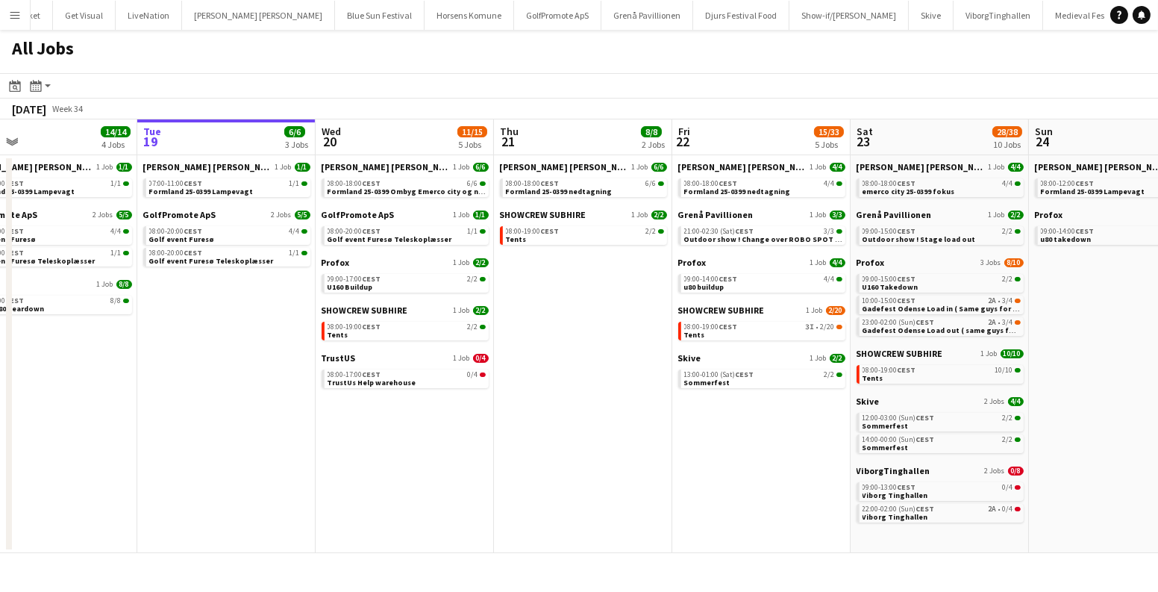
scroll to position [0, 547]
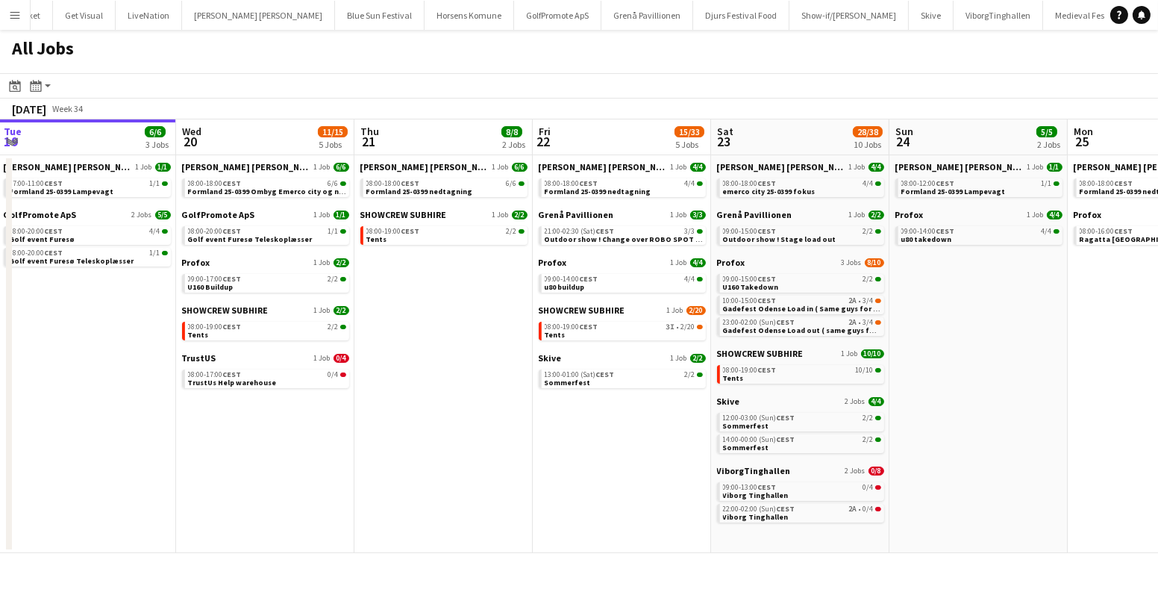
drag, startPoint x: 721, startPoint y: 424, endPoint x: 527, endPoint y: 429, distance: 194.0
click at [536, 429] on app-calendar-viewport "Sat 16 16/16 5 Jobs Sun 17 12/13 4 Jobs Mon 18 14/14 4 Jobs Tue 19 6/6 3 Jobs W…" at bounding box center [579, 335] width 1158 height 433
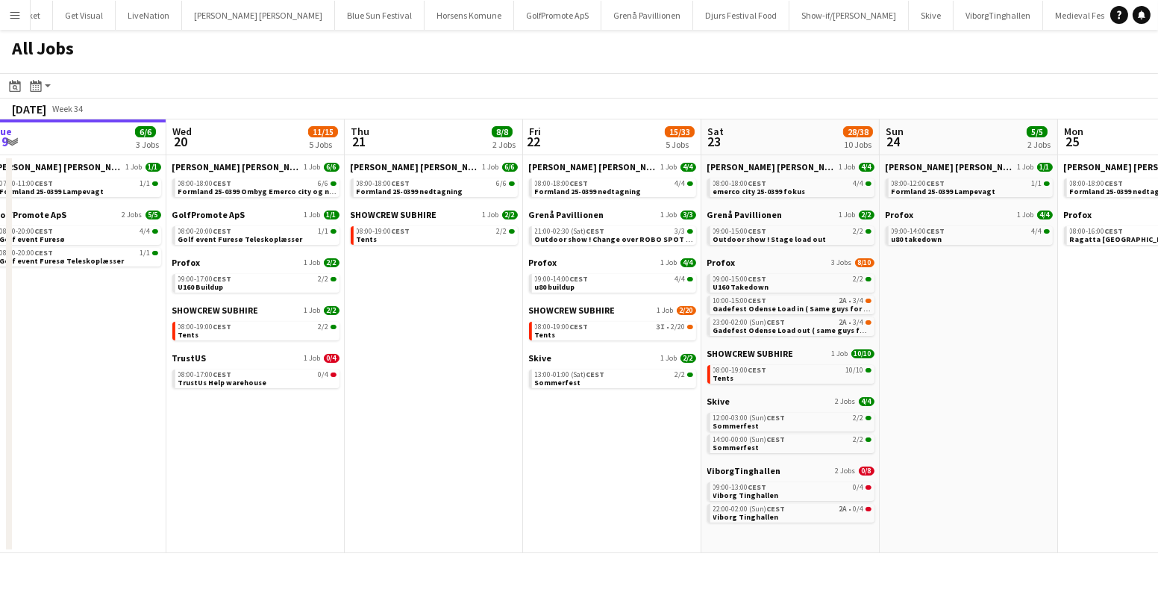
scroll to position [0, 512]
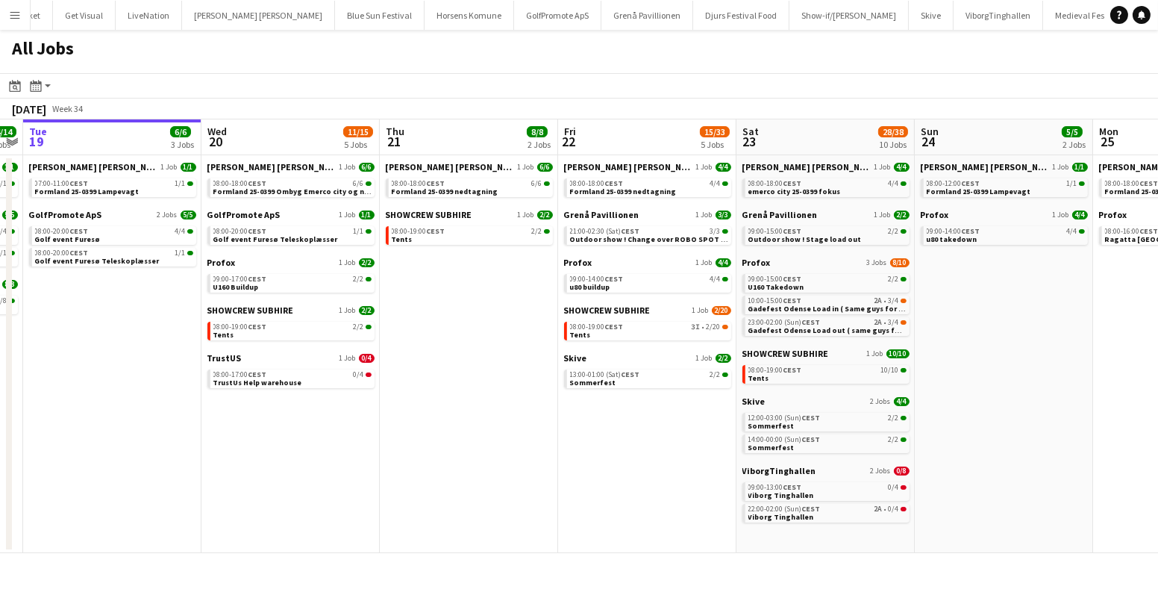
drag, startPoint x: 448, startPoint y: 415, endPoint x: 465, endPoint y: 415, distance: 17.2
click at [465, 415] on app-calendar-viewport "Sat 16 16/16 5 Jobs Sun 17 12/13 4 Jobs Mon 18 14/14 4 Jobs Tue 19 6/6 3 Jobs W…" at bounding box center [579, 335] width 1158 height 433
click at [308, 381] on link "08:00-17:00 CEST 0/4 TrustUs Help warehouse" at bounding box center [292, 377] width 158 height 17
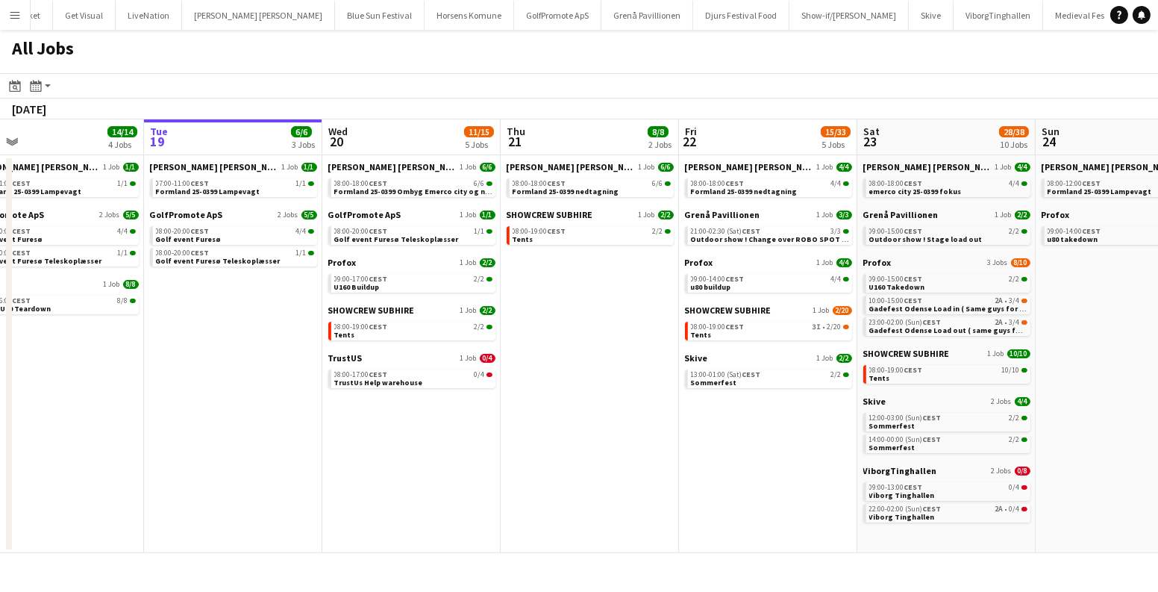
scroll to position [0, 339]
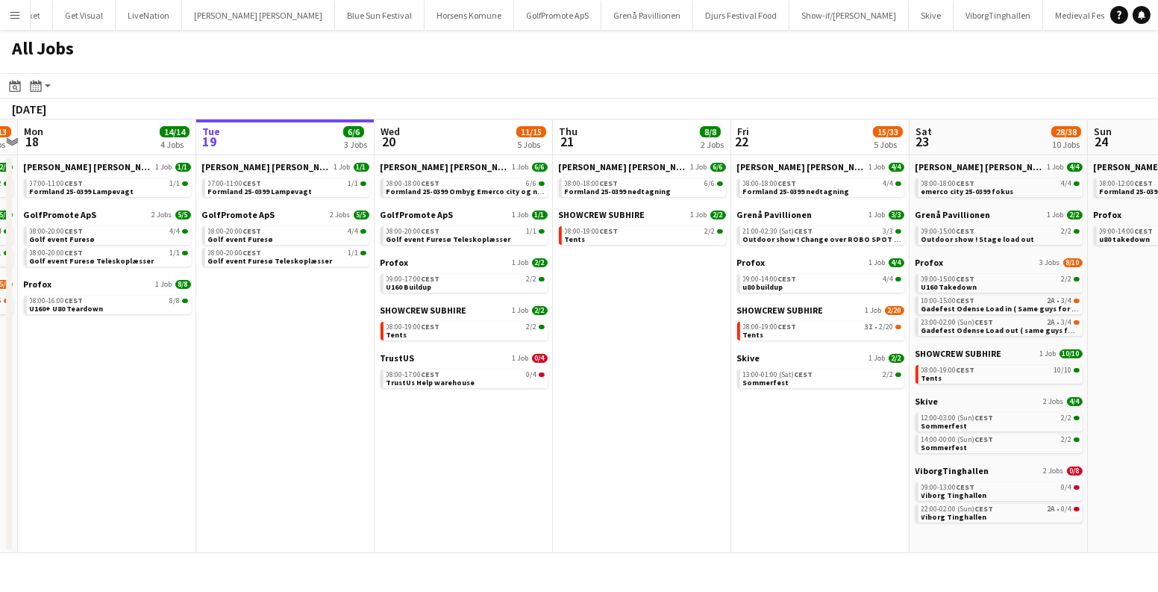
drag, startPoint x: 657, startPoint y: 472, endPoint x: 698, endPoint y: 477, distance: 41.4
click at [698, 477] on app-calendar-viewport "Sat 16 16/16 5 Jobs Sun 17 12/13 4 Jobs Mon 18 14/14 4 Jobs Tue 19 6/6 3 Jobs W…" at bounding box center [579, 335] width 1158 height 433
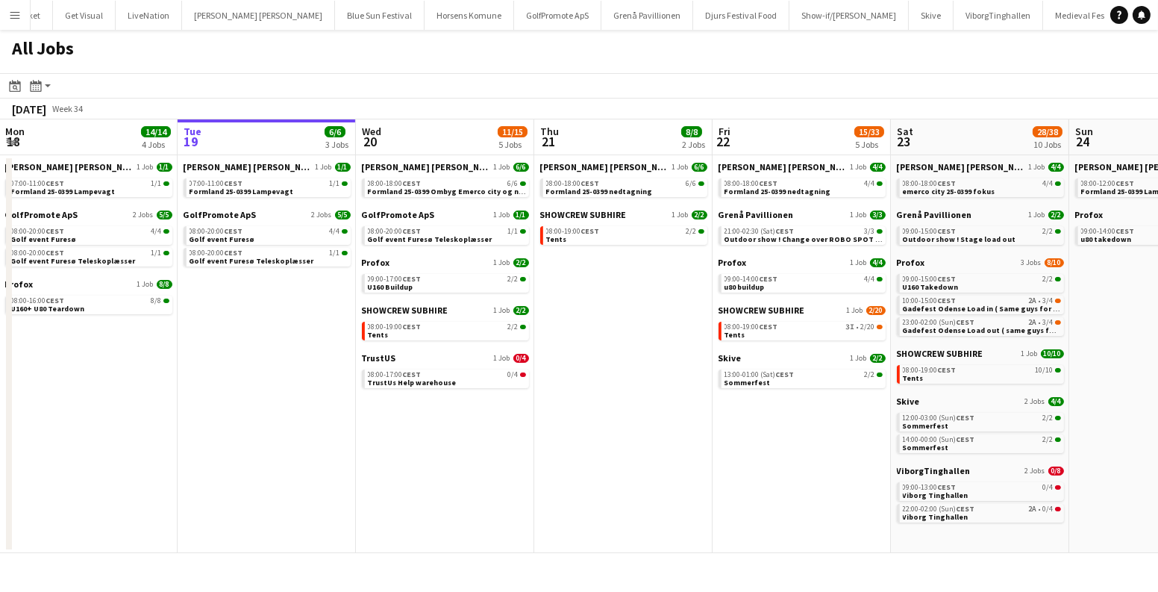
scroll to position [0, 618]
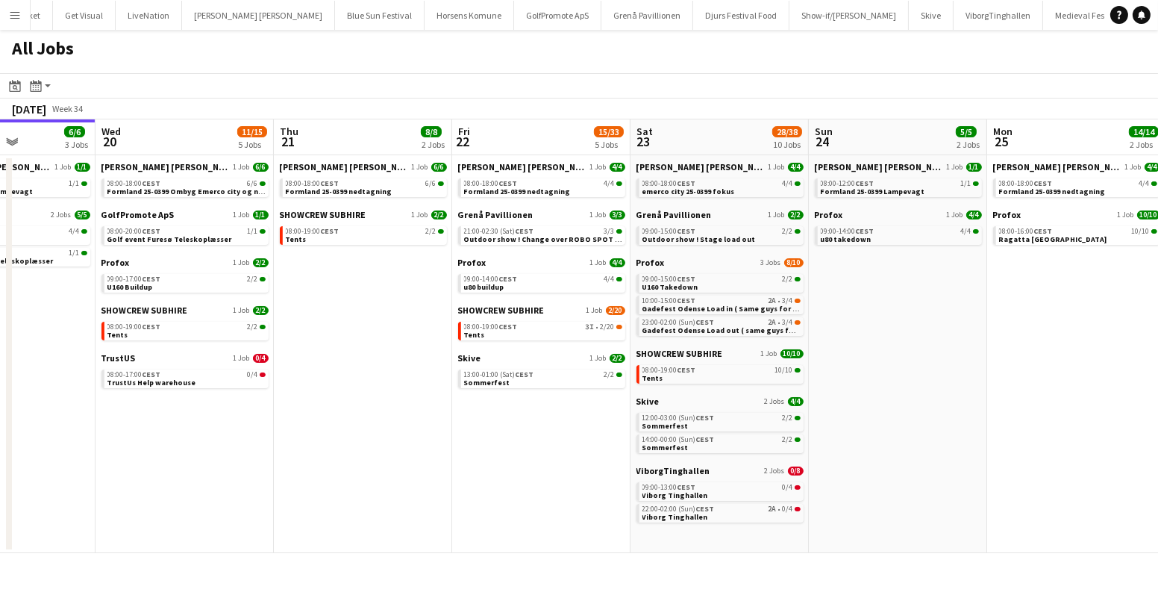
drag, startPoint x: 715, startPoint y: 458, endPoint x: 437, endPoint y: 459, distance: 278.2
click at [437, 459] on app-calendar-viewport "Sat 16 16/16 5 Jobs Sun 17 12/13 4 Jobs Mon 18 14/14 4 Jobs Tue 19 6/6 3 Jobs W…" at bounding box center [579, 335] width 1158 height 433
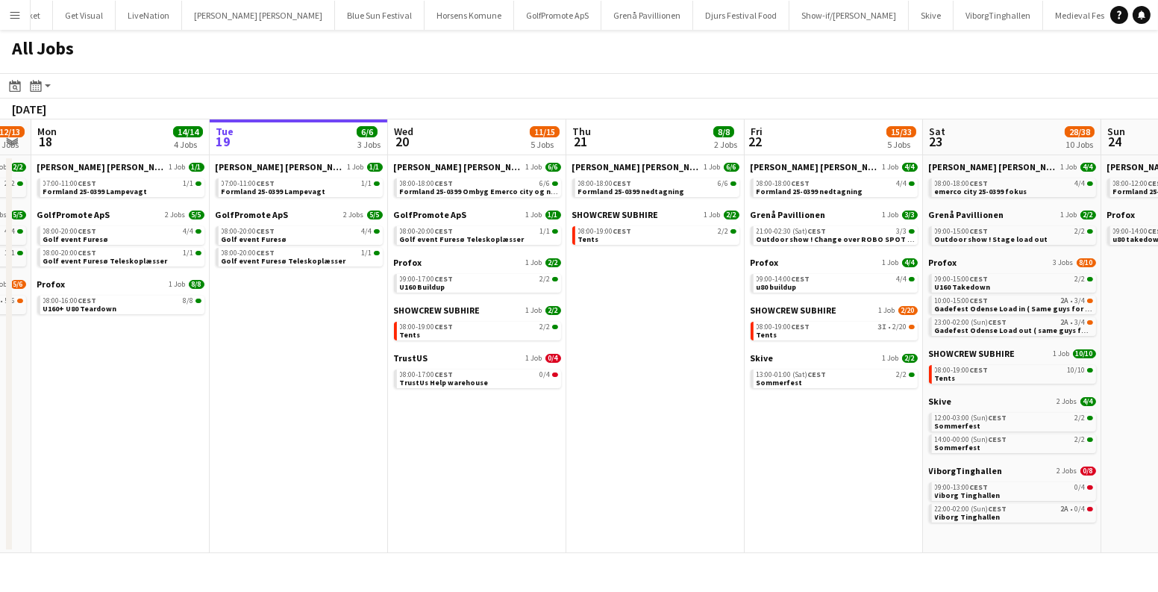
drag, startPoint x: 448, startPoint y: 487, endPoint x: 689, endPoint y: 490, distance: 240.2
click at [682, 490] on app-calendar-viewport "Sat 16 16/16 5 Jobs Sun 17 12/13 4 Jobs Mon 18 14/14 4 Jobs Tue 19 6/6 3 Jobs W…" at bounding box center [579, 335] width 1158 height 433
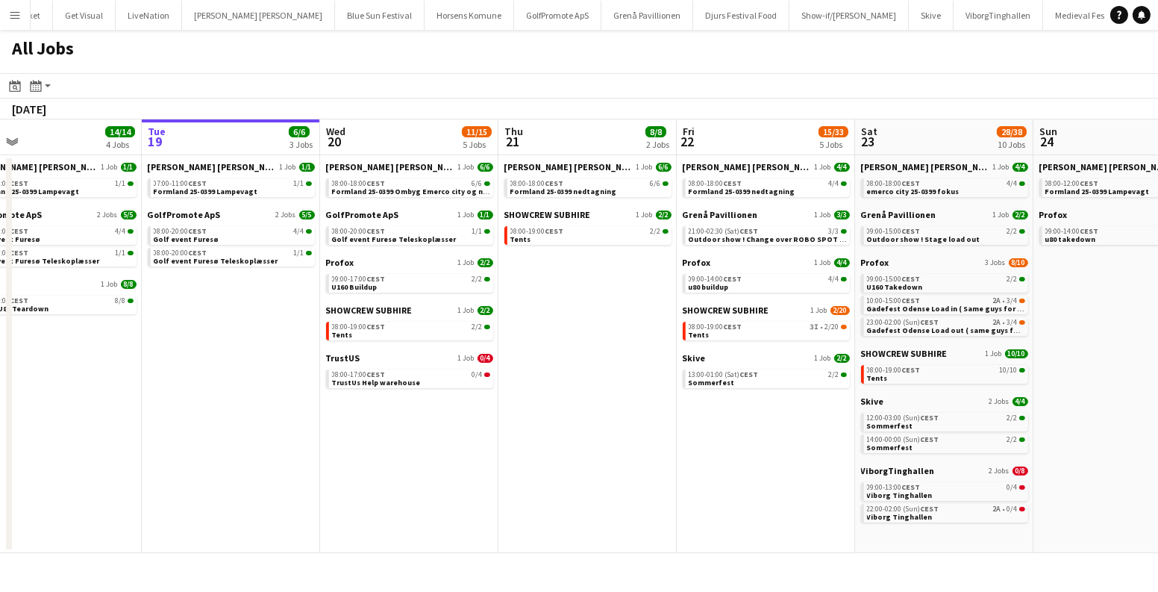
scroll to position [0, 610]
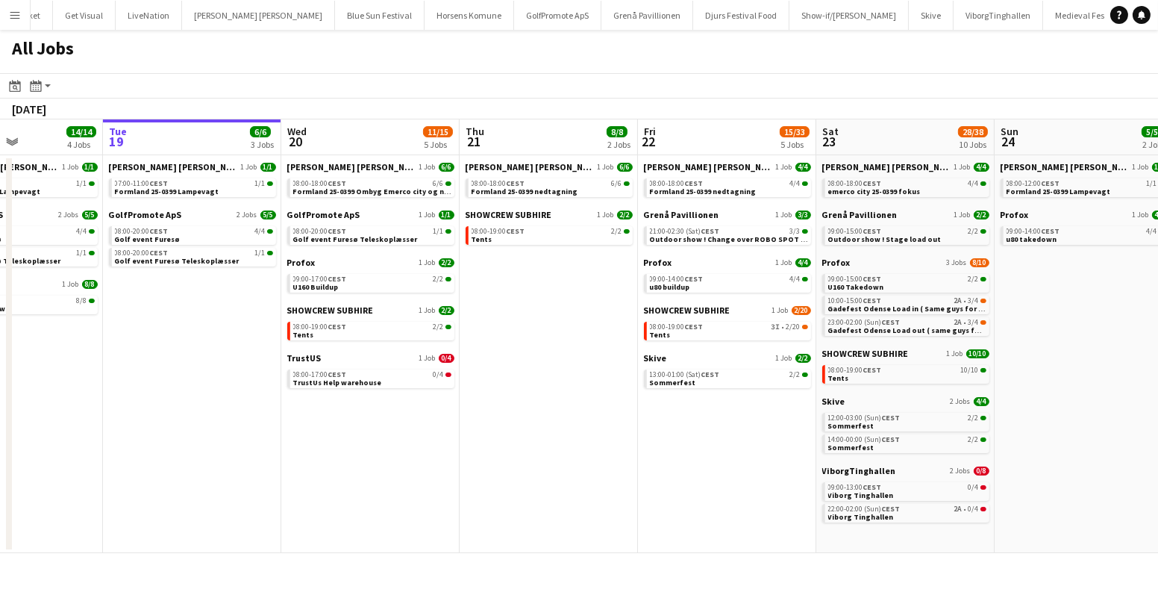
drag, startPoint x: 715, startPoint y: 461, endPoint x: 399, endPoint y: 465, distance: 315.6
click at [399, 465] on app-calendar-viewport "Fri 15 20/21 3 Jobs Sat 16 16/16 5 Jobs Sun 17 12/13 4 Jobs Mon 18 14/14 4 Jobs…" at bounding box center [579, 335] width 1158 height 433
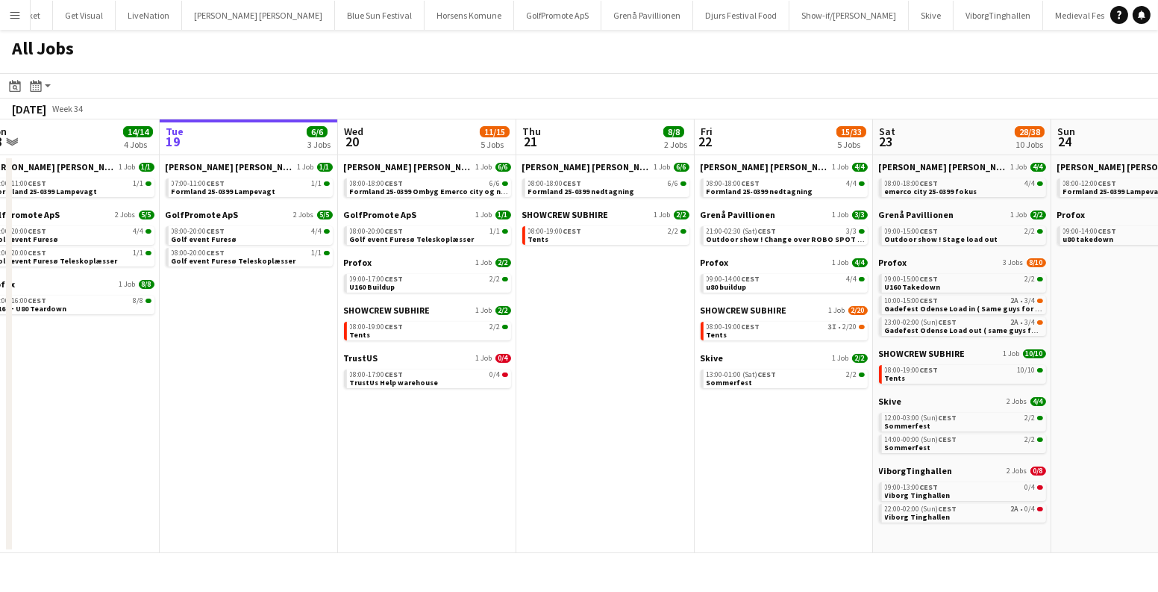
drag, startPoint x: 393, startPoint y: 435, endPoint x: 642, endPoint y: 439, distance: 248.4
click at [642, 439] on app-calendar-viewport "Sat 16 16/16 5 Jobs Sun 17 12/13 4 Jobs Mon 18 14/14 4 Jobs Tue 19 6/6 3 Jobs W…" at bounding box center [579, 335] width 1158 height 433
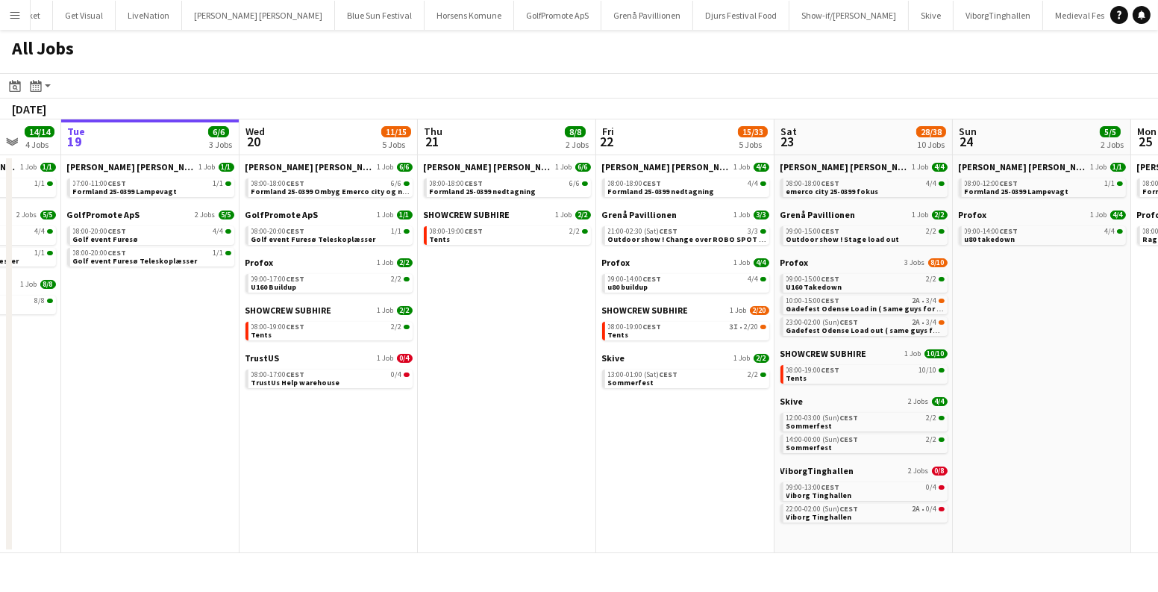
drag, startPoint x: 711, startPoint y: 428, endPoint x: 796, endPoint y: 440, distance: 85.9
click at [796, 440] on app-calendar-viewport "Sun 17 12/13 4 Jobs Mon 18 14/14 4 Jobs Tue 19 6/6 3 Jobs Wed 20 11/15 5 Jobs T…" at bounding box center [579, 335] width 1158 height 433
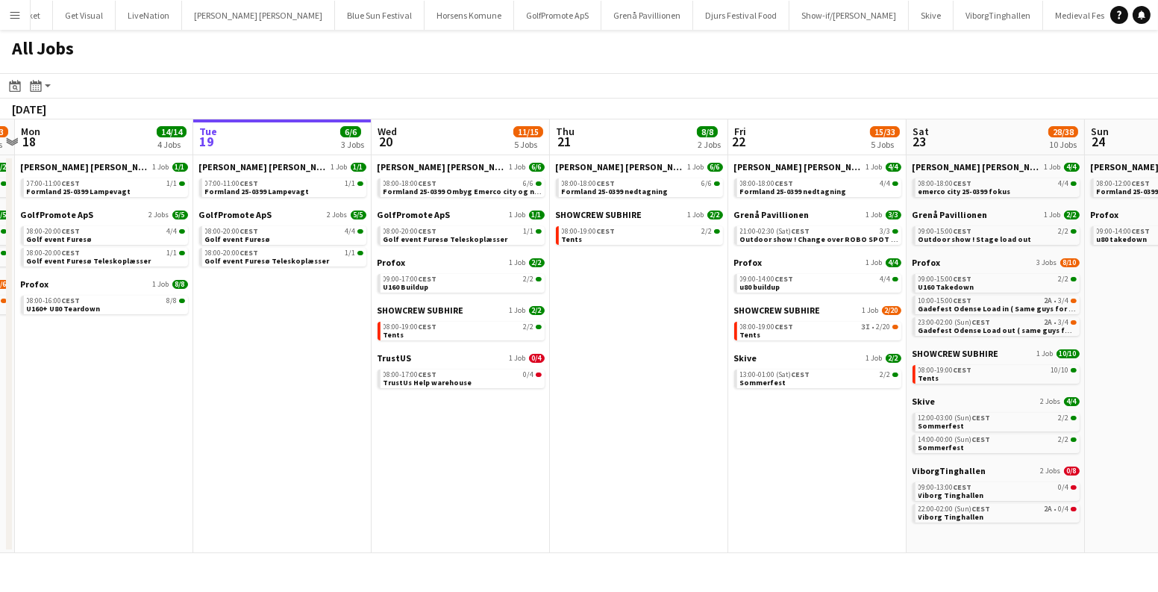
drag, startPoint x: 843, startPoint y: 432, endPoint x: 413, endPoint y: 445, distance: 430.6
click at [418, 445] on app-calendar-viewport "Fri 15 20/21 3 Jobs Sat 16 16/16 5 Jobs Sun 17 12/13 4 Jobs Mon 18 14/14 4 Jobs…" at bounding box center [579, 335] width 1158 height 433
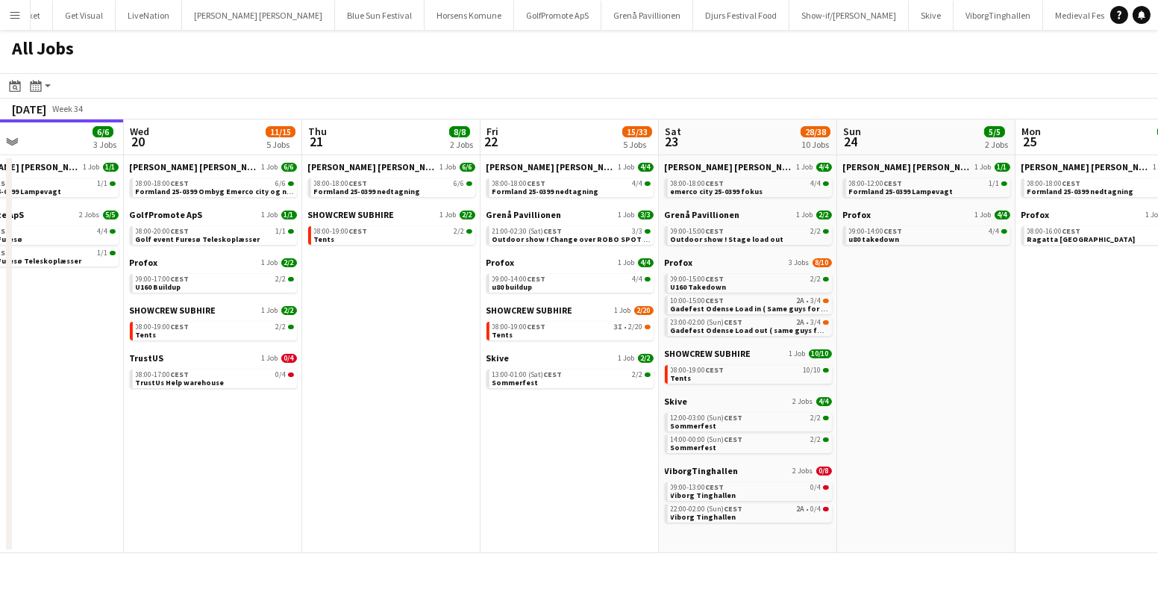
scroll to position [0, 468]
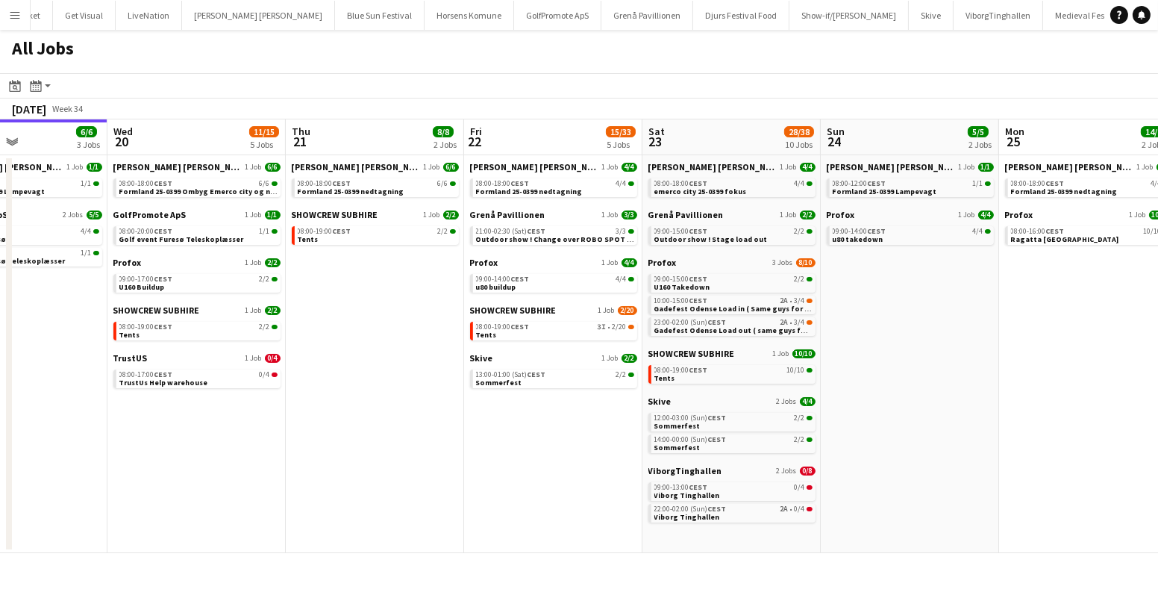
drag, startPoint x: 406, startPoint y: 445, endPoint x: 656, endPoint y: 444, distance: 249.9
click at [640, 444] on app-calendar-viewport "Sun 17 12/13 4 Jobs Mon 18 14/14 4 Jobs Tue 19 6/6 3 Jobs Wed 20 11/15 5 Jobs T…" at bounding box center [579, 335] width 1158 height 433
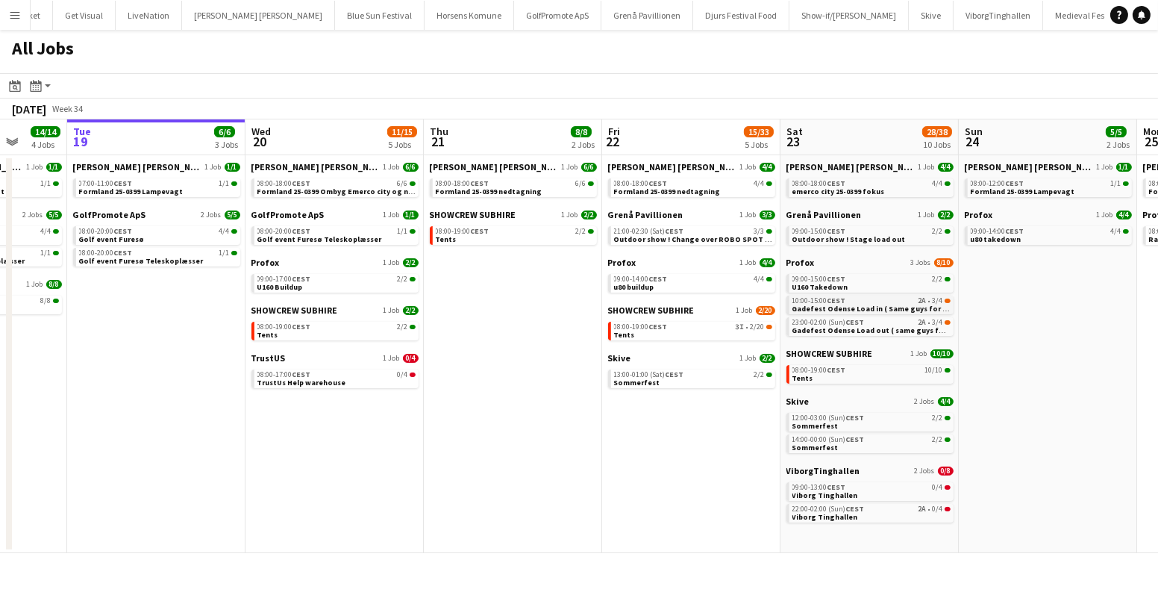
click at [850, 306] on span "Gadefest Odense Load in ( Same guys for all 4 dates )" at bounding box center [888, 309] width 192 height 10
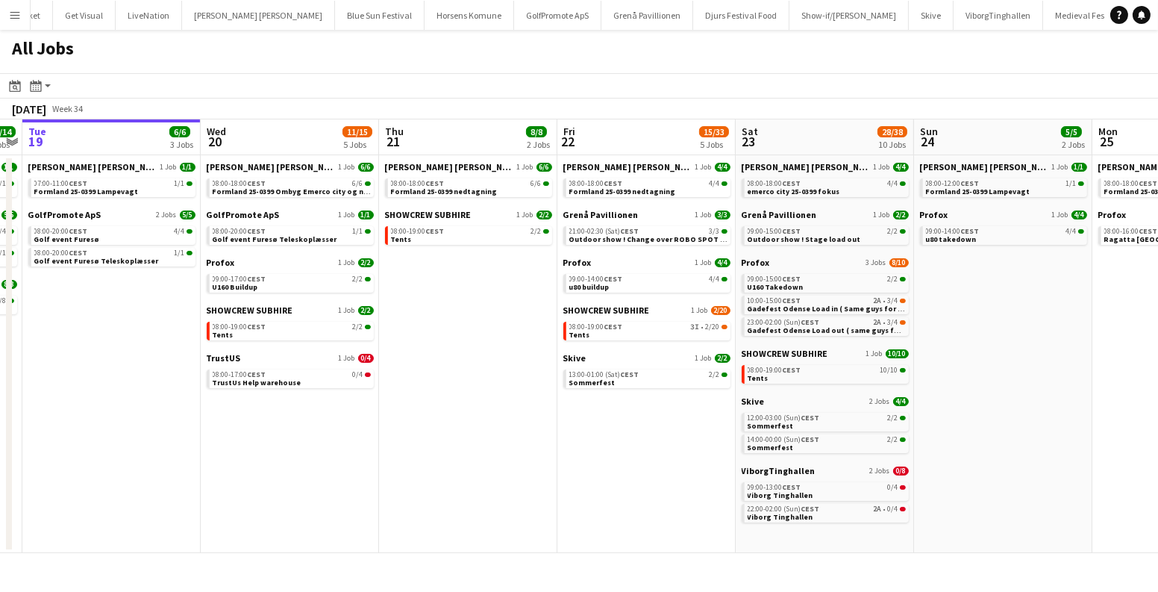
scroll to position [0, 553]
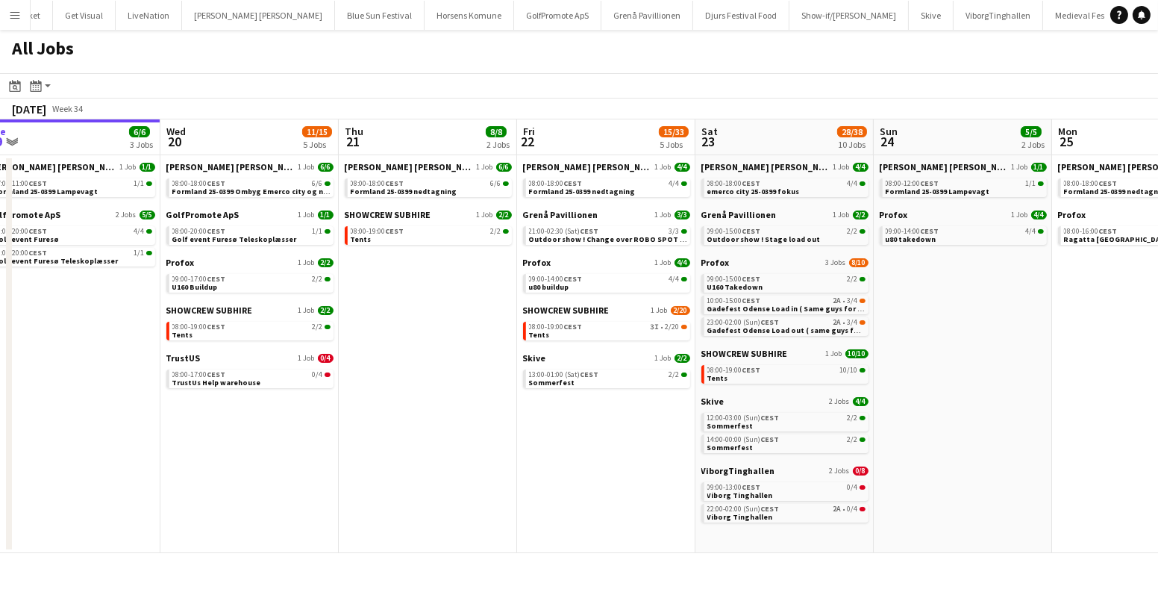
drag, startPoint x: 1065, startPoint y: 451, endPoint x: 982, endPoint y: 439, distance: 83.6
click at [982, 439] on app-calendar-viewport "Sat 16 16/16 5 Jobs Sun 17 12/13 4 Jobs Mon 18 14/14 4 Jobs Tue 19 6/6 3 Jobs W…" at bounding box center [579, 335] width 1158 height 433
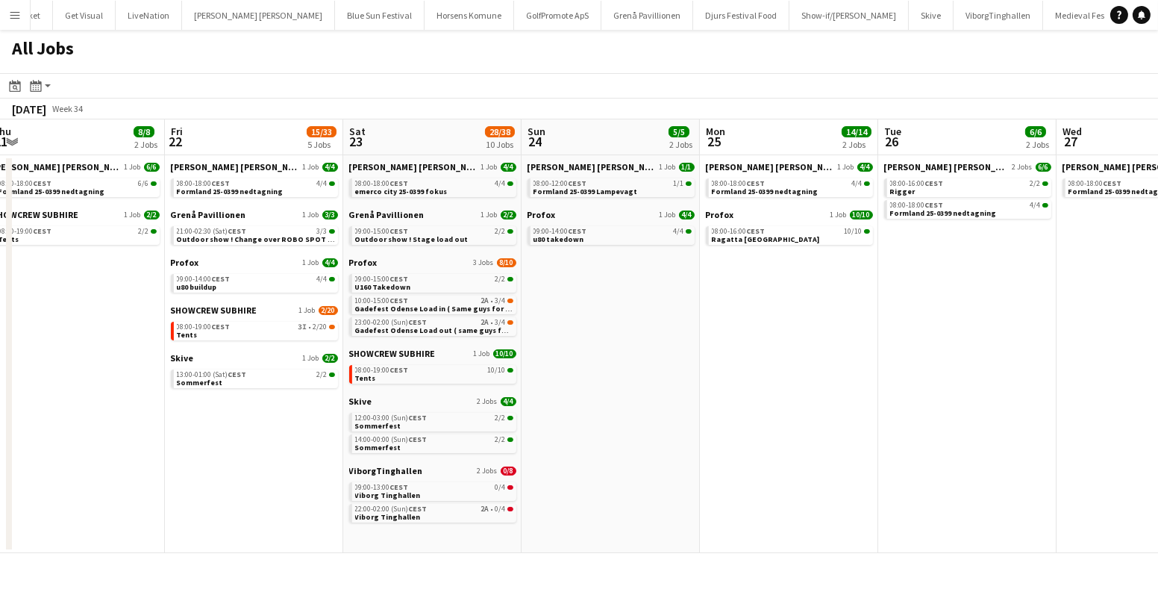
drag, startPoint x: 1034, startPoint y: 437, endPoint x: 577, endPoint y: 437, distance: 457.3
click at [580, 438] on app-calendar-viewport "Tue 19 6/6 3 Jobs Wed 20 11/15 5 Jobs Thu 21 8/8 2 Jobs Fri 22 15/33 5 Jobs Sat…" at bounding box center [579, 335] width 1158 height 433
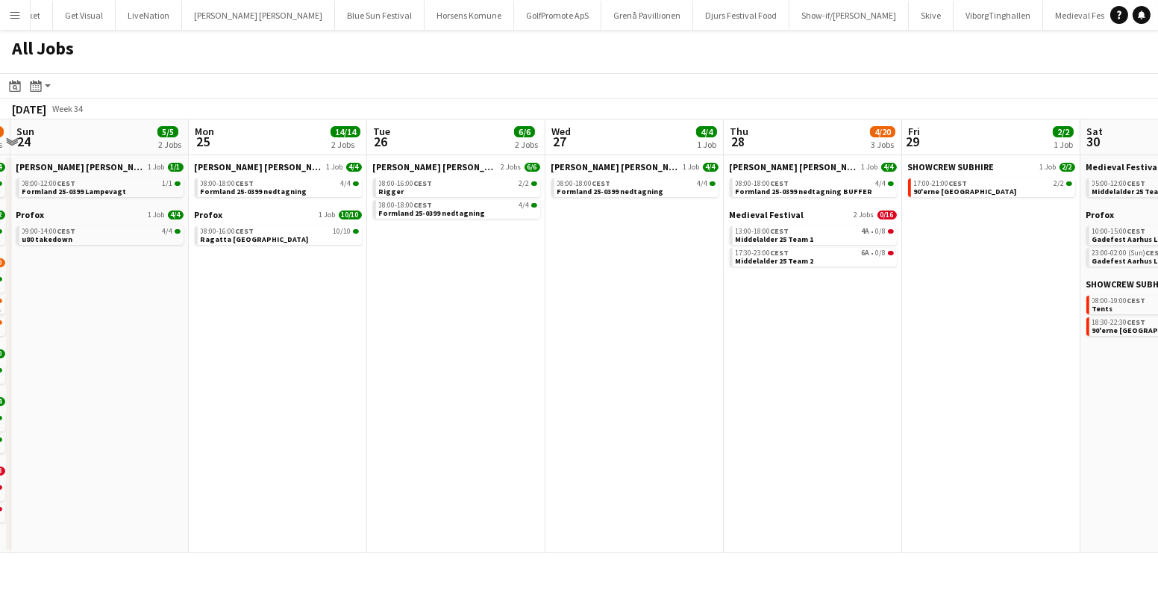
drag, startPoint x: 996, startPoint y: 421, endPoint x: 589, endPoint y: 411, distance: 407.4
click at [586, 414] on app-calendar-viewport "Thu 21 8/8 2 Jobs Fri 22 15/33 5 Jobs Sat 23 28/38 10 Jobs Sun 24 5/5 2 Jobs Mo…" at bounding box center [579, 335] width 1158 height 433
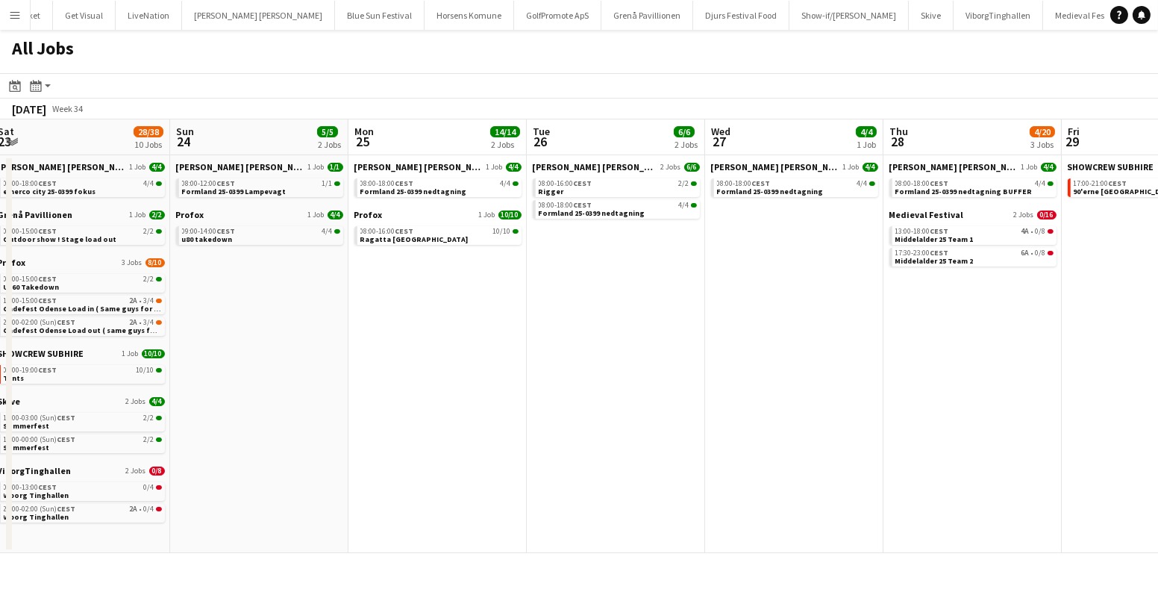
drag, startPoint x: 706, startPoint y: 399, endPoint x: 1080, endPoint y: 453, distance: 378.3
click at [1156, 448] on app-calendar-viewport "Thu 21 8/8 2 Jobs Fri 22 15/33 5 Jobs Sat 23 28/38 10 Jobs Sun 24 5/5 2 Jobs Mo…" at bounding box center [579, 335] width 1158 height 433
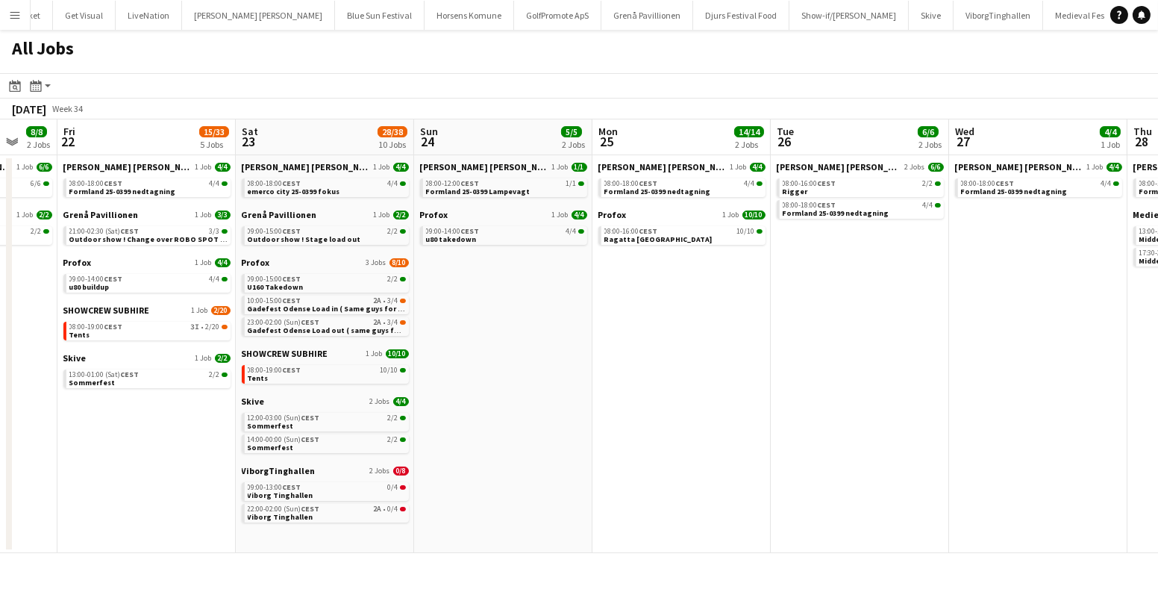
drag, startPoint x: 507, startPoint y: 449, endPoint x: 919, endPoint y: 472, distance: 412.4
click at [919, 472] on app-calendar-viewport "Wed 20 11/15 5 Jobs Thu 21 8/8 2 Jobs Fri 22 15/33 5 Jobs Sat 23 28/38 10 Jobs …" at bounding box center [579, 335] width 1158 height 433
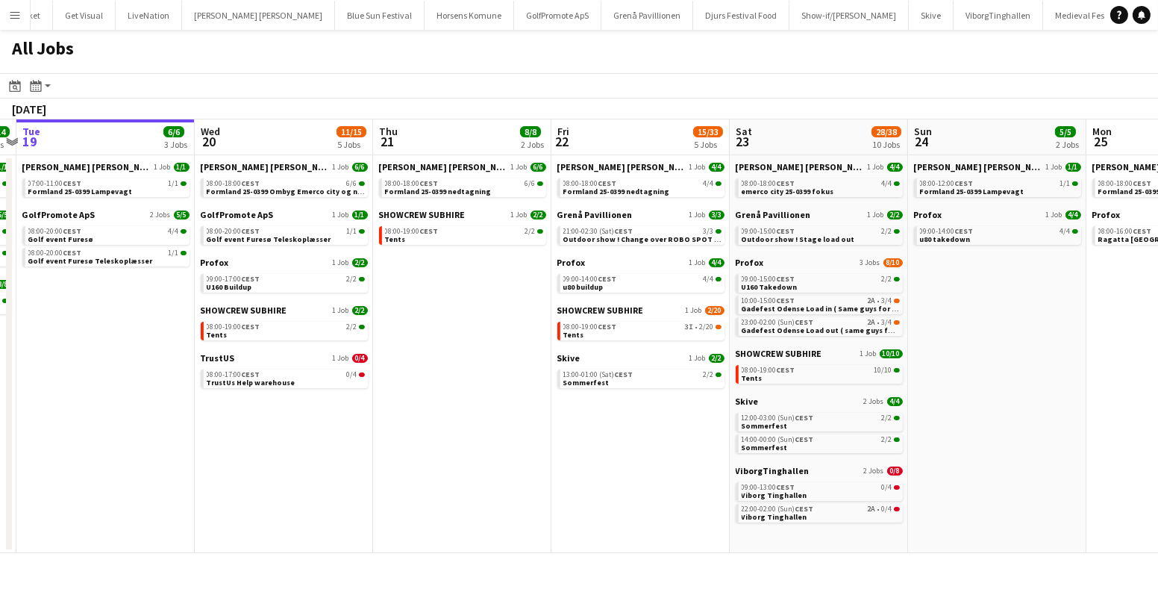
scroll to position [0, 471]
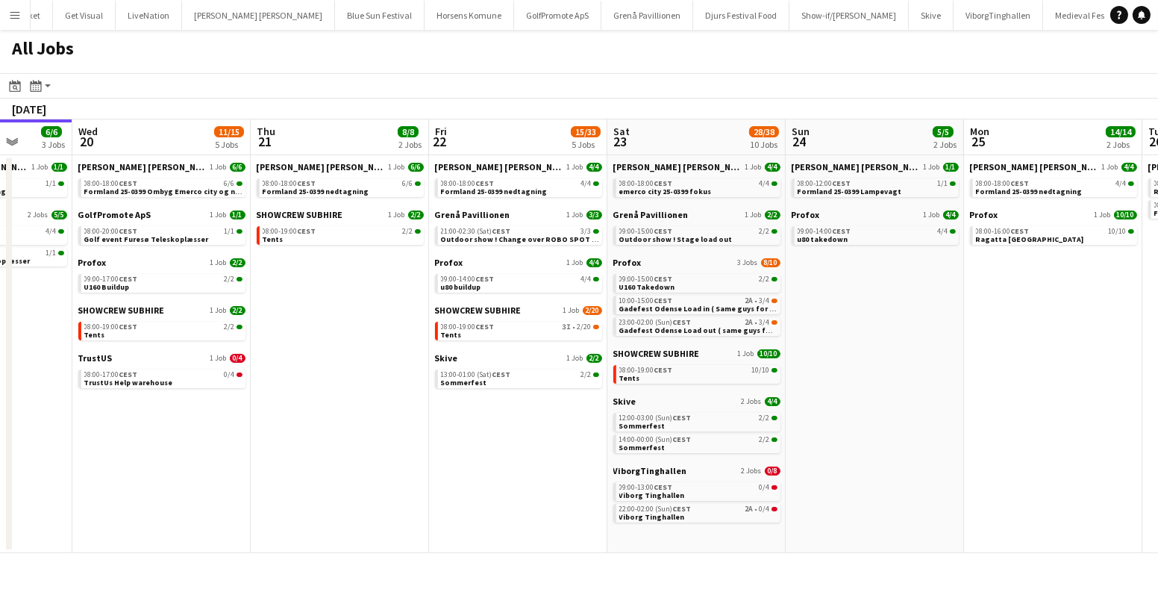
drag, startPoint x: 442, startPoint y: 486, endPoint x: 566, endPoint y: 495, distance: 124.9
click at [565, 496] on app-calendar-viewport "Sun 17 12/13 4 Jobs Mon 18 14/14 4 Jobs Tue 19 6/6 3 Jobs Wed 20 11/15 5 Jobs T…" at bounding box center [579, 335] width 1158 height 433
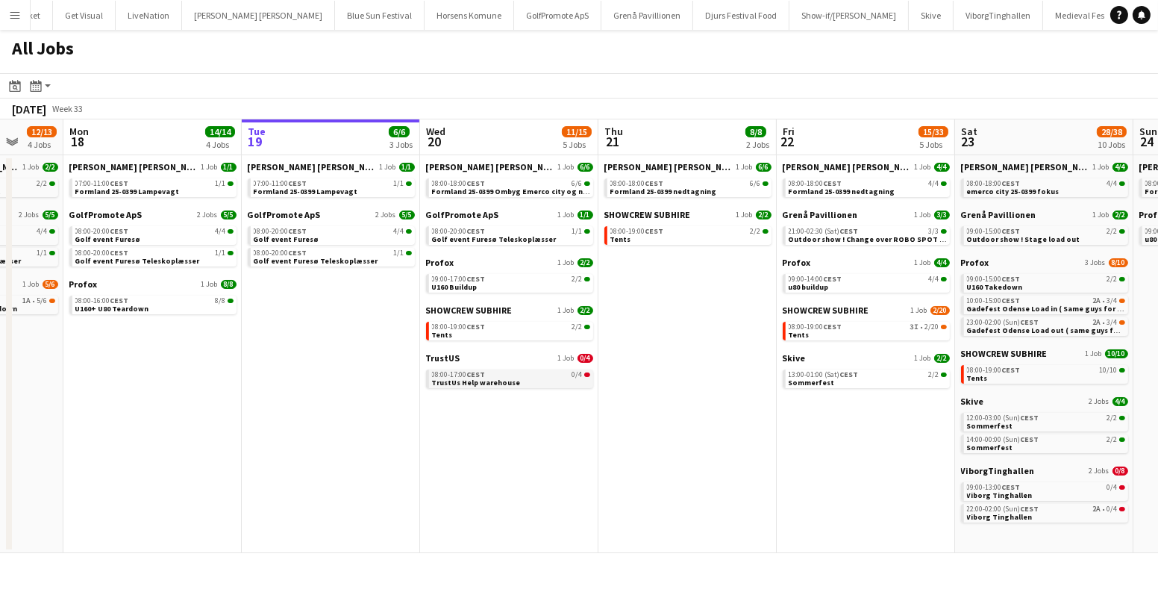
click at [551, 389] on div "TrustUS 1 Job 0/4 08:00-17:00 CEST 0/4 TrustUs Help warehouse" at bounding box center [509, 371] width 167 height 39
click at [536, 377] on link "08:00-17:00 CEST 0/4 TrustUs Help warehouse" at bounding box center [511, 377] width 158 height 17
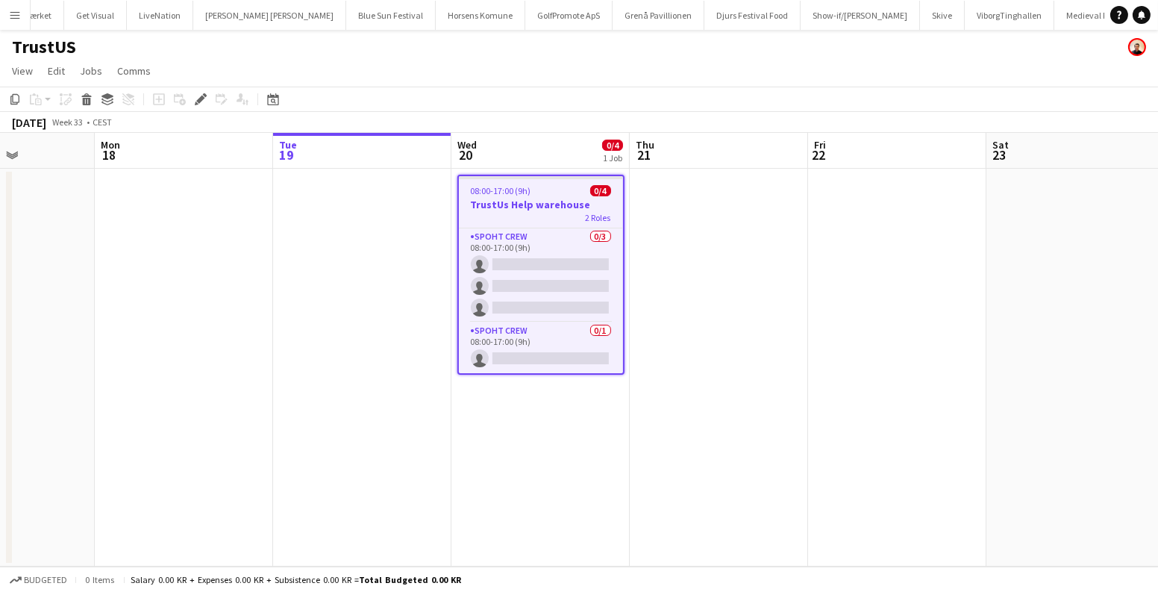
scroll to position [0, 384]
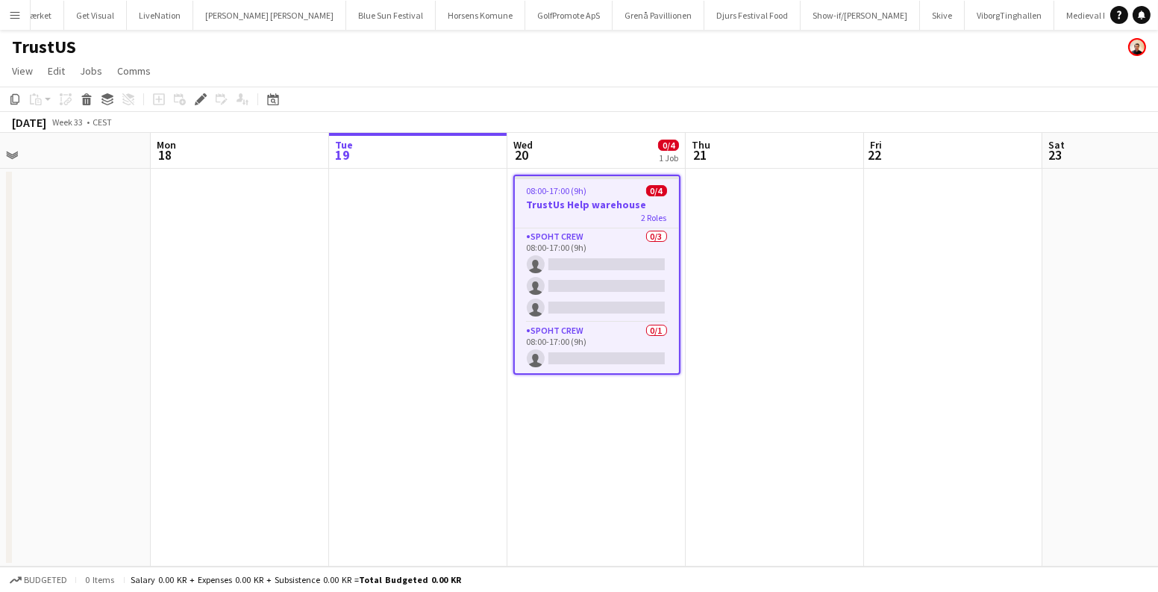
drag, startPoint x: 691, startPoint y: 326, endPoint x: 828, endPoint y: 342, distance: 138.1
click at [815, 341] on app-calendar-viewport "Fri 15 Sat 16 Sun 17 Mon 18 Tue 19 Wed 20 0/4 1 Job Thu 21 Fri 22 Sat 23 Sun 24…" at bounding box center [579, 349] width 1158 height 433
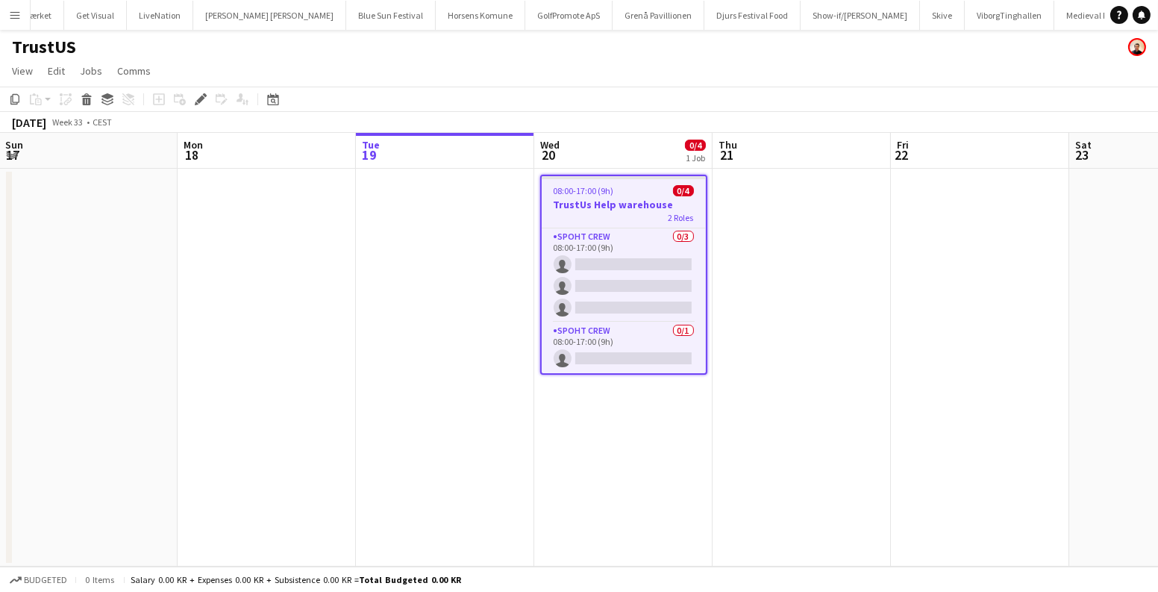
click at [840, 342] on app-calendar-viewport "Fri 15 Sat 16 Sun 17 Mon 18 Tue 19 Wed 20 0/4 1 Job Thu 21 Fri 22 Sat 23 Sun 24…" at bounding box center [579, 349] width 1158 height 433
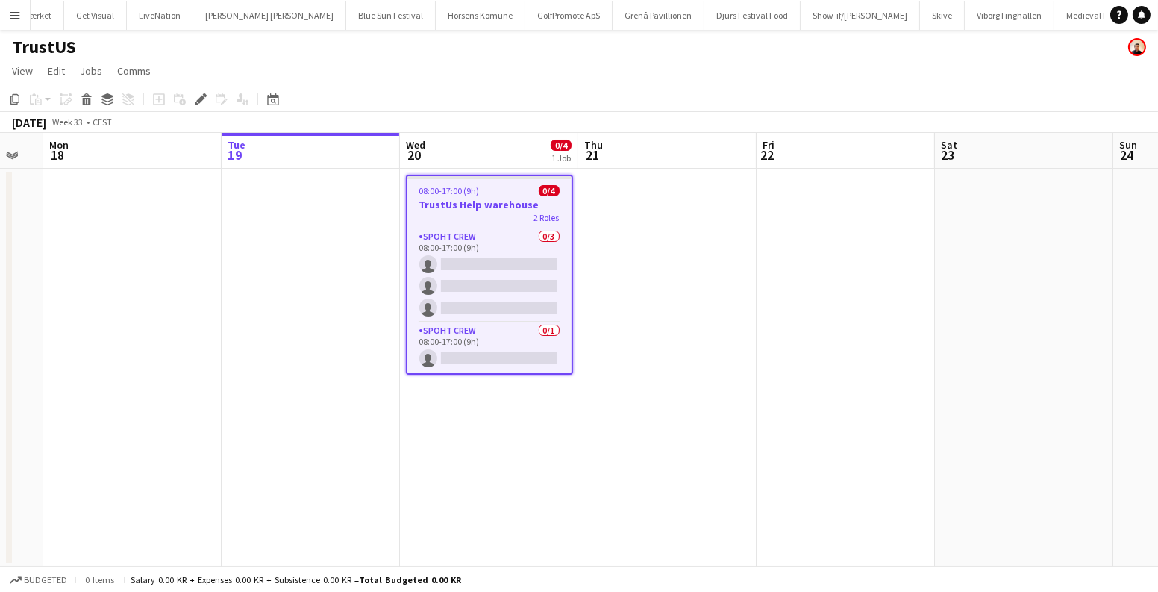
drag, startPoint x: 678, startPoint y: 339, endPoint x: 648, endPoint y: 336, distance: 29.9
click at [650, 336] on app-calendar-viewport "Fri 15 Sat 16 Sun 17 Mon 18 Tue 19 Wed 20 0/4 1 Job Thu 21 Fri 22 Sat 23 Sun 24…" at bounding box center [579, 349] width 1158 height 433
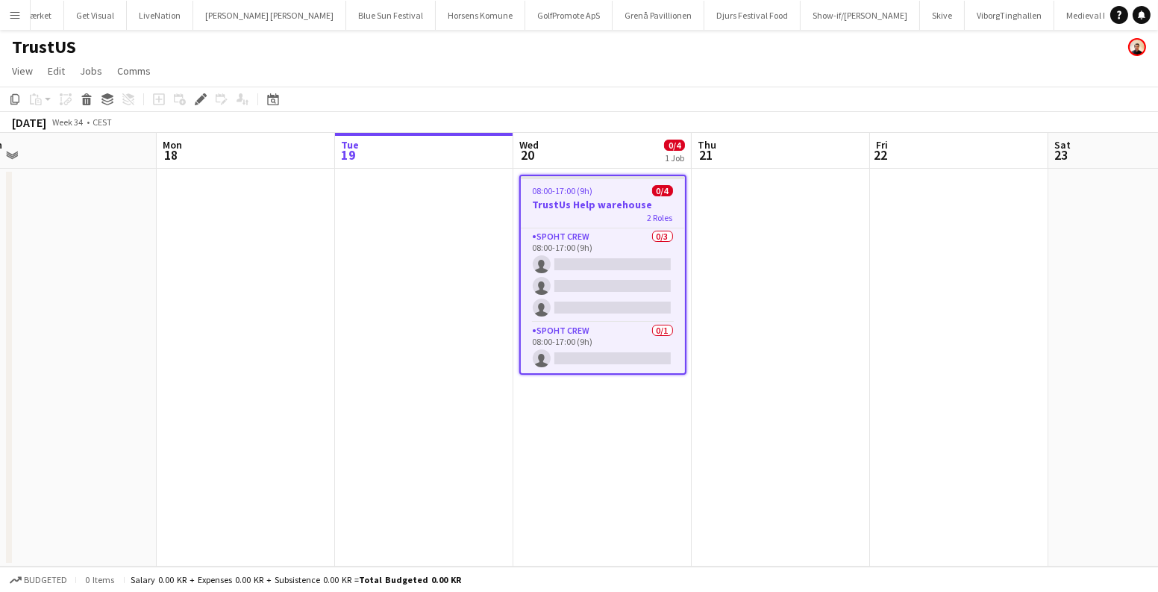
drag, startPoint x: 793, startPoint y: 301, endPoint x: 215, endPoint y: 292, distance: 578.2
click at [207, 292] on app-calendar-viewport "Fri 15 Sat 16 Sun 17 Mon 18 Tue 19 Wed 20 0/4 1 Job Thu 21 Fri 22 Sat 23 Sun 24…" at bounding box center [579, 349] width 1158 height 433
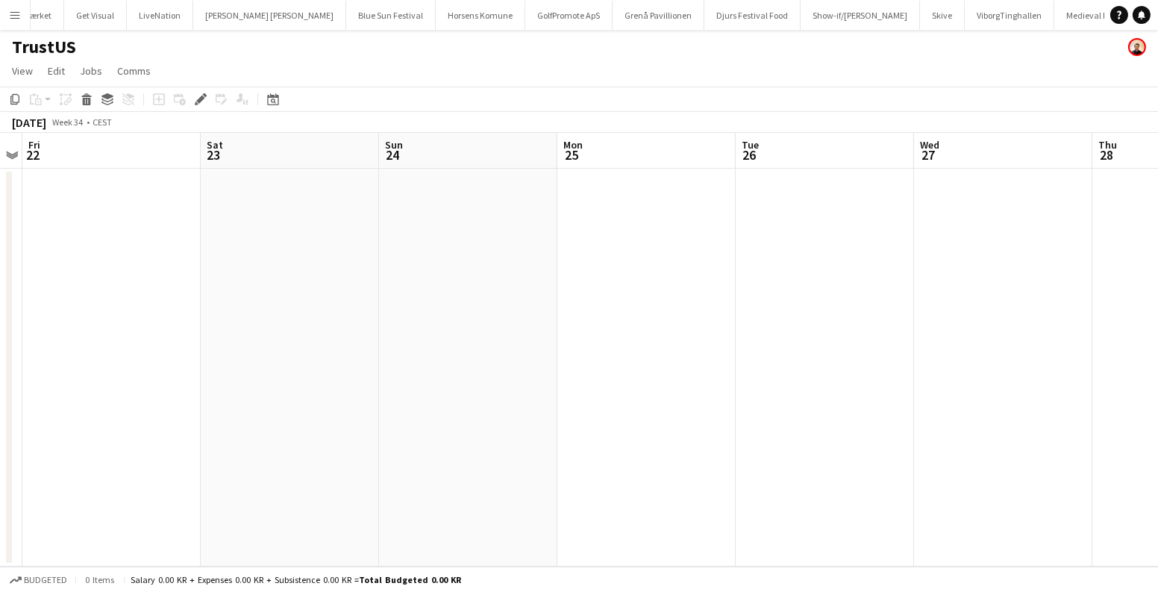
drag, startPoint x: 802, startPoint y: 322, endPoint x: 135, endPoint y: 327, distance: 666.9
click at [135, 327] on app-calendar-viewport "Tue 19 Wed 20 0/4 1 Job Thu 21 Fri 22 Sat 23 Sun 24 Mon 25 Tue 26 Wed 27 Thu 28…" at bounding box center [579, 349] width 1158 height 433
drag, startPoint x: 974, startPoint y: 333, endPoint x: 1106, endPoint y: 340, distance: 132.2
click at [1114, 340] on app-calendar-viewport "Fri 22 Sat 23 Sun 24 Mon 25 Tue 26 Wed 27 Thu 28 Fri 29 Sat 30 Sun 31 Mon 1 Tue…" at bounding box center [579, 349] width 1158 height 433
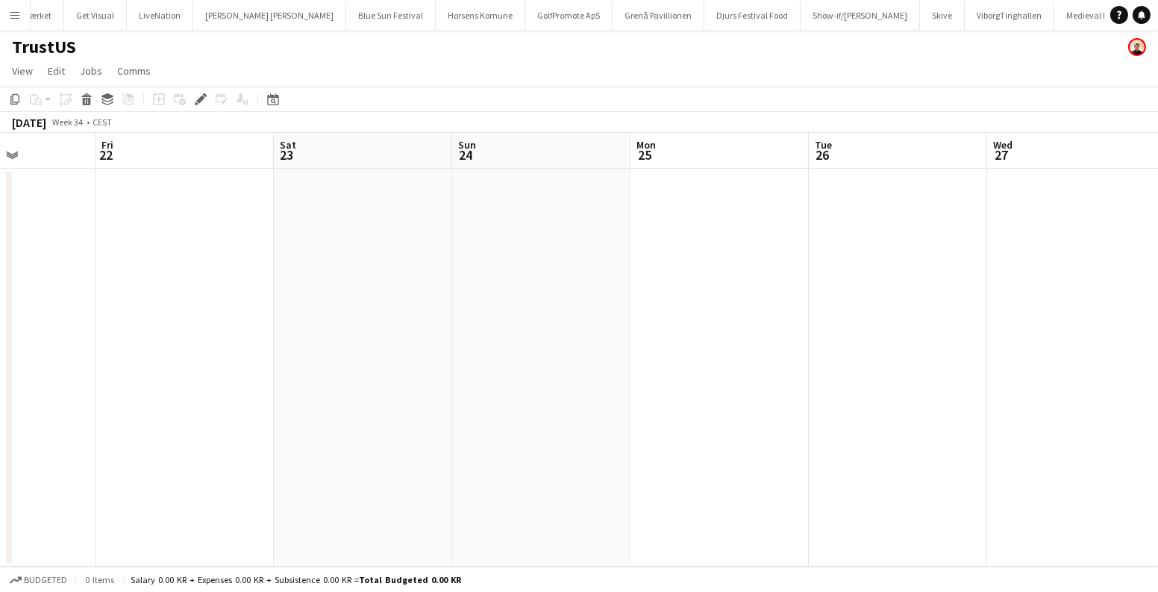
scroll to position [0, 324]
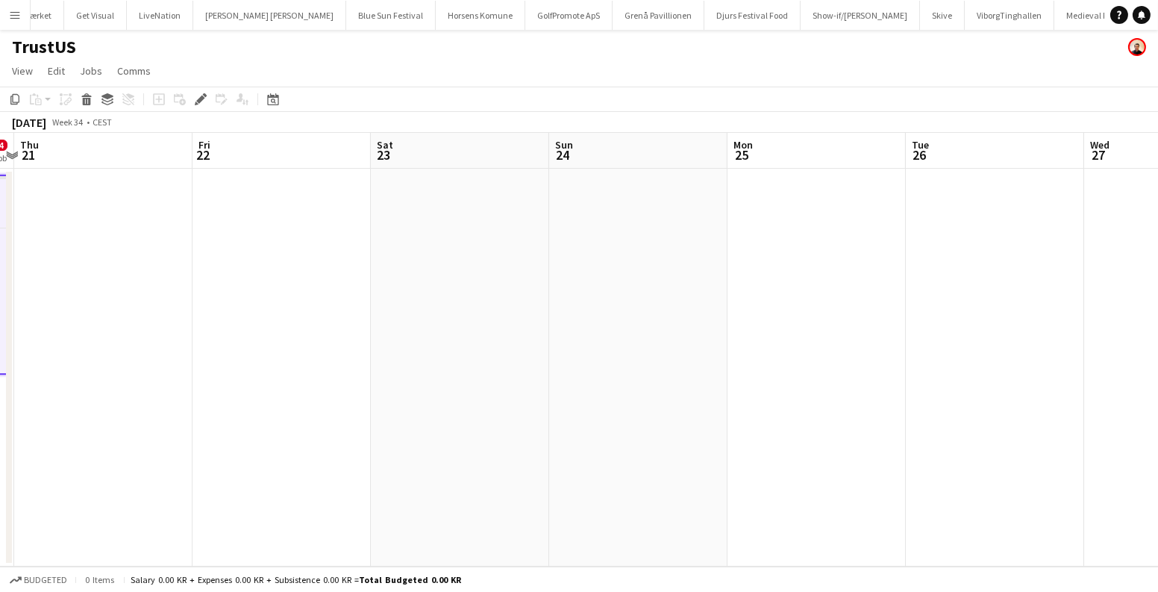
drag, startPoint x: 621, startPoint y: 318, endPoint x: 915, endPoint y: 319, distance: 293.2
click at [915, 319] on app-calendar-viewport "Tue 19 Wed 20 0/4 1 Job Thu 21 Fri 22 Sat 23 Sun 24 Mon 25 Tue 26 Wed 27 Thu 28…" at bounding box center [579, 349] width 1158 height 433
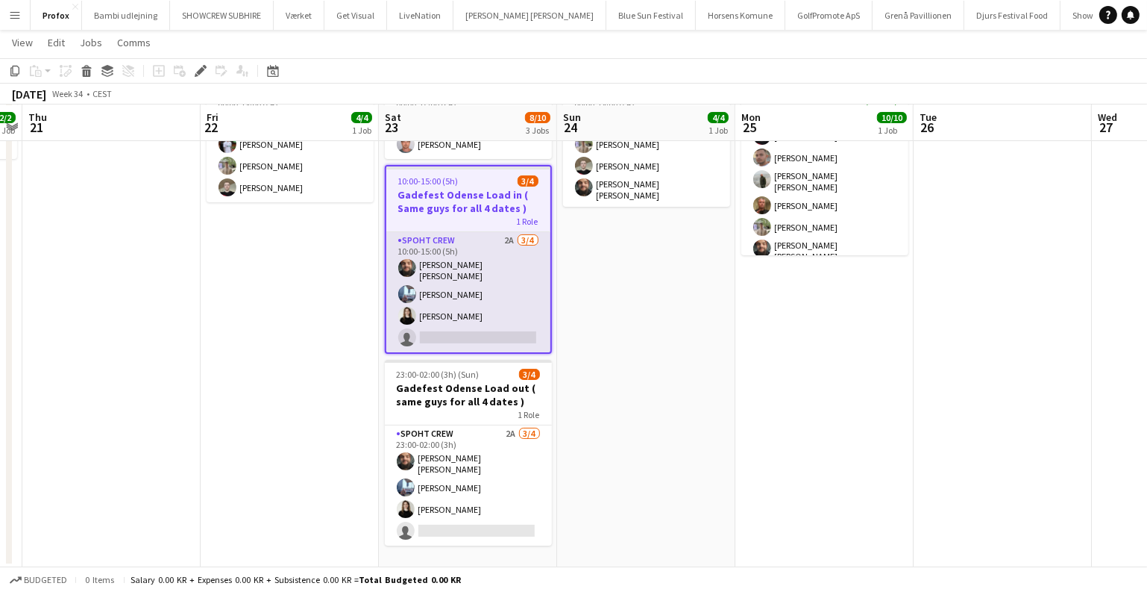
scroll to position [139, 0]
click at [439, 290] on app-card-role "Spoht Crew 2A [DATE] 10:00-15:00 (5h) [PERSON_NAME] [PERSON_NAME] Irom Ekaterin…" at bounding box center [468, 292] width 164 height 120
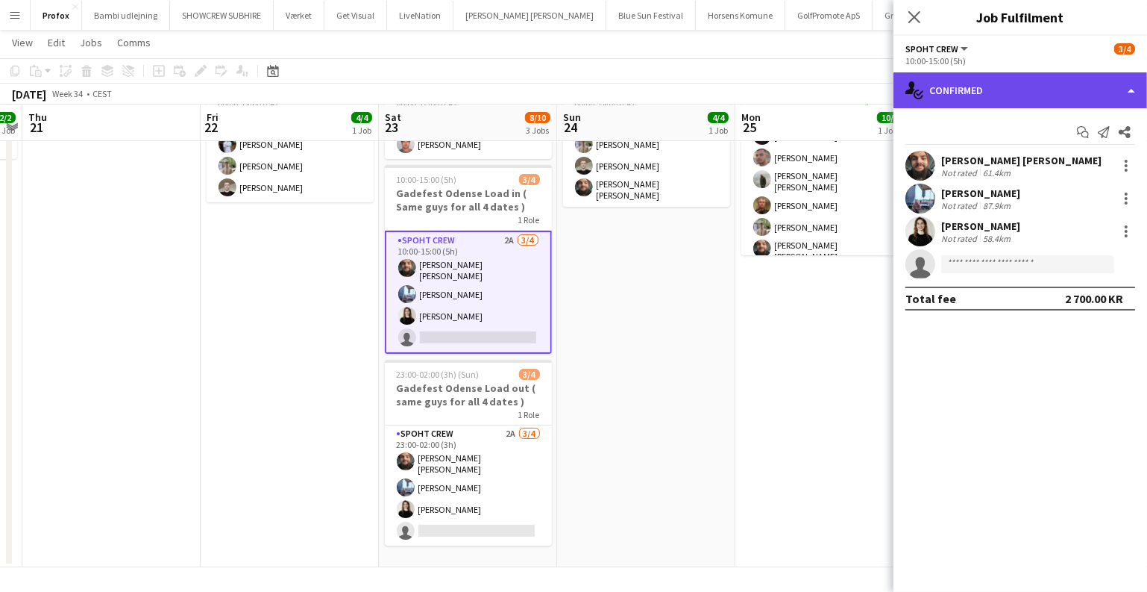
click at [985, 90] on div "single-neutral-actions-check-2 Confirmed" at bounding box center [1021, 90] width 254 height 36
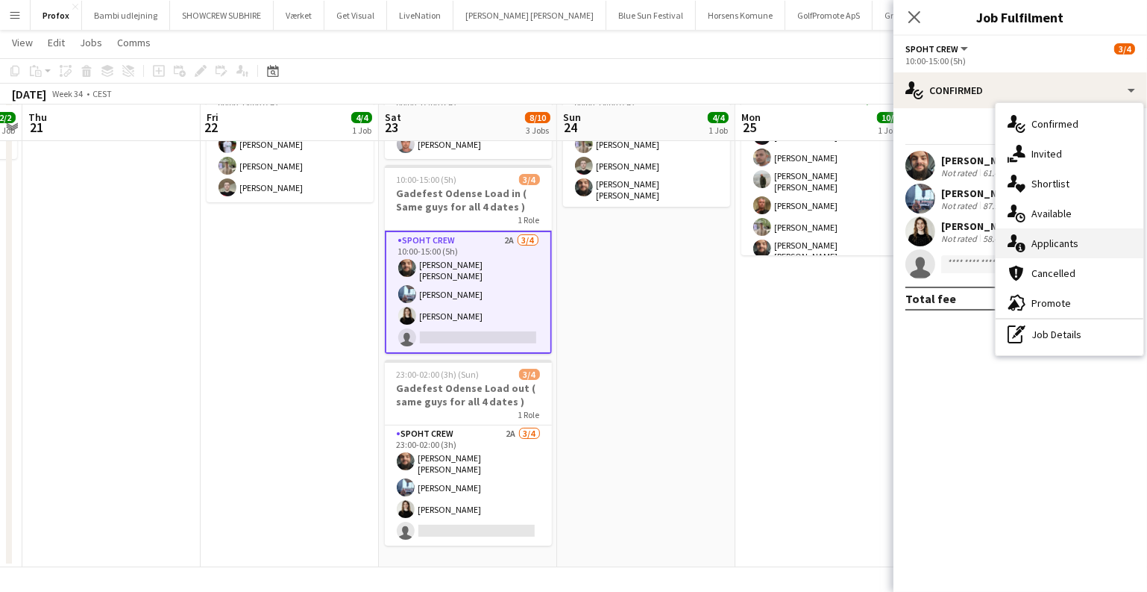
drag, startPoint x: 1037, startPoint y: 245, endPoint x: 970, endPoint y: 245, distance: 66.4
click at [1037, 245] on div "single-neutral-actions-information Applicants" at bounding box center [1070, 243] width 148 height 30
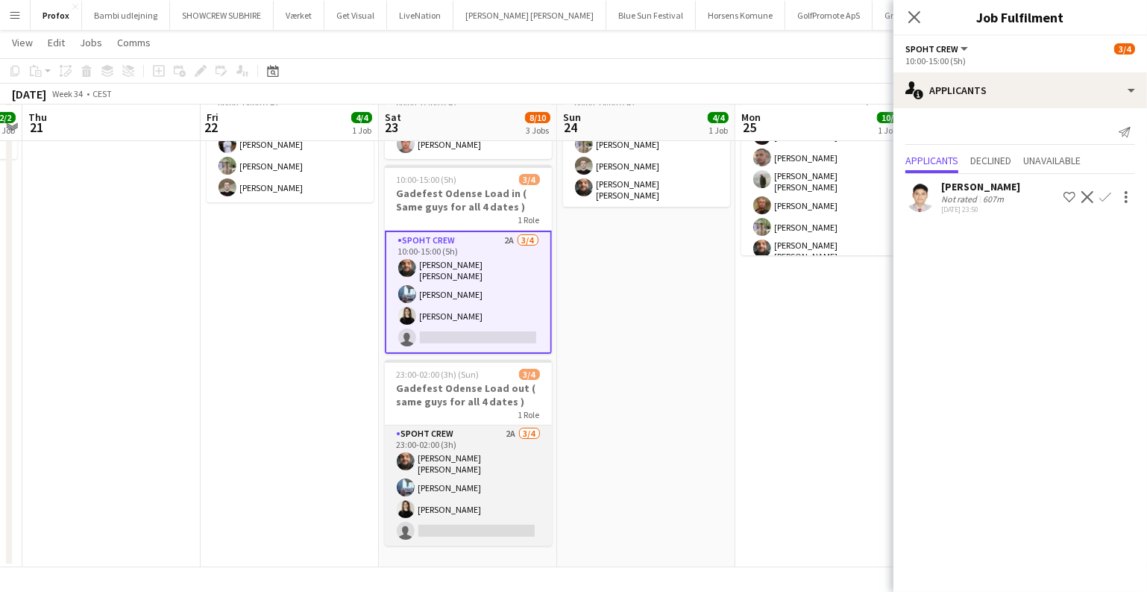
click at [423, 483] on app-card-role "Spoht Crew 2A 3/4 23:00-02:00 (3h) Adam Shem Abraham Armando Irom Ekaterina Mal…" at bounding box center [468, 485] width 167 height 120
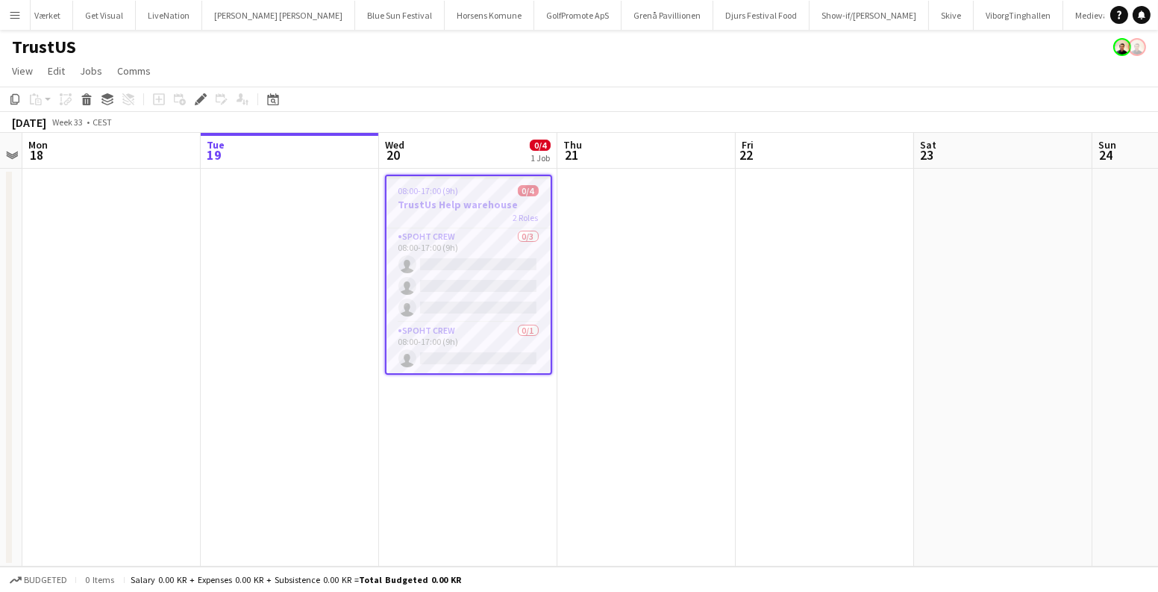
scroll to position [0, 256]
click at [484, 285] on app-card-role "Spoht Crew 0/3 08:00-17:00 (9h) single-neutral-actions single-neutral-actions s…" at bounding box center [468, 275] width 164 height 94
